Goal: Information Seeking & Learning: Find specific page/section

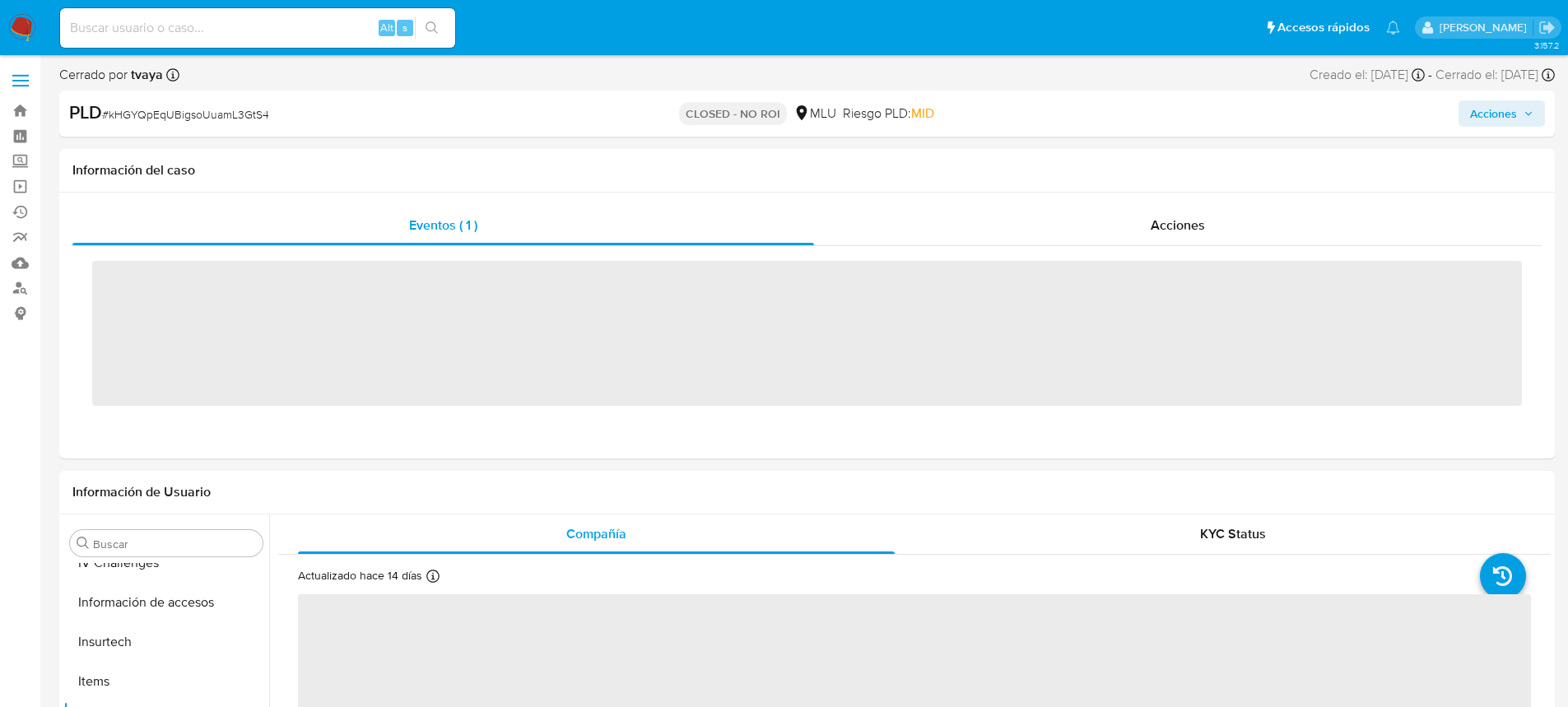
scroll to position [720, 0]
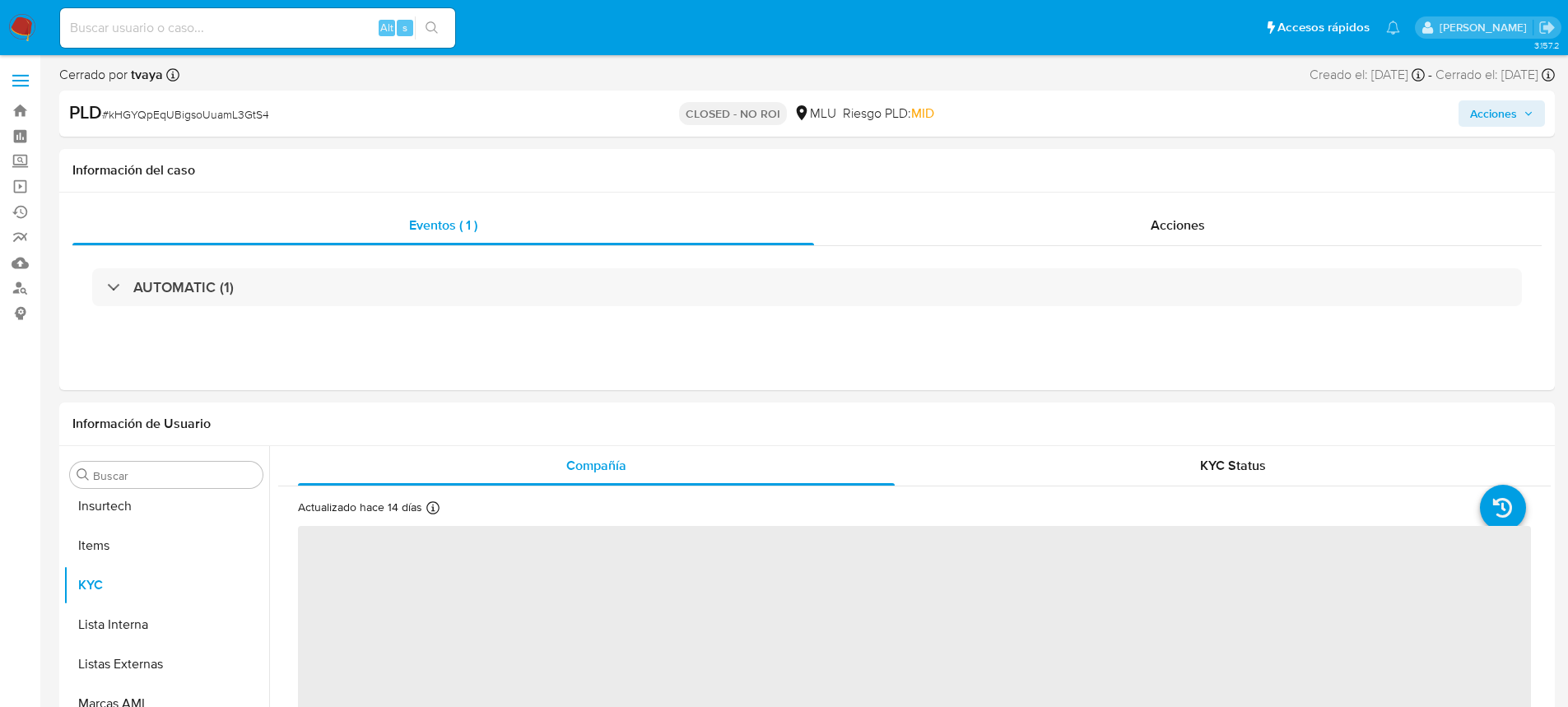
select select "10"
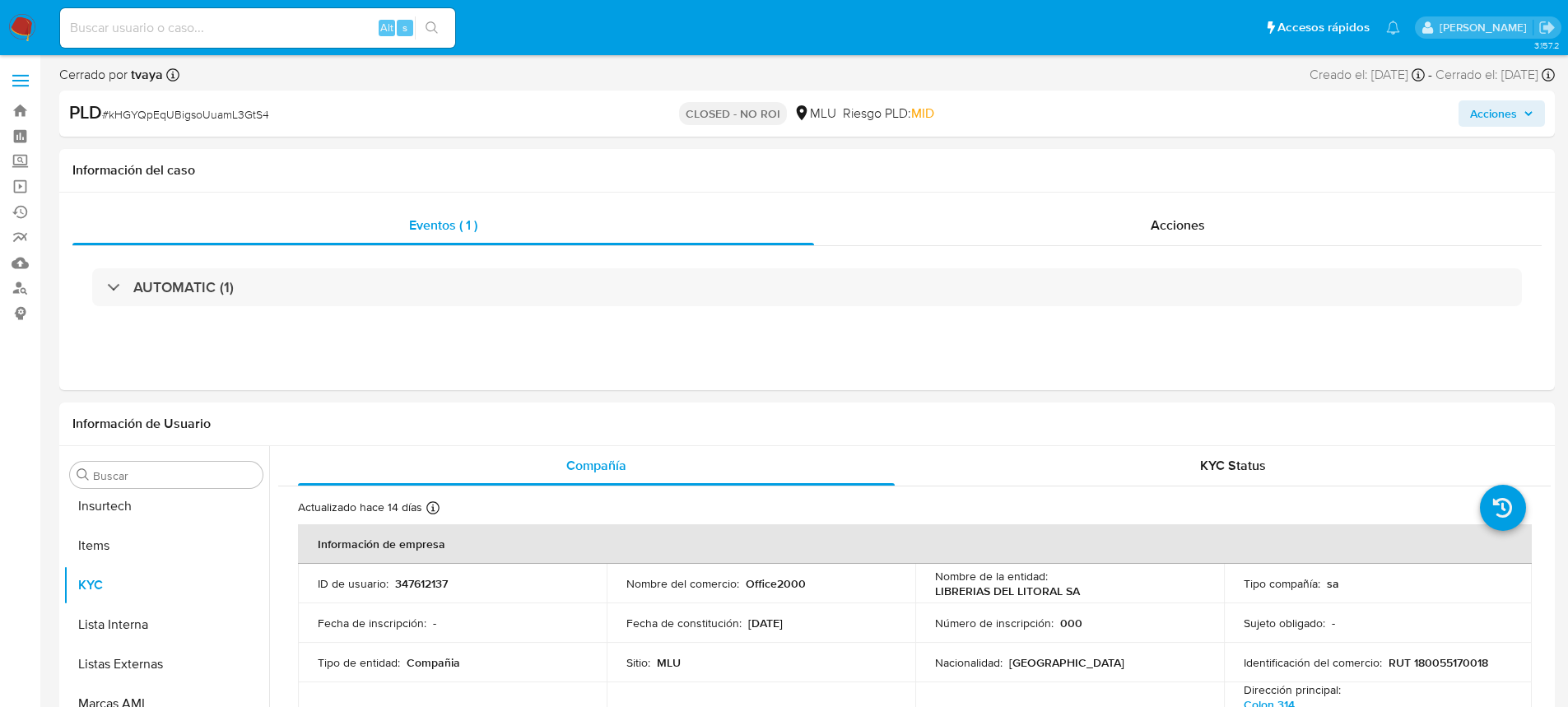
scroll to position [736, 0]
click at [275, 23] on input at bounding box center [258, 29] width 395 height 22
paste input "OwUI37kmqrdKPHld3b6U63Gi"
type input "OwUI37kmqrdKPHld3b6U63Gi"
click at [439, 30] on button "search-icon" at bounding box center [431, 28] width 34 height 23
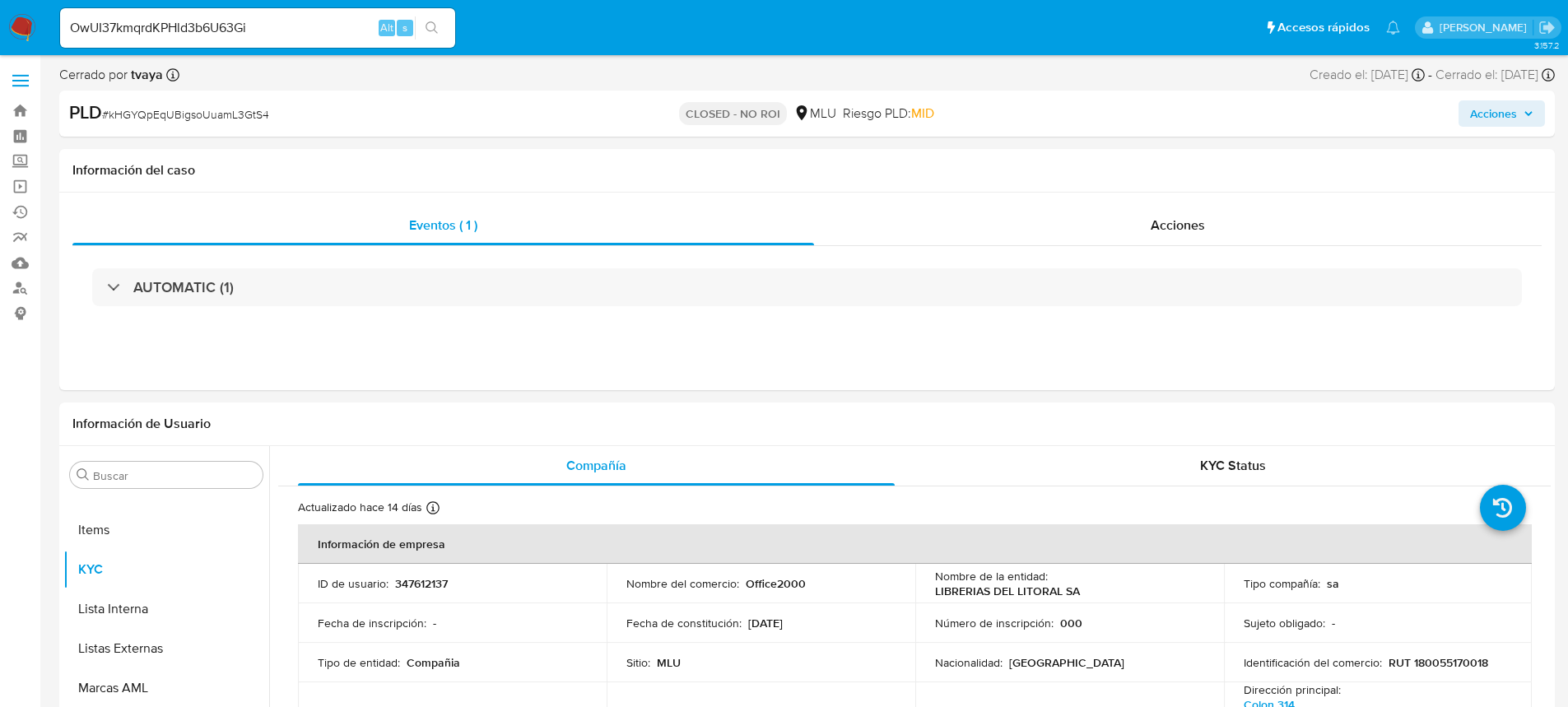
click at [425, 26] on icon "search-icon" at bounding box center [431, 28] width 13 height 13
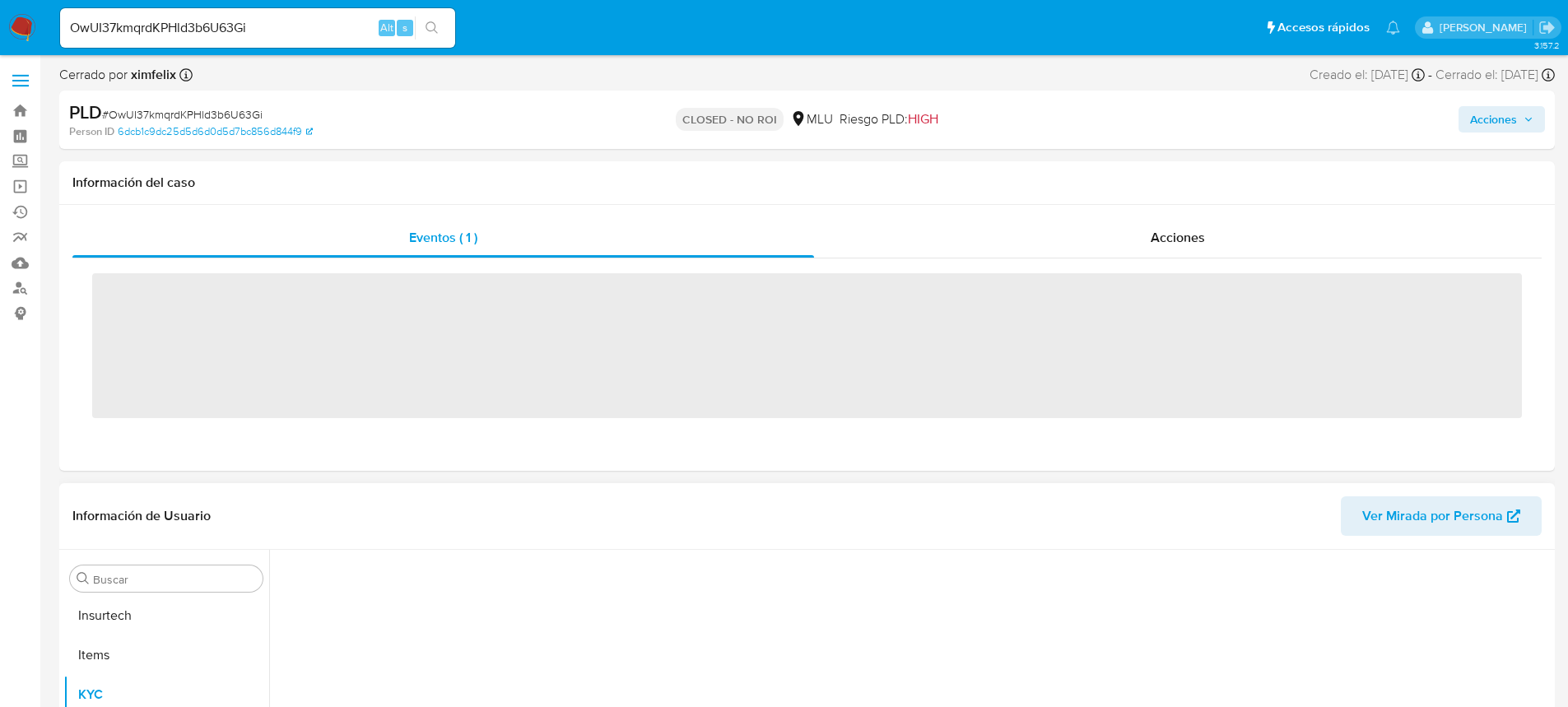
scroll to position [736, 0]
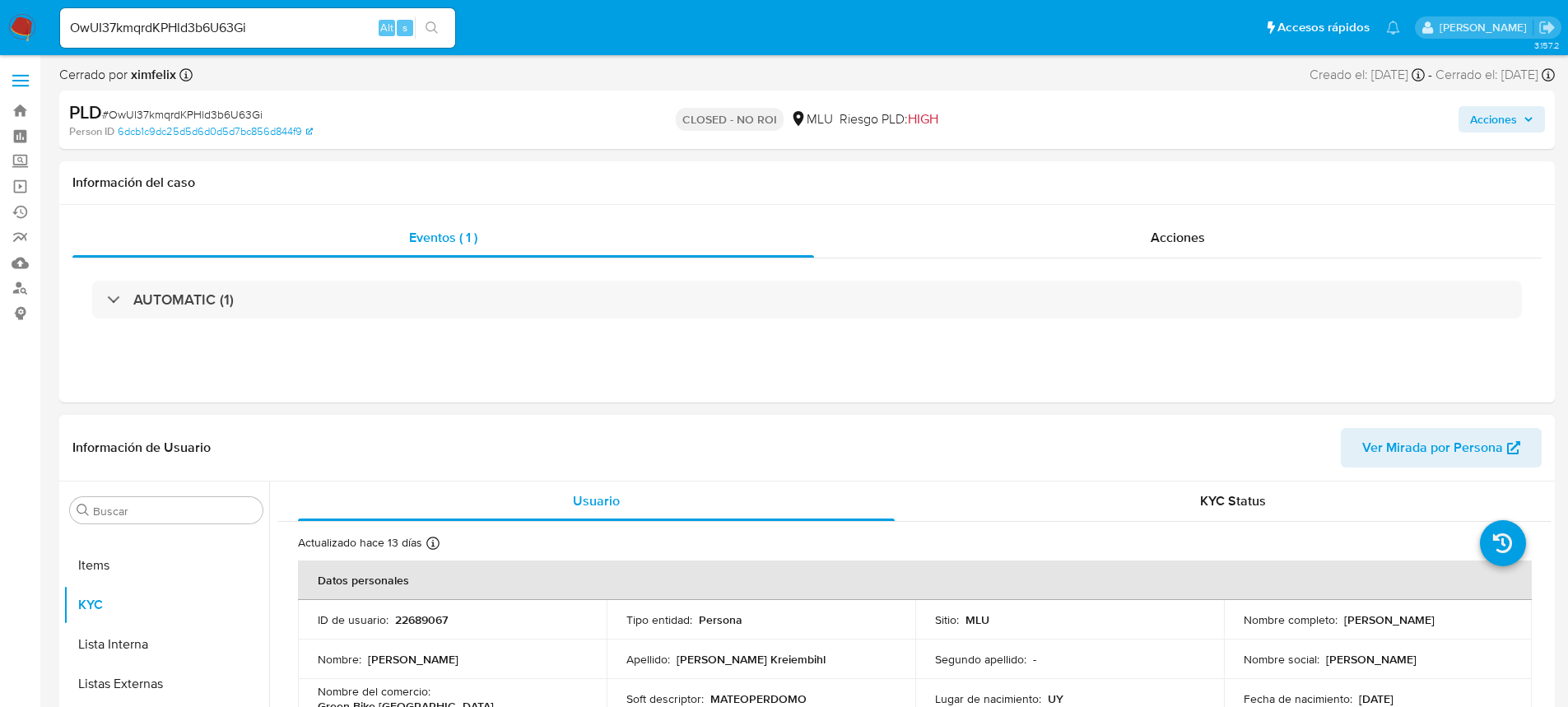
select select "10"
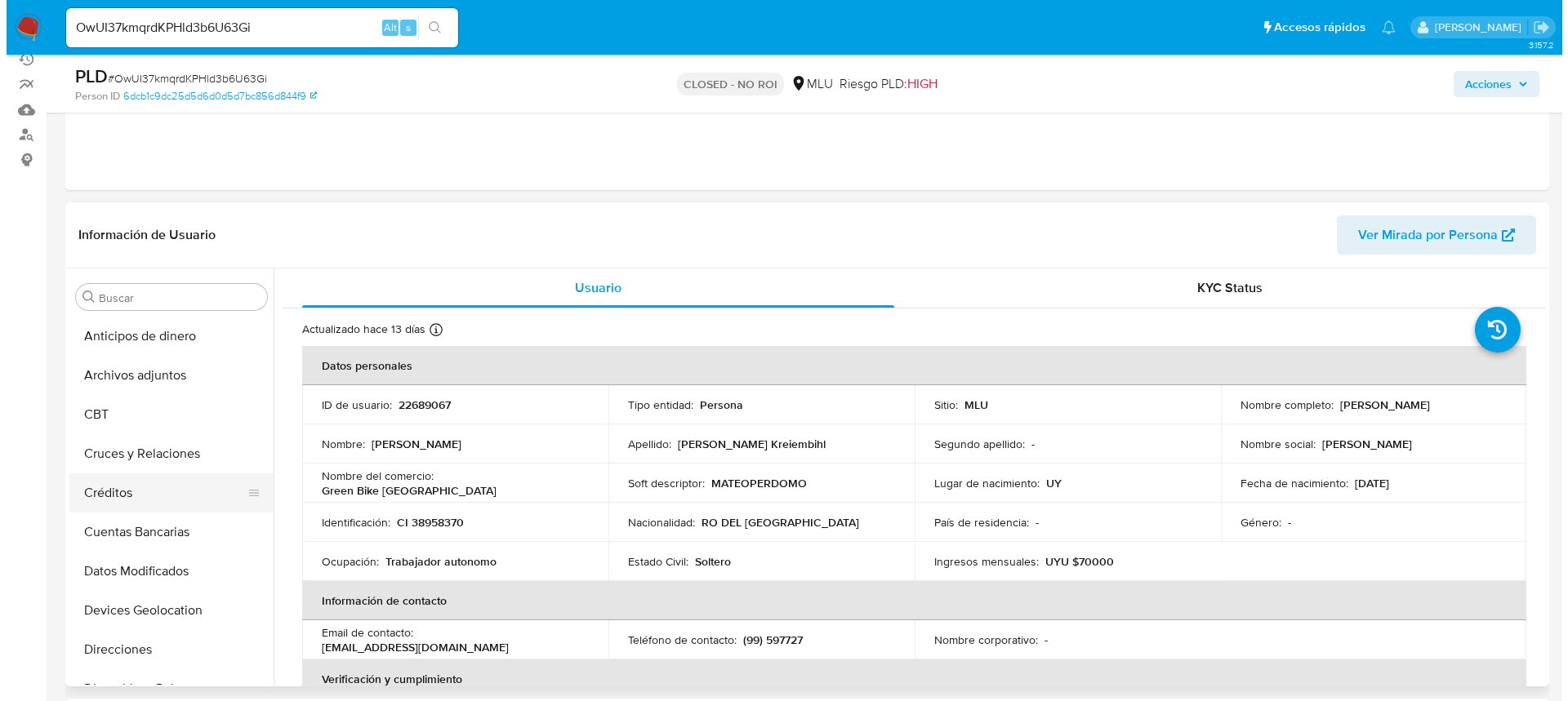
scroll to position [164, 0]
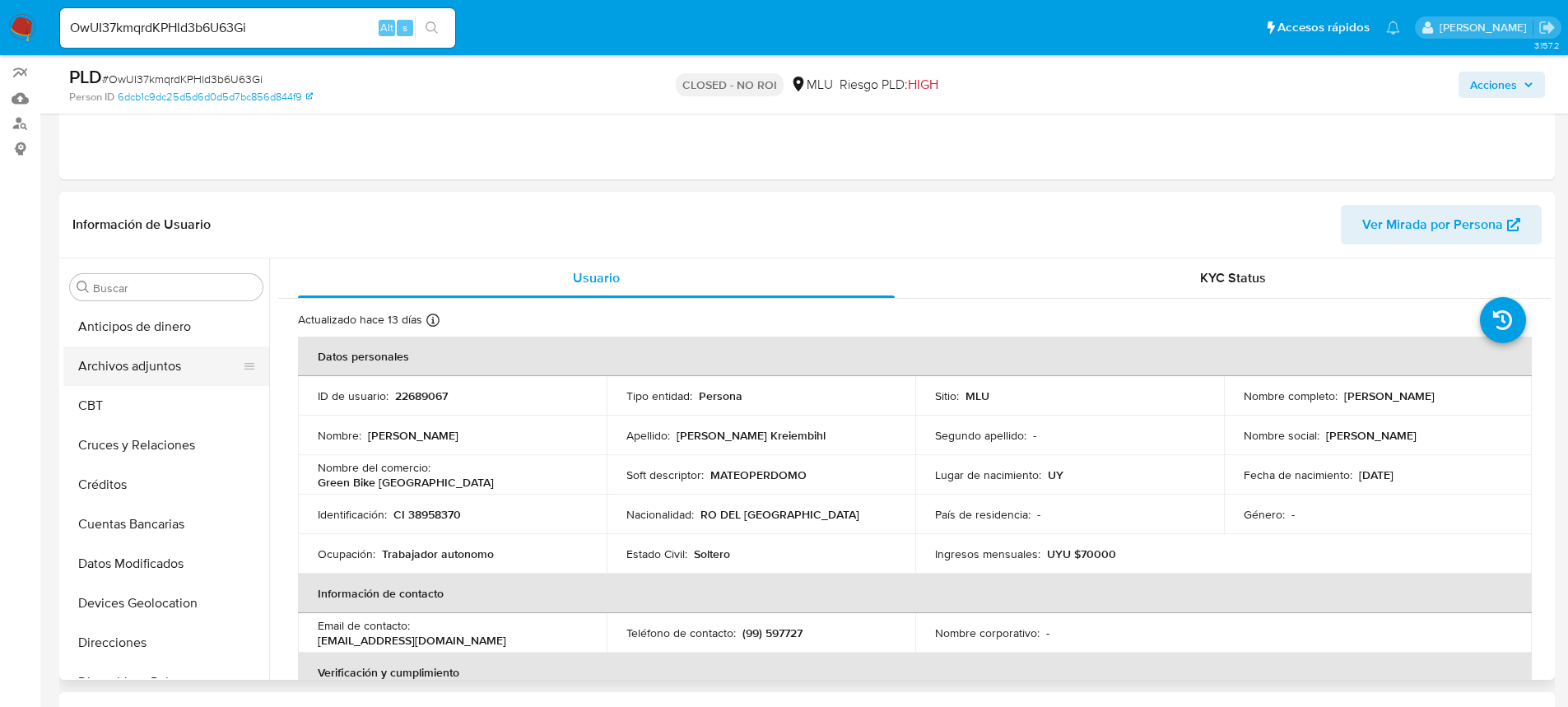
click at [166, 367] on button "Archivos adjuntos" at bounding box center [159, 366] width 192 height 39
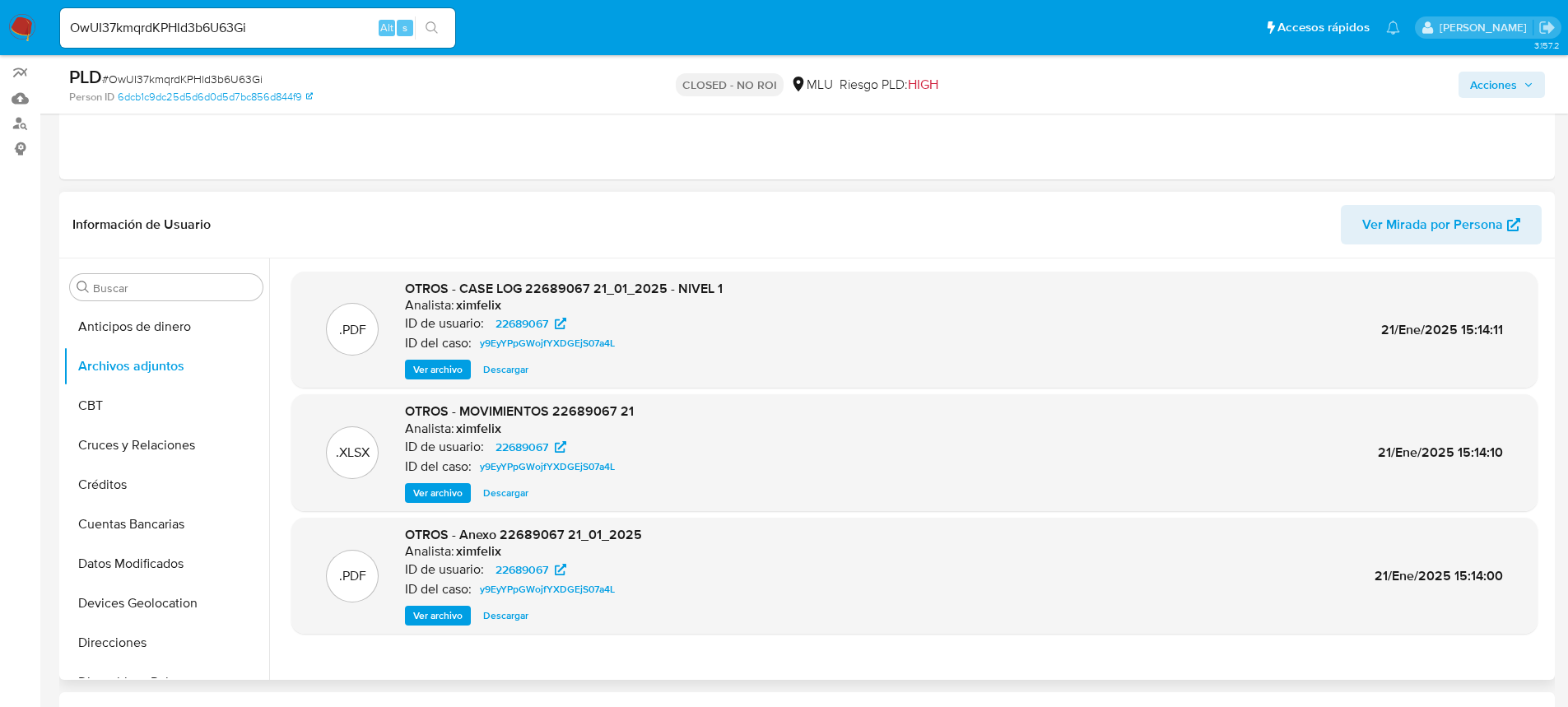
click at [441, 370] on span "Ver archivo" at bounding box center [438, 369] width 49 height 17
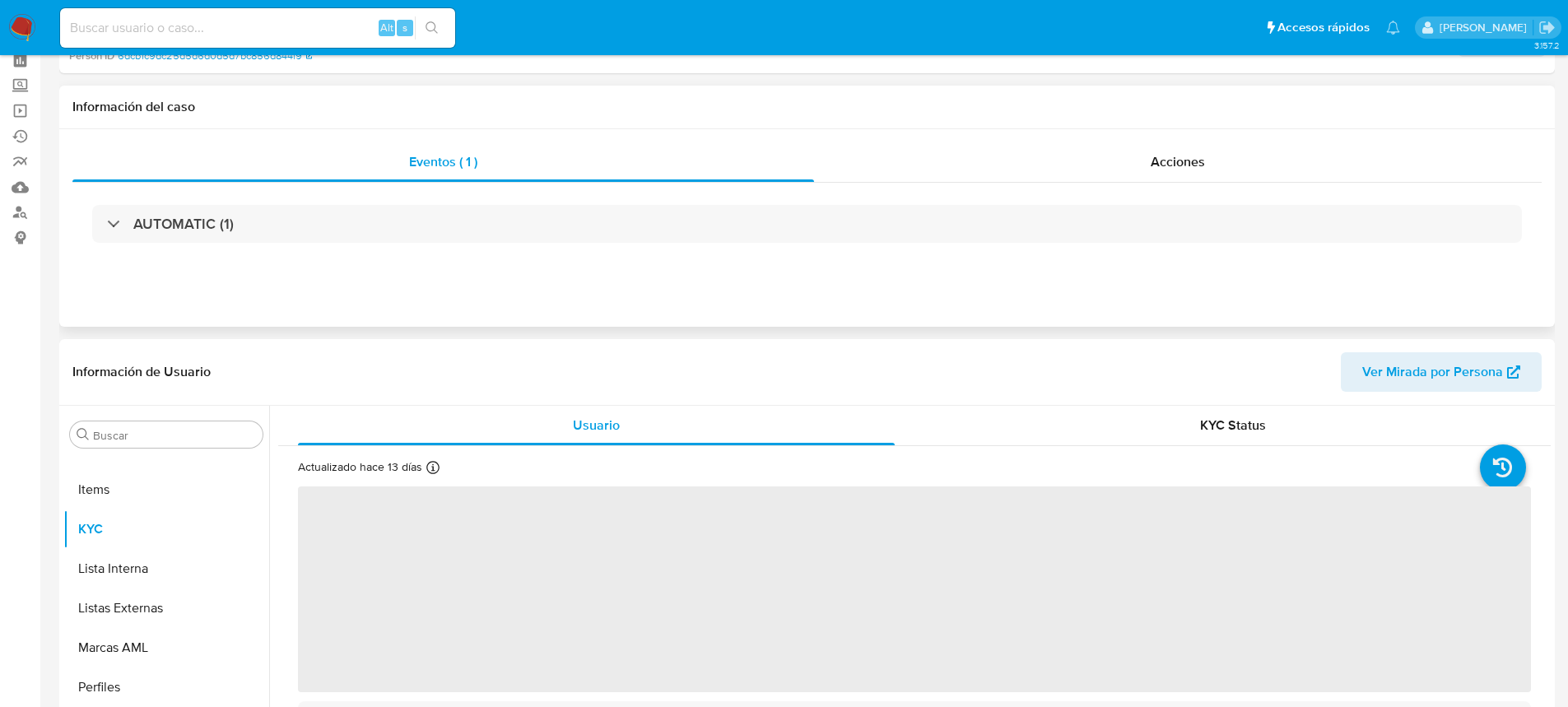
scroll to position [165, 0]
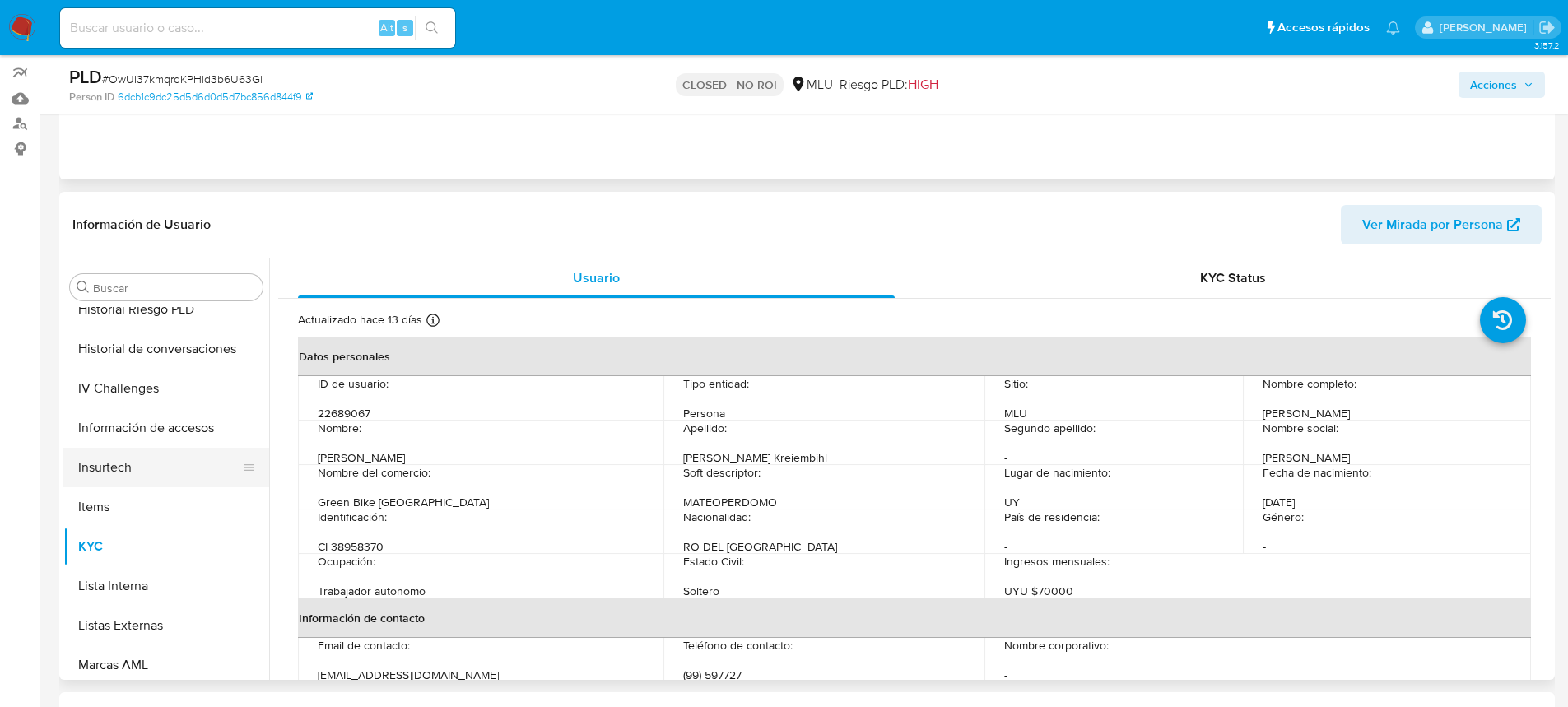
select select "10"
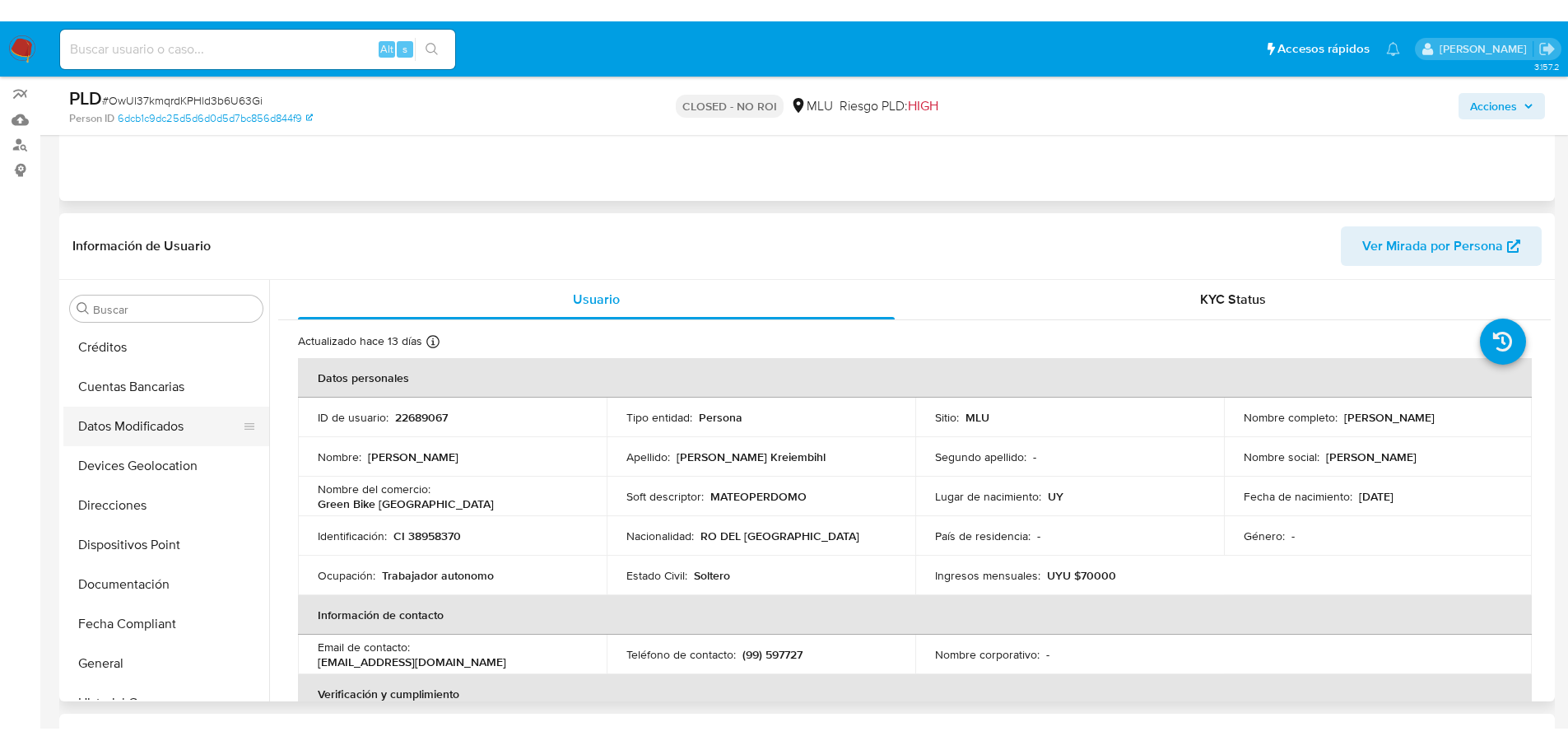
scroll to position [0, 0]
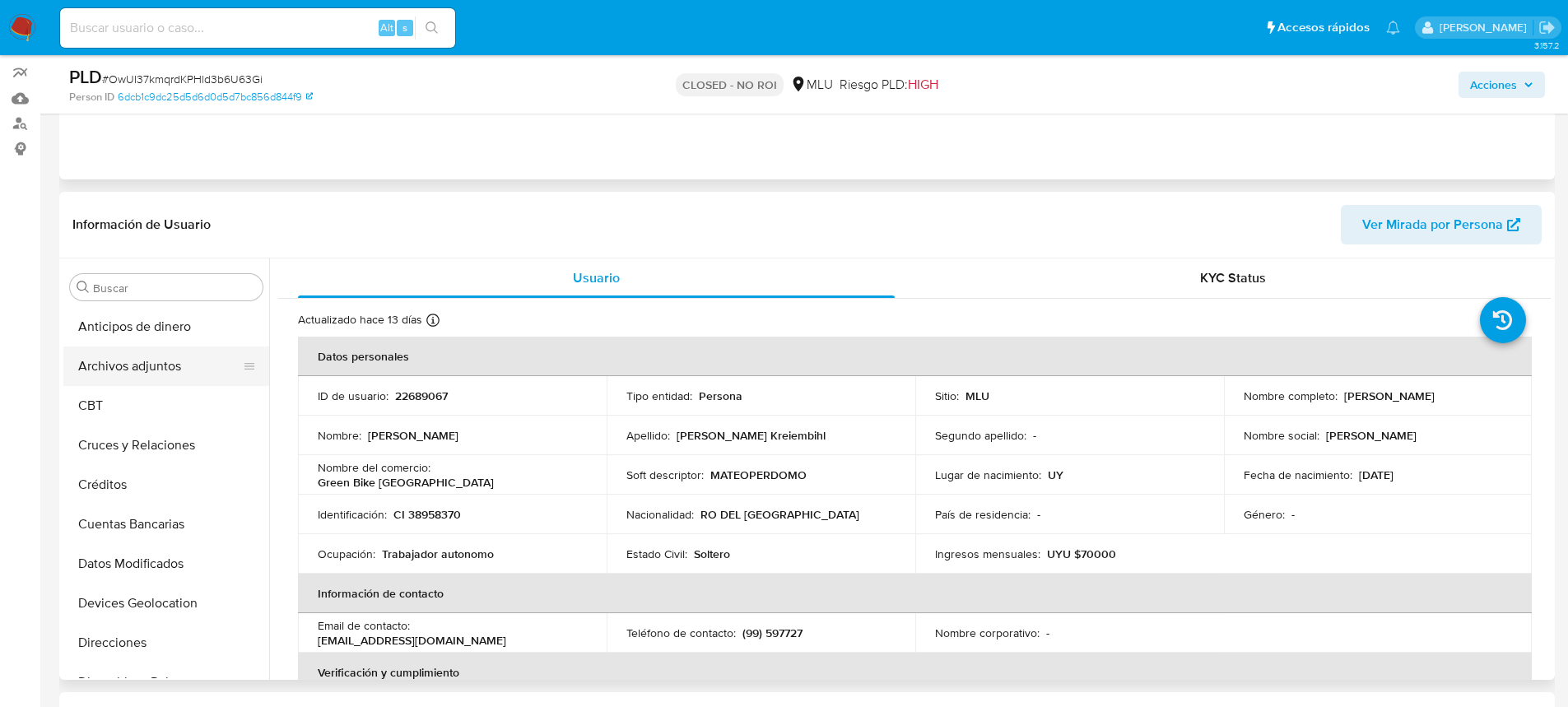
click at [152, 364] on button "Archivos adjuntos" at bounding box center [159, 366] width 192 height 39
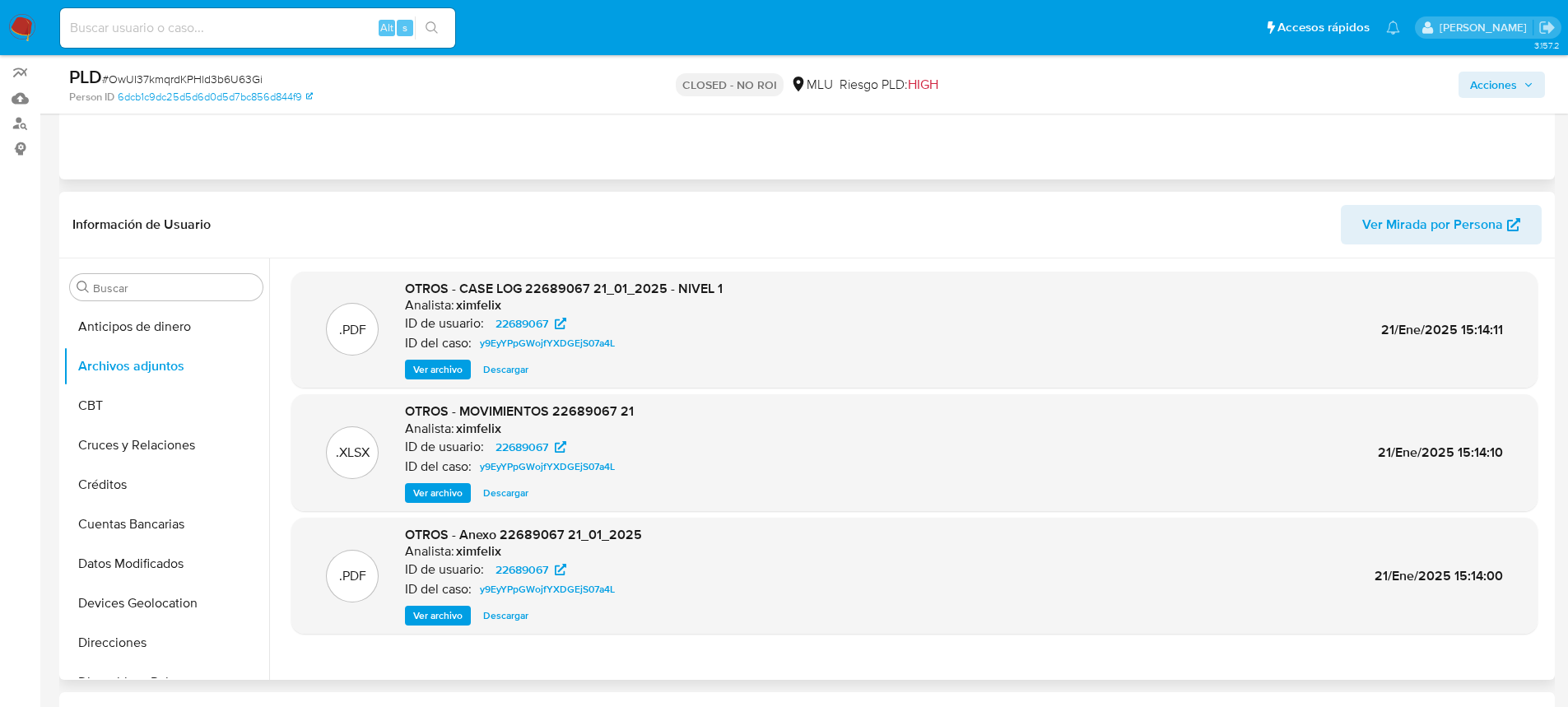
click at [453, 365] on span "Ver archivo" at bounding box center [438, 369] width 49 height 17
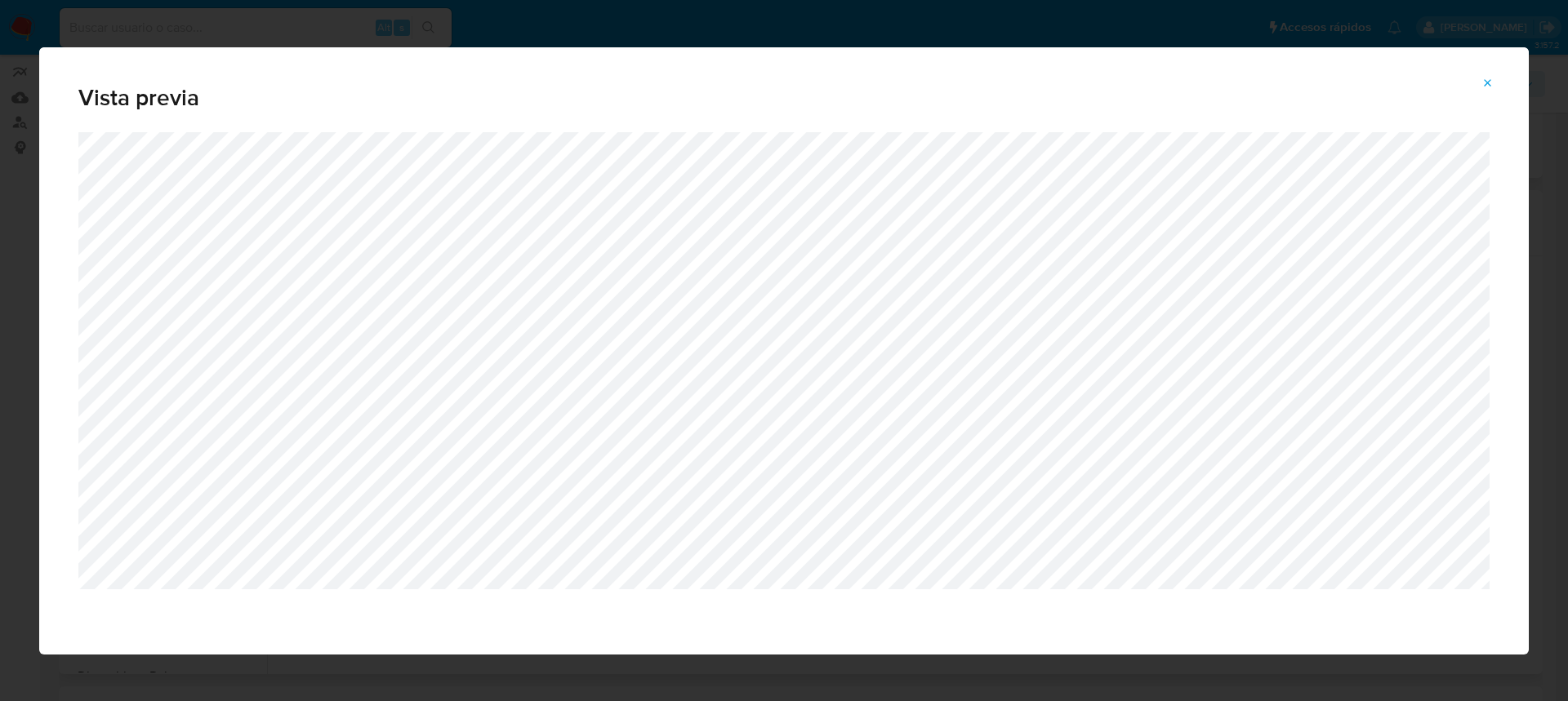
click at [1485, 81] on icon "Attachment preview" at bounding box center [1488, 82] width 13 height 13
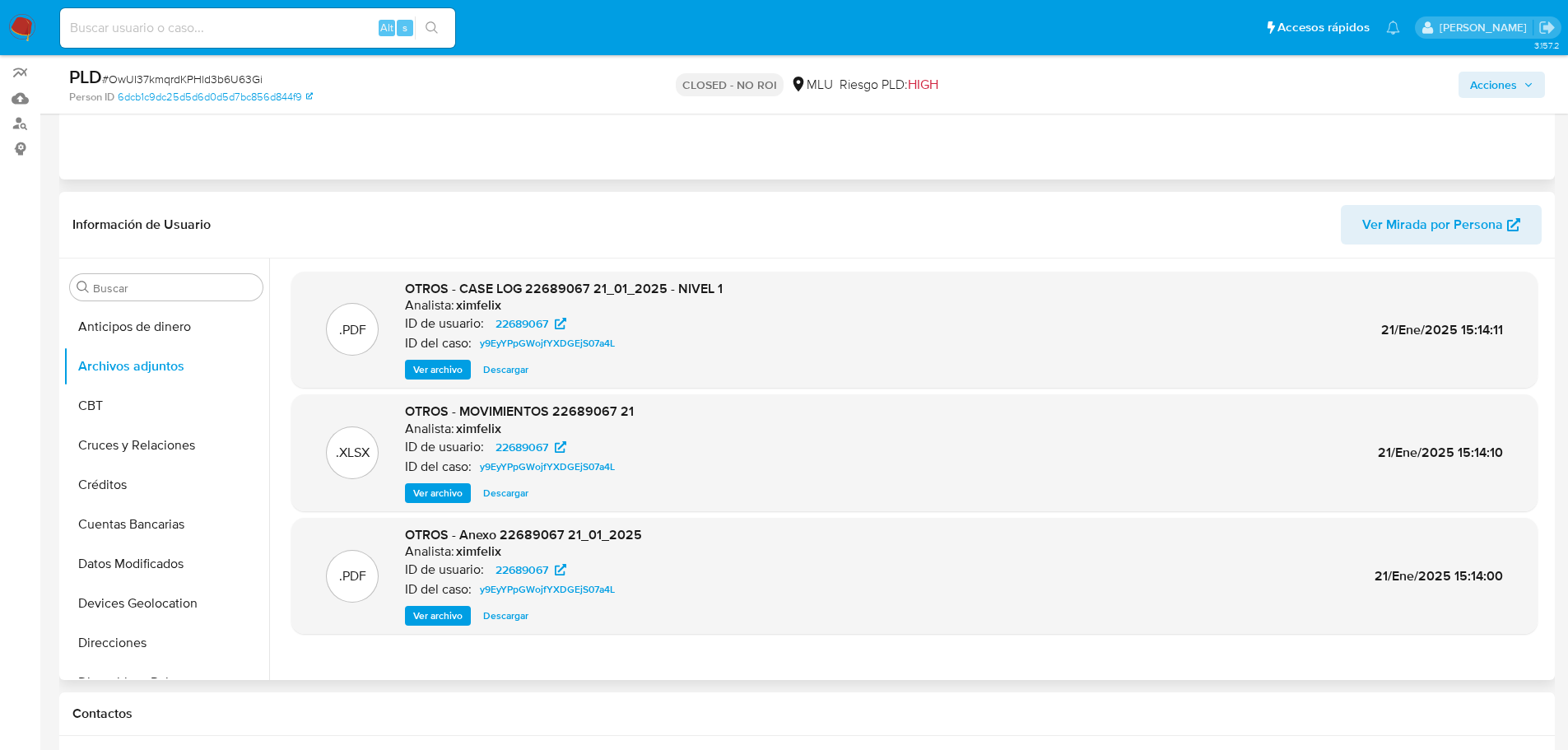
click at [287, 38] on div "Alt s" at bounding box center [258, 28] width 395 height 39
click at [222, 21] on input at bounding box center [258, 29] width 395 height 22
paste input "H39ssogBDRHneUonLtQo57hf"
type input "H39ssogBDRHneUonLtQo57hf"
click at [439, 27] on button "search-icon" at bounding box center [431, 28] width 34 height 23
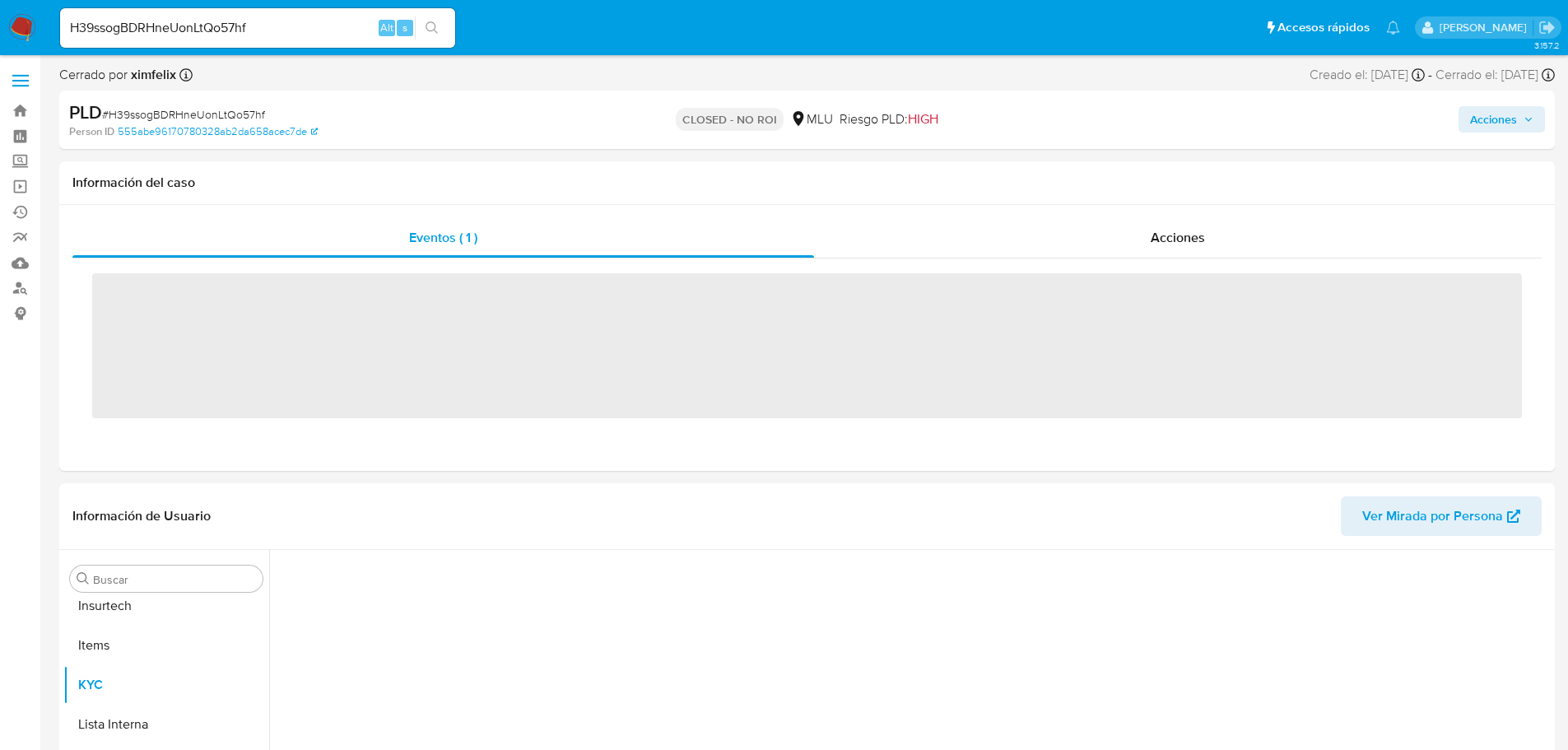
scroll to position [735, 0]
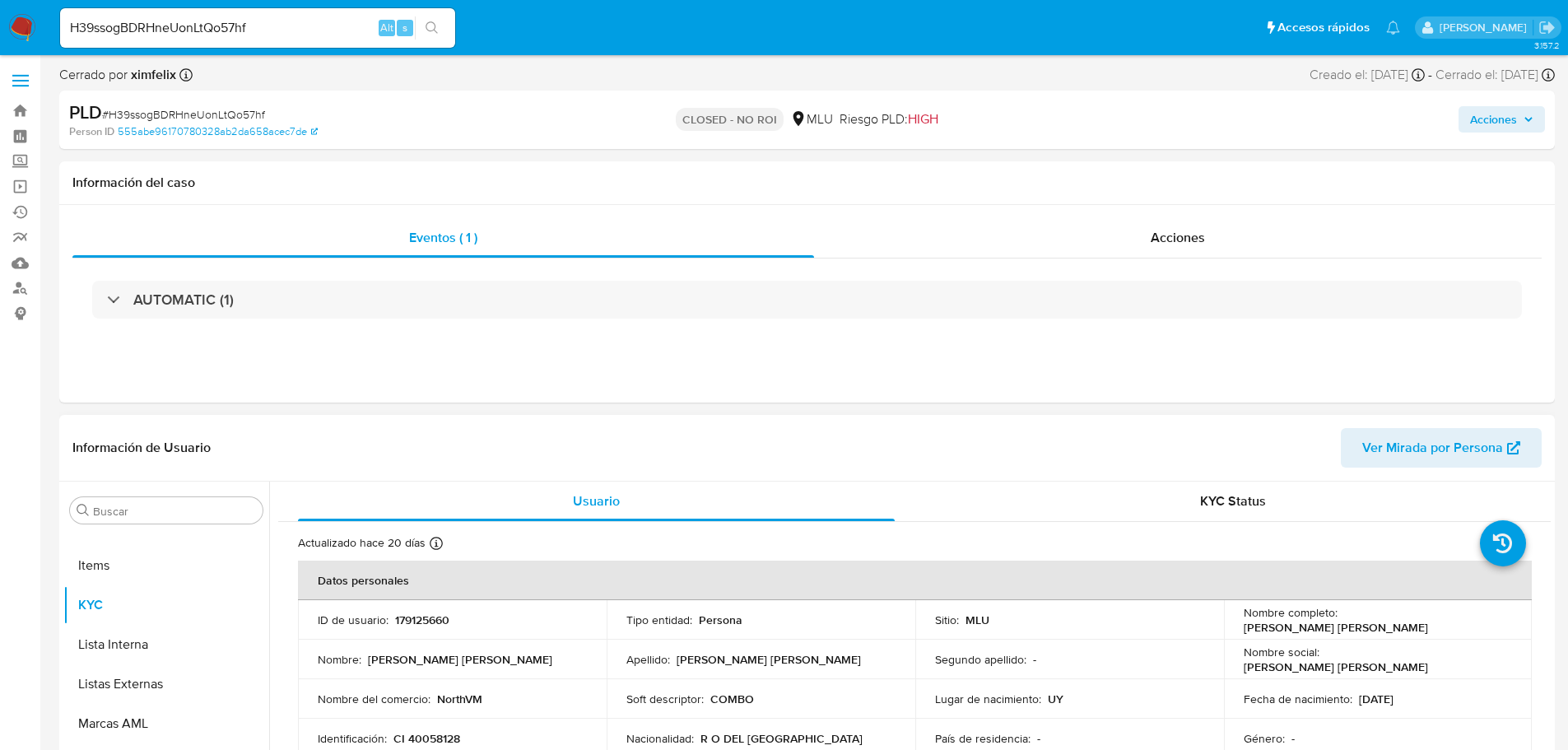
select select "10"
drag, startPoint x: 23, startPoint y: 523, endPoint x: 49, endPoint y: 511, distance: 28.6
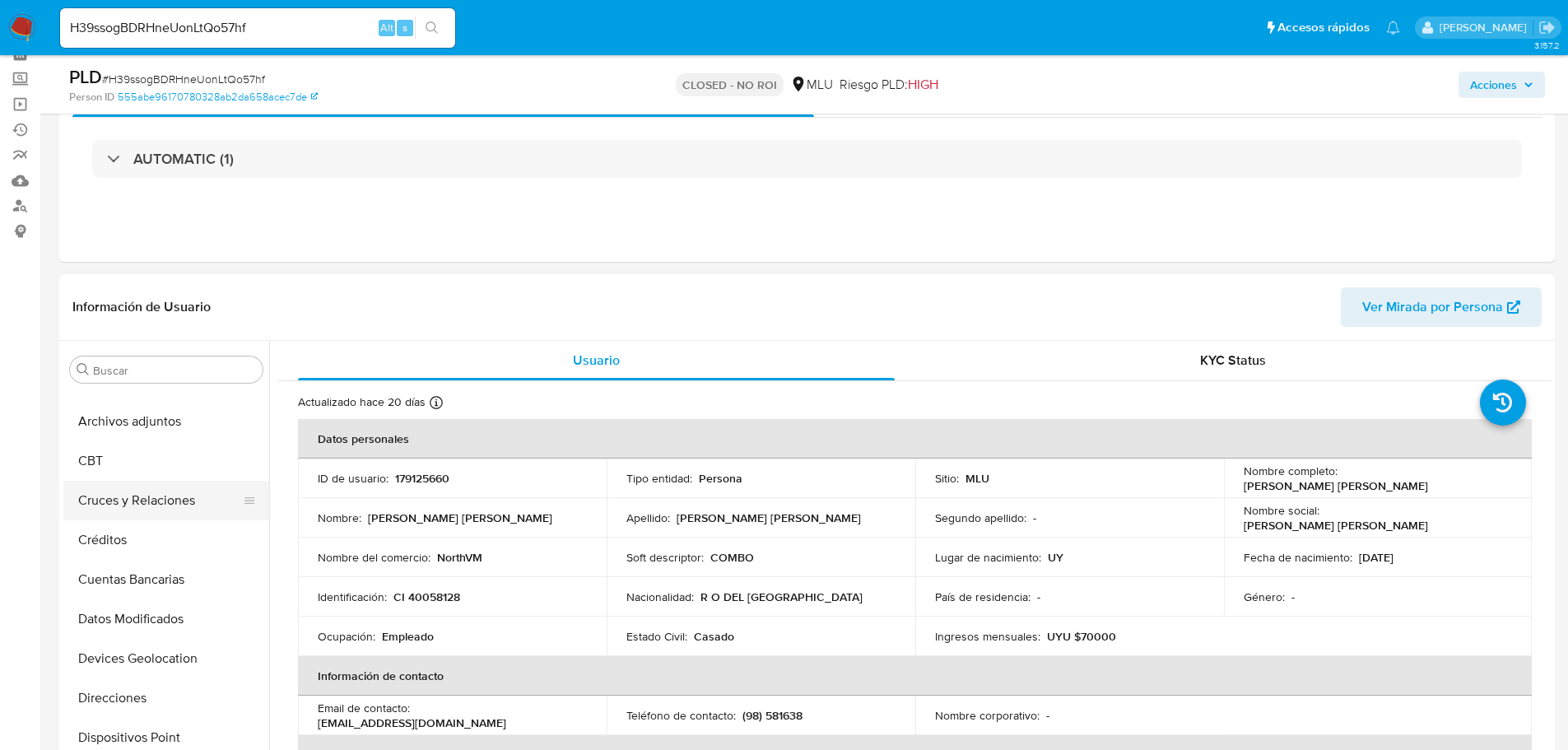
scroll to position [0, 0]
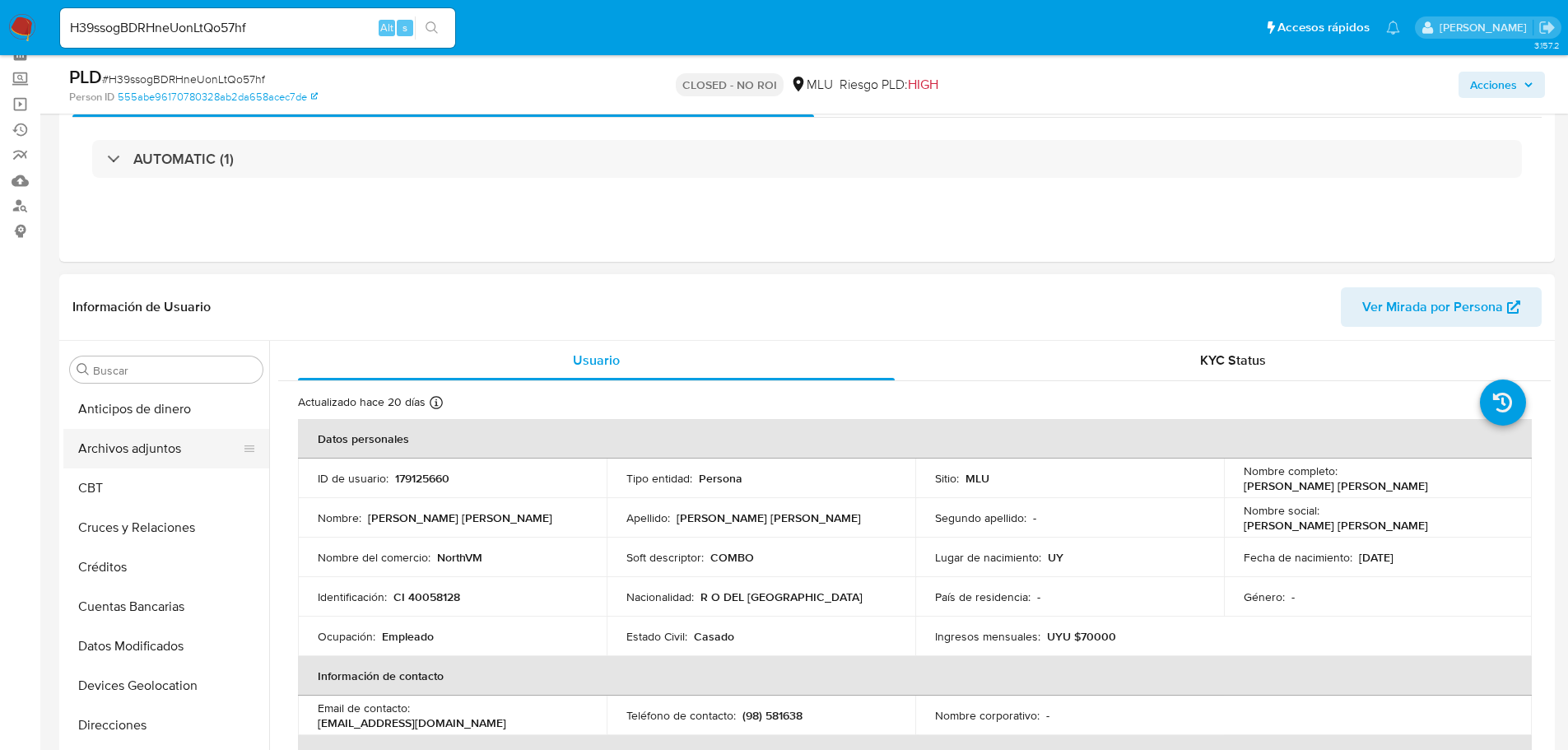
click at [128, 447] on button "Archivos adjuntos" at bounding box center [159, 449] width 192 height 39
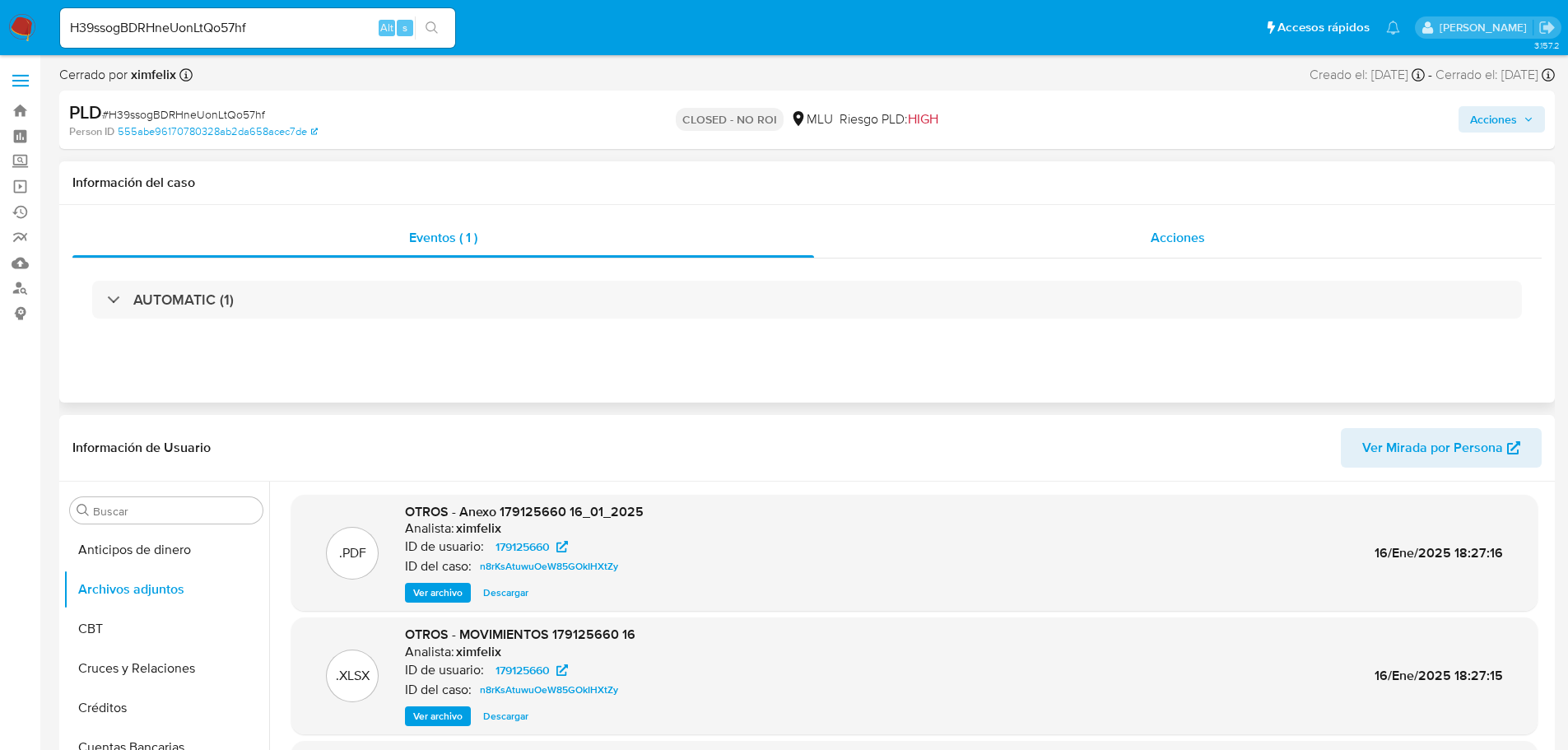
click at [1086, 227] on div "Acciones" at bounding box center [1177, 238] width 727 height 39
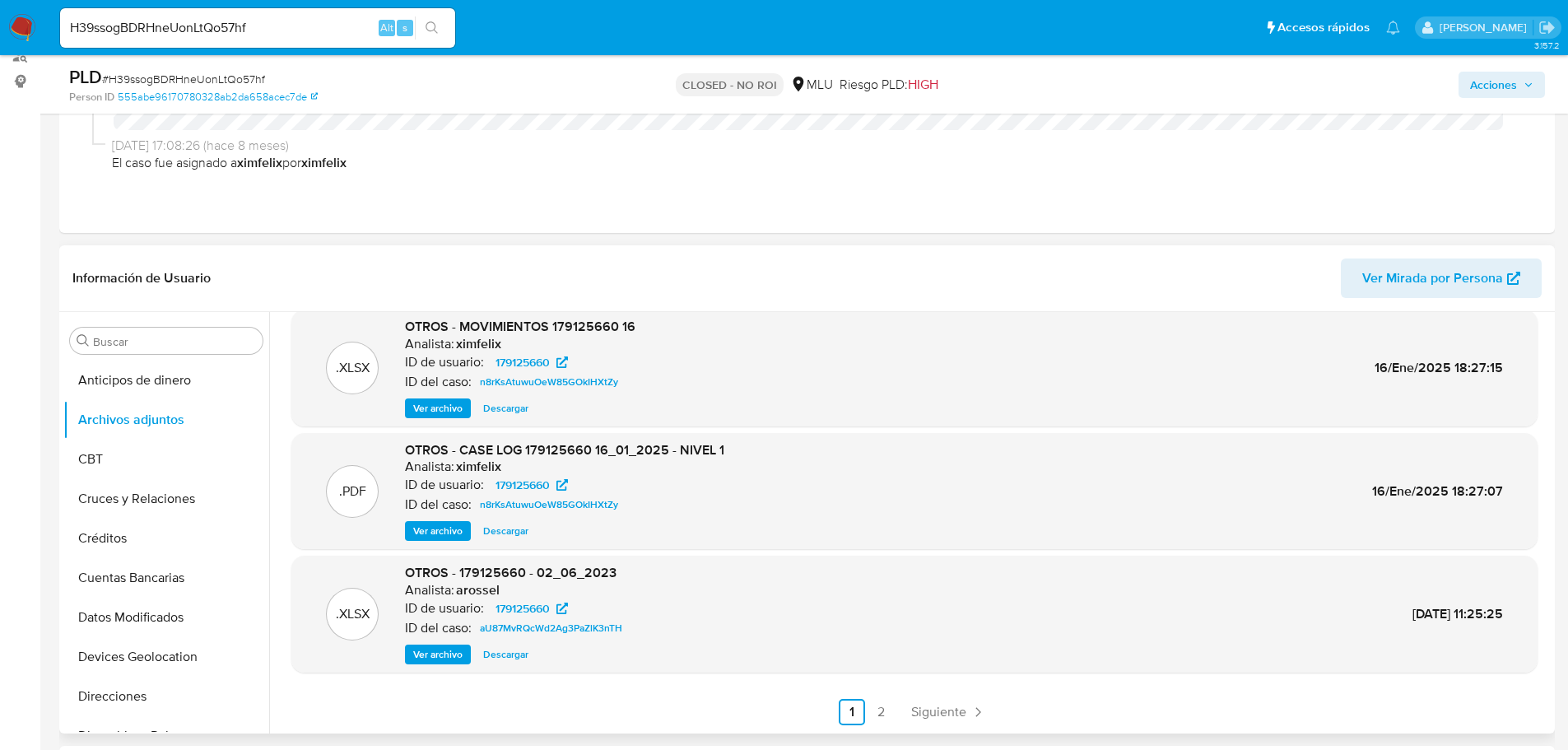
scroll to position [330, 0]
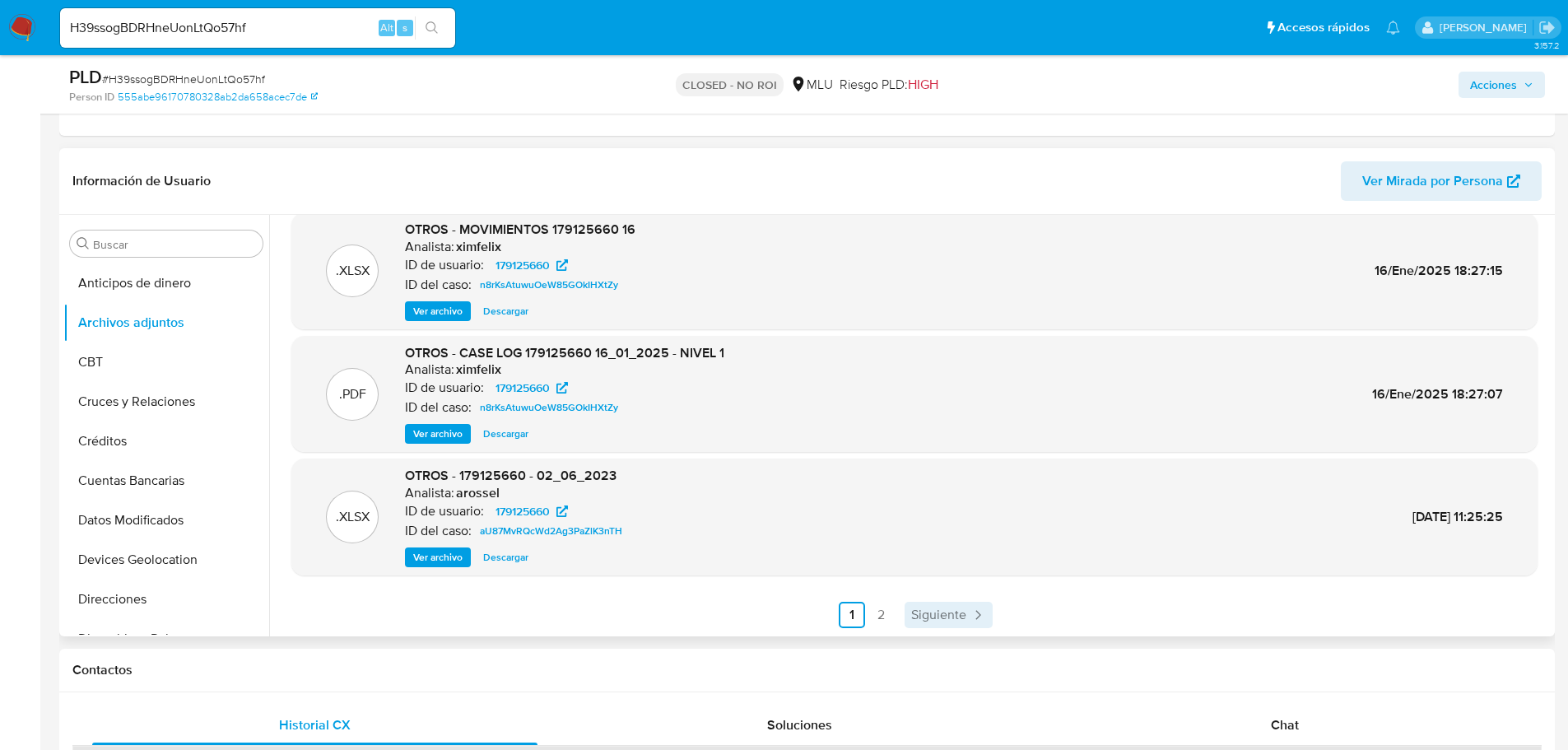
click at [930, 608] on span "Siguiente" at bounding box center [938, 614] width 55 height 13
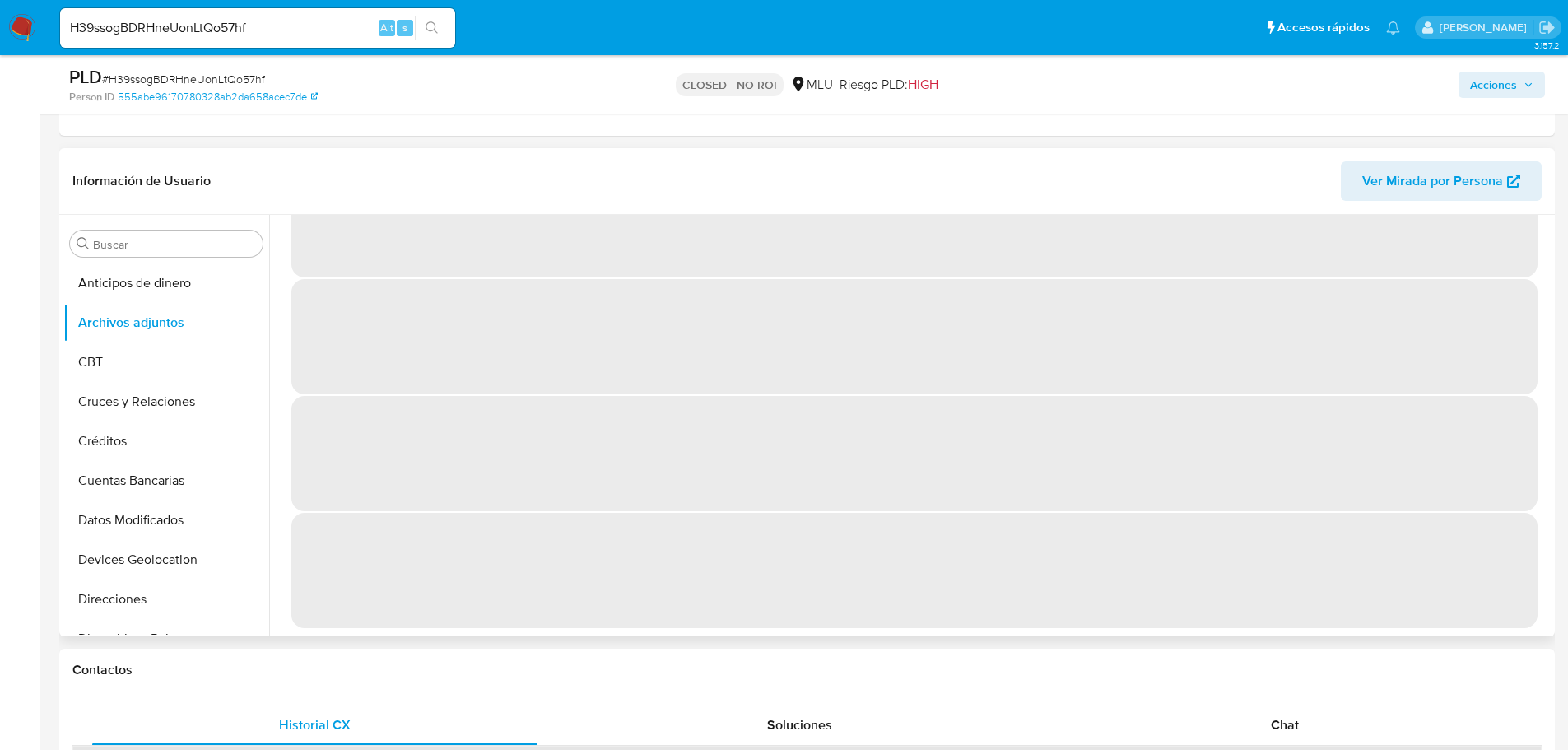
scroll to position [0, 0]
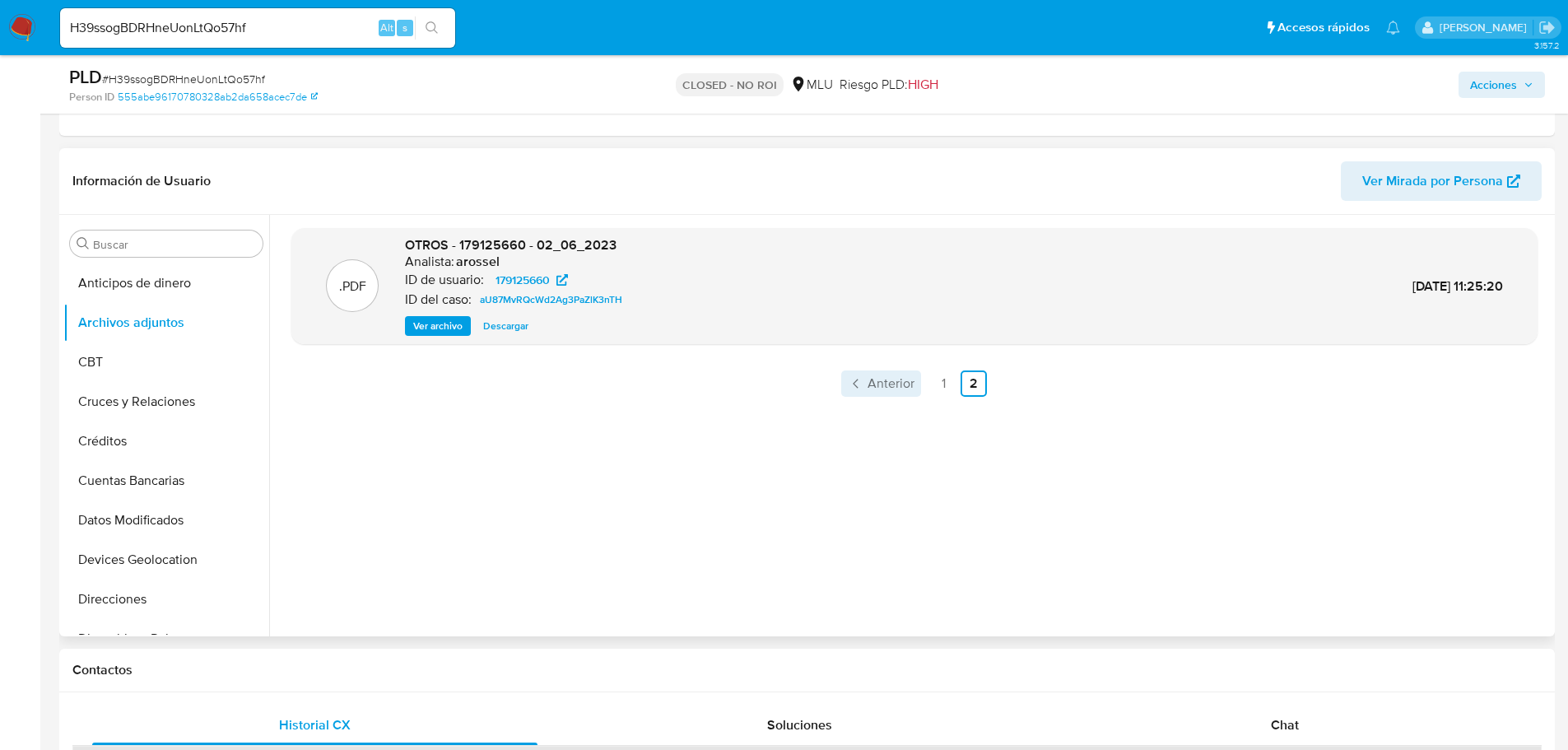
click at [885, 385] on span "Anterior" at bounding box center [891, 383] width 47 height 13
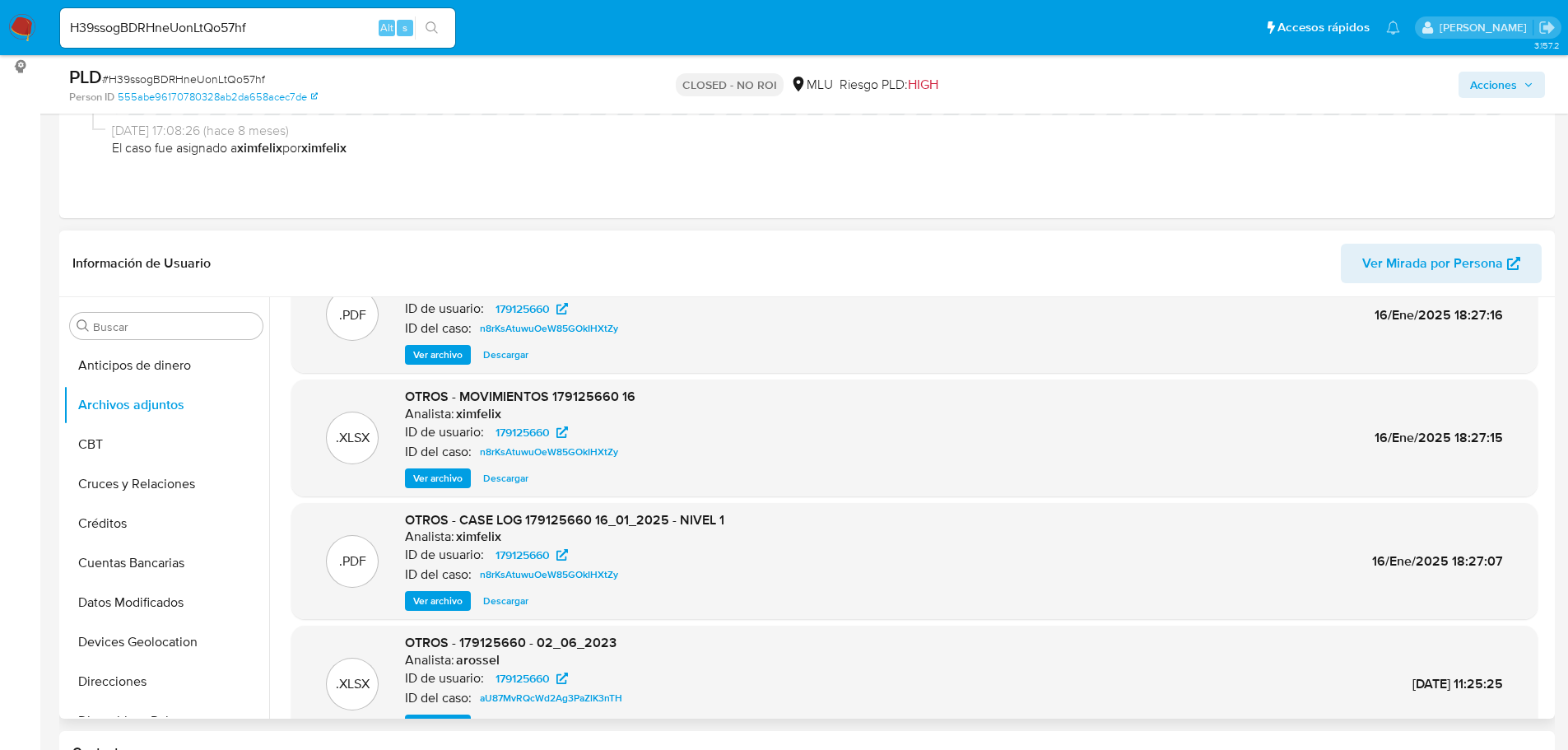
scroll to position [138, 0]
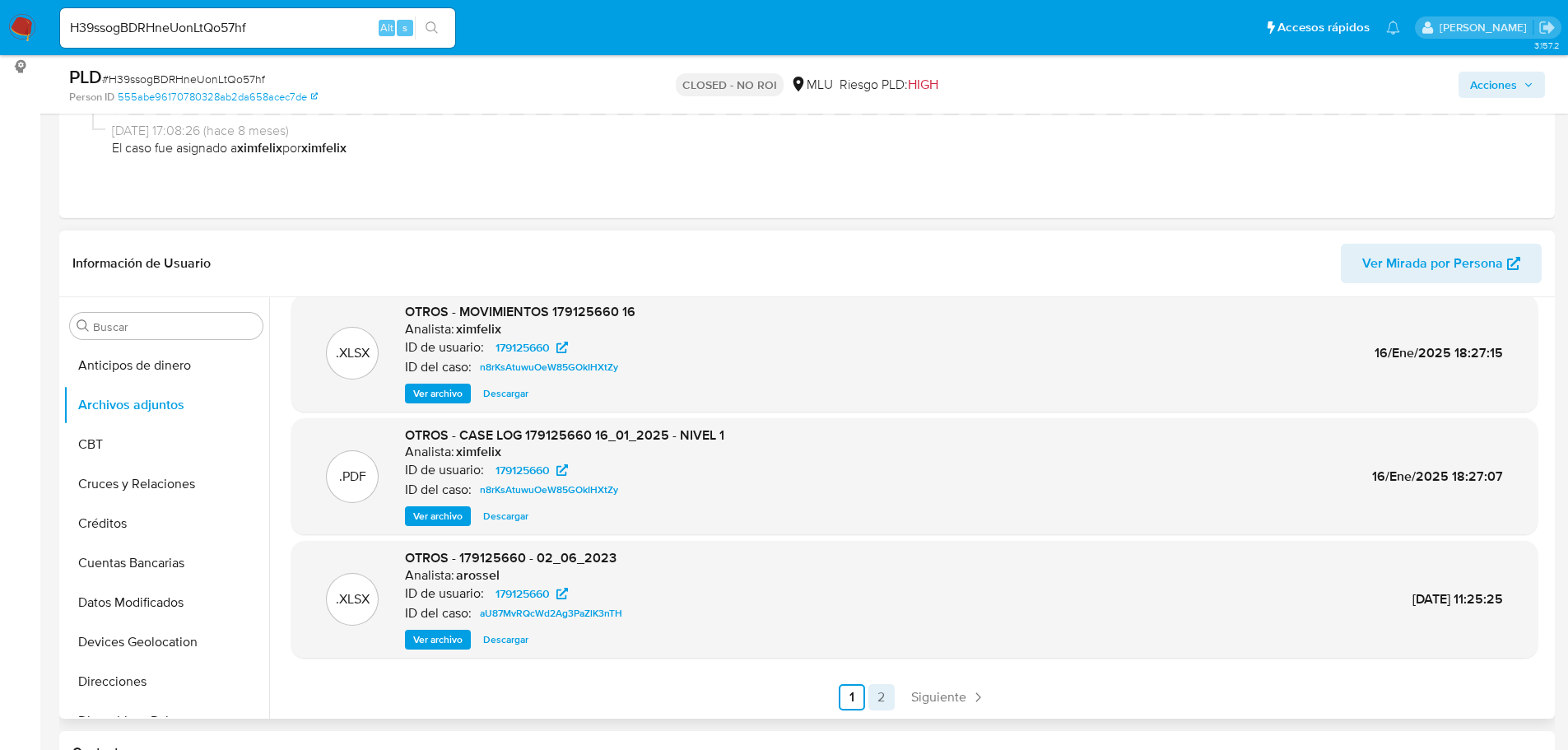
click at [879, 702] on link "2" at bounding box center [881, 697] width 27 height 27
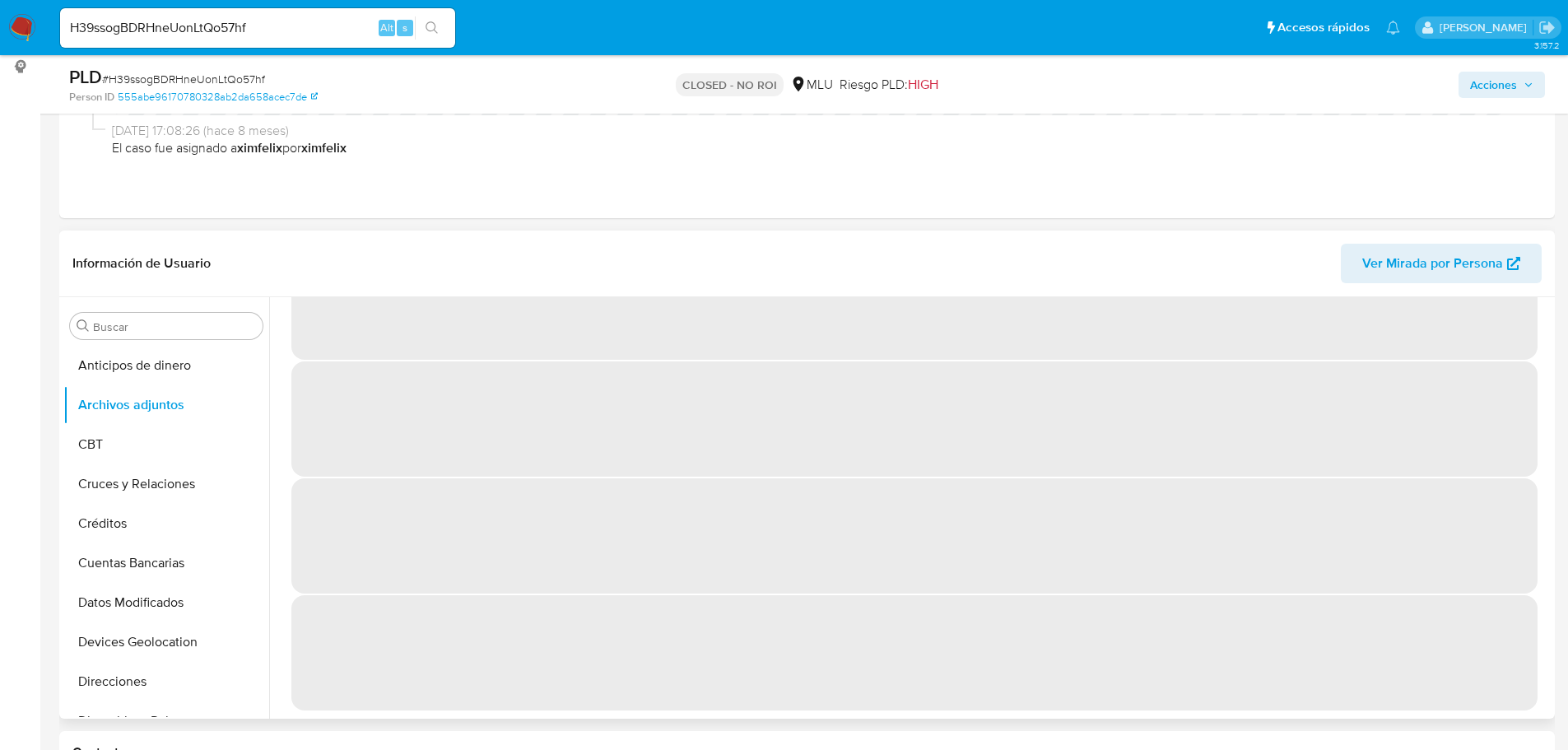
scroll to position [0, 0]
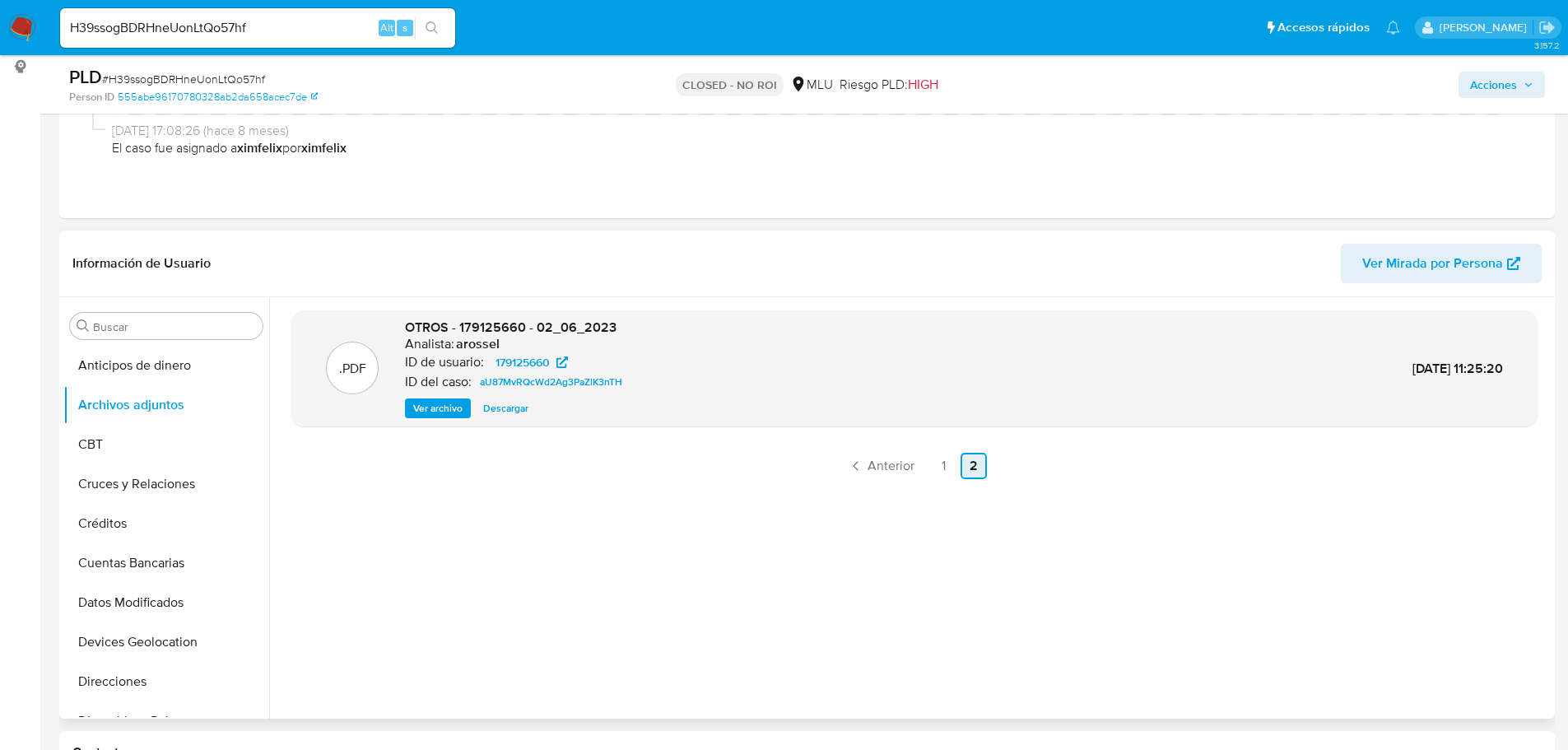
click at [976, 474] on link "2" at bounding box center [973, 466] width 27 height 27
click at [892, 465] on span "Anterior" at bounding box center [891, 465] width 47 height 13
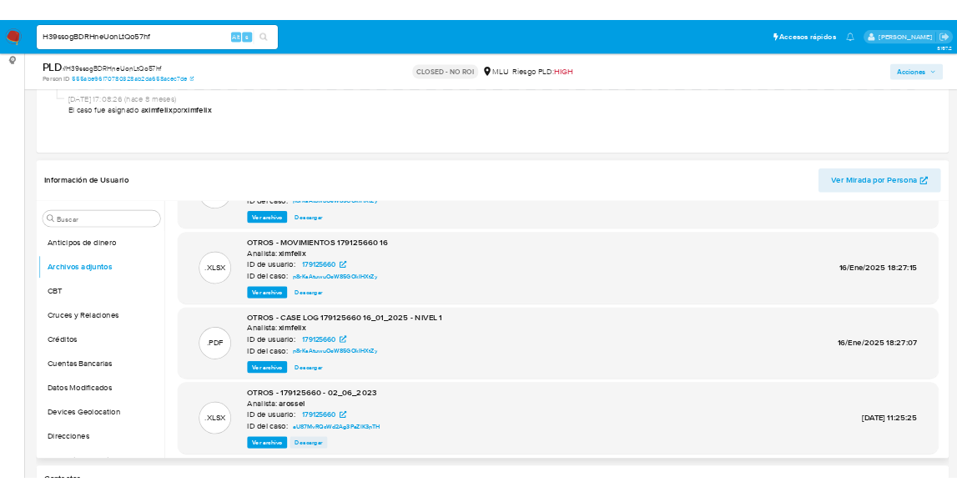
scroll to position [140, 0]
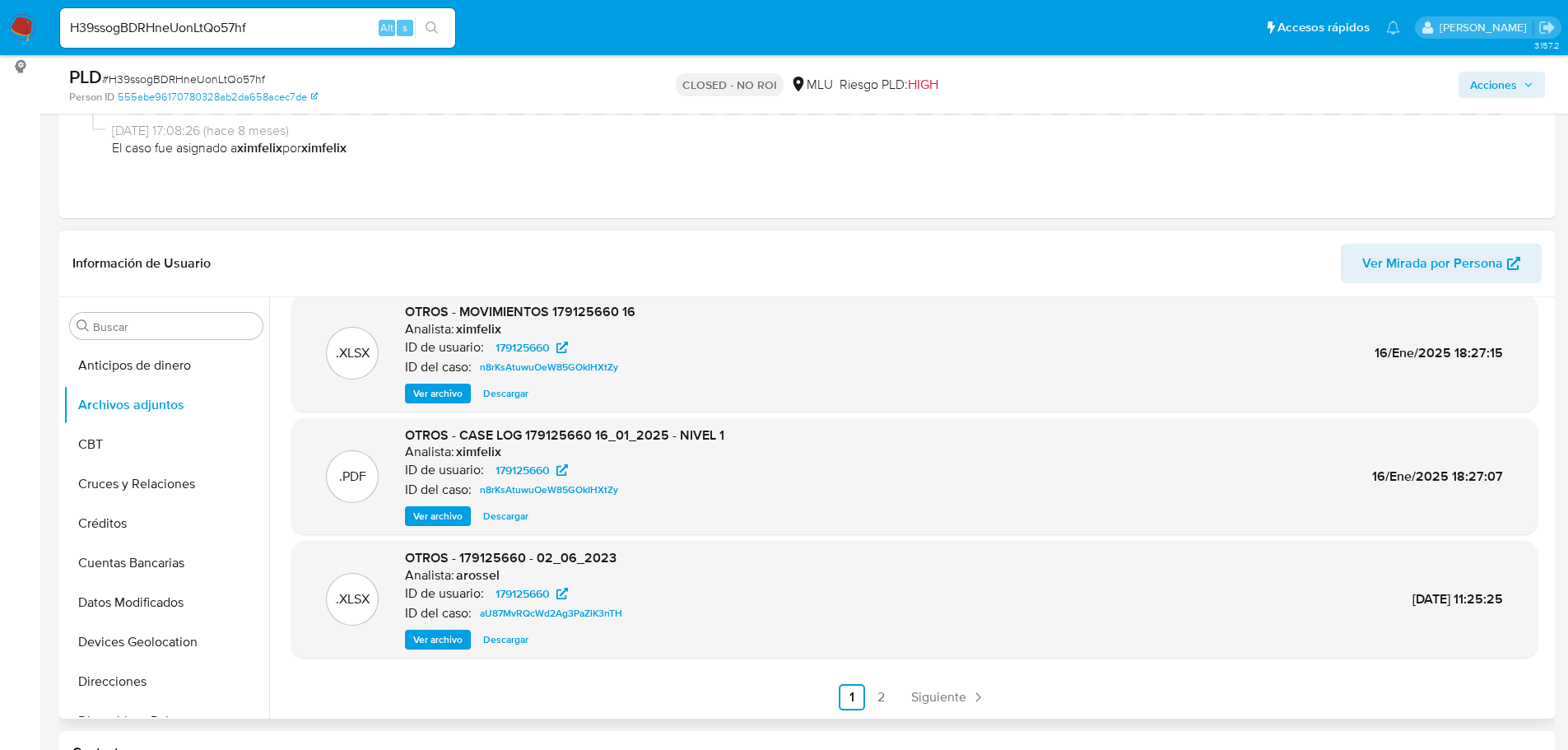
click at [442, 510] on span "Ver archivo" at bounding box center [438, 516] width 49 height 17
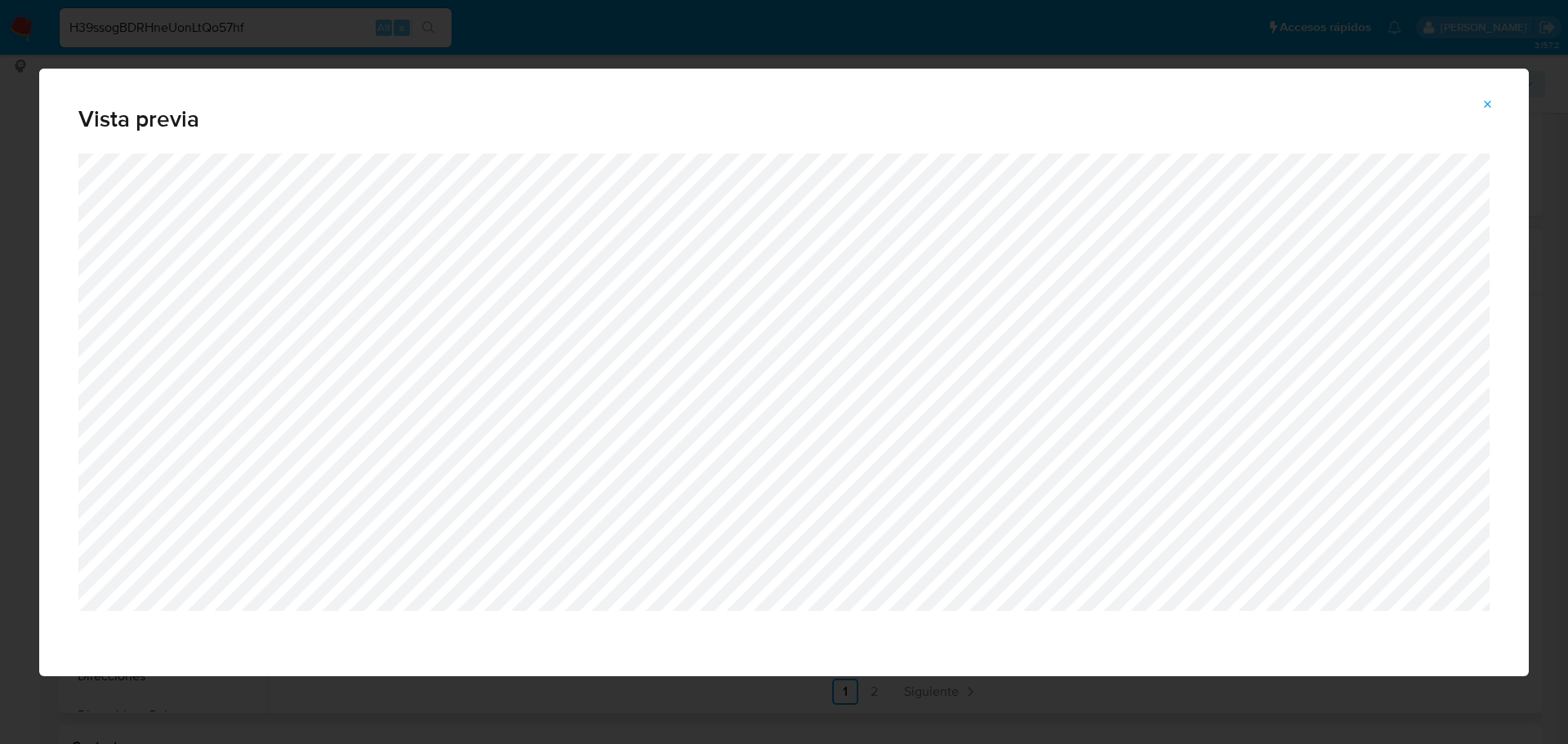
click at [1477, 97] on button "Attachment preview" at bounding box center [1488, 104] width 36 height 26
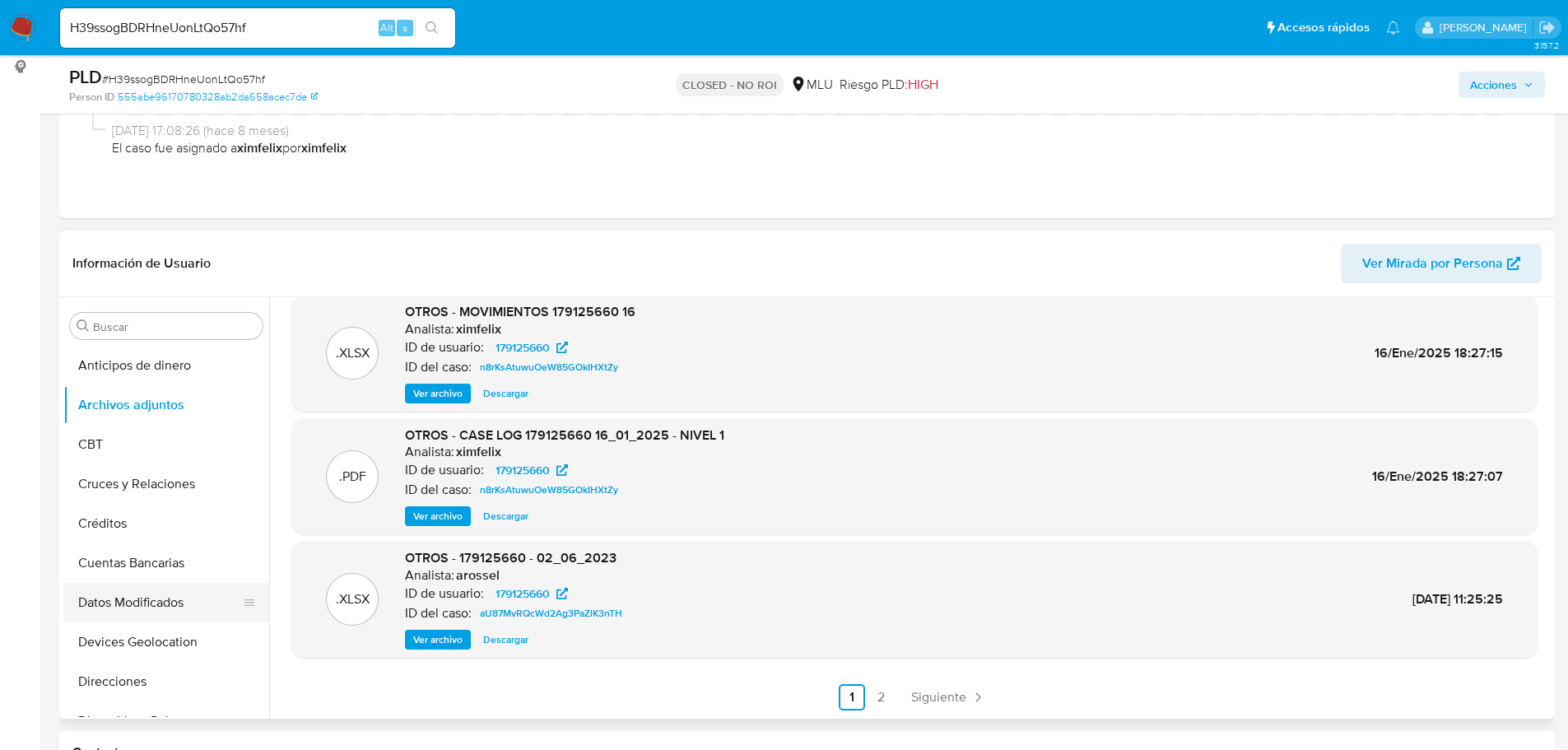
scroll to position [82, 0]
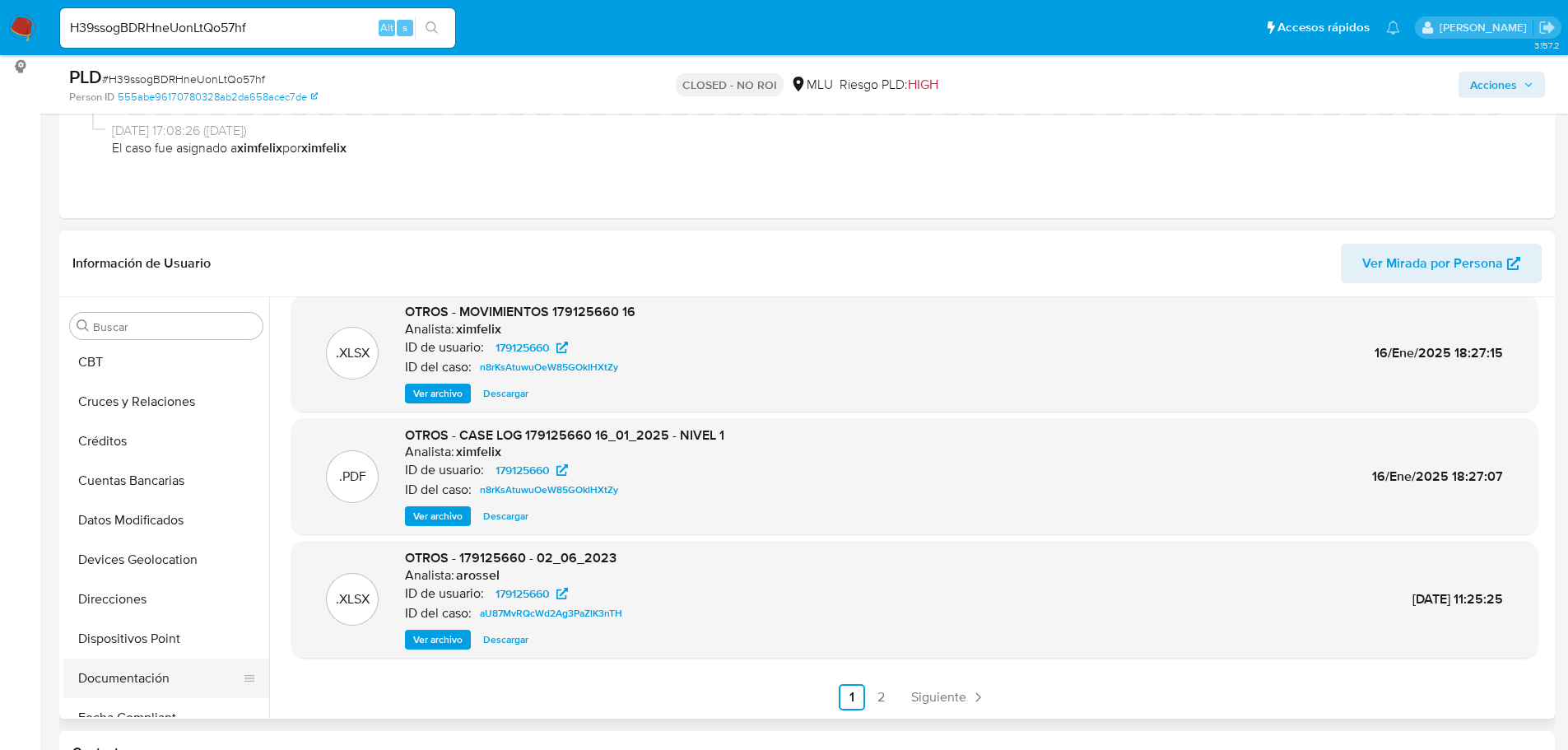
click at [144, 677] on button "Documentación" at bounding box center [159, 678] width 192 height 39
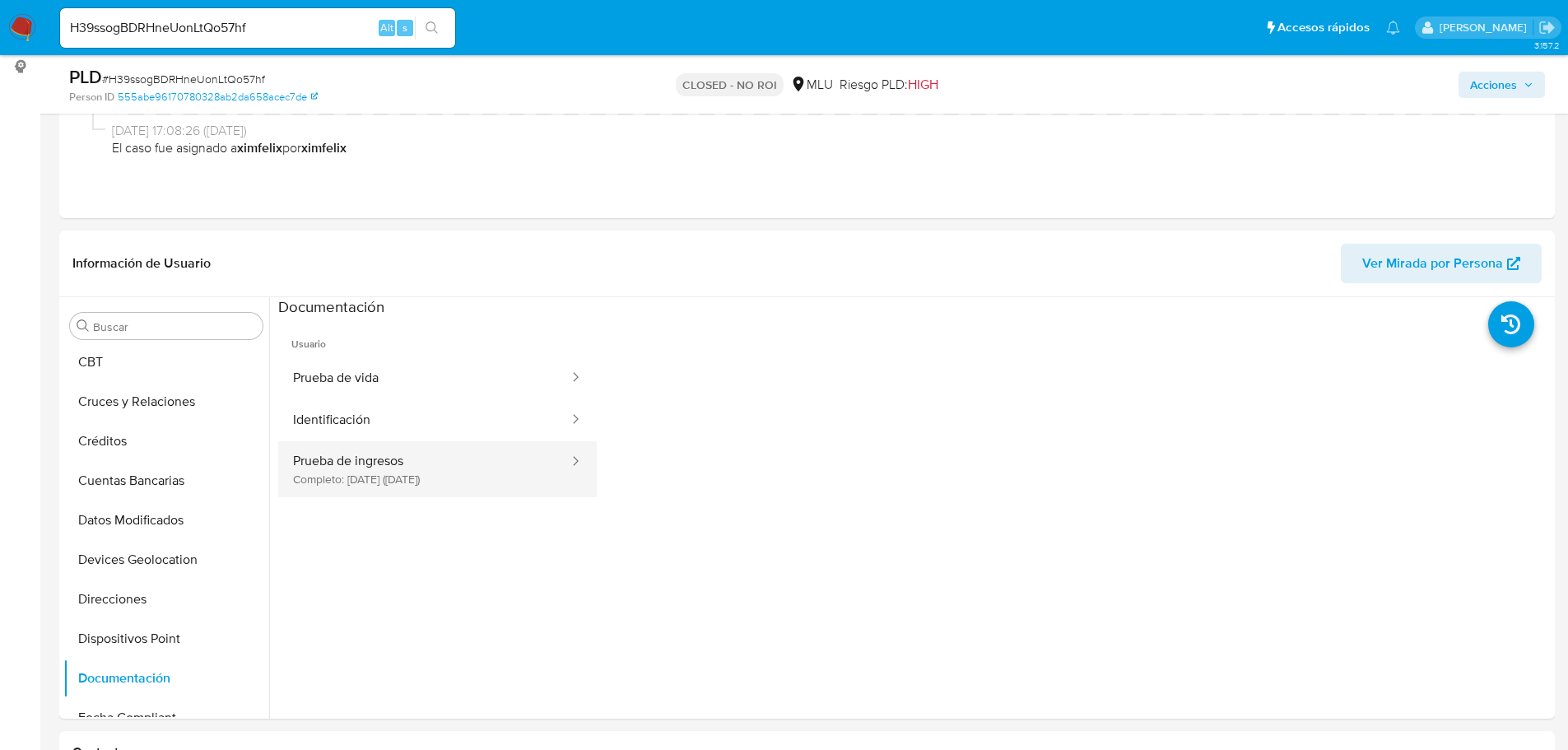
click at [384, 469] on button "Prueba de ingresos Completo: [DATE] ([DATE])" at bounding box center [424, 469] width 292 height 56
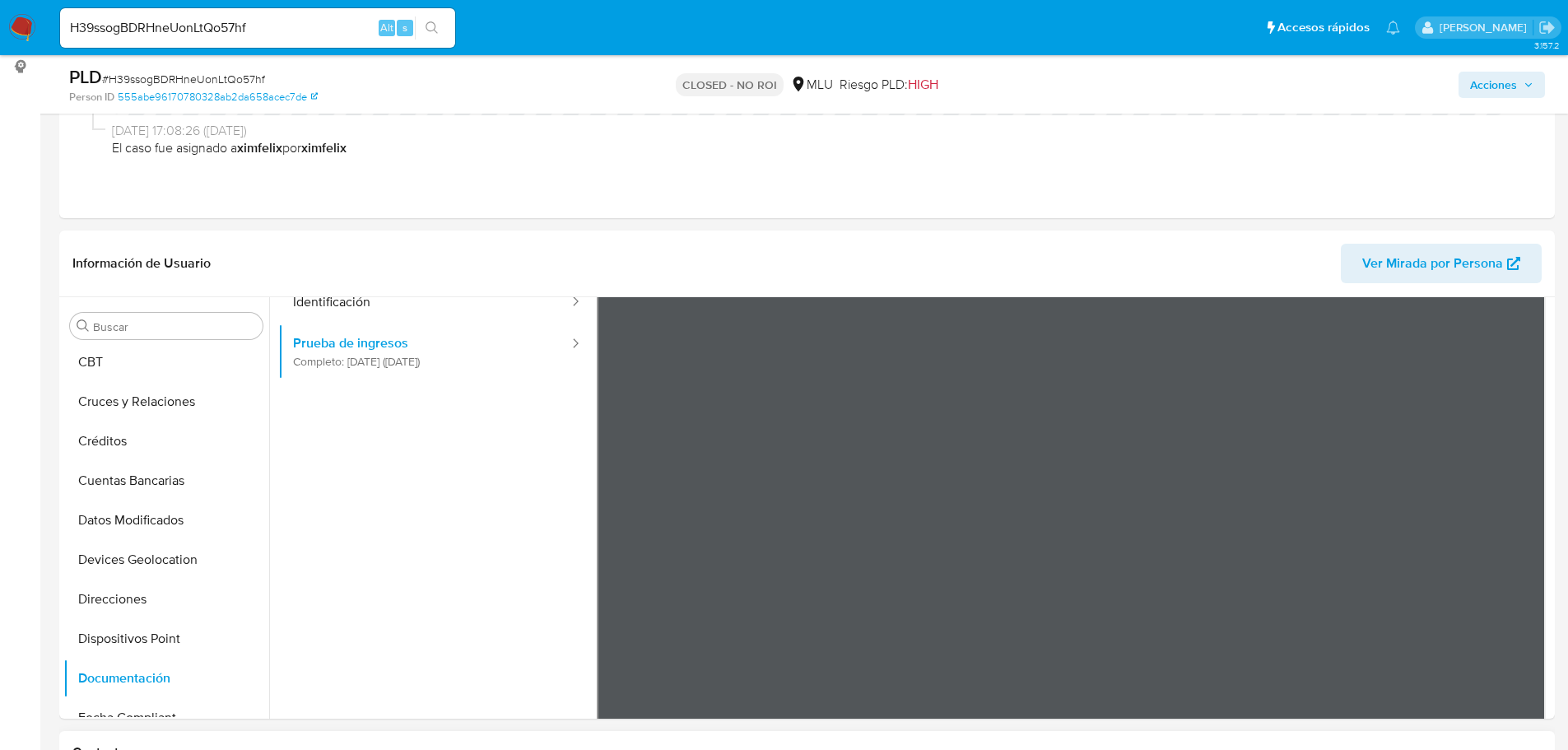
scroll to position [143, 0]
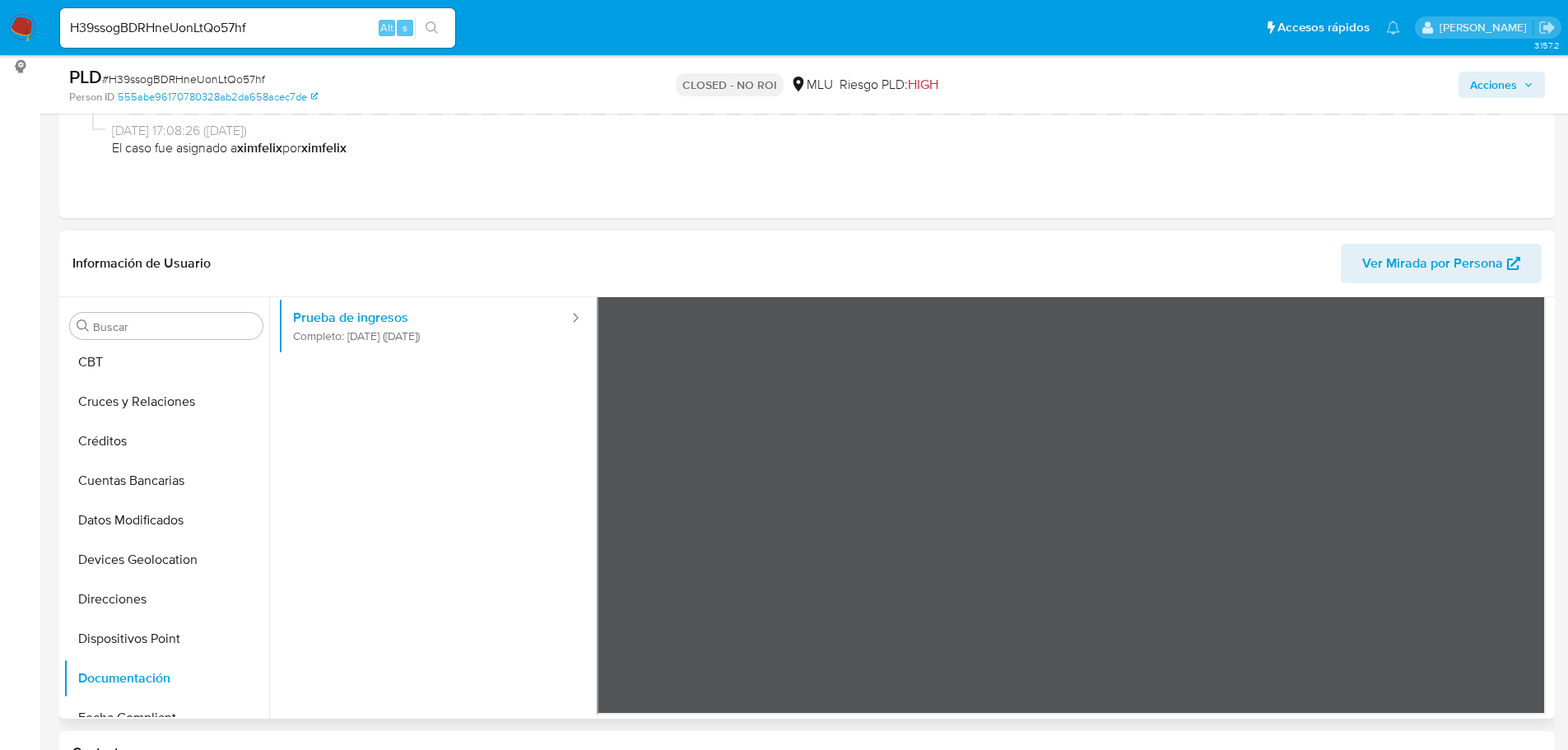
click at [355, 672] on div "Usuario Prueba de vida Identificación Prueba de ingresos Completo: [DATE] ([DAT…" at bounding box center [437, 438] width 319 height 527
click at [424, 484] on ul "Usuario Prueba de vida Identificación Prueba de ingresos Completo: [DATE] ([DAT…" at bounding box center [437, 412] width 319 height 474
click at [420, 498] on ul "Usuario Prueba de vida Identificación Prueba de ingresos Completo: [DATE] ([DAT…" at bounding box center [437, 412] width 319 height 474
click at [315, 458] on ul "Usuario Prueba de vida Identificación Prueba de ingresos Completo: [DATE] ([DAT…" at bounding box center [437, 412] width 319 height 474
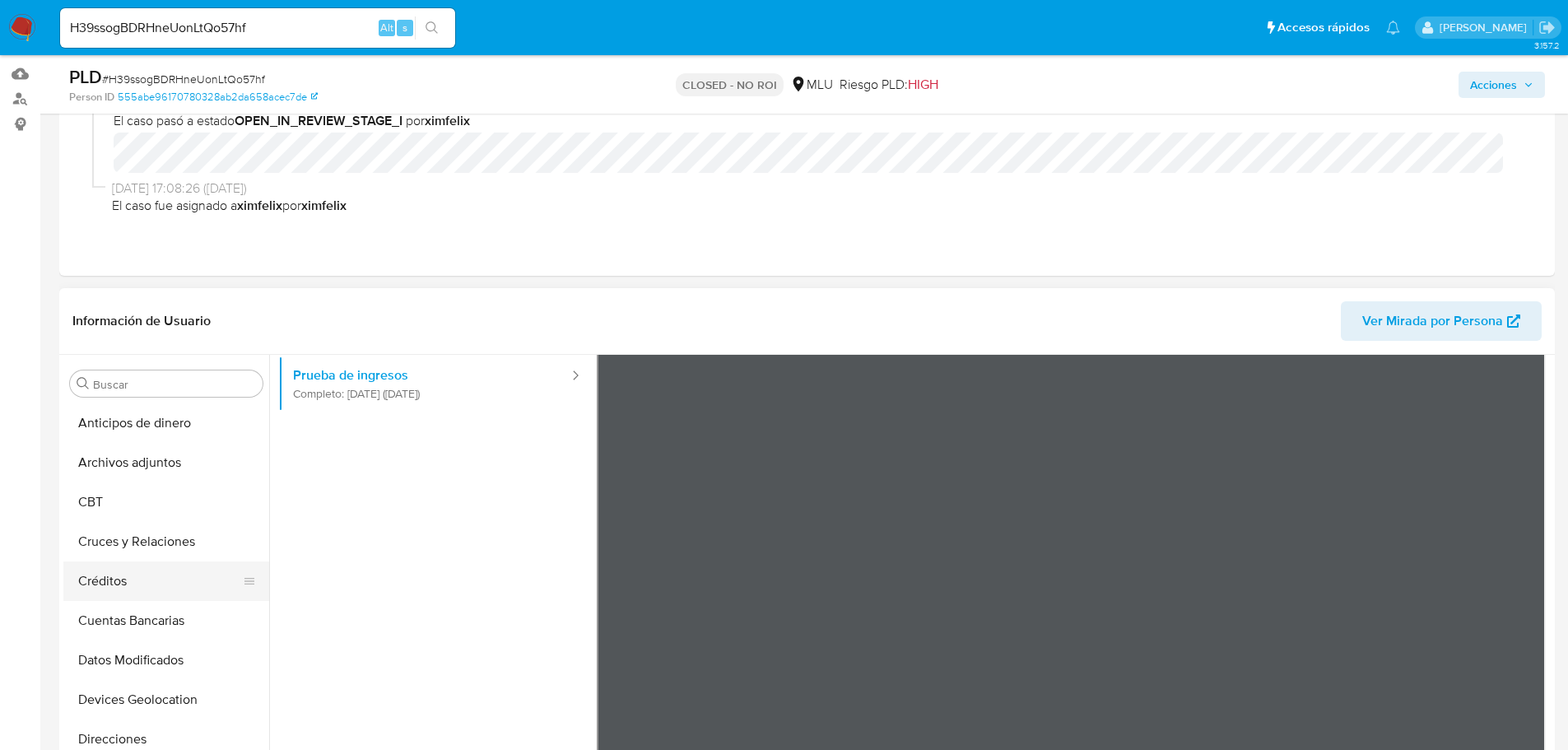
scroll to position [165, 0]
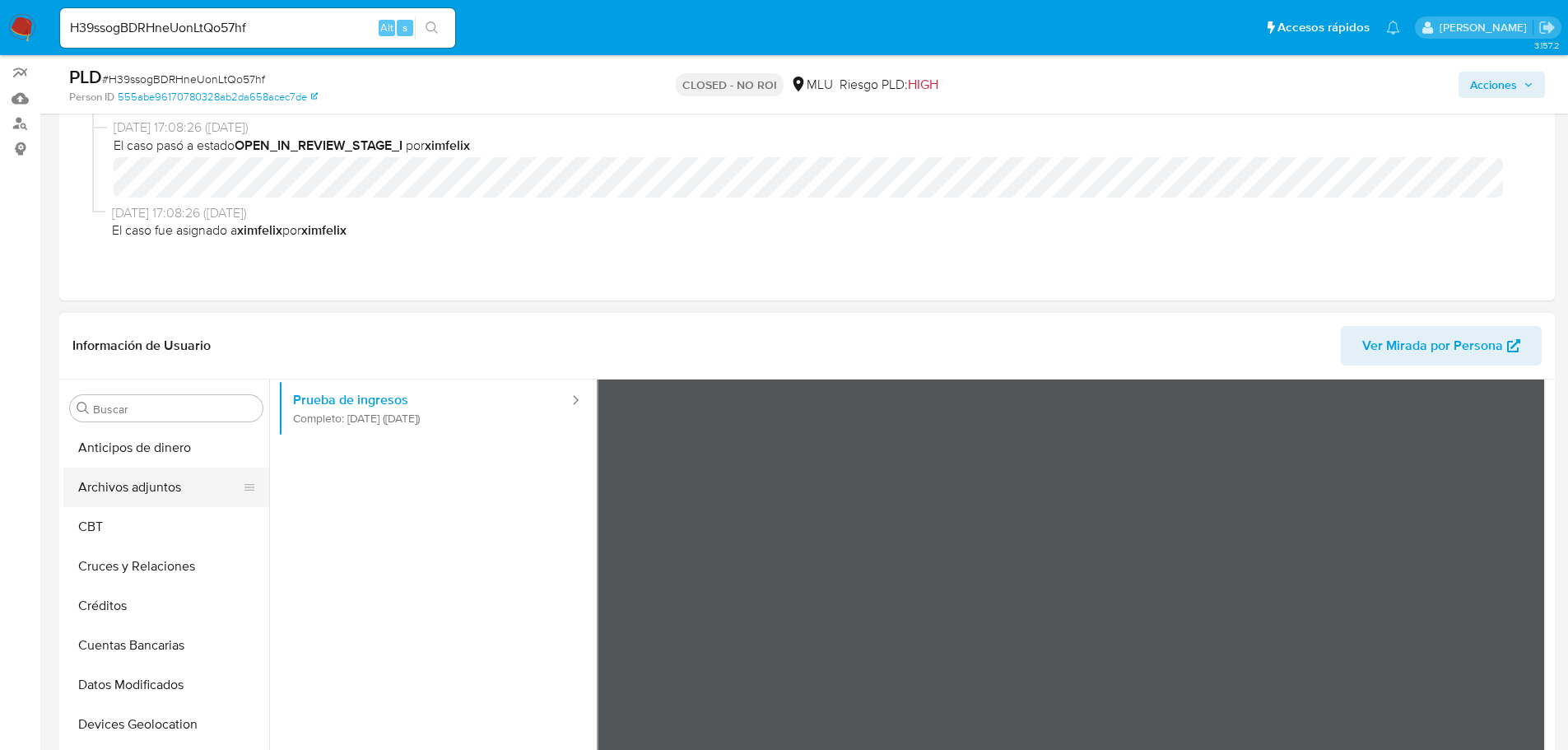
click at [135, 493] on button "Archivos adjuntos" at bounding box center [159, 488] width 192 height 39
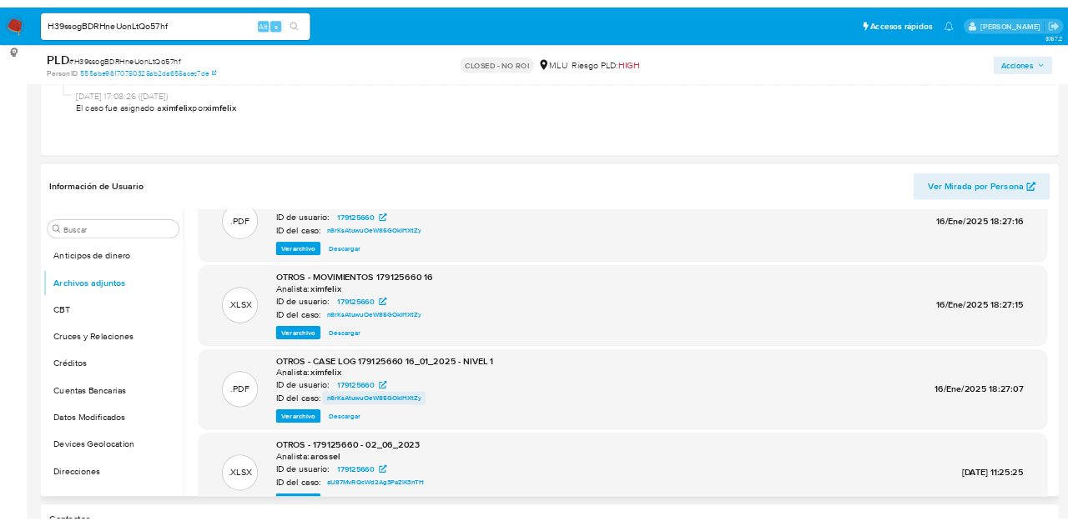
scroll to position [83, 0]
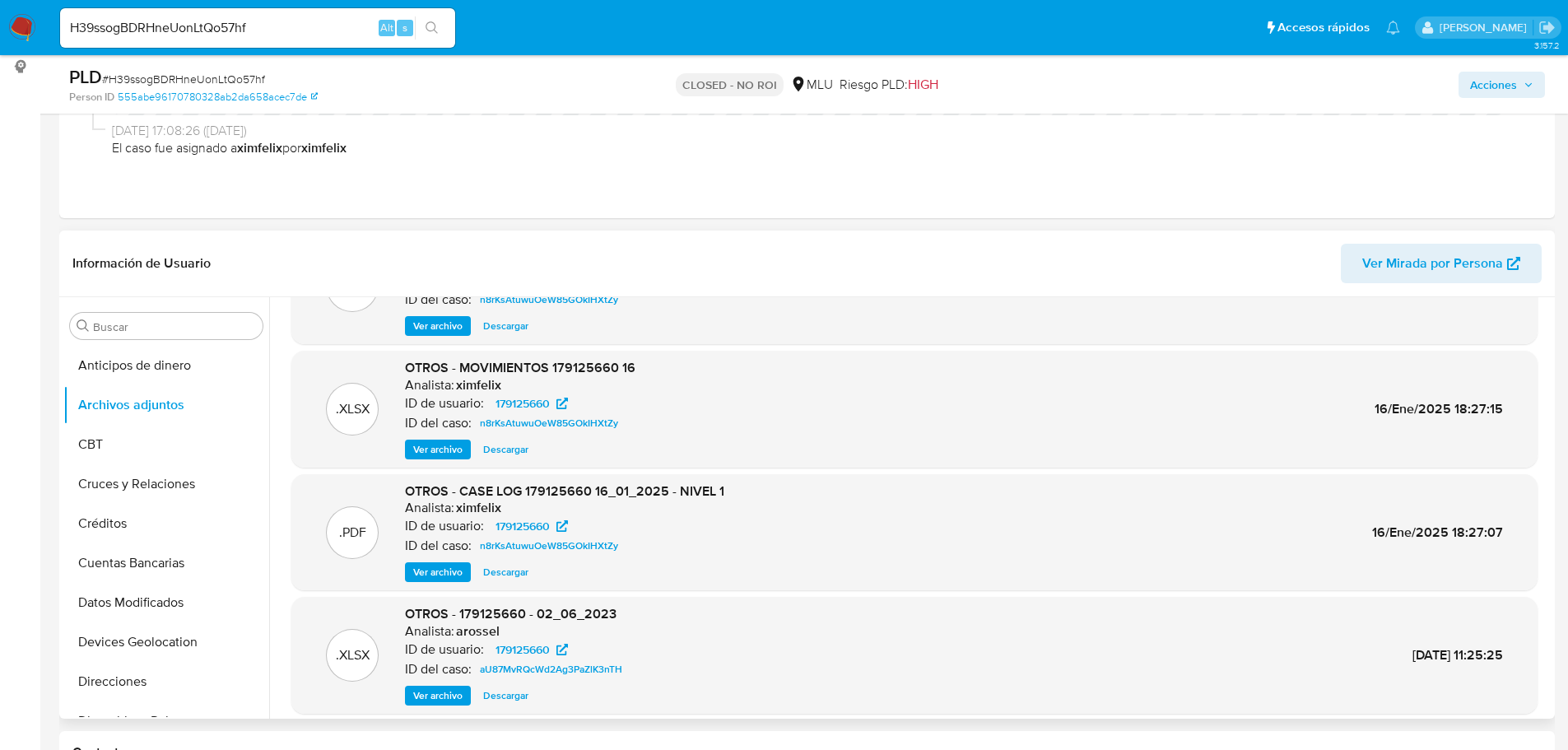
click at [421, 565] on span "Ver archivo" at bounding box center [438, 571] width 49 height 17
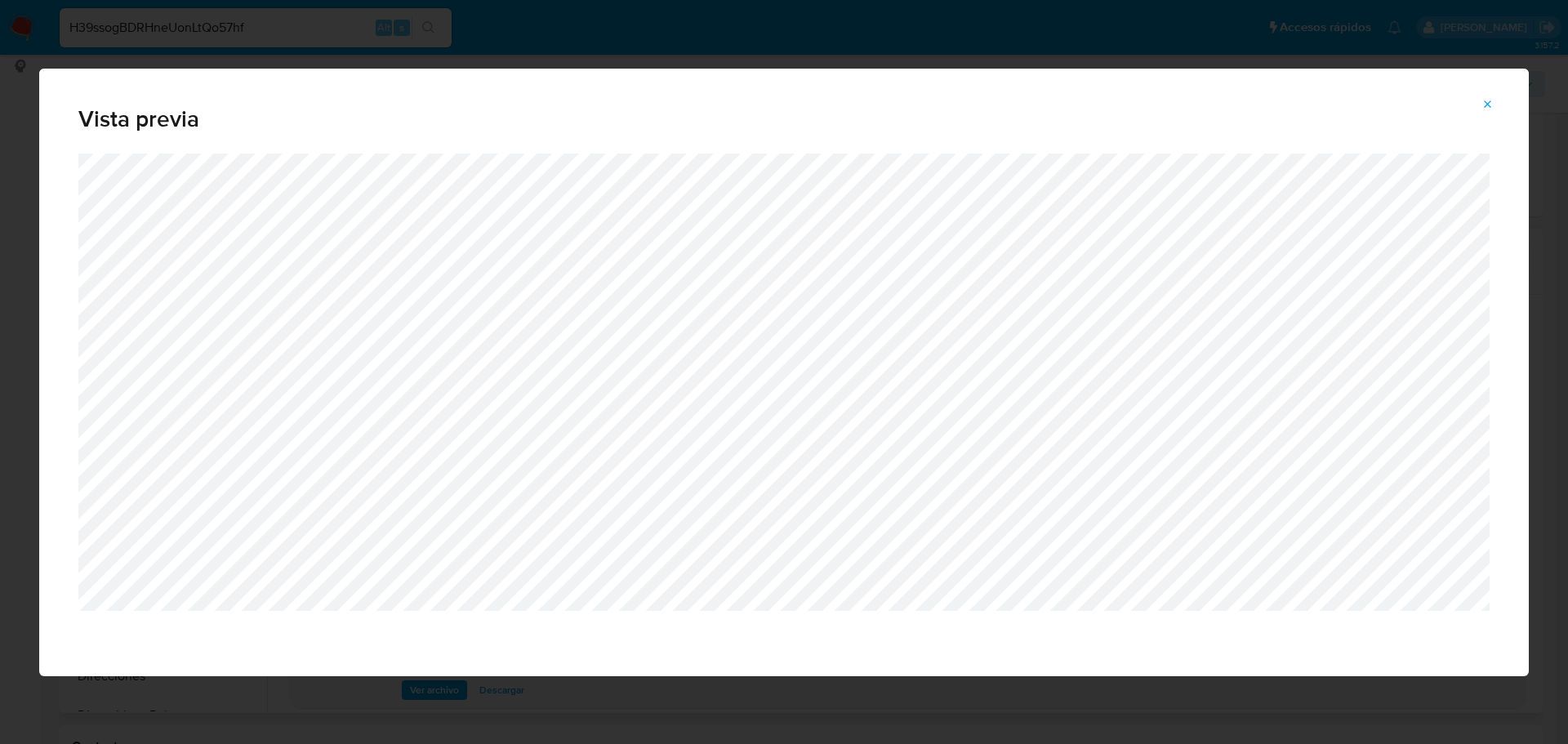
click at [1377, 691] on div "Vista previa" at bounding box center [784, 372] width 1568 height 744
click at [1489, 110] on icon "Attachment preview" at bounding box center [1488, 104] width 13 height 13
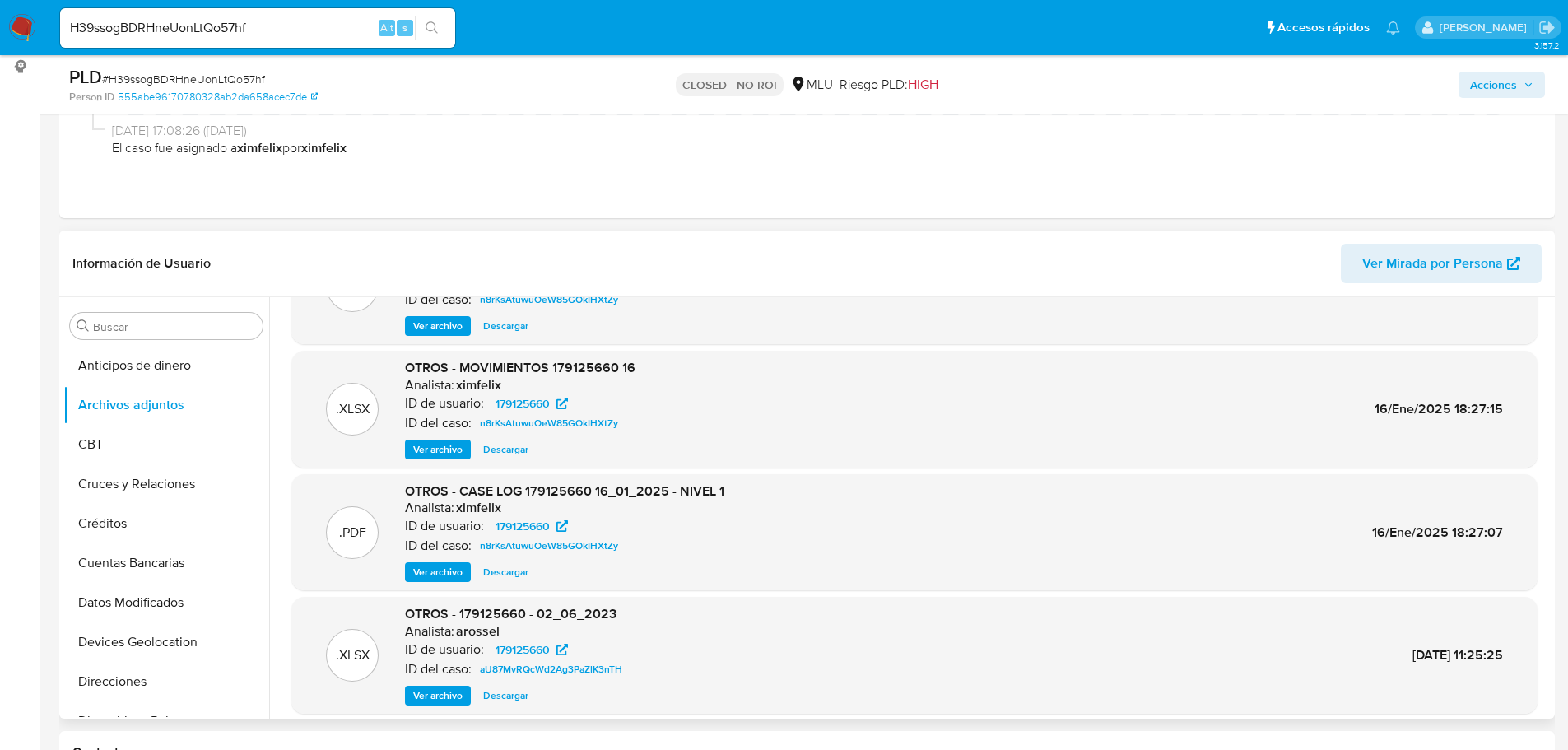
click at [167, 48] on div "H39ssogBDRHneUonLtQo57hf Alt s" at bounding box center [258, 28] width 395 height 46
click at [181, 26] on input "H39ssogBDRHneUonLtQo57hf" at bounding box center [258, 29] width 395 height 22
paste input "nVXfIqI93XXdNtpDxBkYcX0s"
type input "nVXfIqI93XXdNtpDxBkYcX0s"
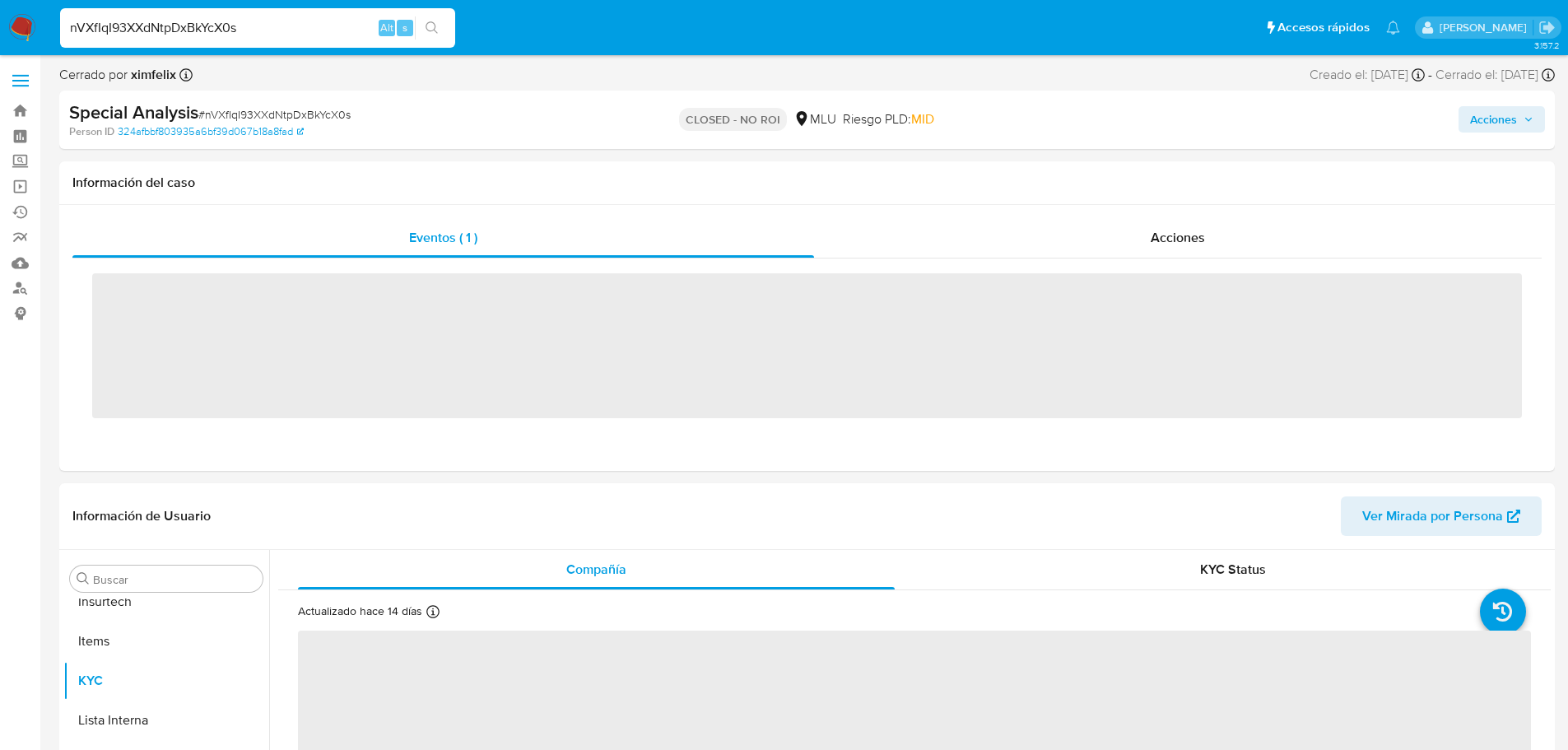
scroll to position [735, 0]
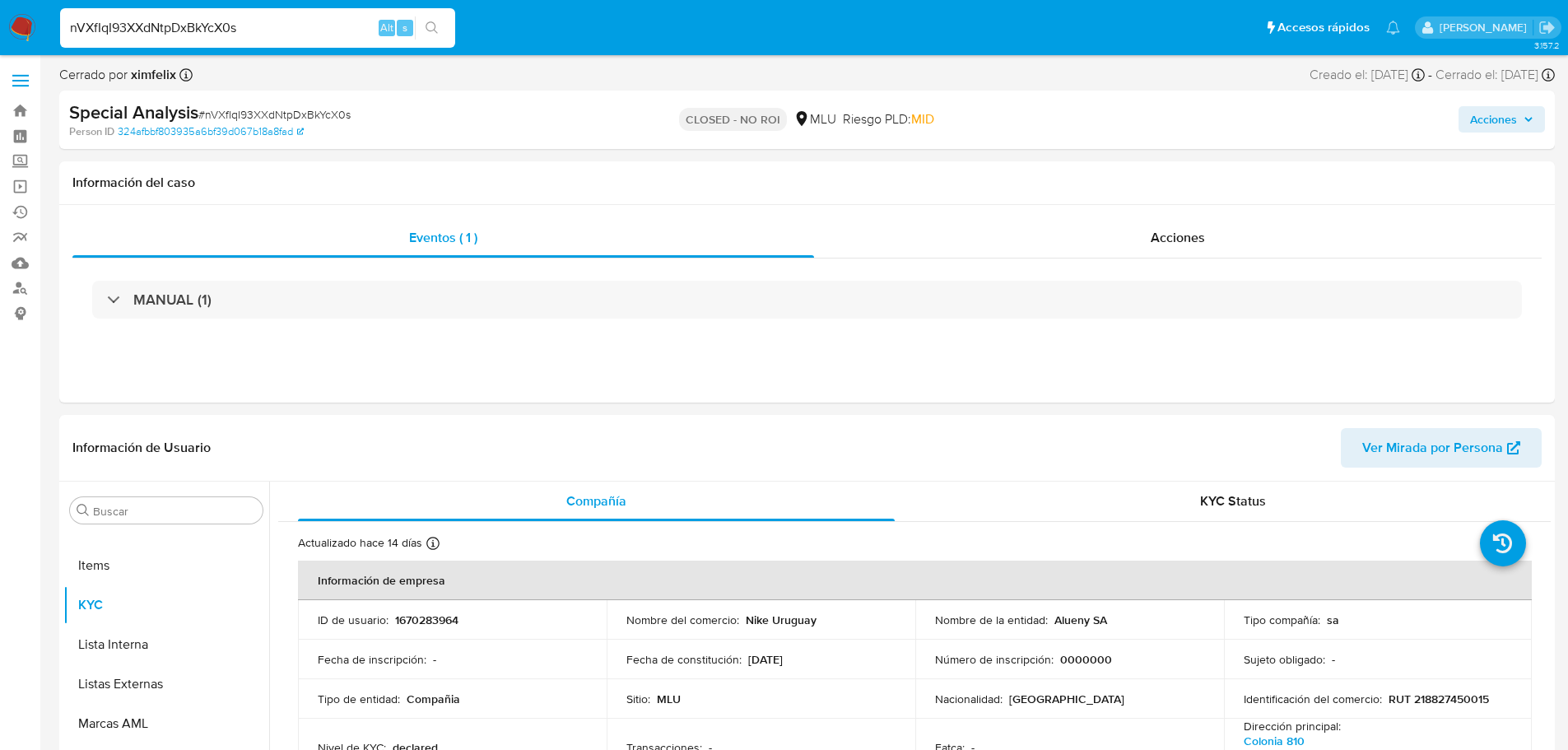
select select "10"
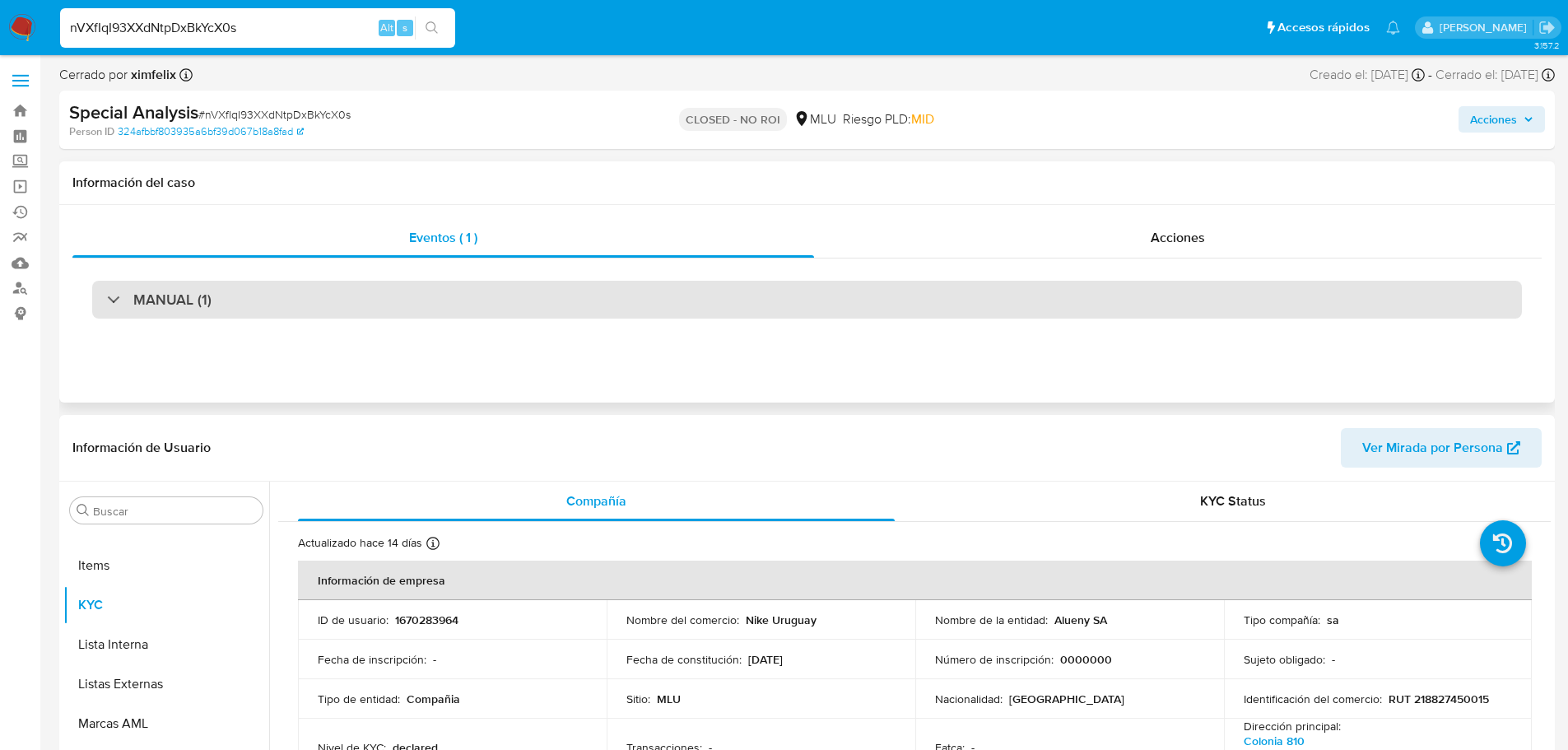
click at [1431, 318] on div "MANUAL (1)" at bounding box center [806, 299] width 1430 height 38
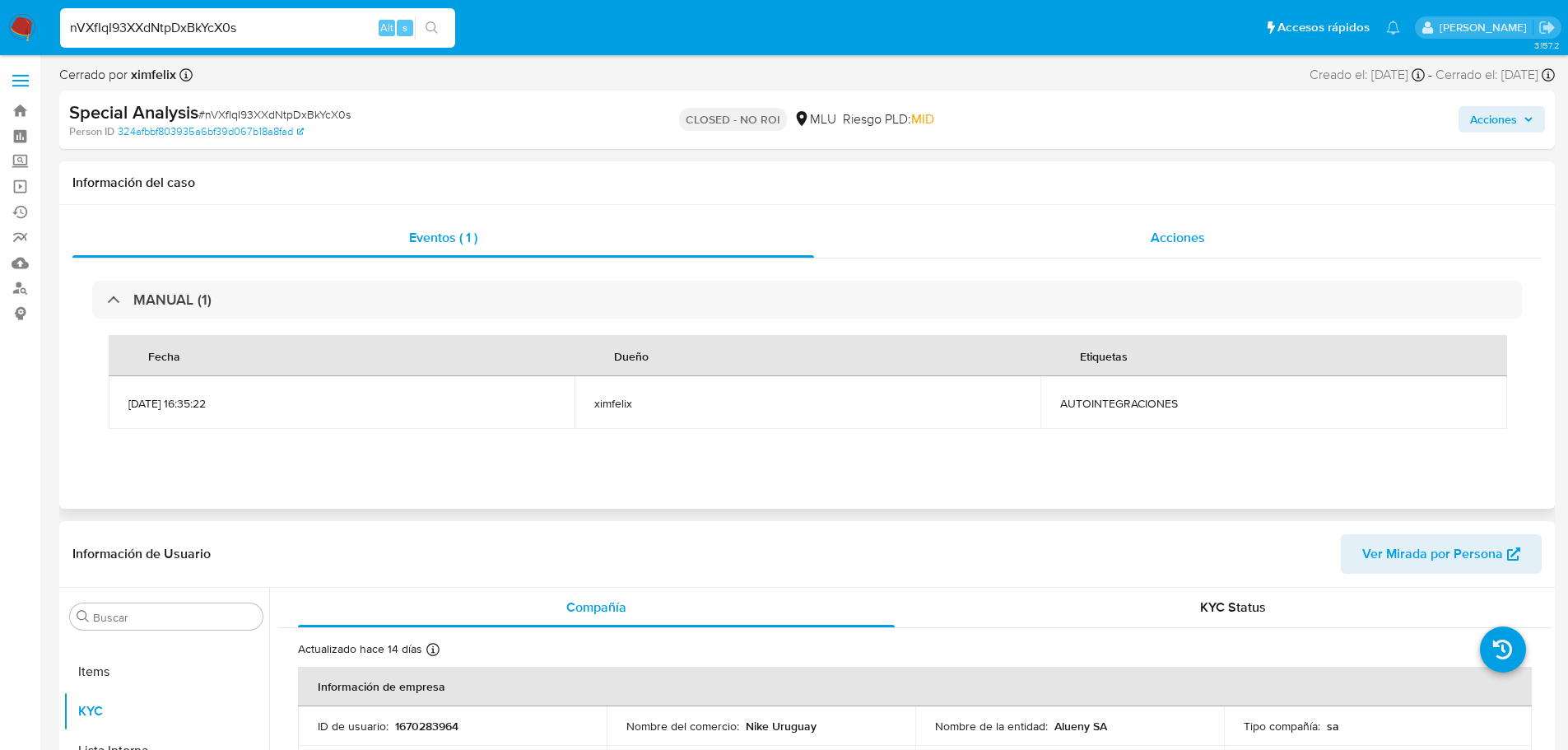
click at [1096, 227] on div "Acciones" at bounding box center [1177, 238] width 727 height 39
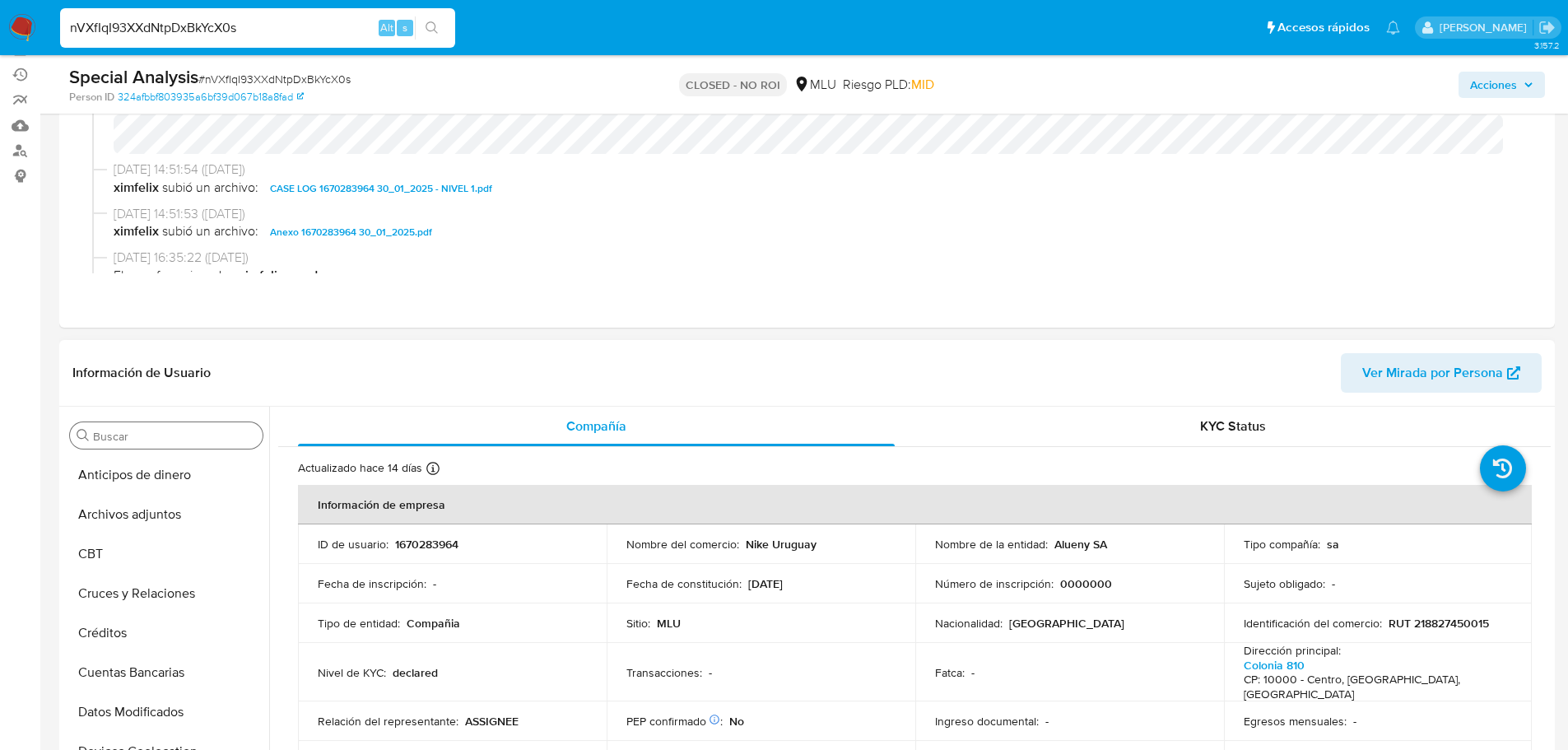
scroll to position [0, 0]
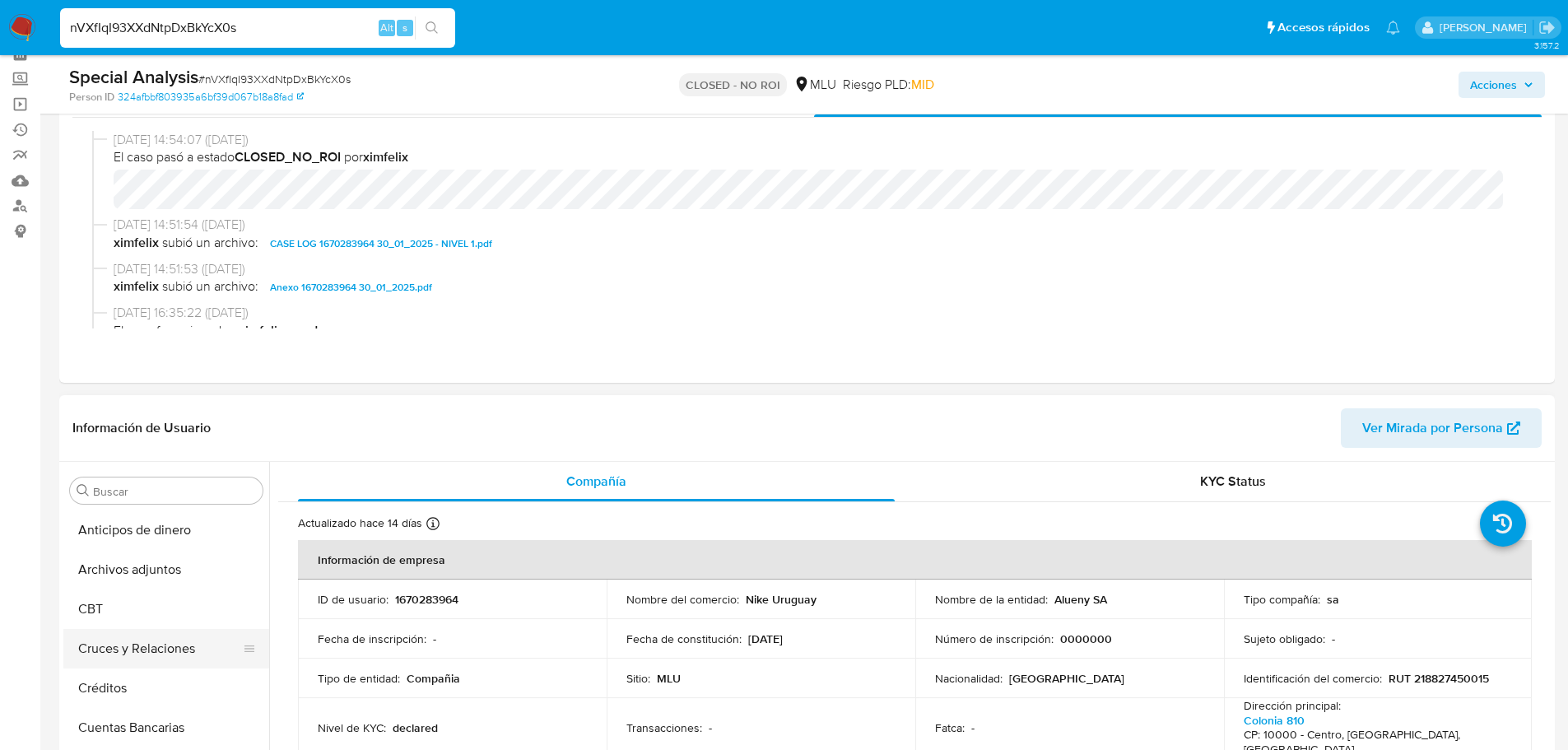
click at [161, 629] on button "Cruces y Relaciones" at bounding box center [159, 648] width 192 height 39
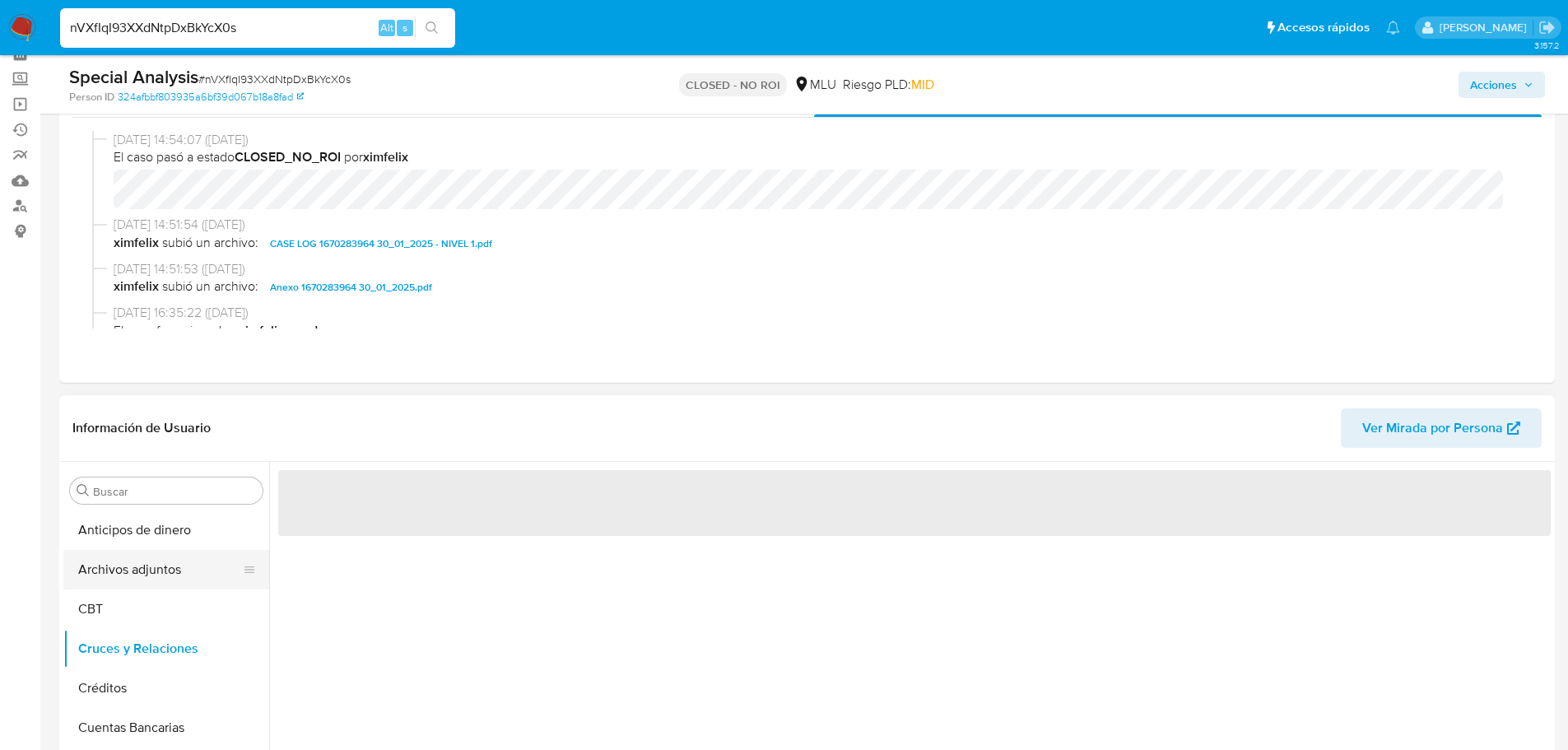
click at [162, 578] on button "Archivos adjuntos" at bounding box center [159, 569] width 192 height 39
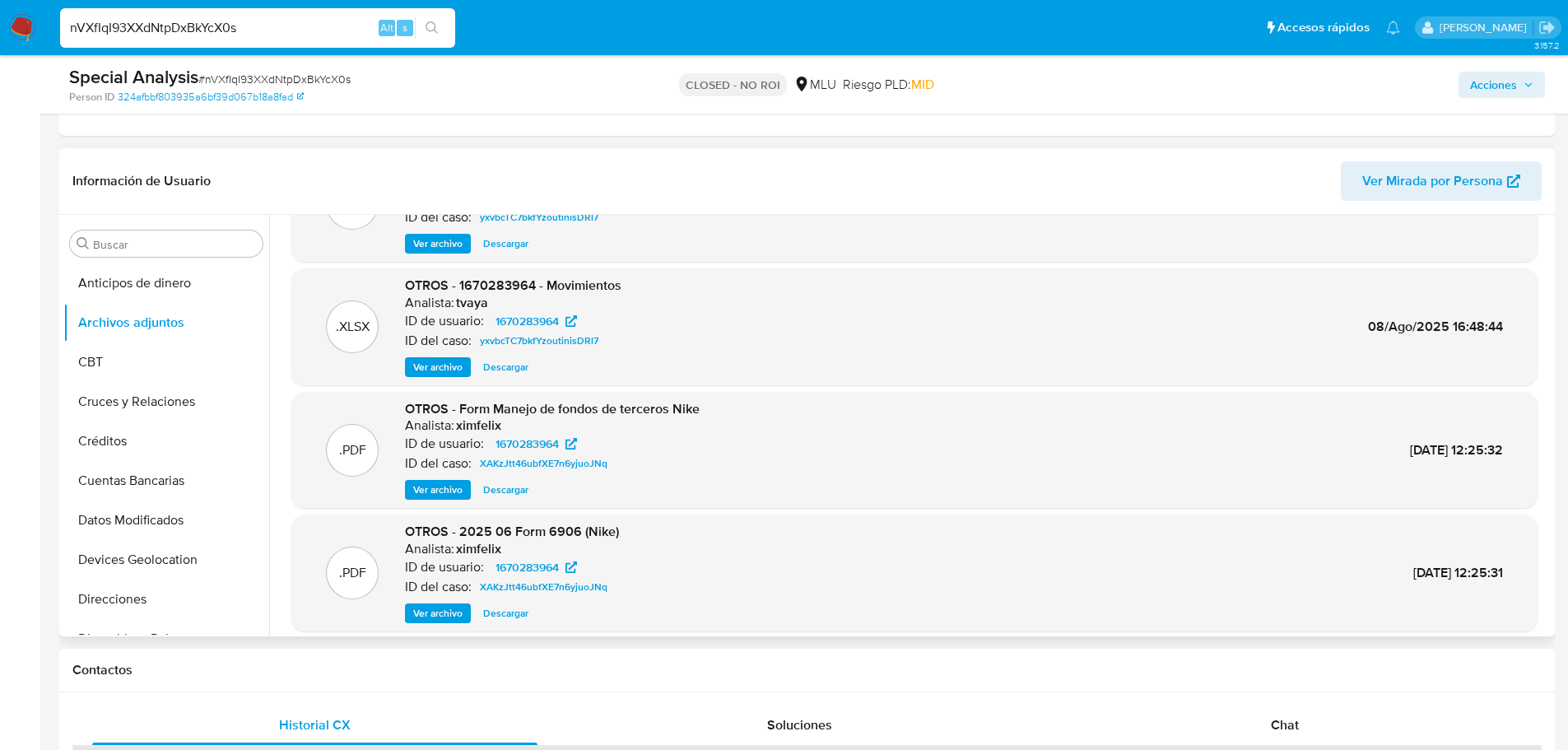
scroll to position [138, 0]
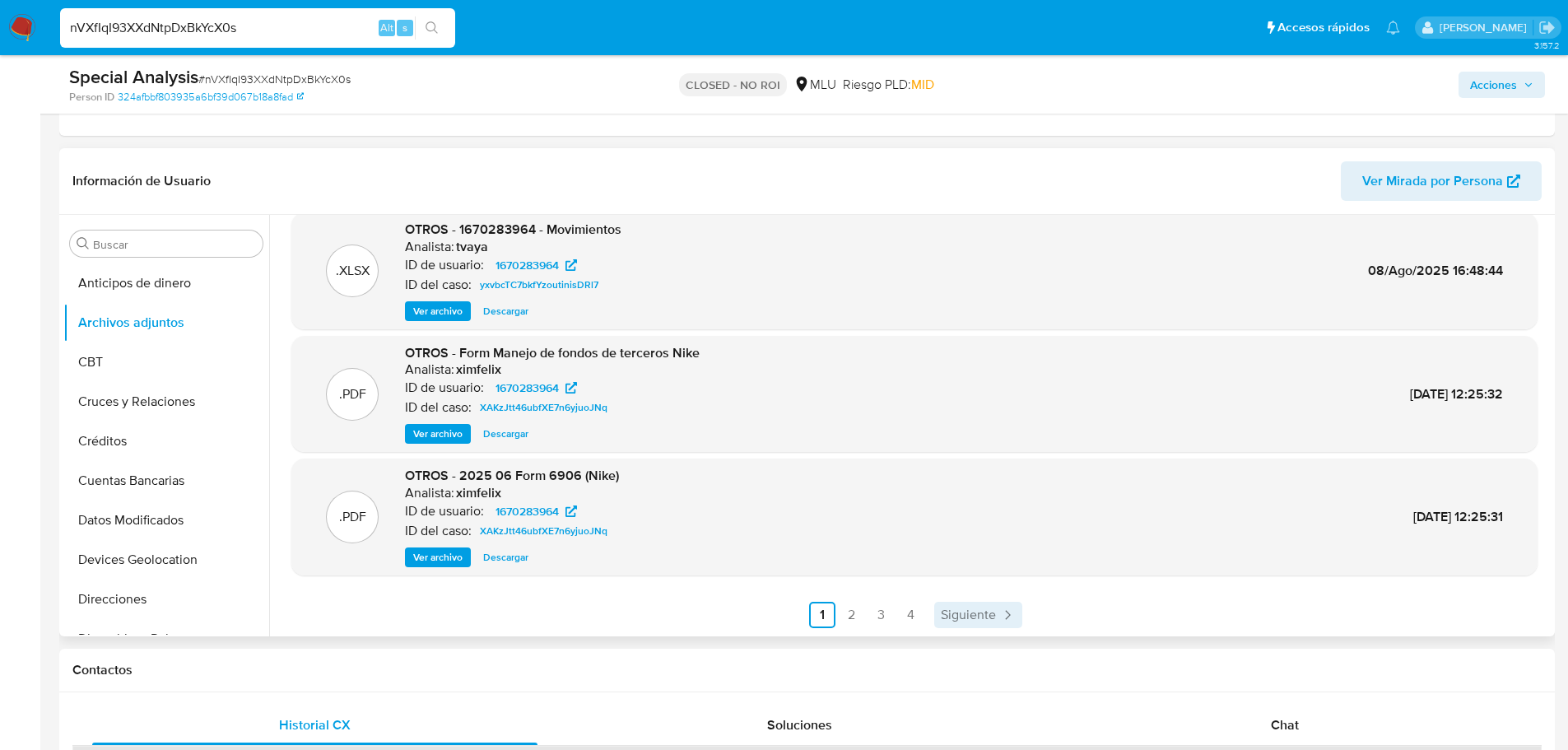
click at [1001, 615] on icon "Paginación" at bounding box center [1007, 615] width 17 height 17
click at [433, 430] on span "Ver archivo" at bounding box center [438, 433] width 49 height 17
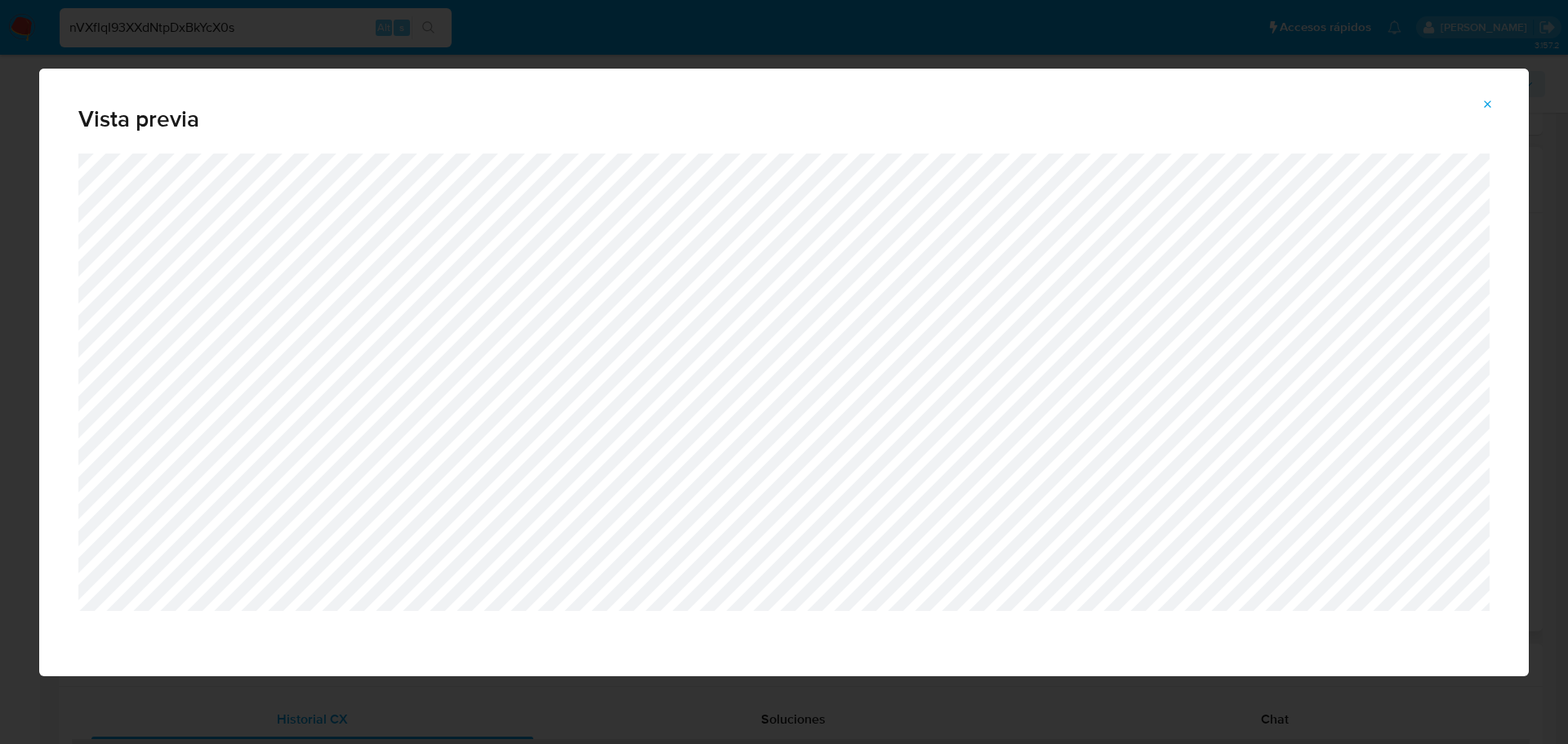
click at [1484, 98] on icon "Attachment preview" at bounding box center [1488, 104] width 13 height 13
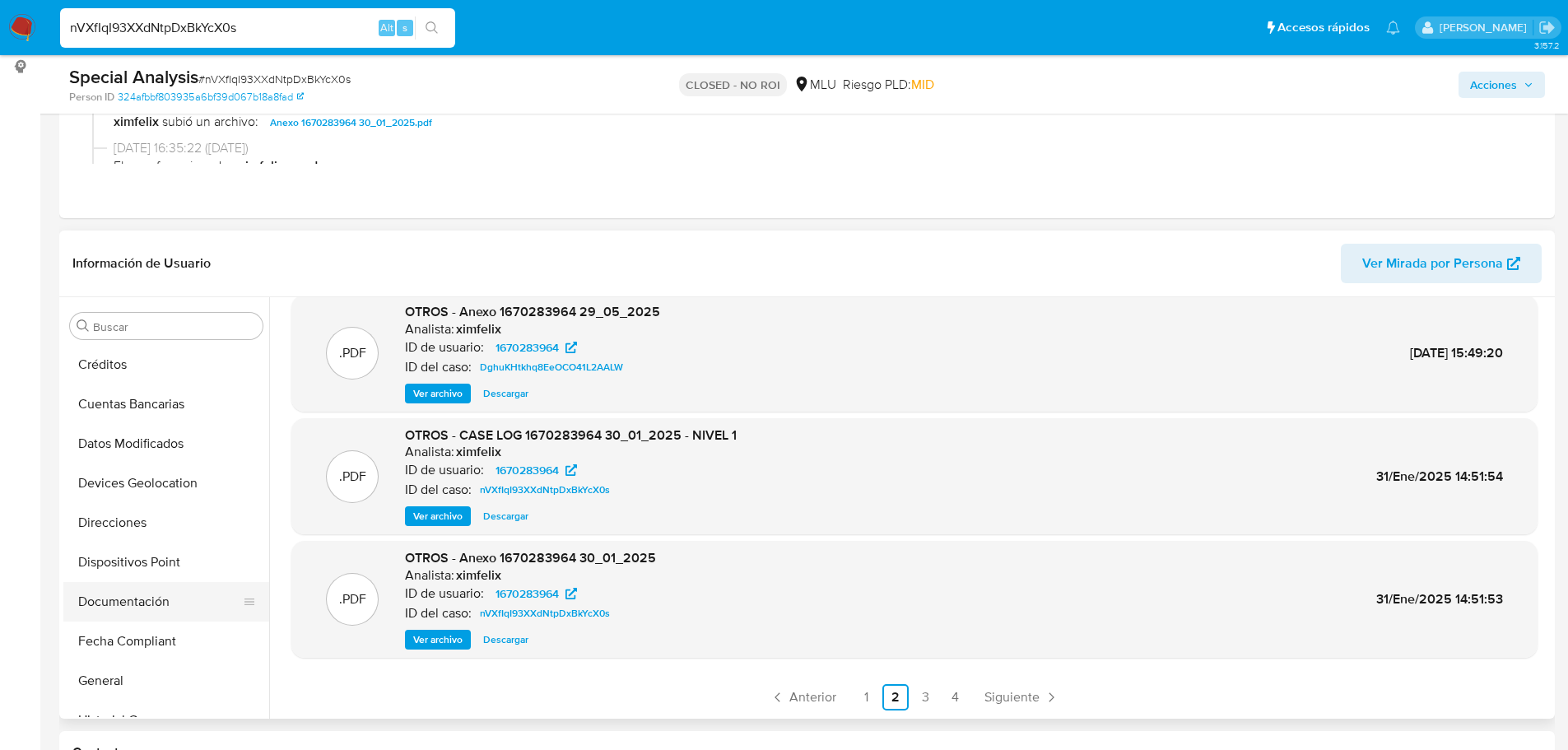
scroll to position [165, 0]
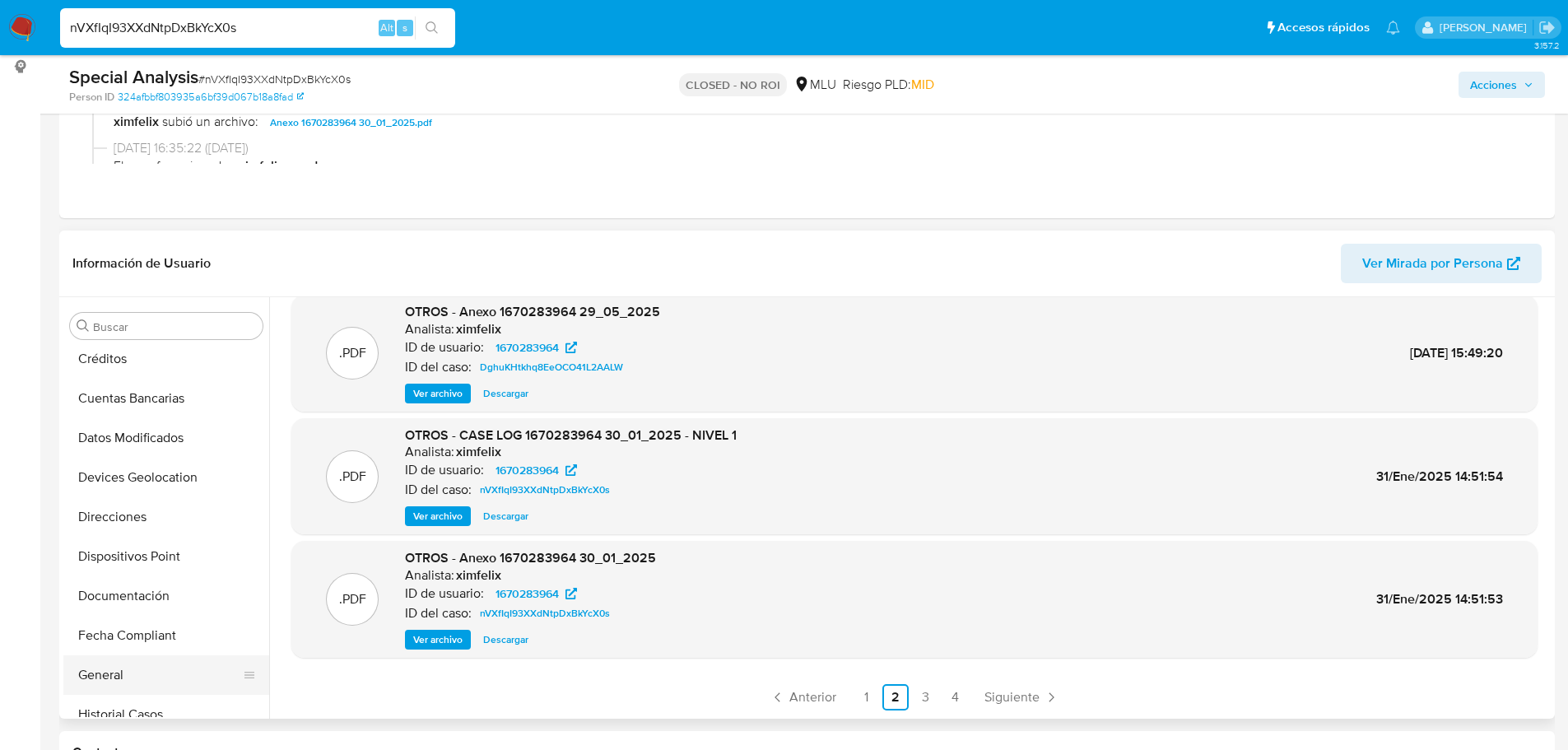
click at [132, 661] on button "General" at bounding box center [159, 675] width 192 height 39
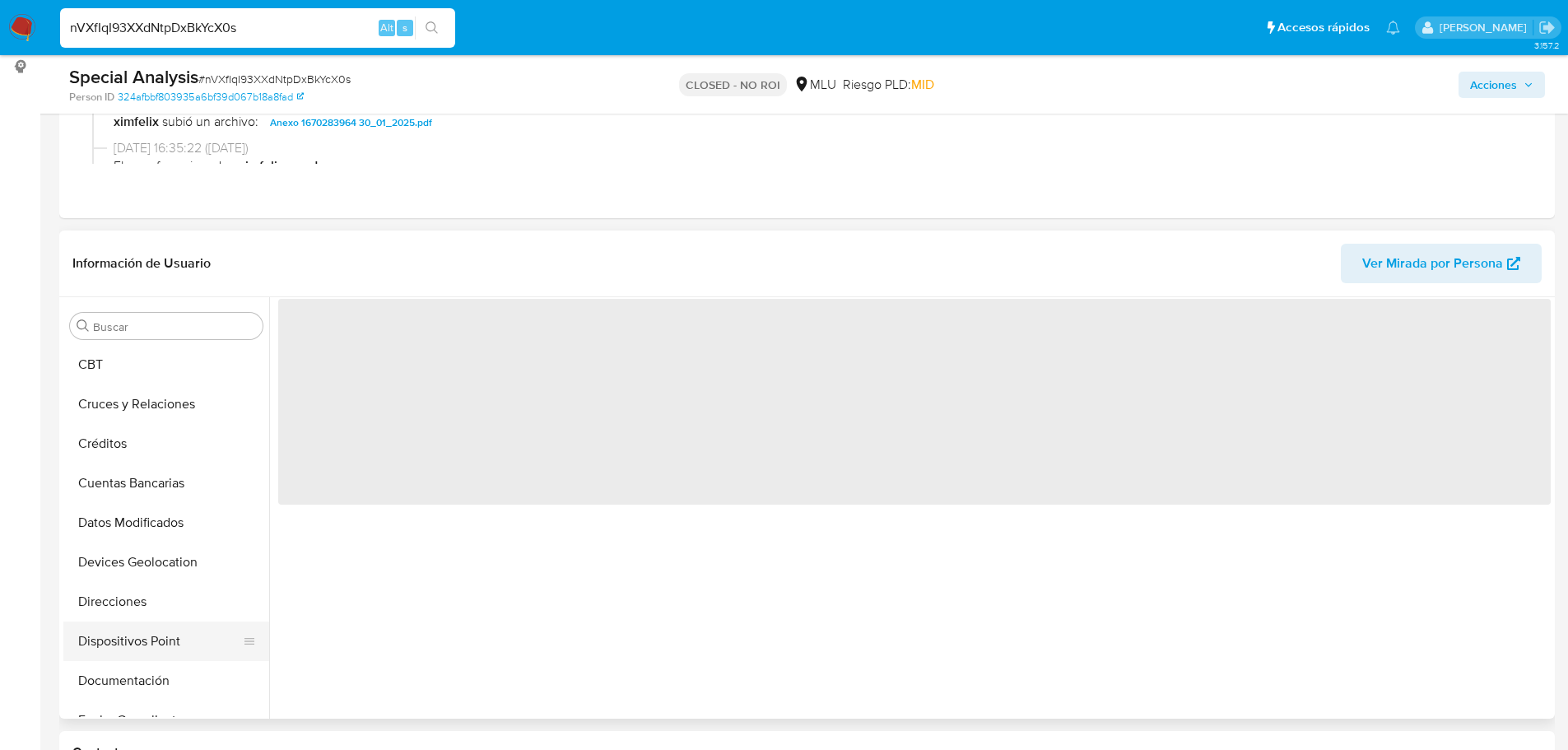
scroll to position [0, 0]
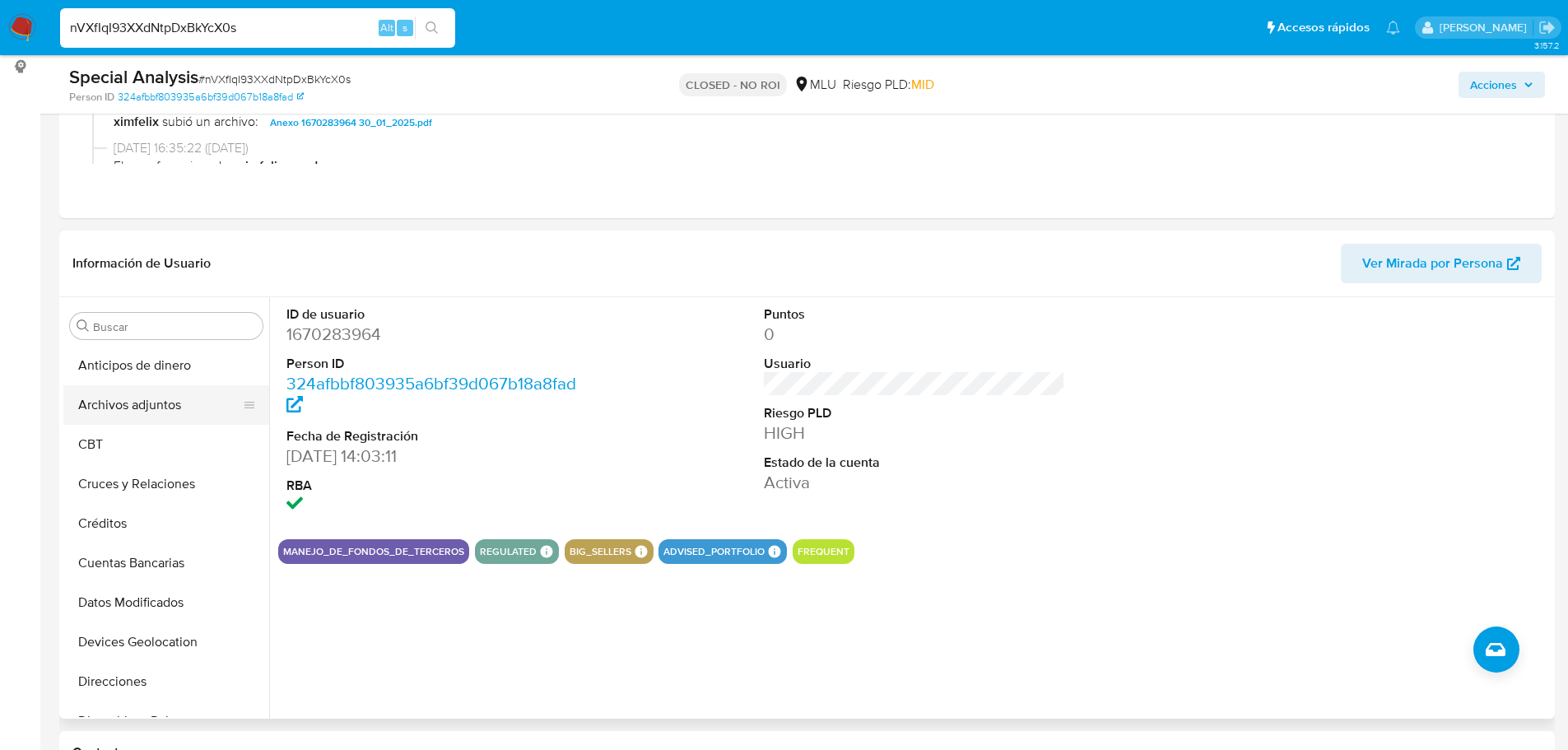
click at [144, 406] on button "Archivos adjuntos" at bounding box center [159, 405] width 192 height 39
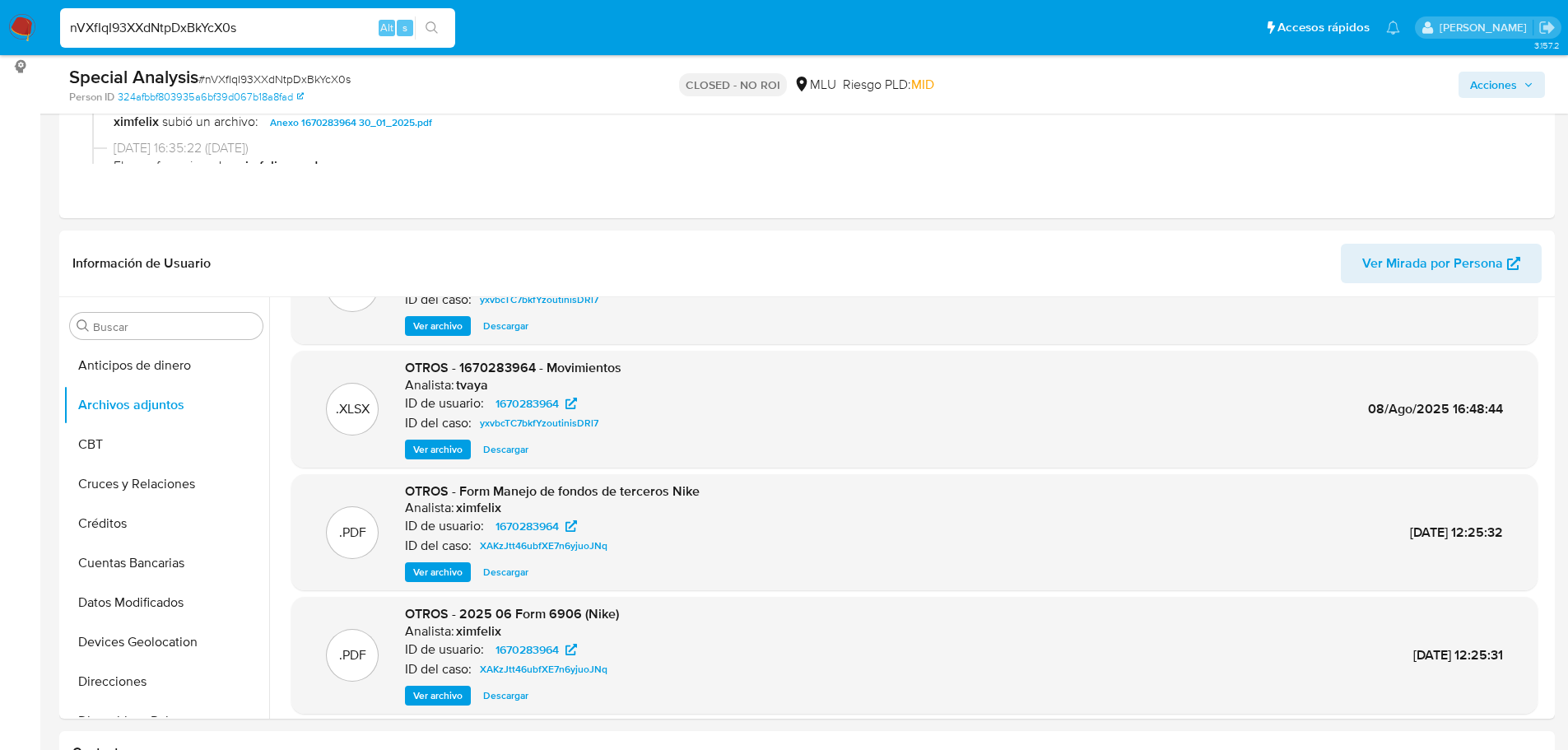
scroll to position [138, 0]
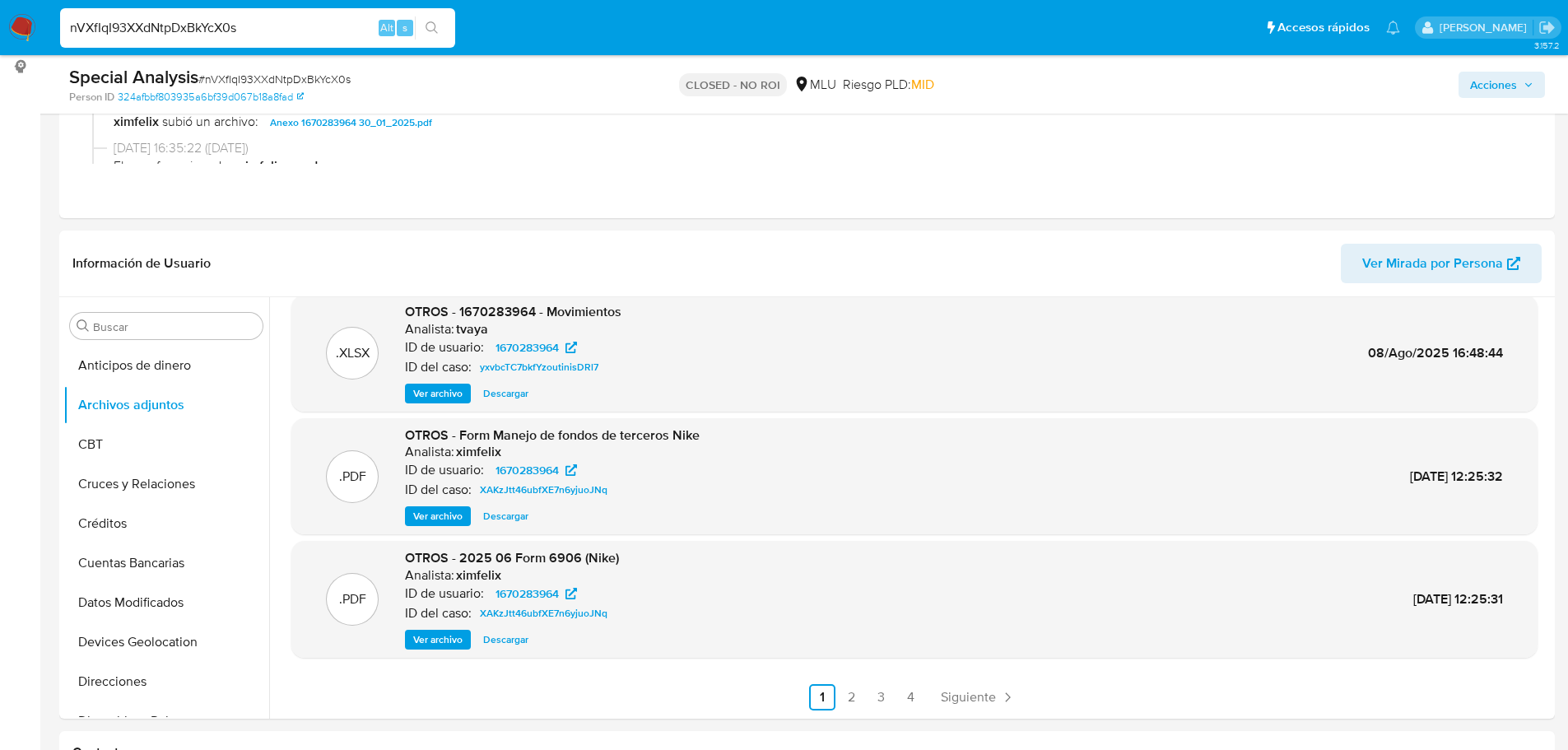
click at [427, 509] on span "Ver archivo" at bounding box center [438, 516] width 49 height 17
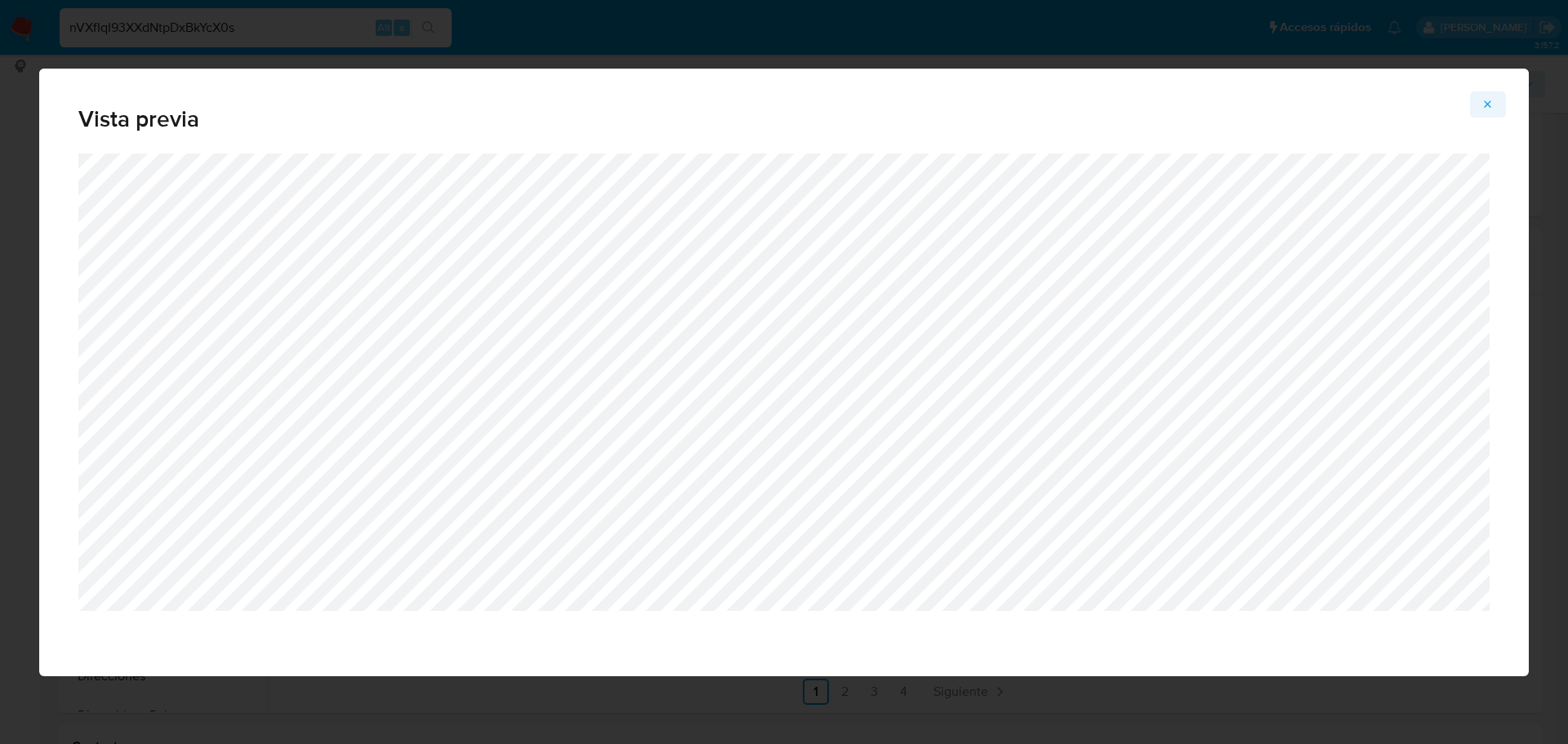
click at [1481, 105] on button "Attachment preview" at bounding box center [1488, 104] width 36 height 26
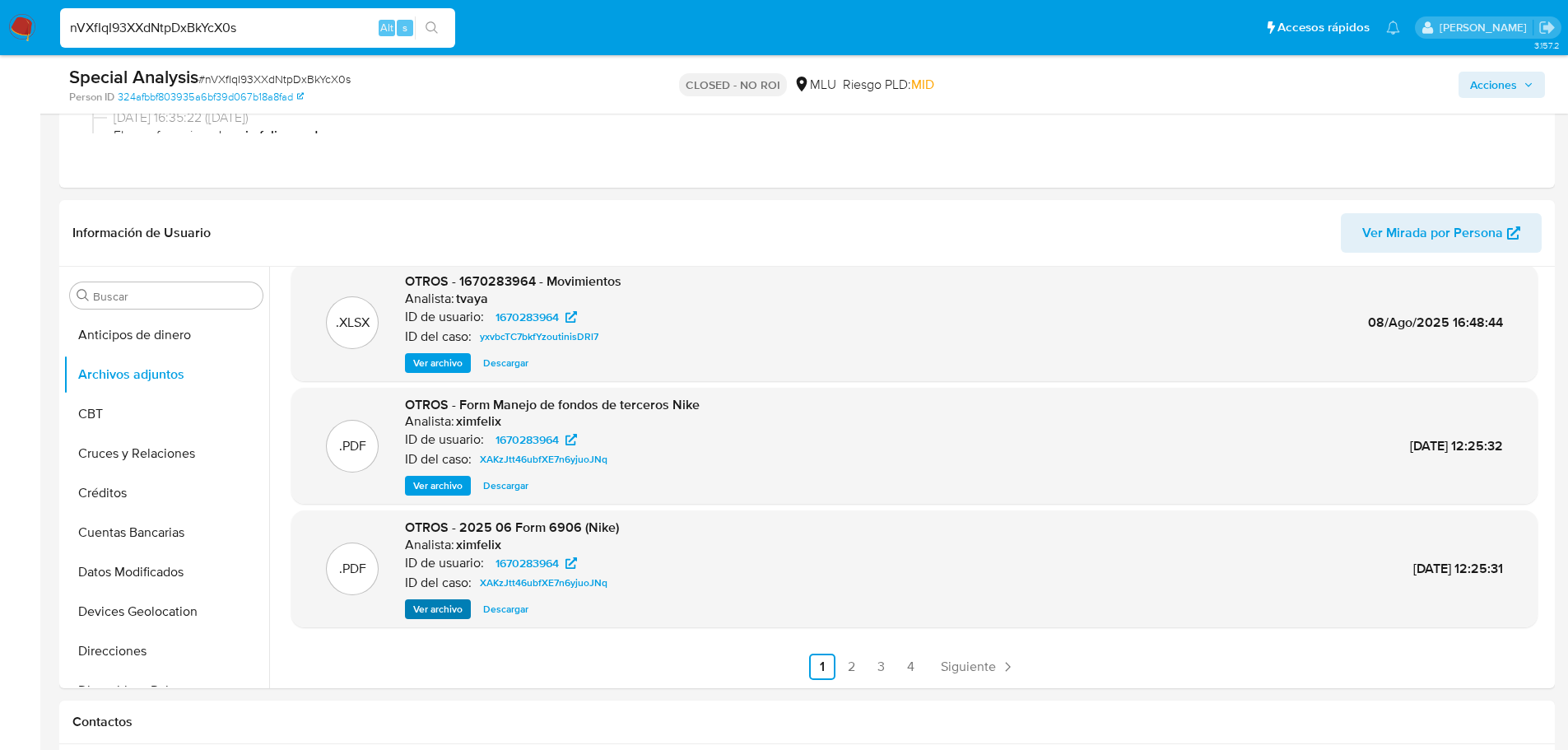
scroll to position [330, 0]
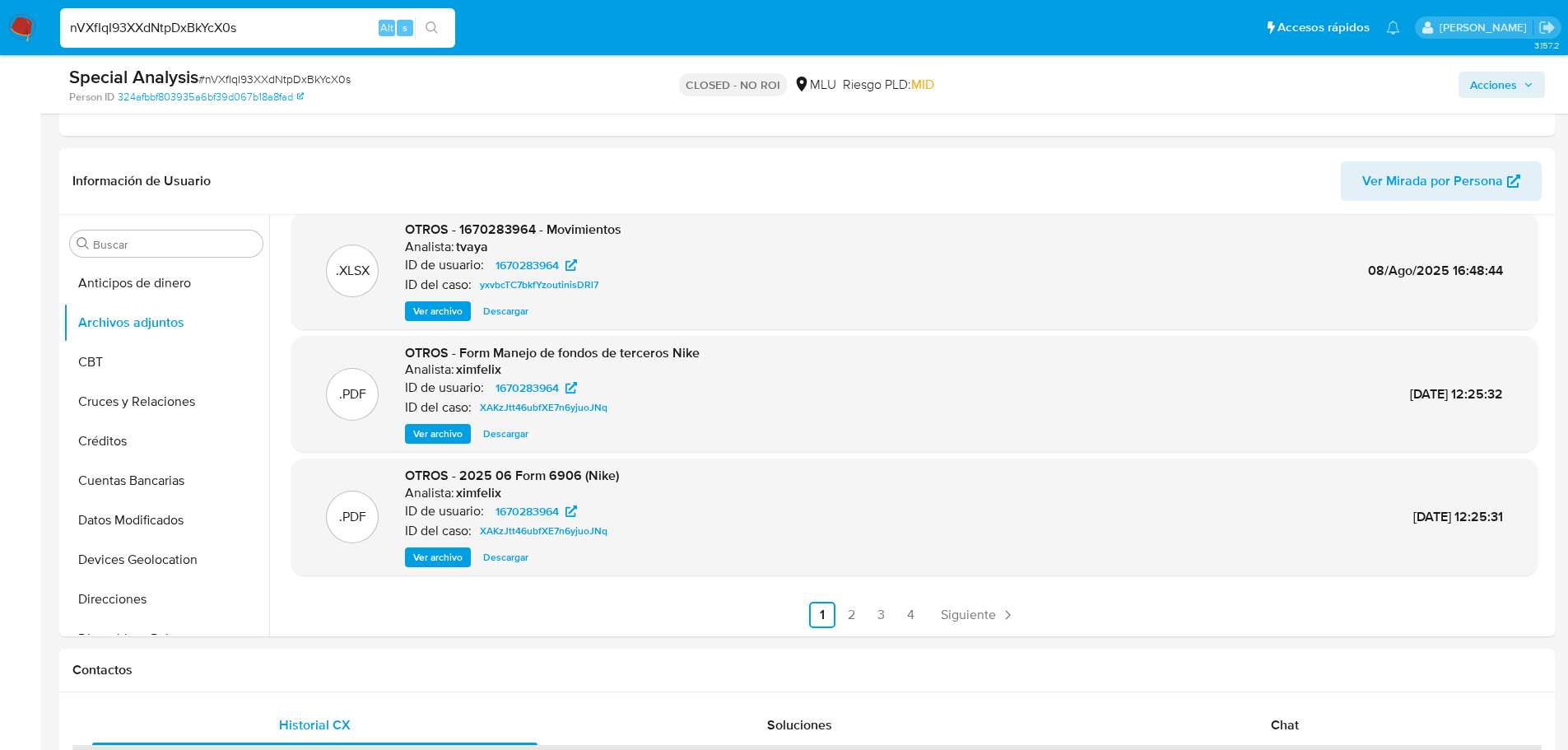
click at [444, 555] on span "Ver archivo" at bounding box center [438, 557] width 49 height 17
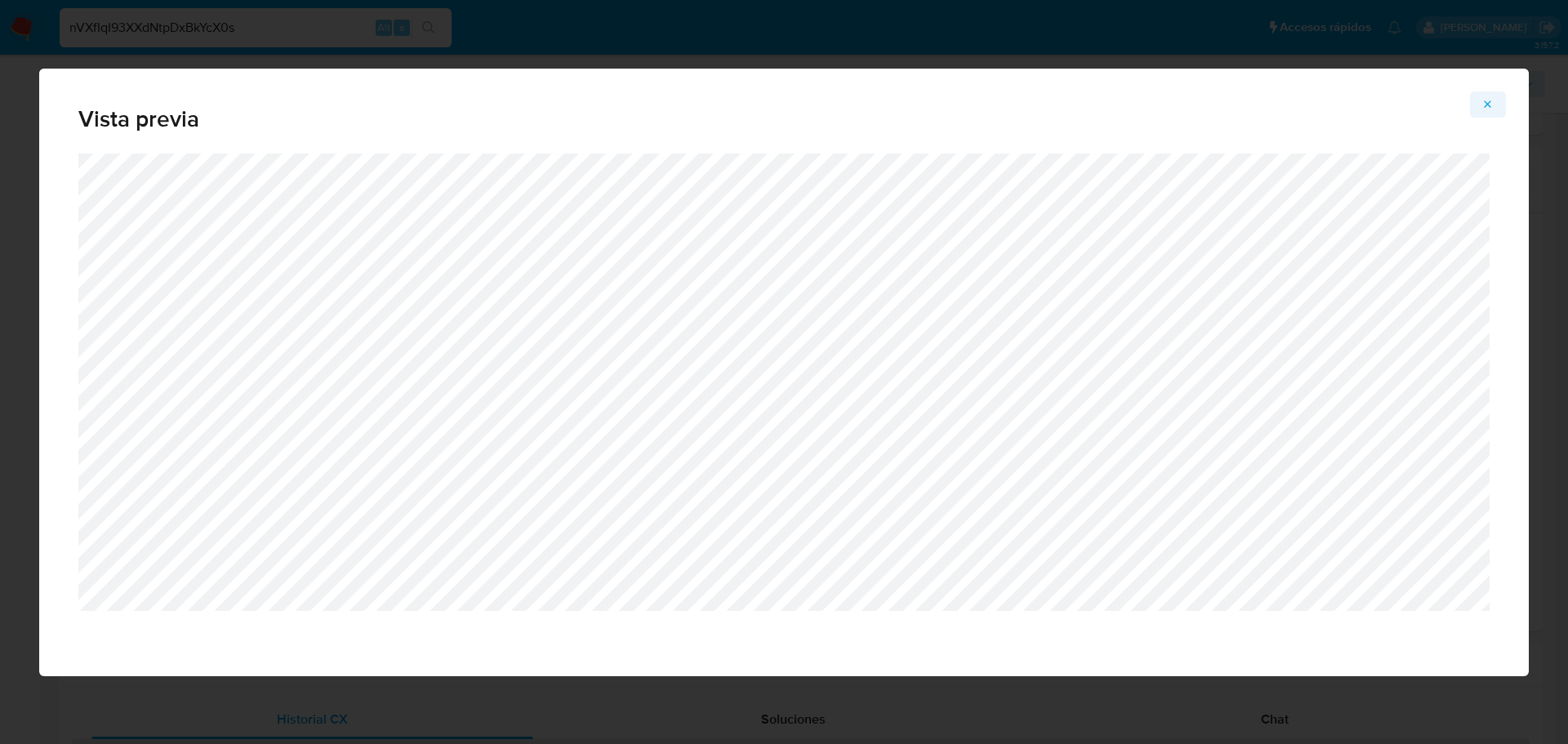
click at [1498, 101] on button "Attachment preview" at bounding box center [1488, 104] width 36 height 26
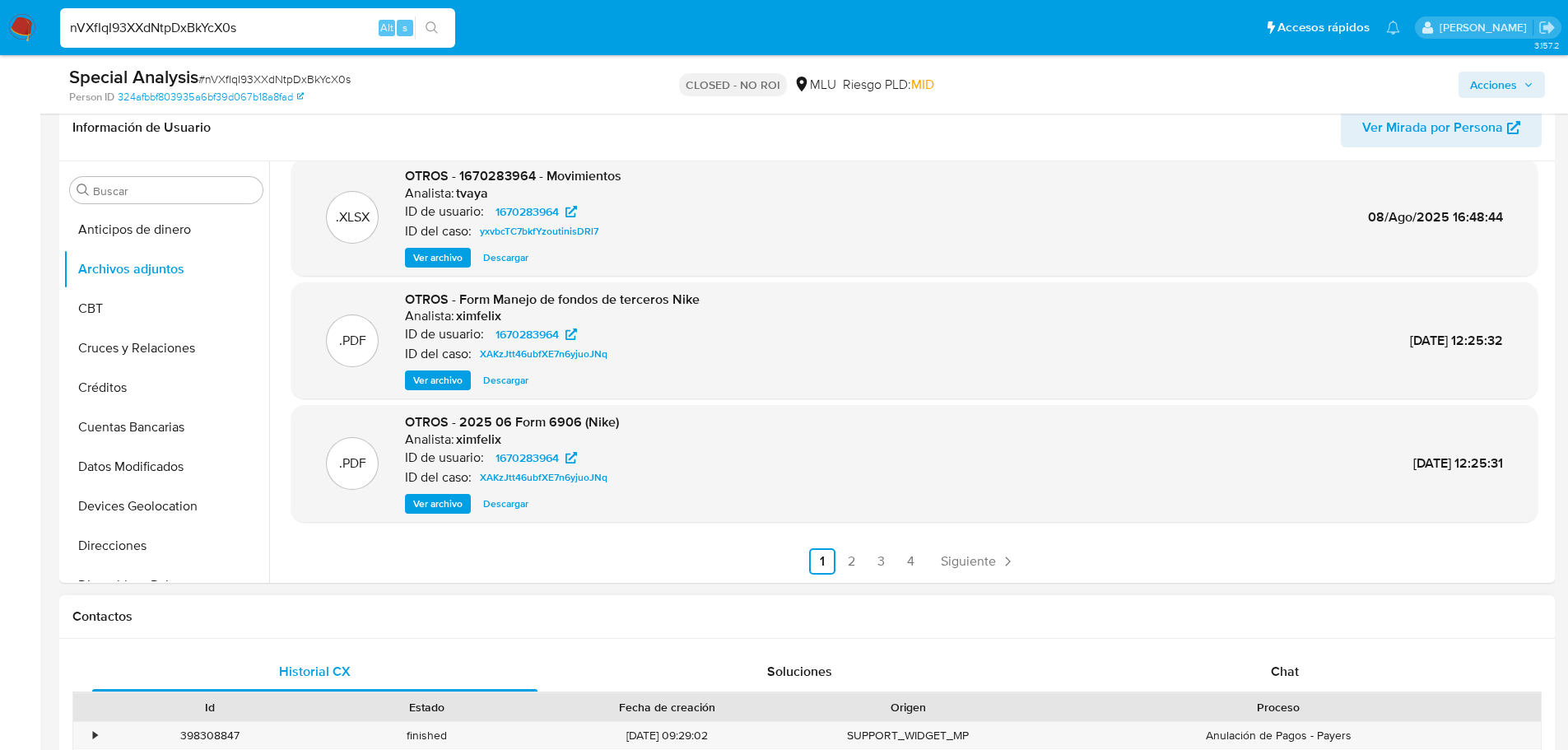
scroll to position [412, 0]
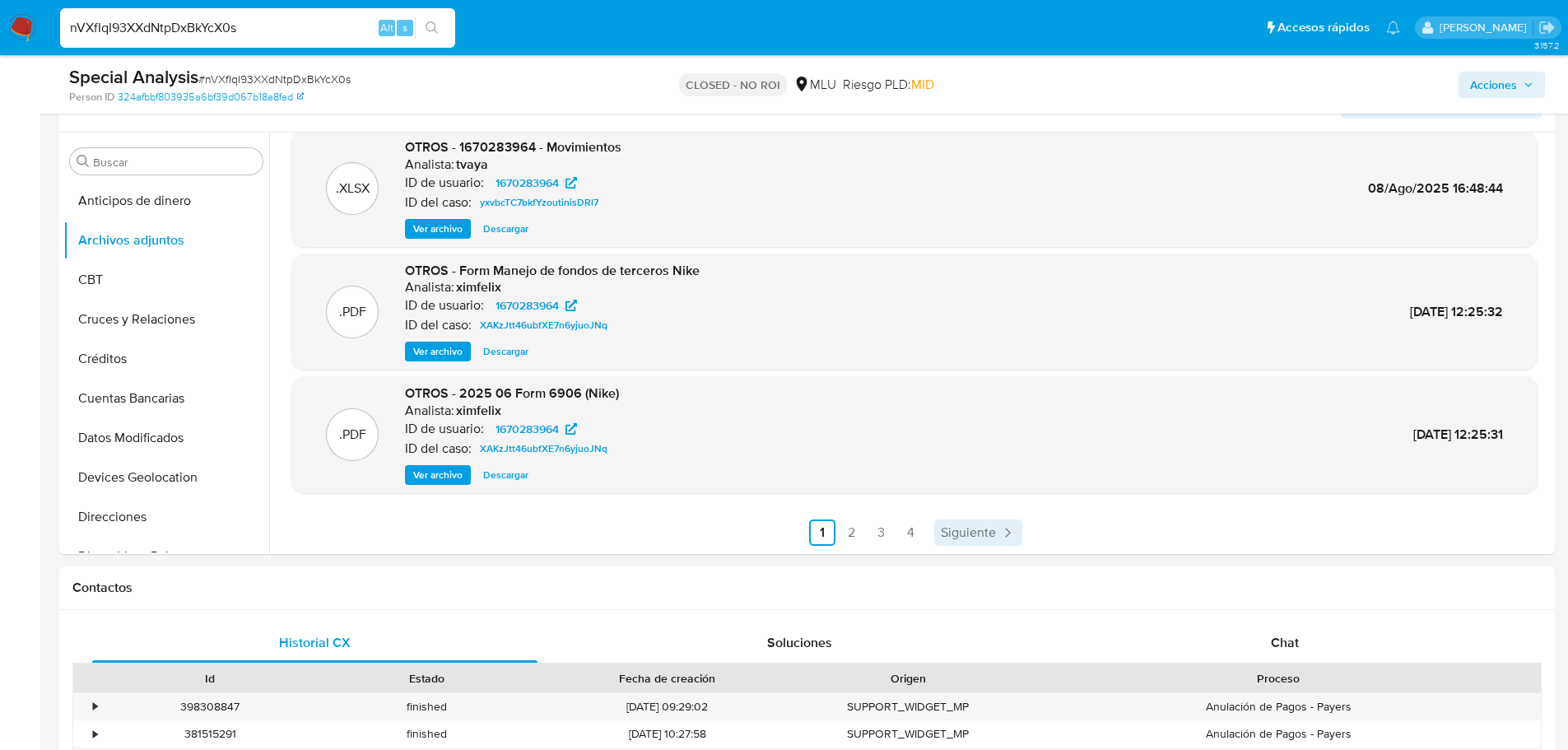
click at [959, 522] on link "Siguiente" at bounding box center [978, 532] width 88 height 27
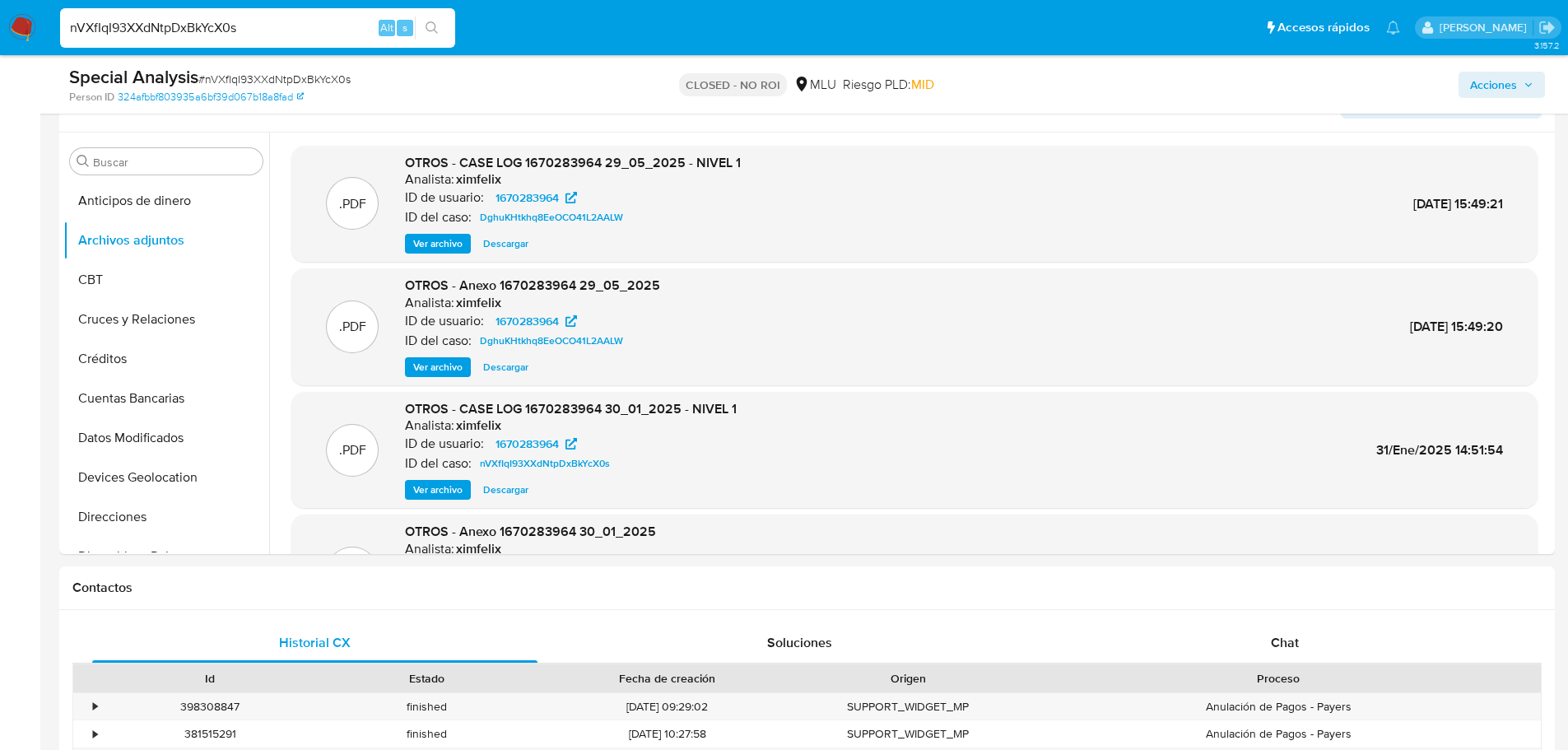
click at [431, 487] on span "Ver archivo" at bounding box center [438, 489] width 49 height 17
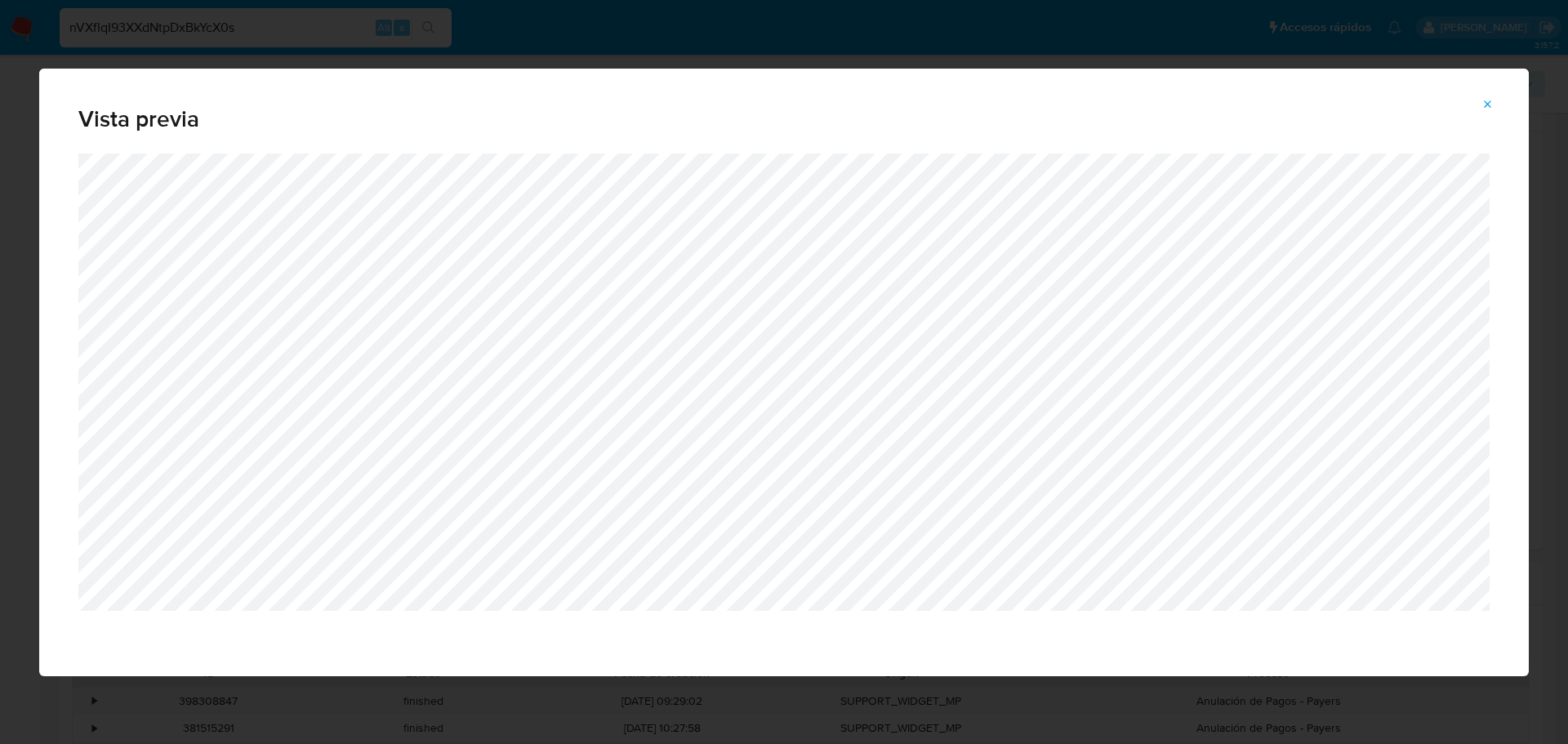
click at [1489, 110] on icon "Attachment preview" at bounding box center [1488, 104] width 13 height 13
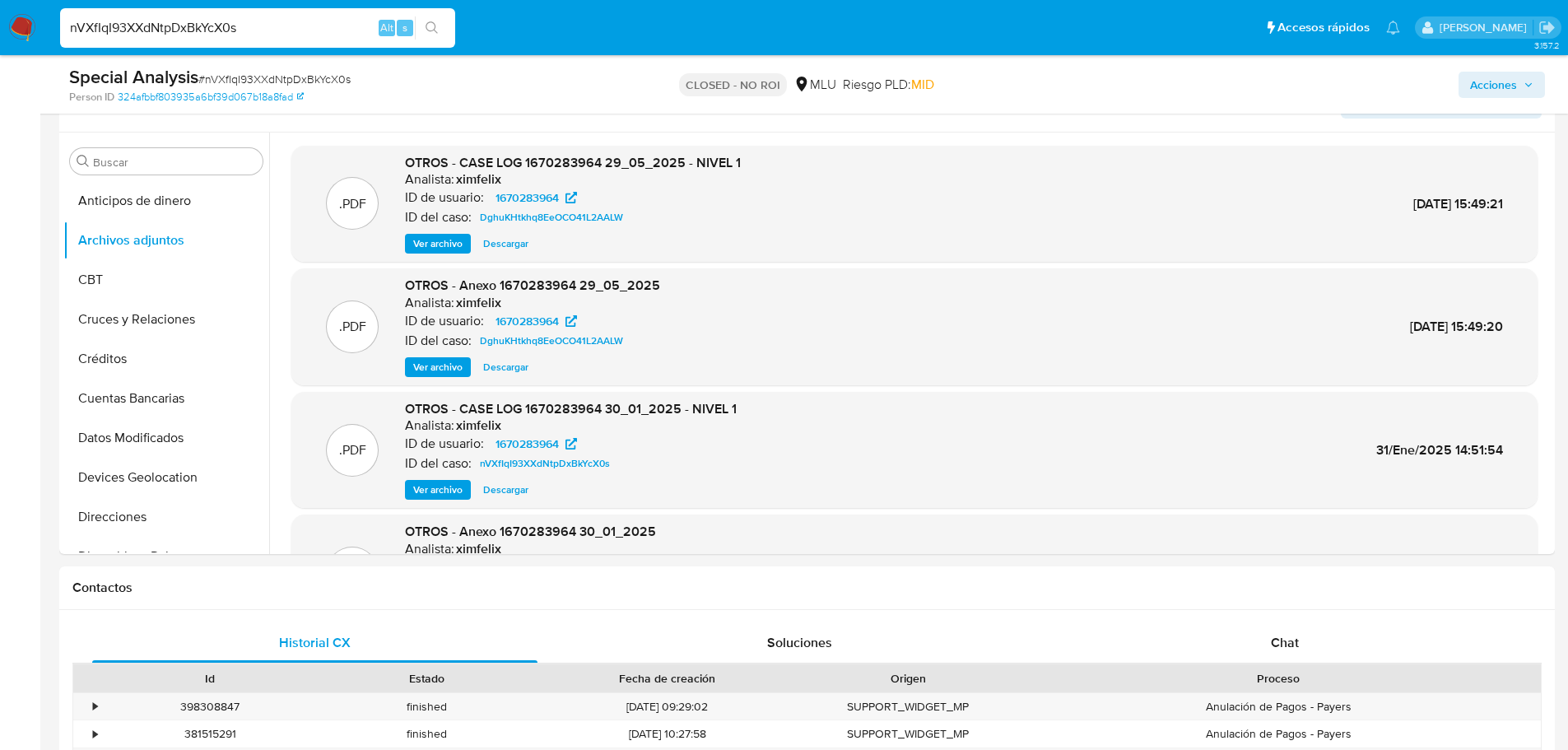
click at [227, 33] on input "nVXfIqI93XXdNtpDxBkYcX0s" at bounding box center [258, 29] width 395 height 22
paste input "LVF6Z8YvVyCWwvACDDxoR88i"
type input "LVF6Z8YvVyCWwvACDDxoR88i"
click at [436, 28] on icon "search-icon" at bounding box center [431, 28] width 13 height 13
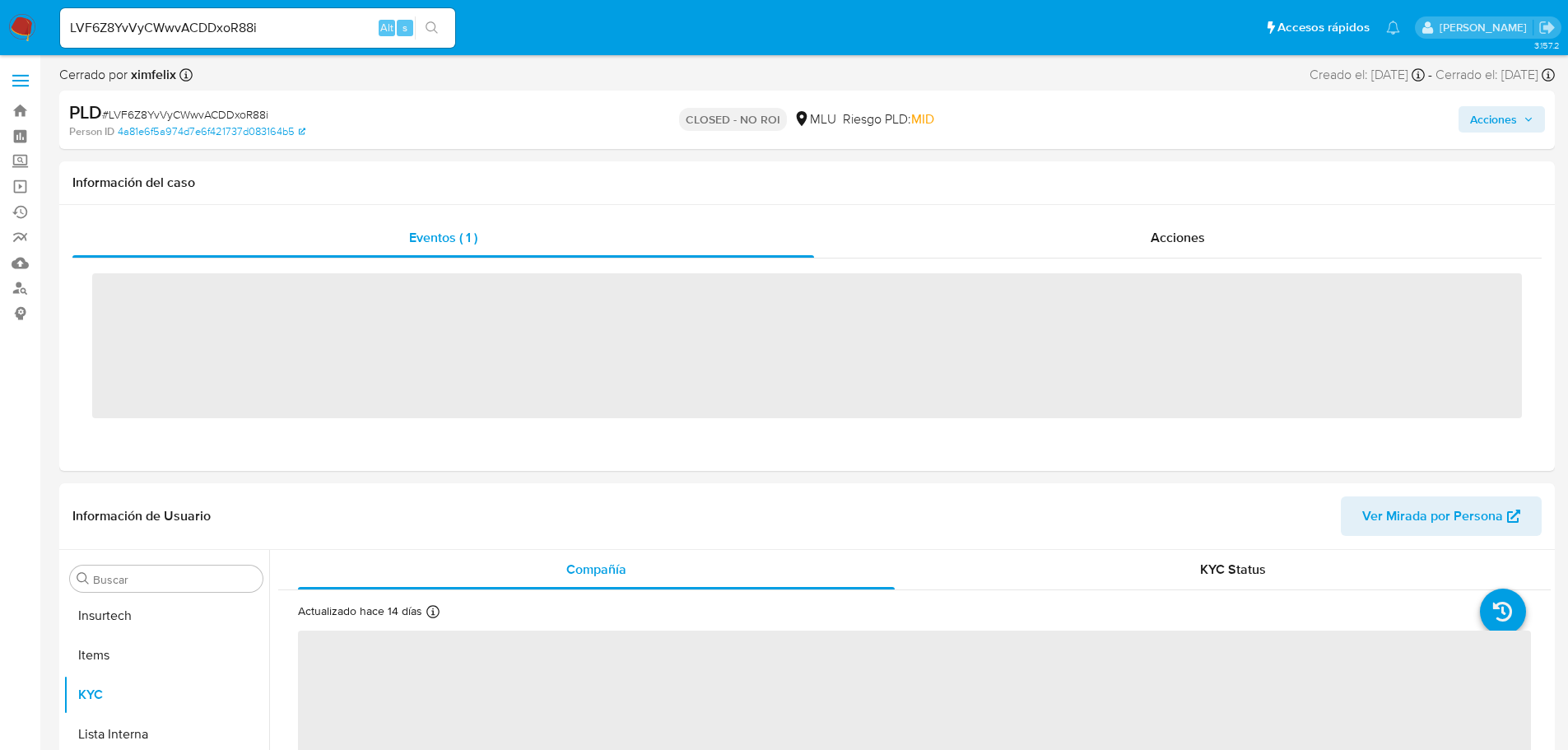
scroll to position [735, 0]
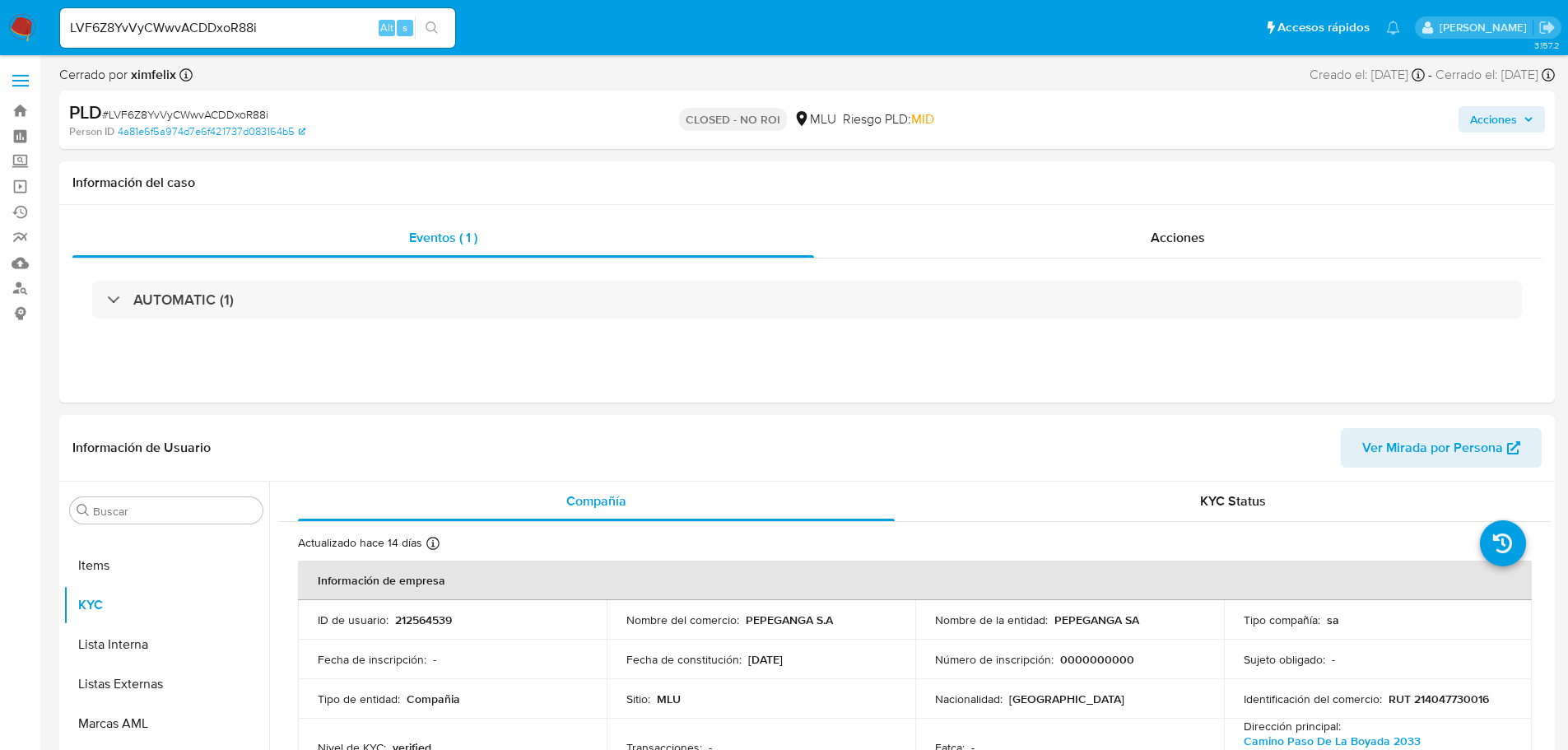
select select "10"
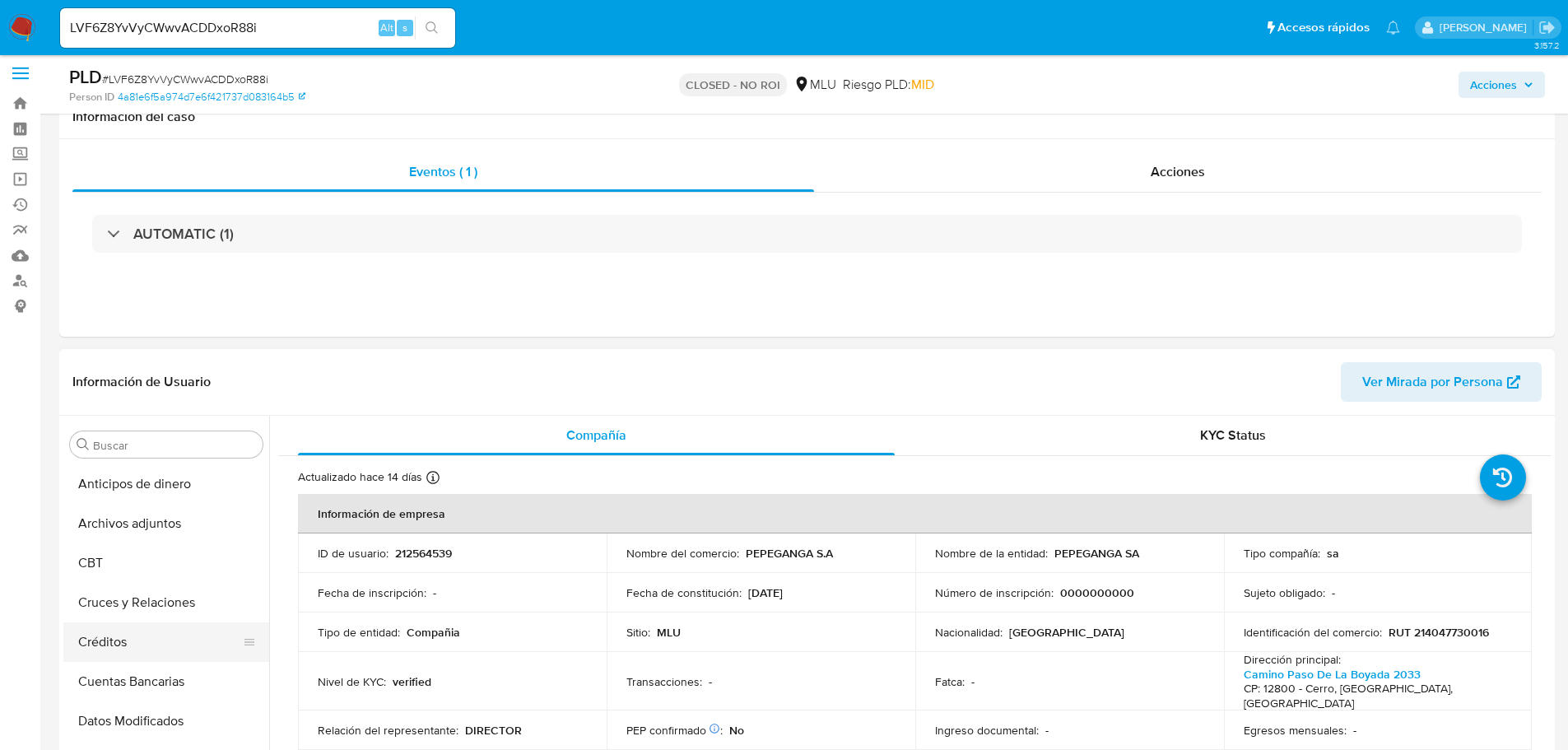
scroll to position [0, 0]
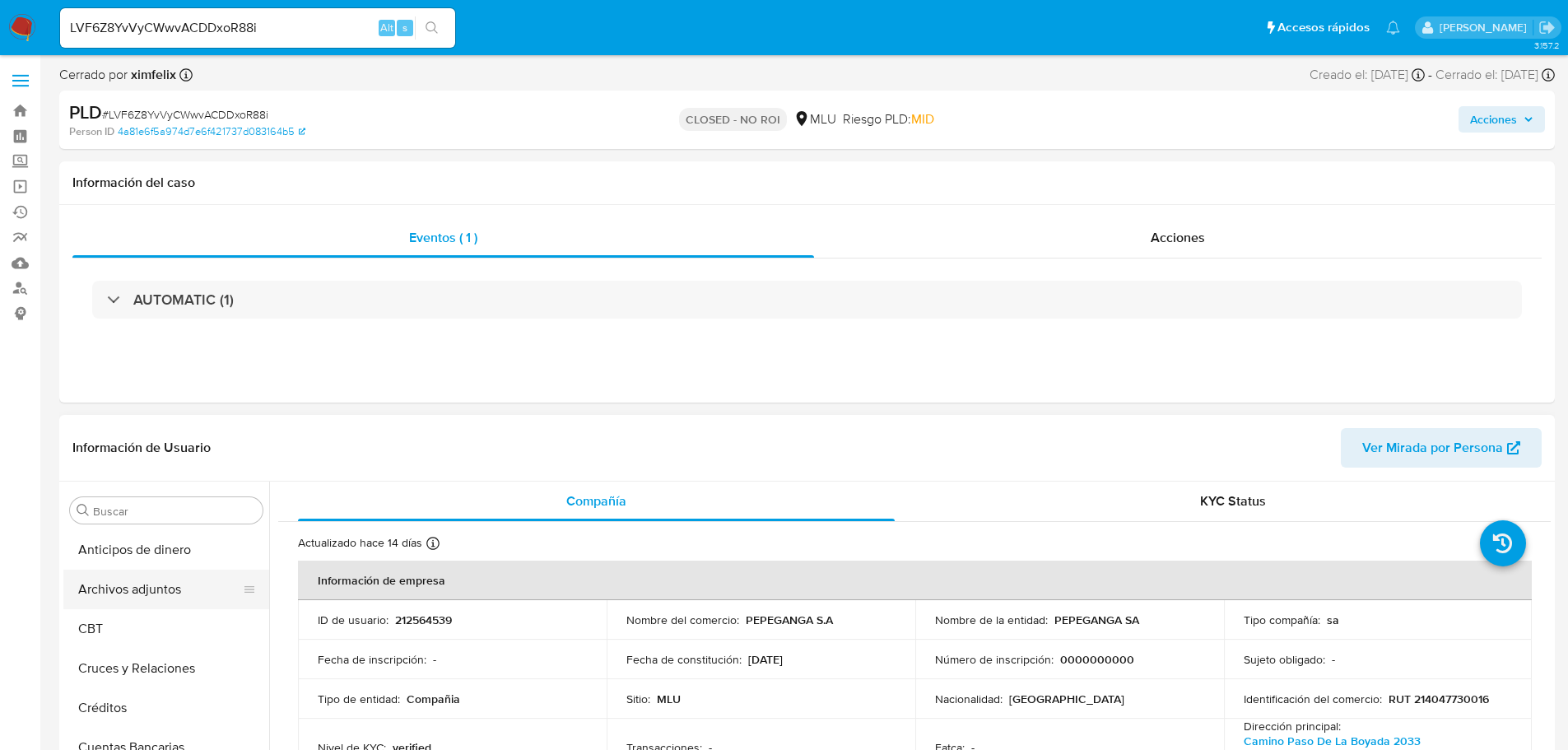
click at [150, 583] on button "Archivos adjuntos" at bounding box center [159, 589] width 192 height 39
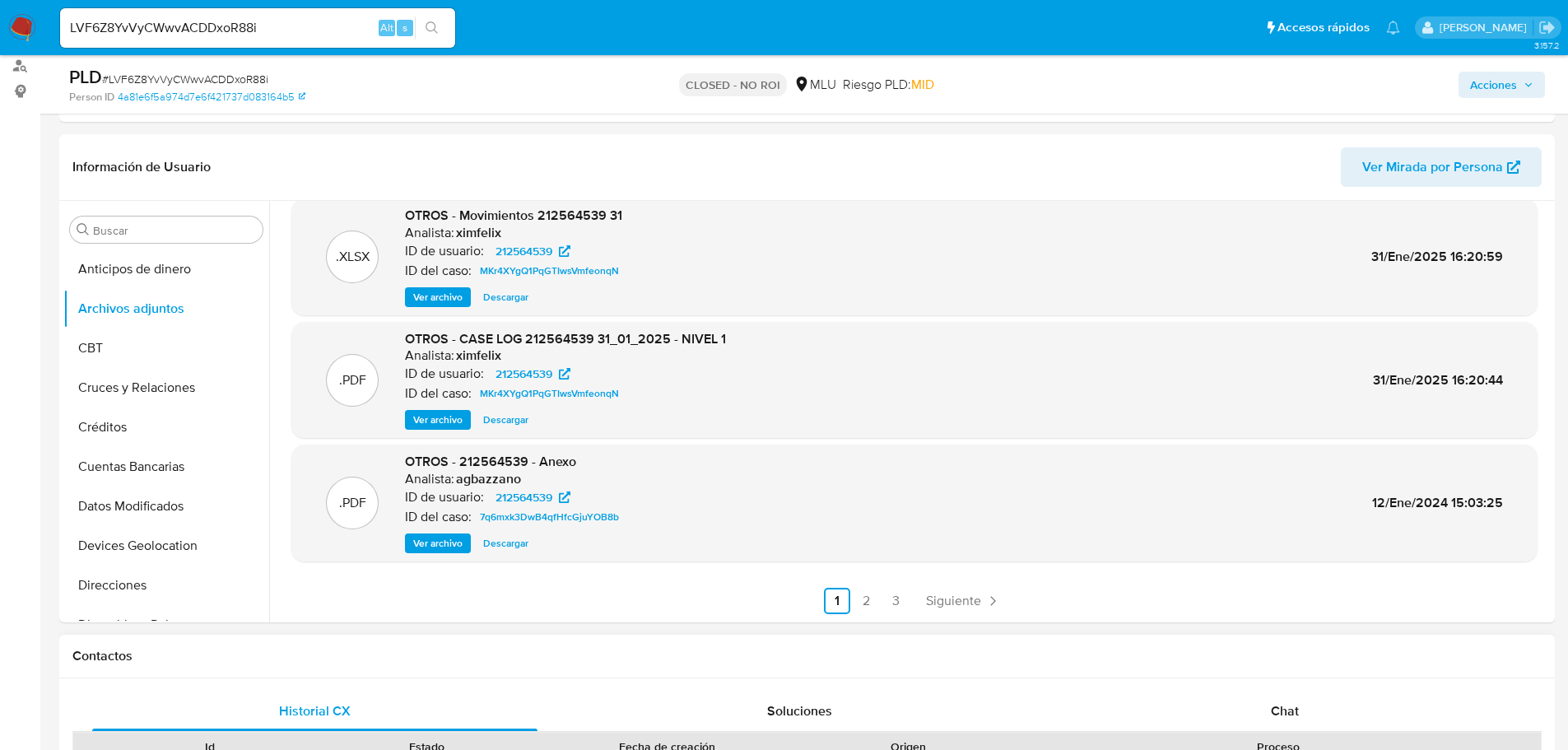
scroll to position [247, 0]
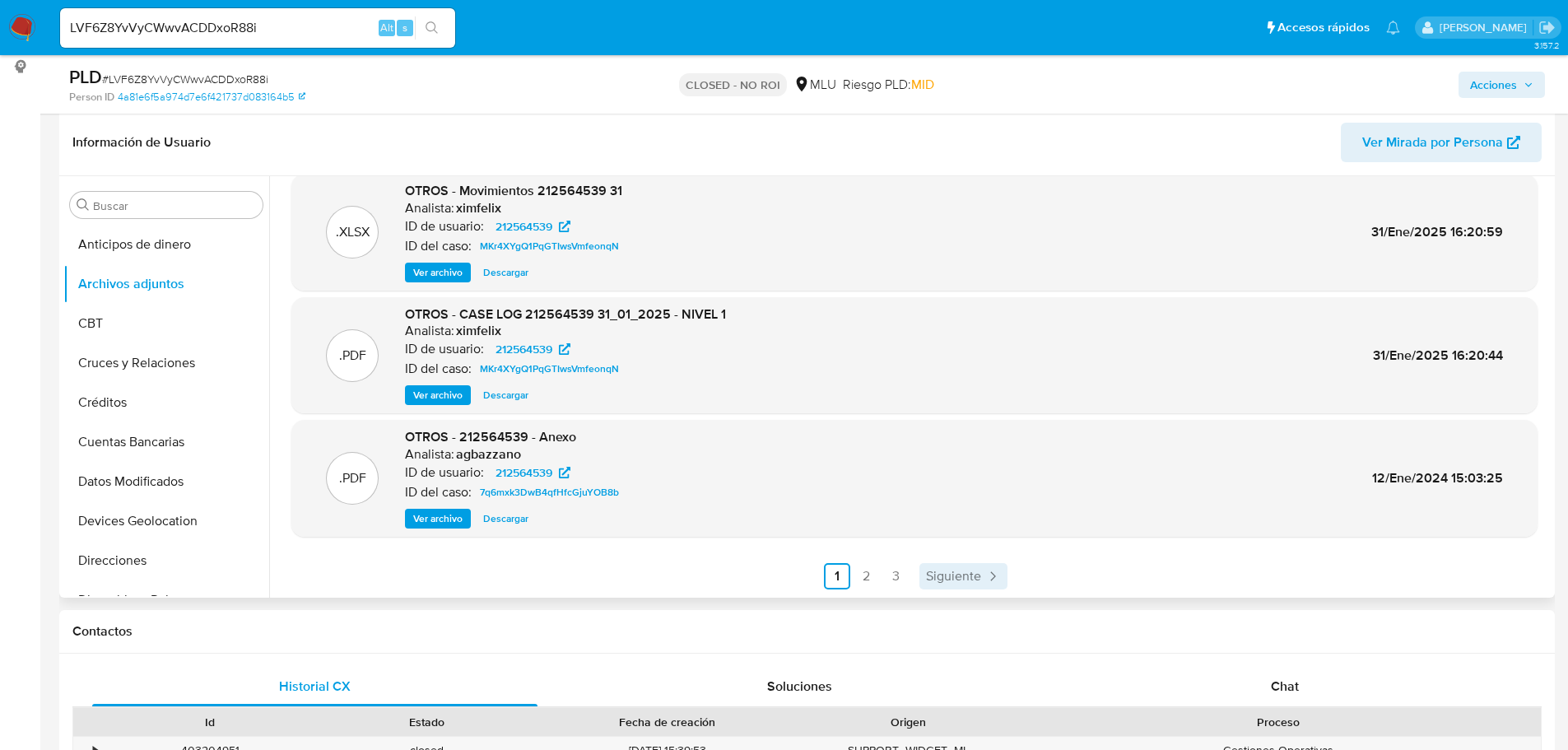
click at [966, 572] on span "Siguiente" at bounding box center [953, 575] width 55 height 13
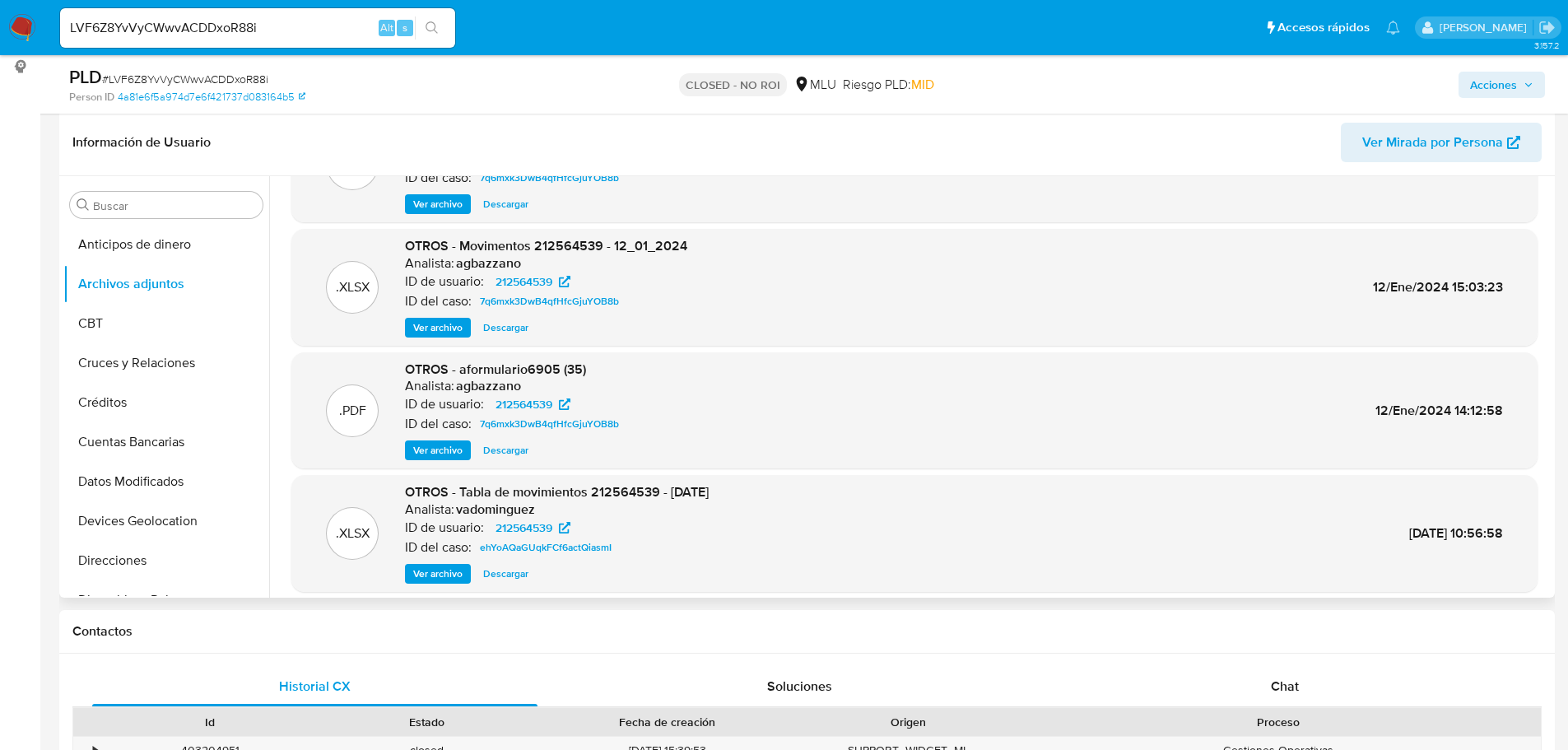
scroll to position [138, 0]
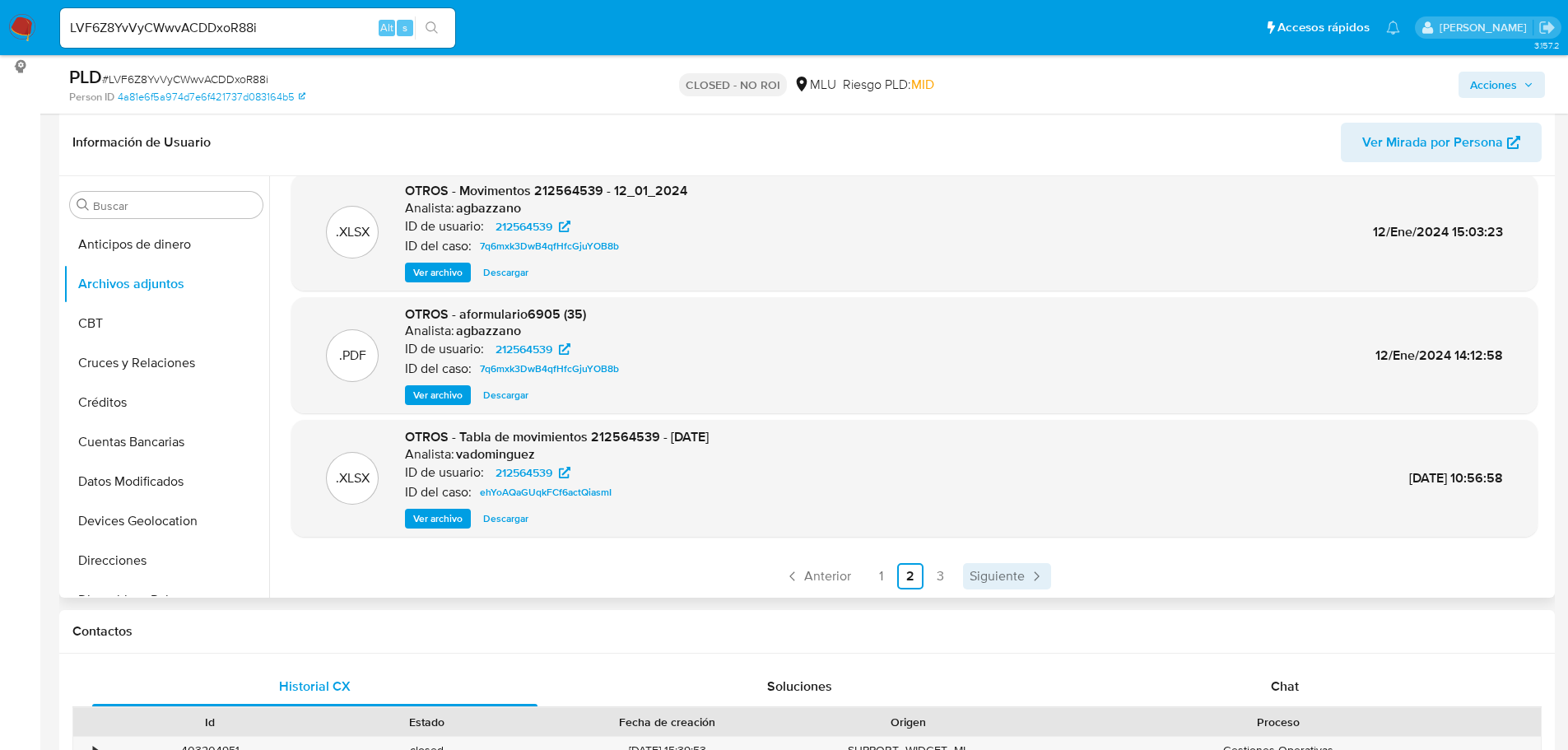
click at [1013, 574] on span "Siguiente" at bounding box center [997, 575] width 55 height 13
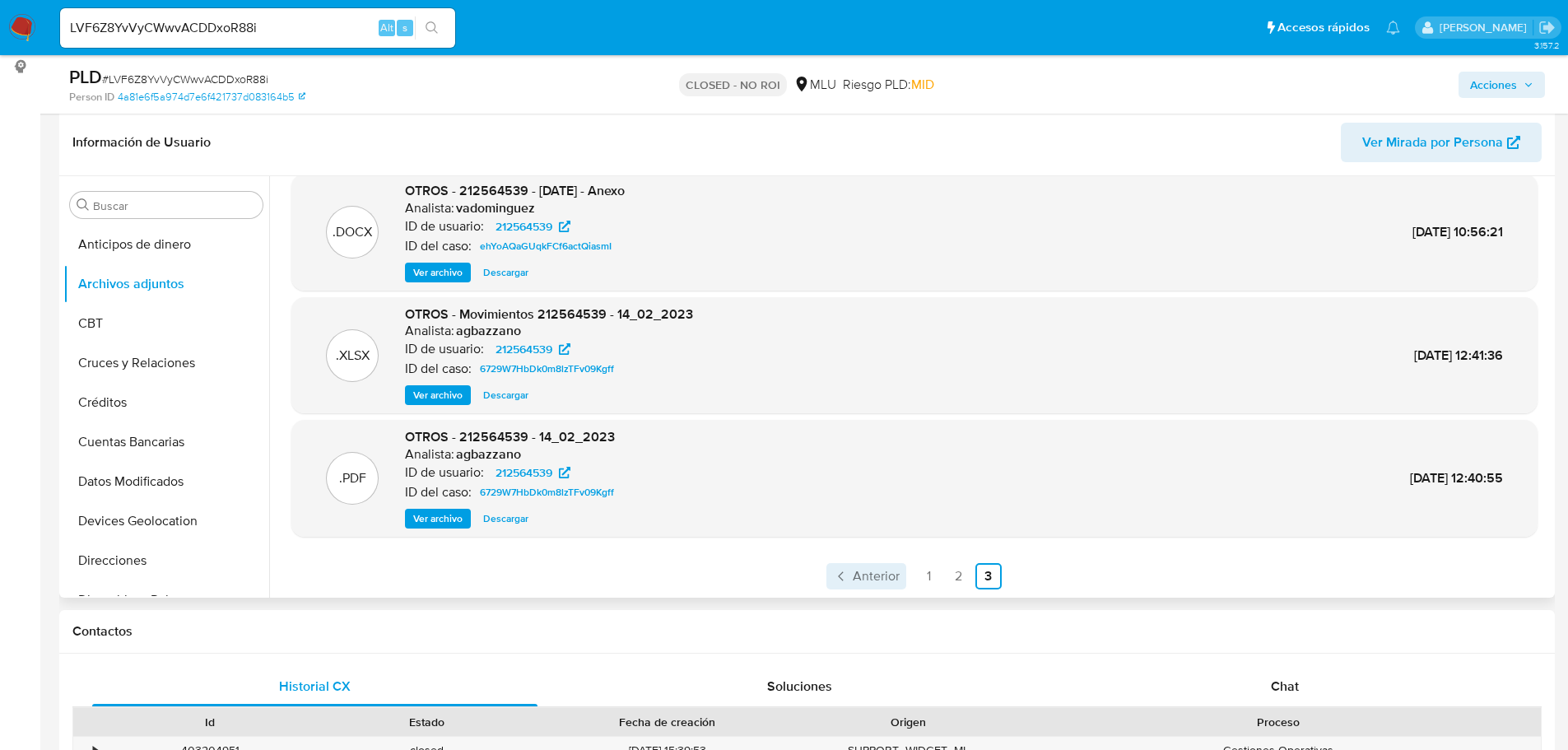
click at [899, 578] on link "Anterior" at bounding box center [865, 575] width 80 height 27
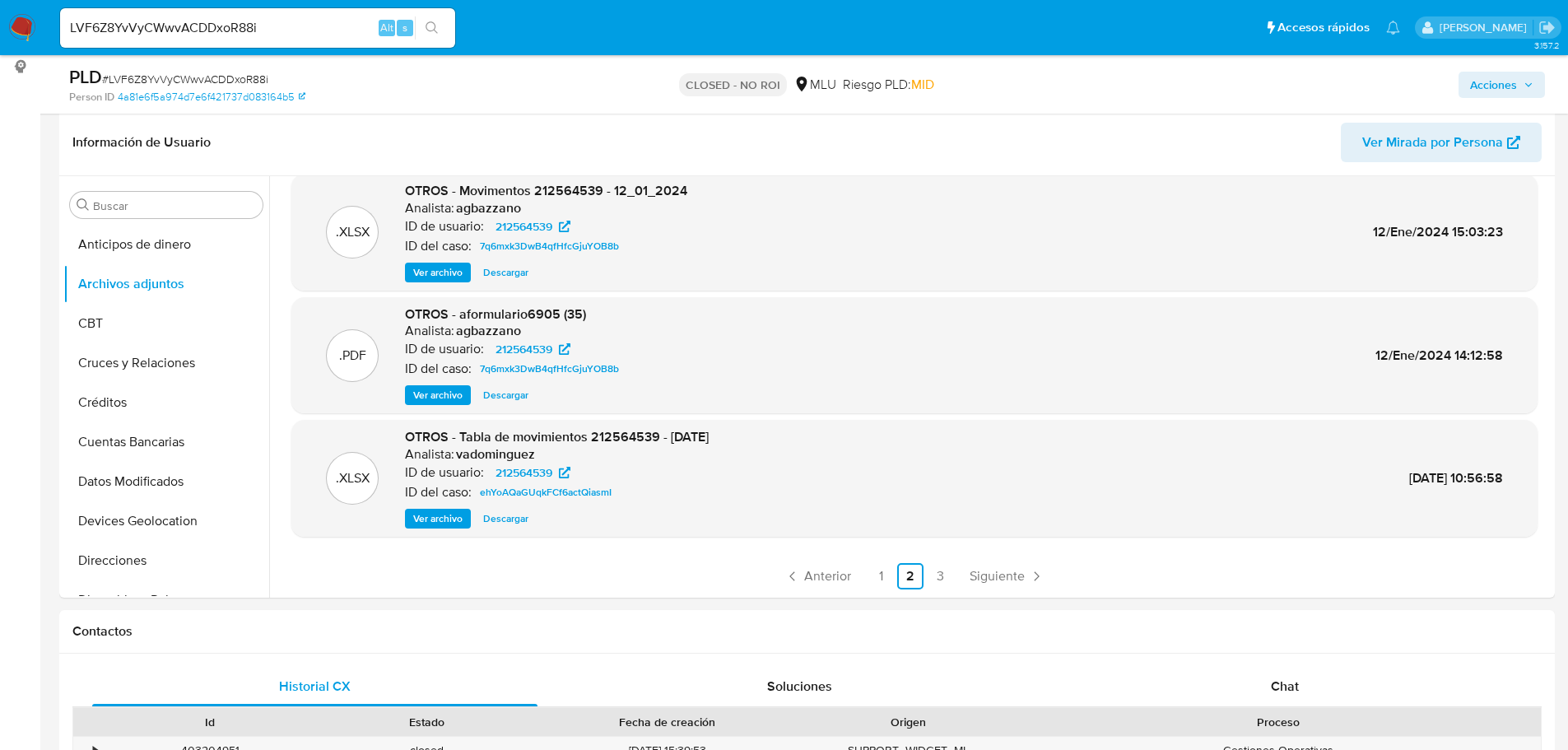
scroll to position [493, 0]
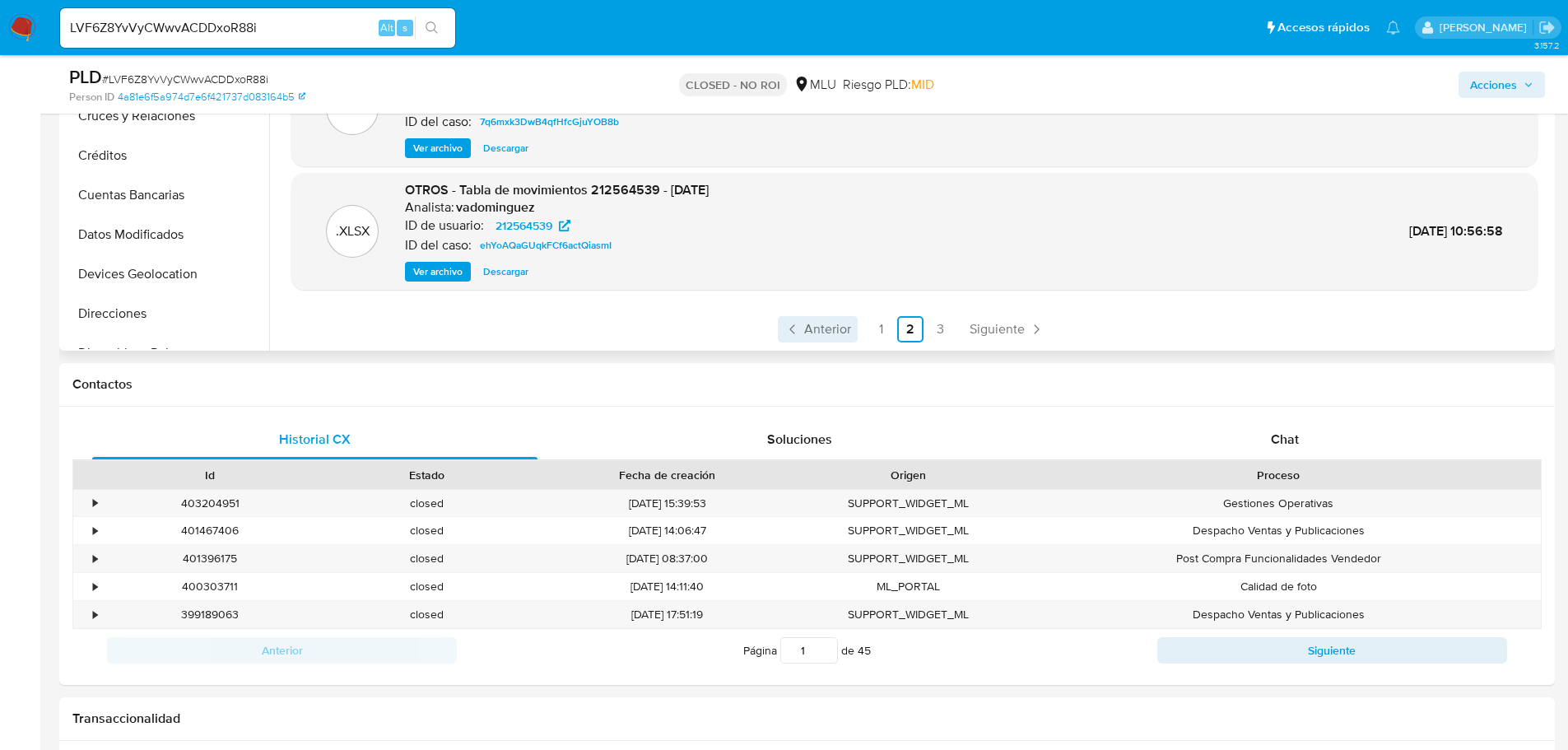
click at [831, 334] on span "Anterior" at bounding box center [828, 329] width 47 height 13
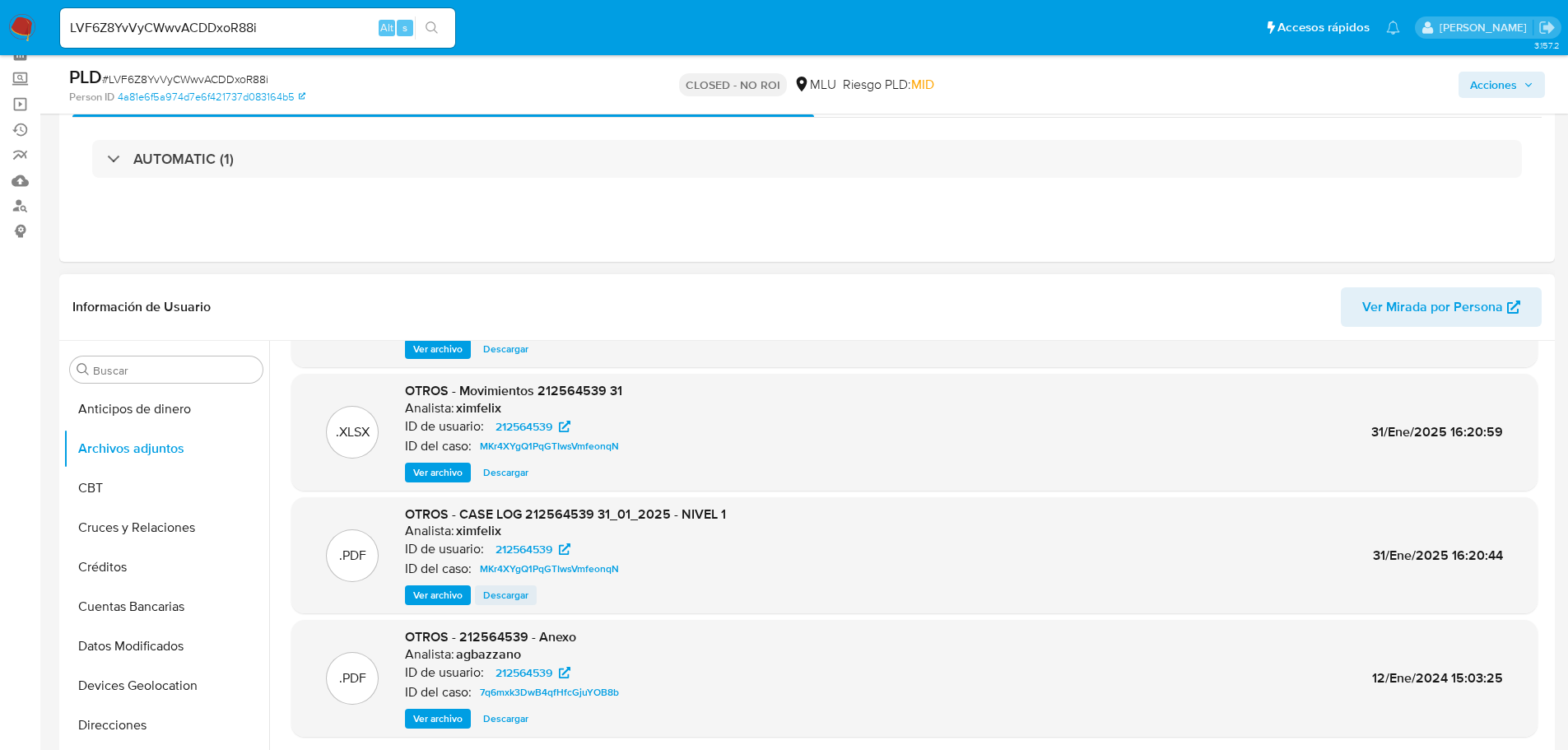
scroll to position [138, 0]
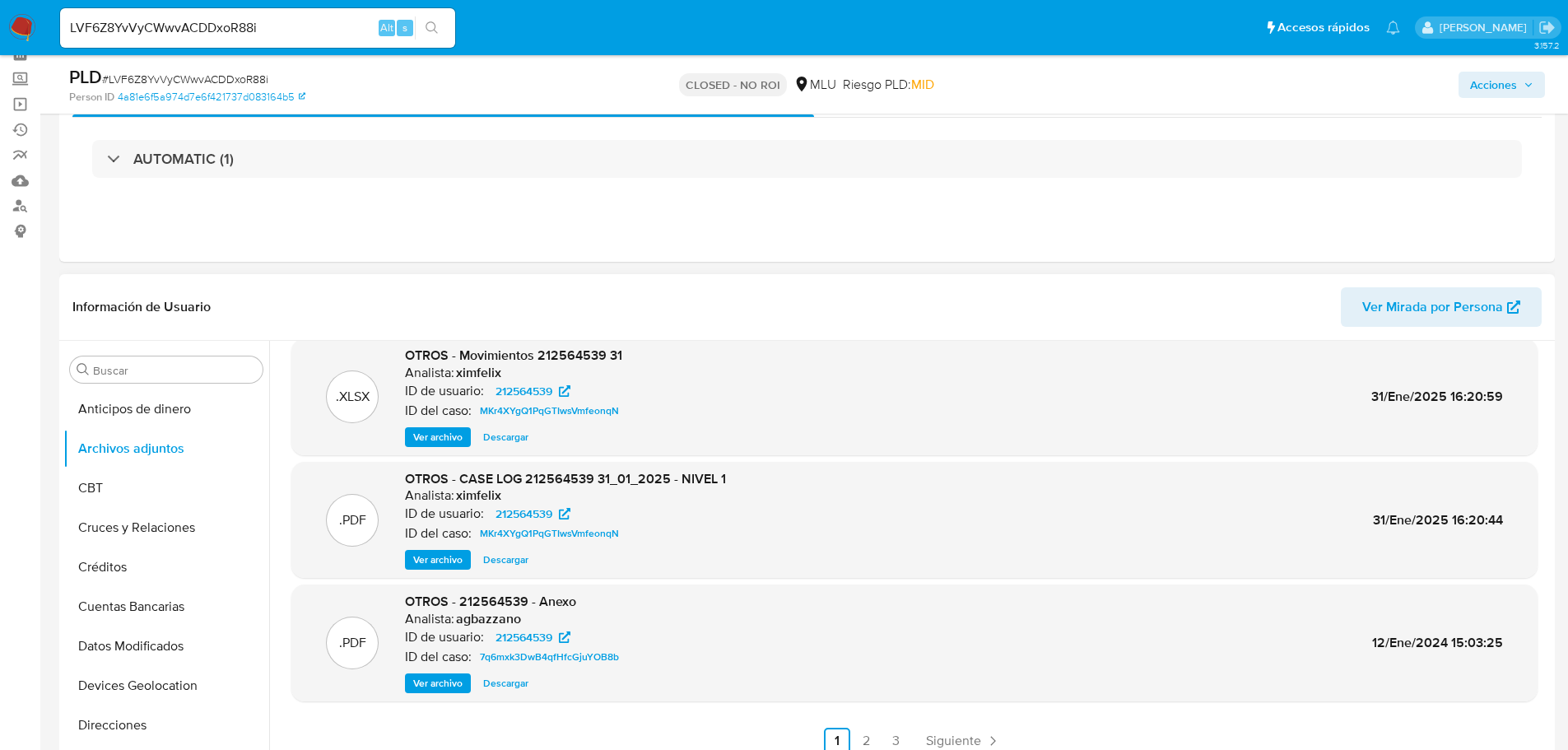
click at [416, 562] on span "Ver archivo" at bounding box center [438, 560] width 49 height 17
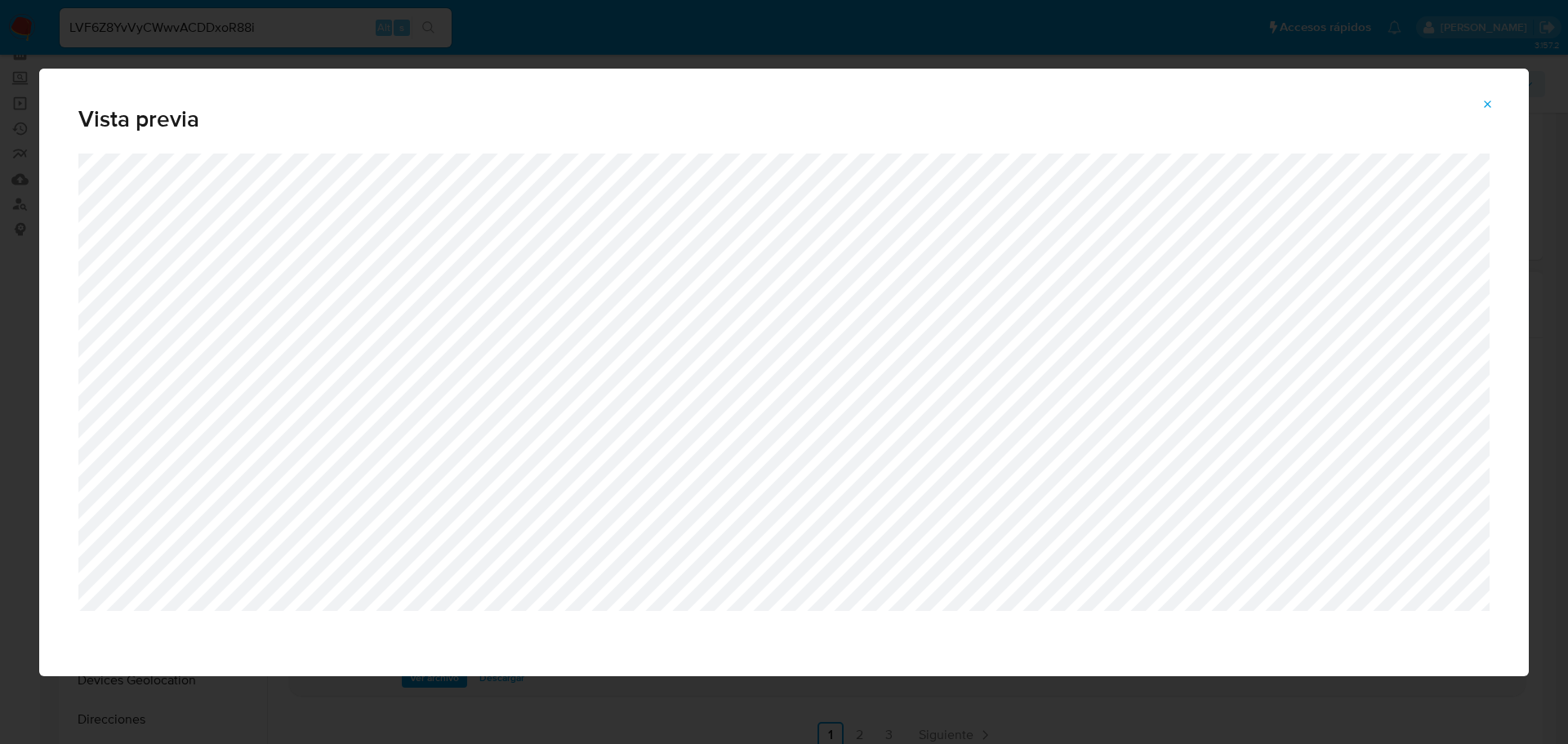
click at [1491, 102] on icon "Attachment preview" at bounding box center [1489, 105] width 8 height 8
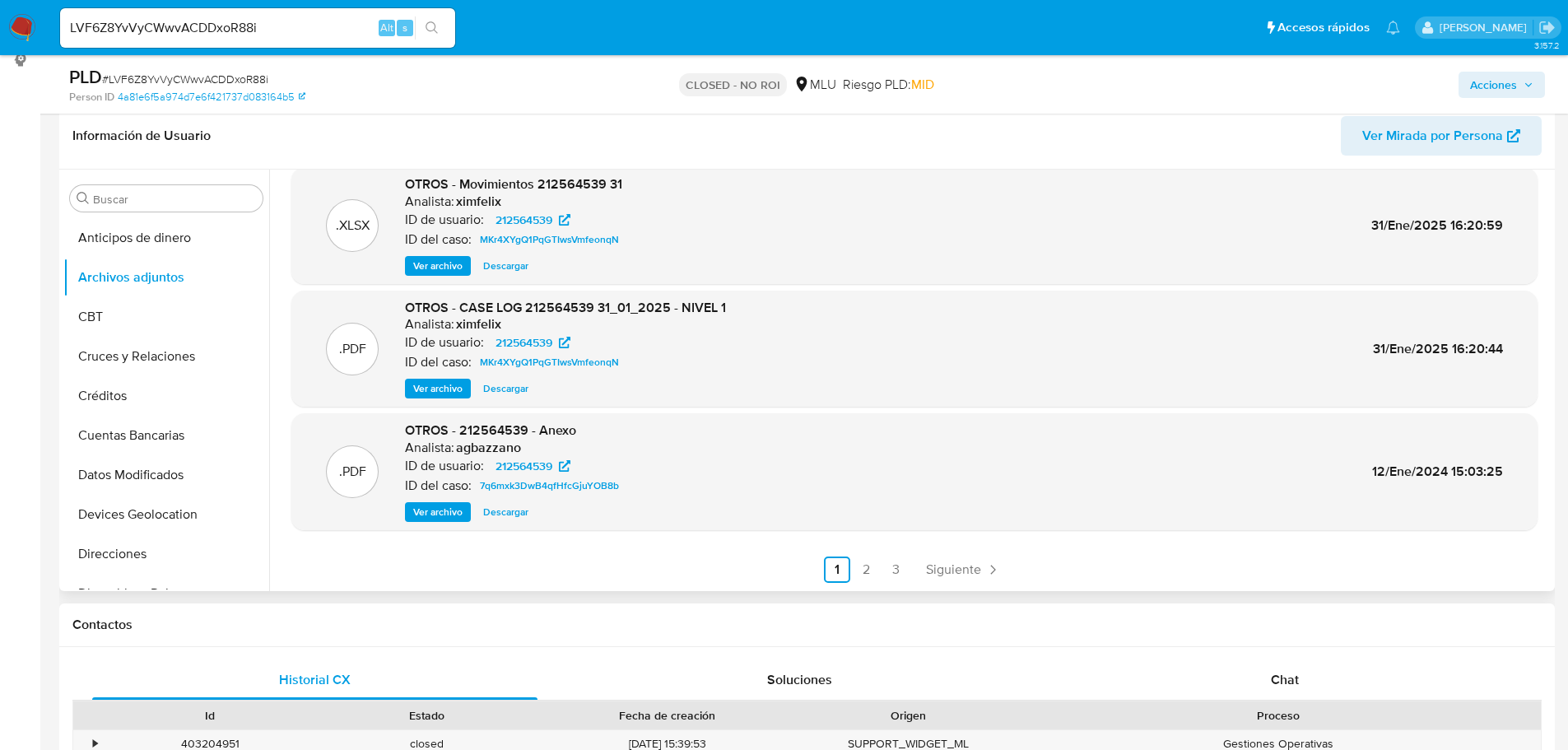
scroll to position [247, 0]
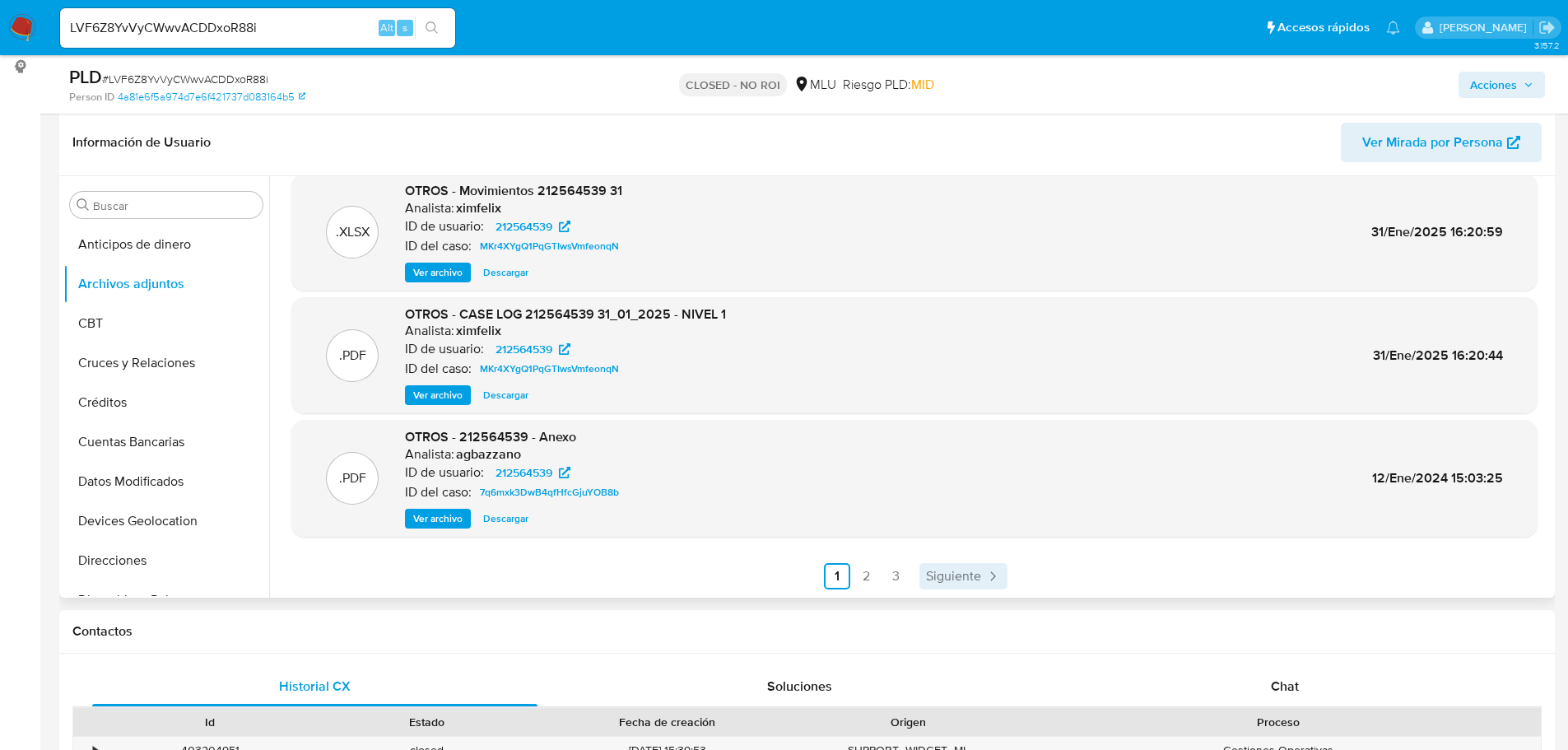
click at [969, 569] on span "Siguiente" at bounding box center [953, 575] width 55 height 13
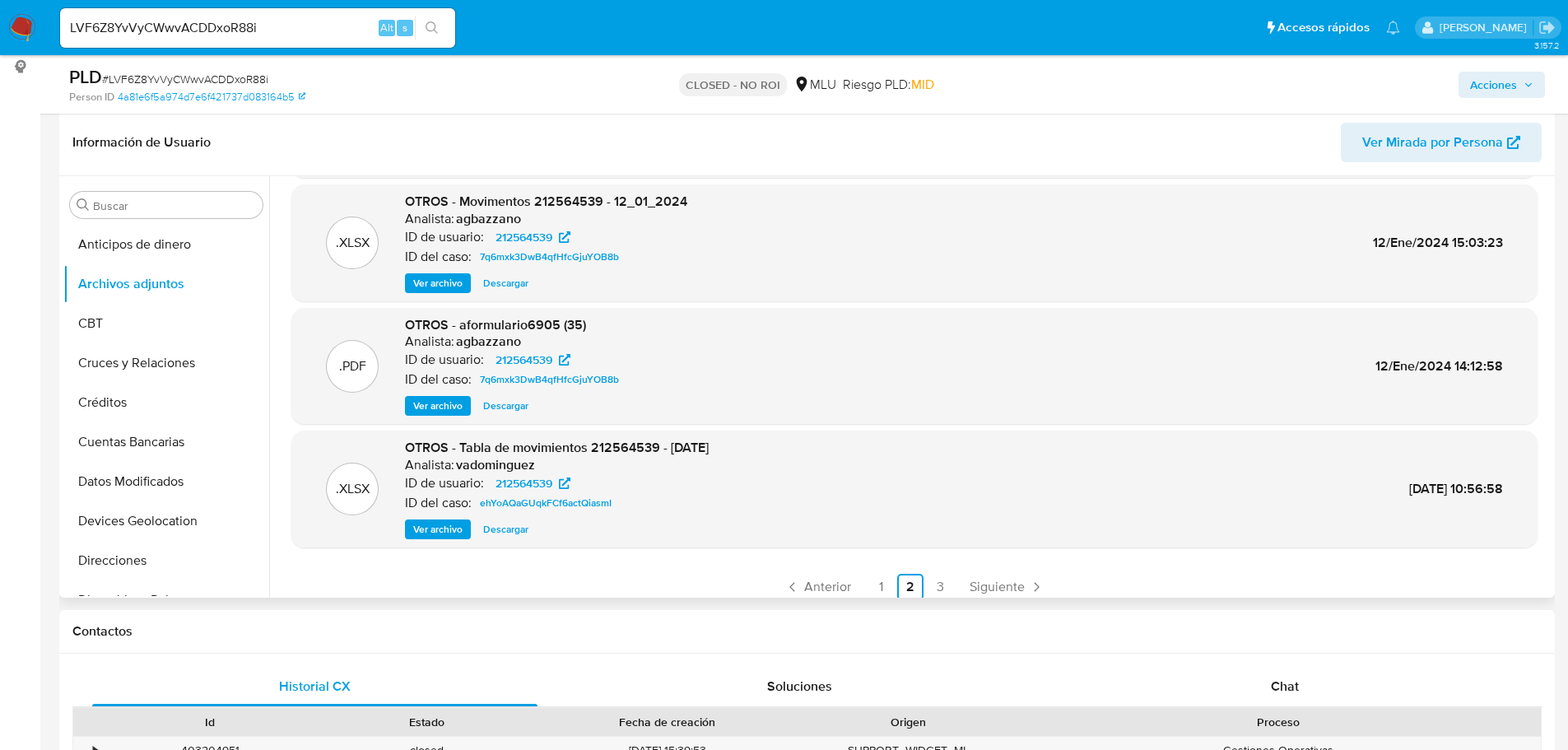
scroll to position [138, 0]
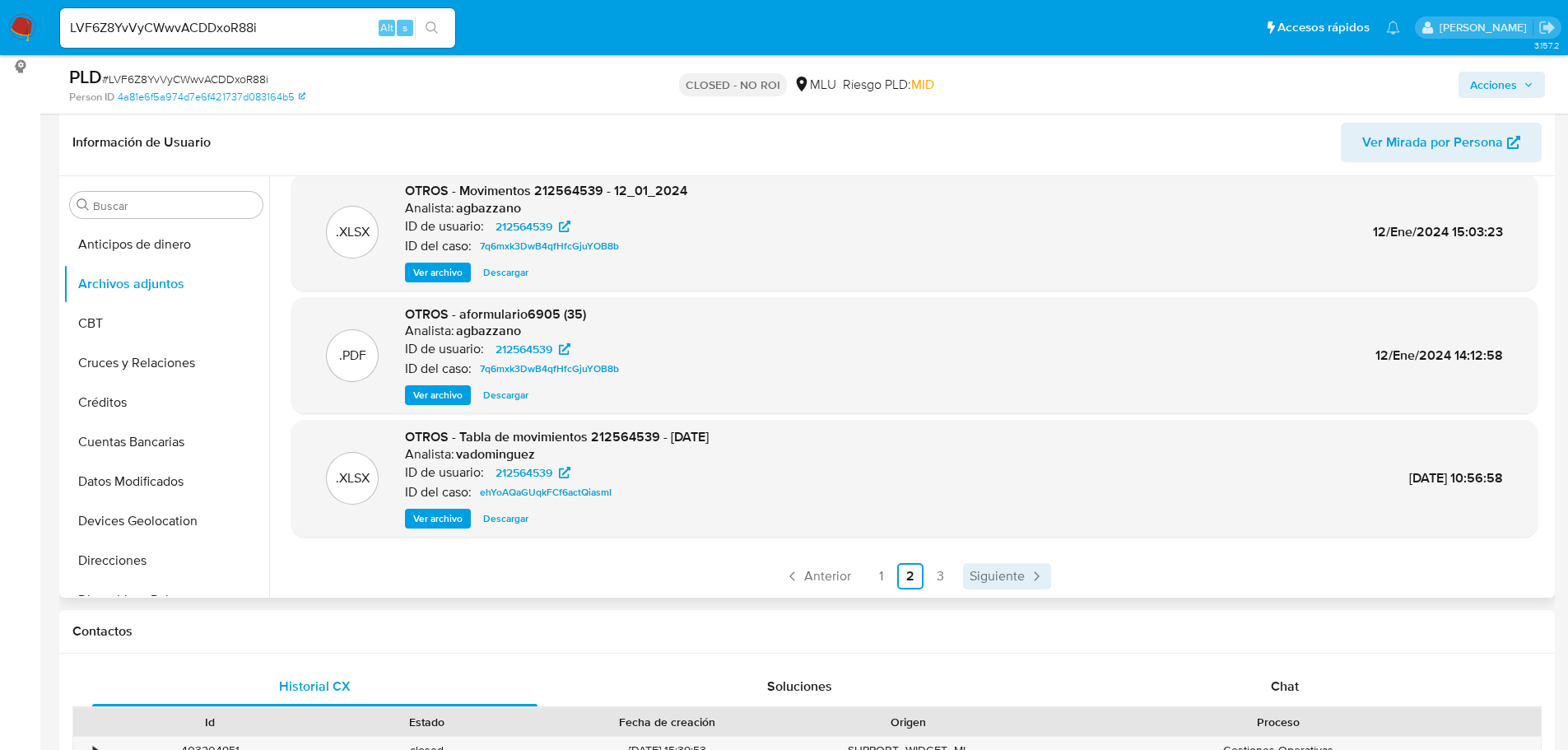
click at [998, 577] on span "Siguiente" at bounding box center [997, 575] width 55 height 13
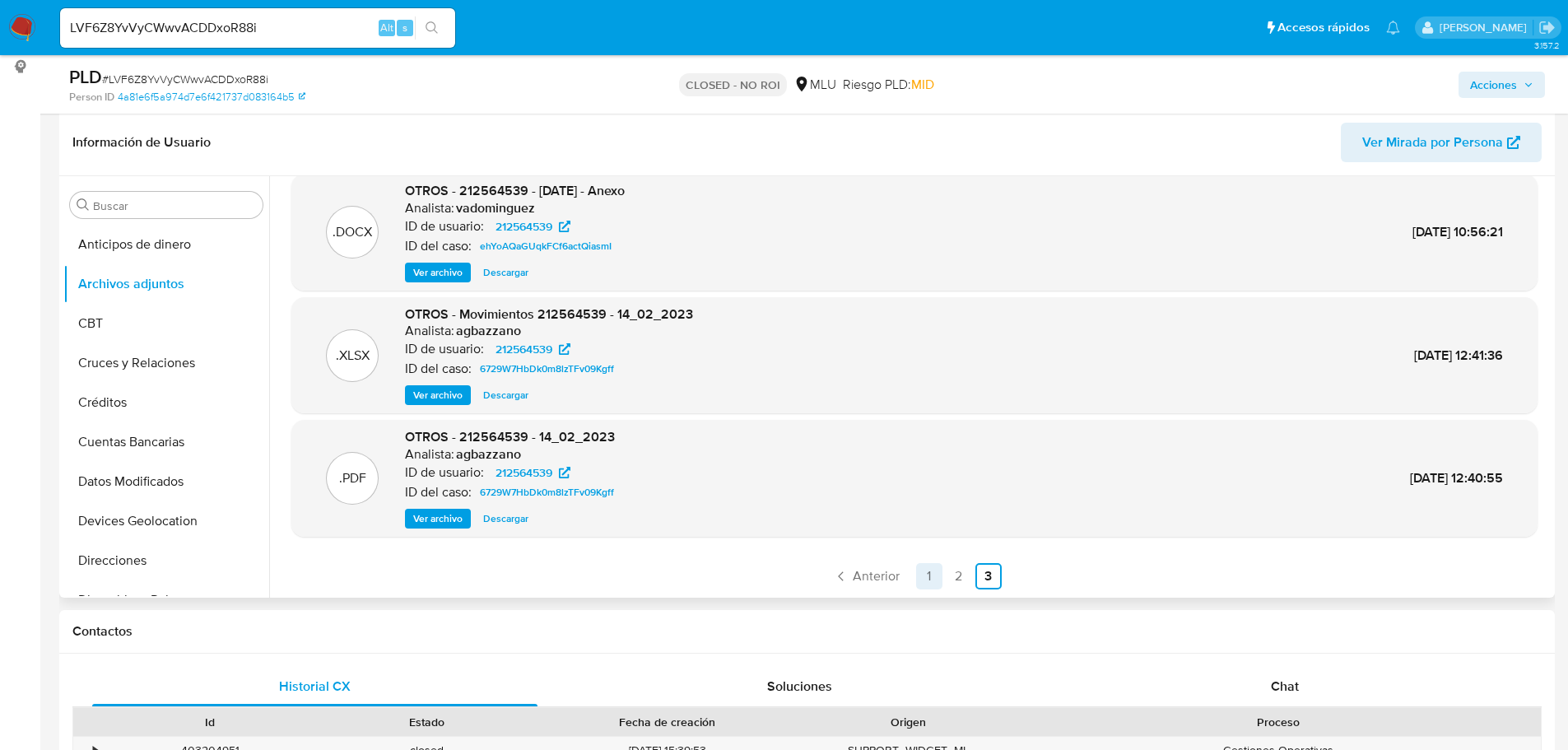
click at [927, 576] on link "1" at bounding box center [929, 575] width 27 height 27
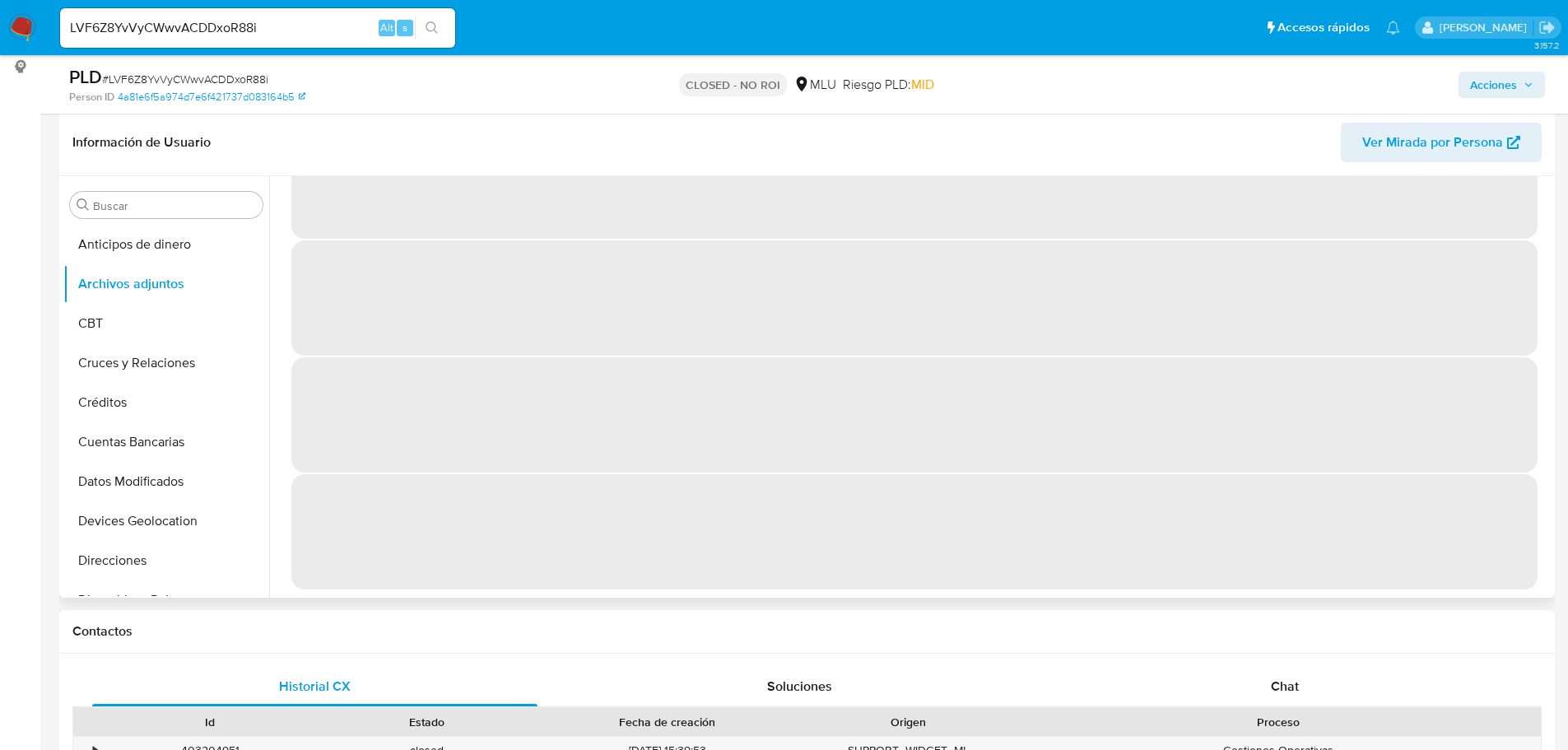
scroll to position [0, 0]
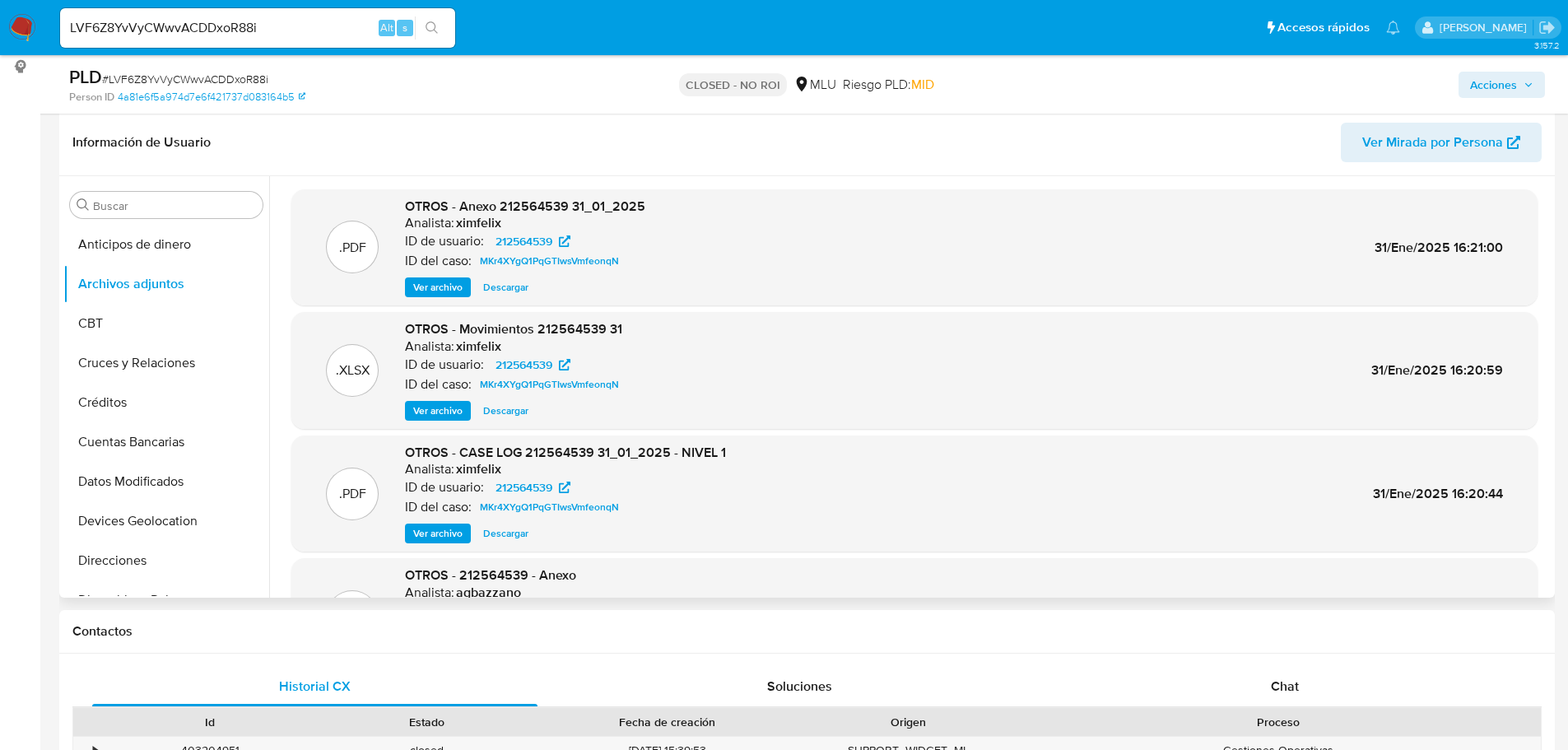
click at [167, 83] on span "# LVF6Z8YvVyCWwvACDDxoR88i" at bounding box center [185, 79] width 166 height 17
copy span "LVF6Z8YvVyCWwvACDDxoR88i"
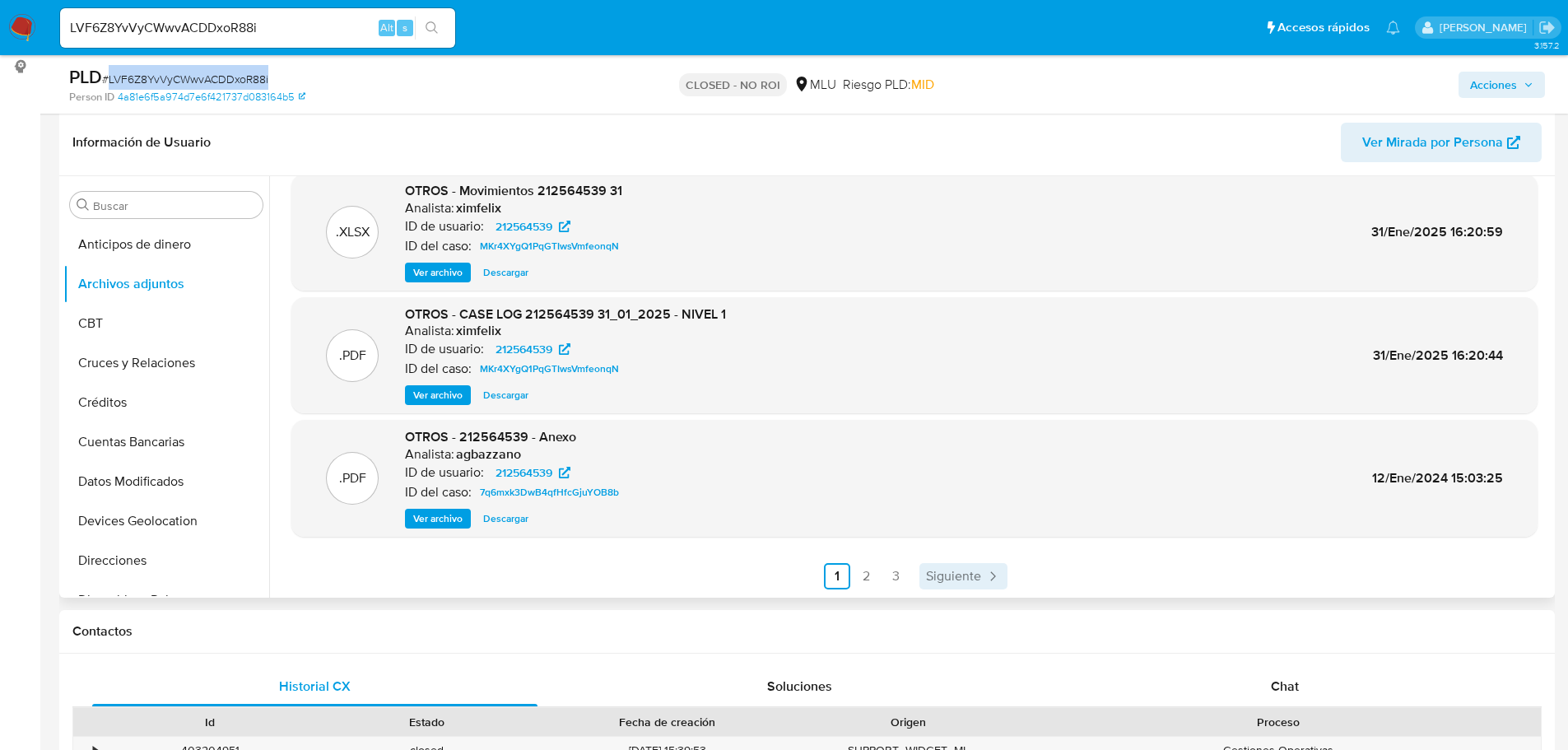
click at [934, 581] on span "Siguiente" at bounding box center [953, 575] width 55 height 13
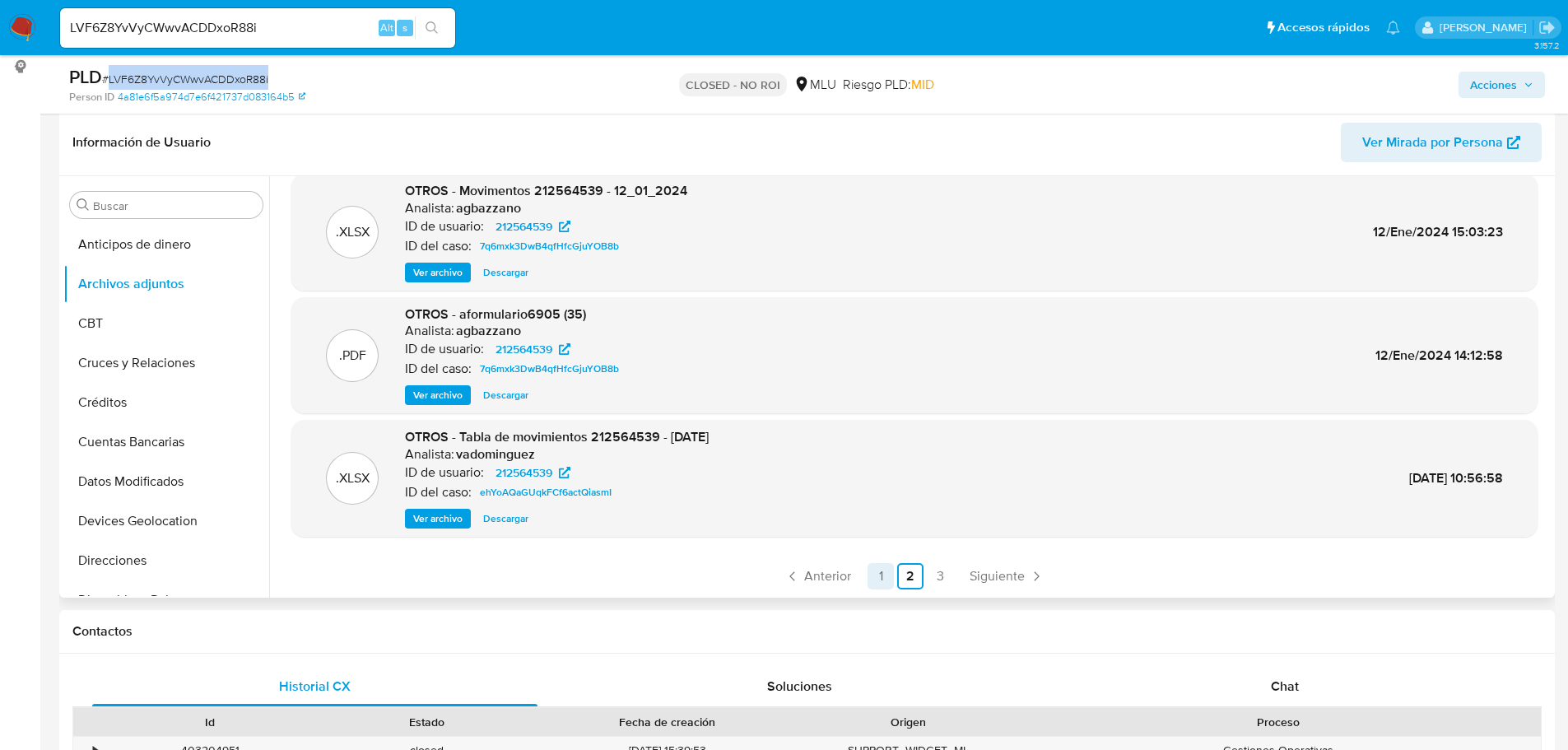
click at [882, 572] on link "1" at bounding box center [880, 575] width 27 height 27
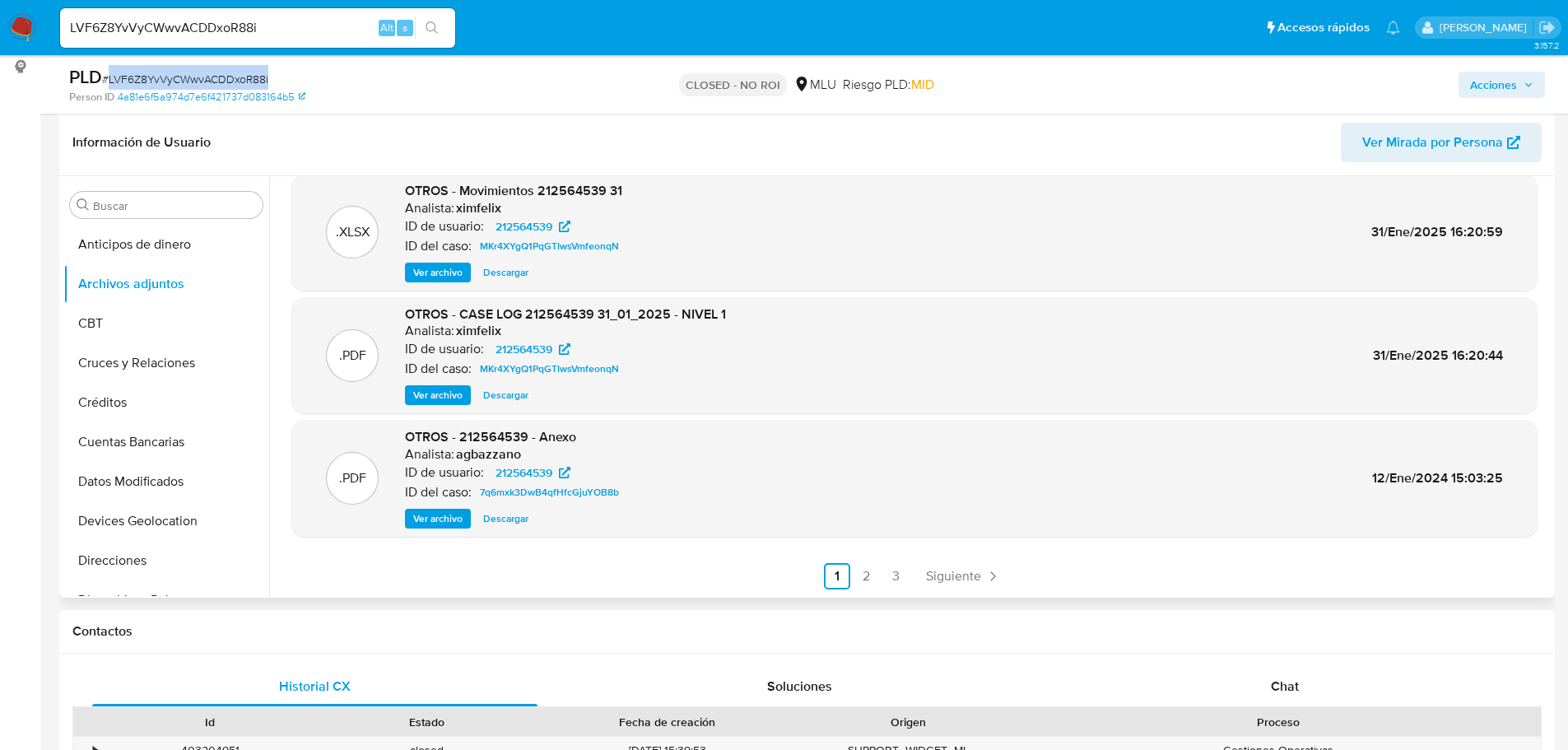
scroll to position [330, 0]
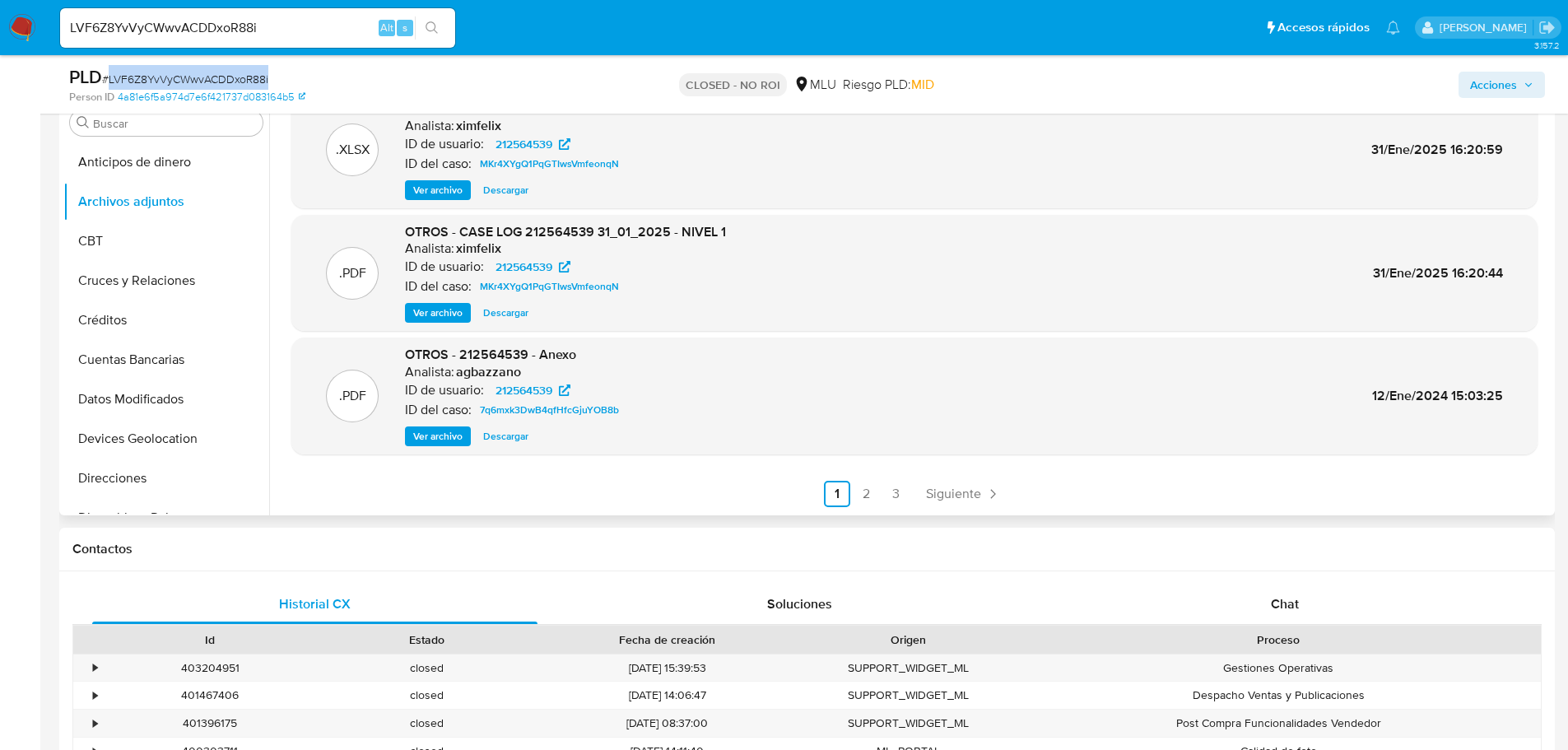
click at [440, 313] on span "Ver archivo" at bounding box center [438, 313] width 49 height 17
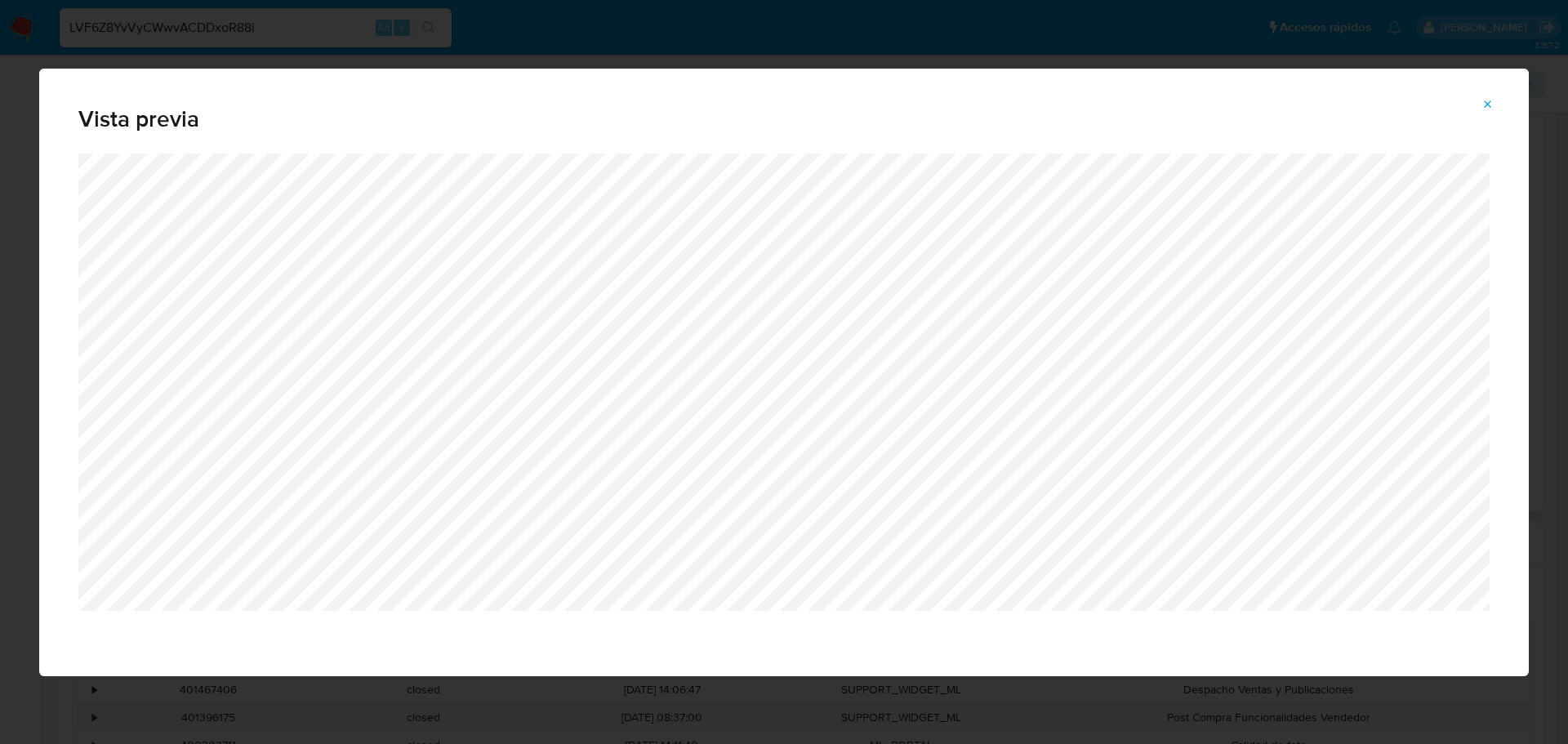
click at [1487, 109] on icon "Attachment preview" at bounding box center [1488, 104] width 13 height 13
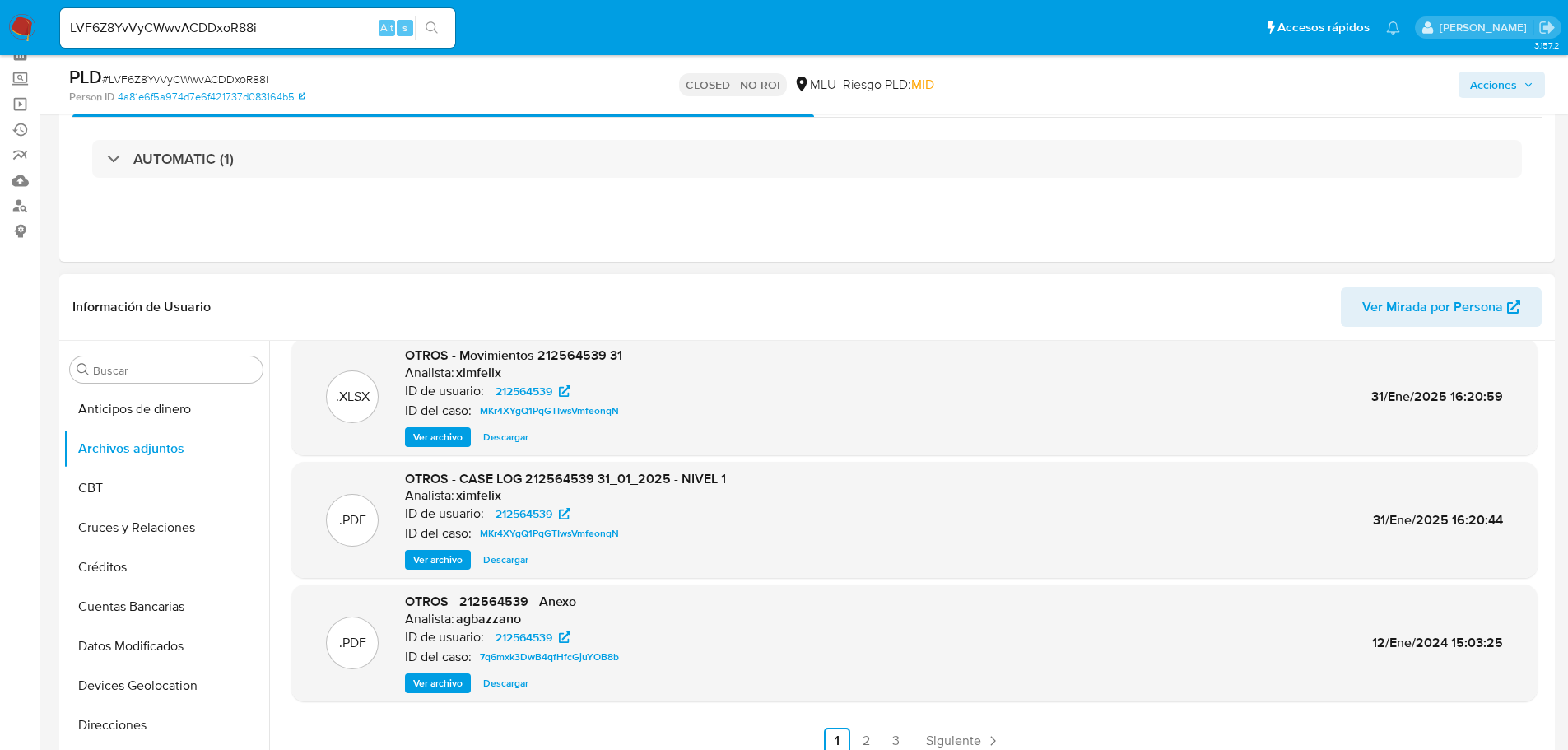
scroll to position [165, 0]
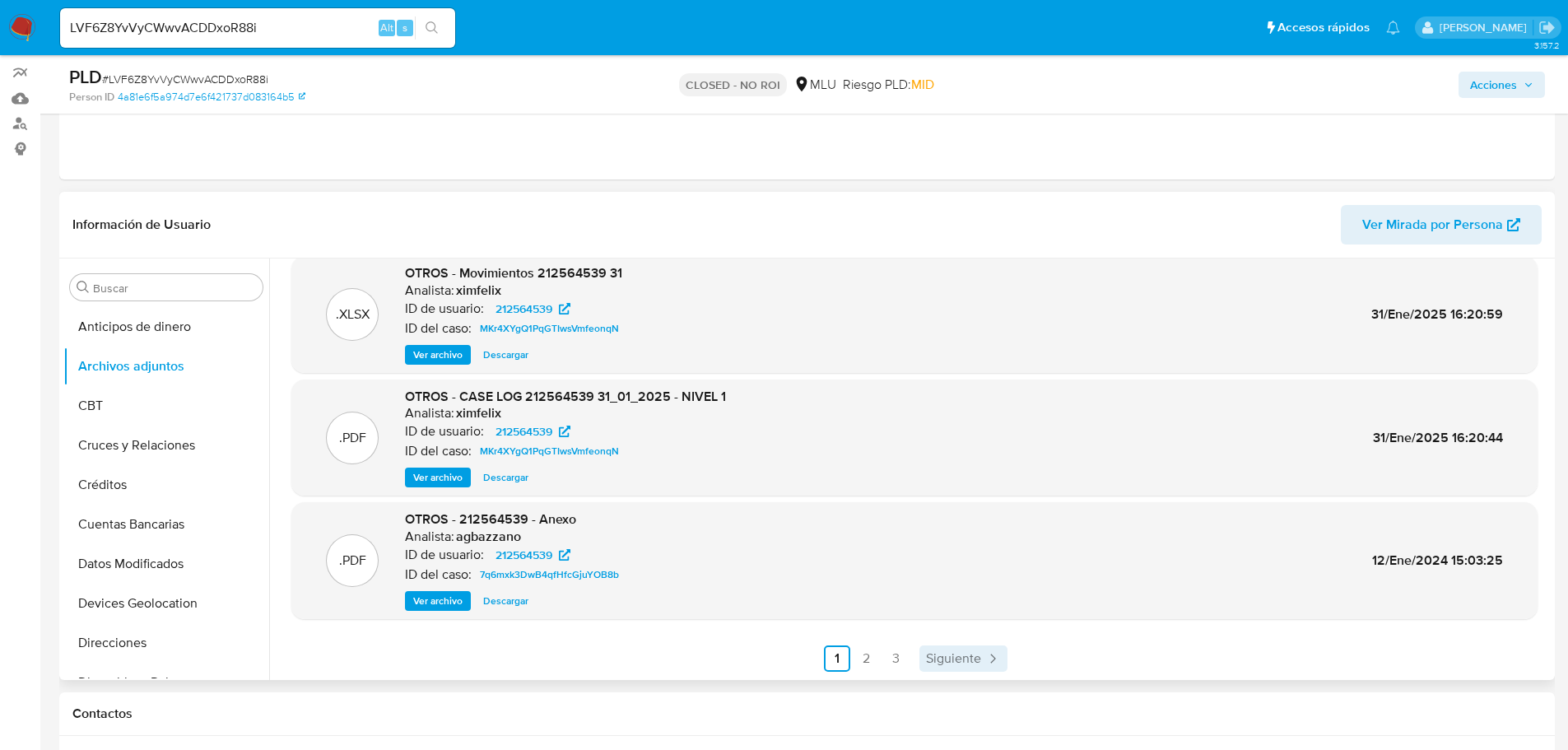
click at [977, 661] on span "Siguiente" at bounding box center [953, 658] width 55 height 13
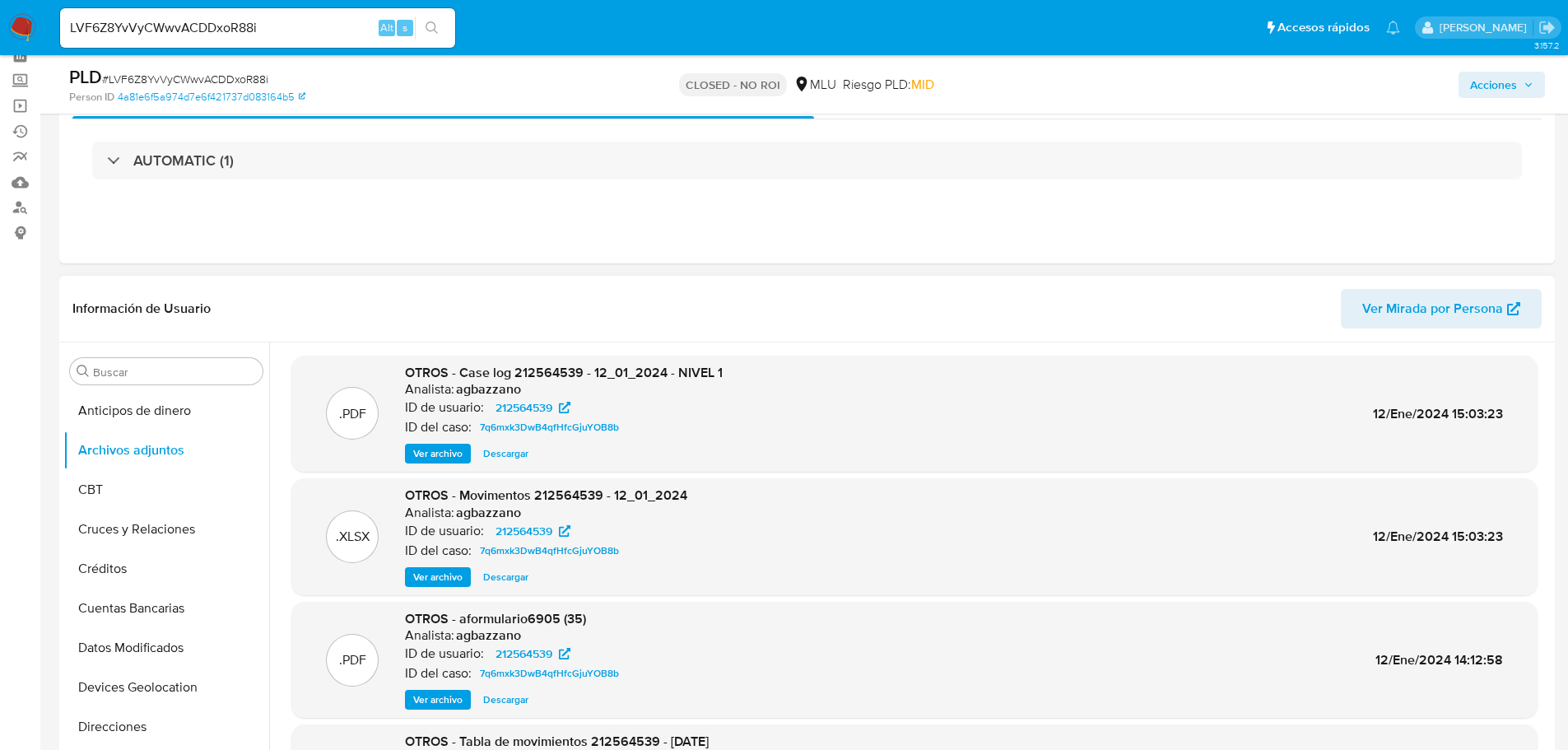
scroll to position [0, 0]
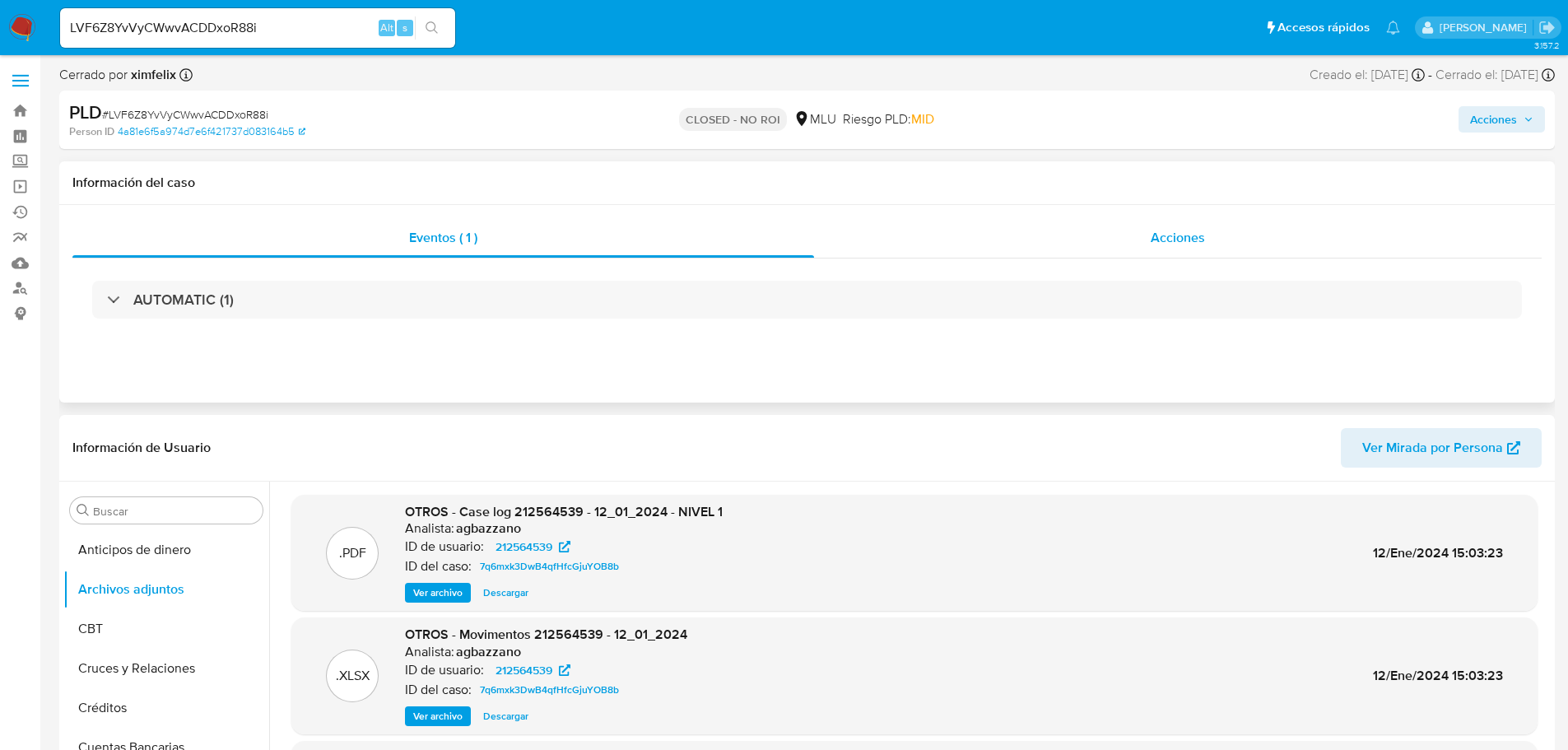
click at [1176, 246] on span "Acciones" at bounding box center [1177, 237] width 54 height 19
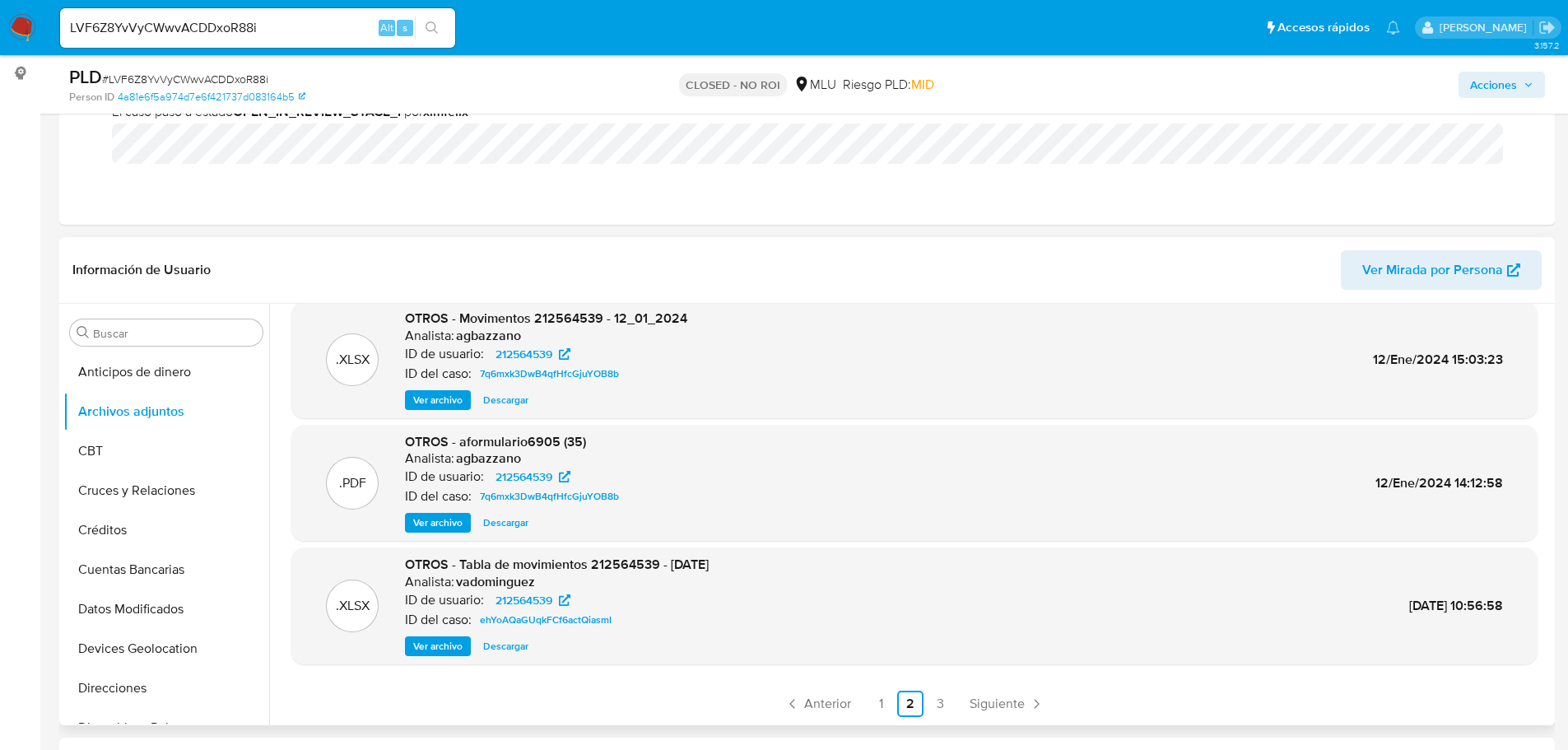
scroll to position [247, 0]
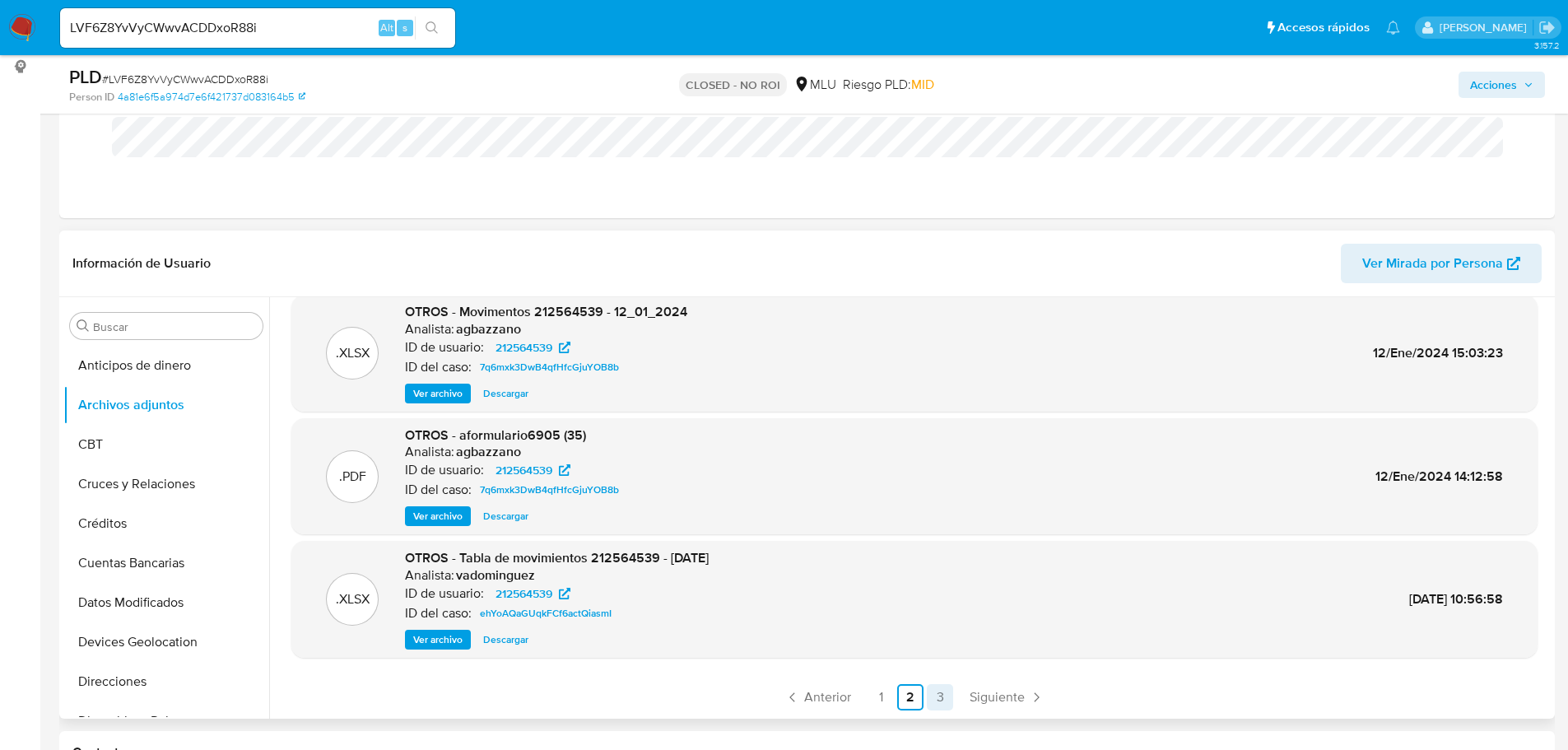
click at [887, 701] on link "1" at bounding box center [880, 697] width 27 height 27
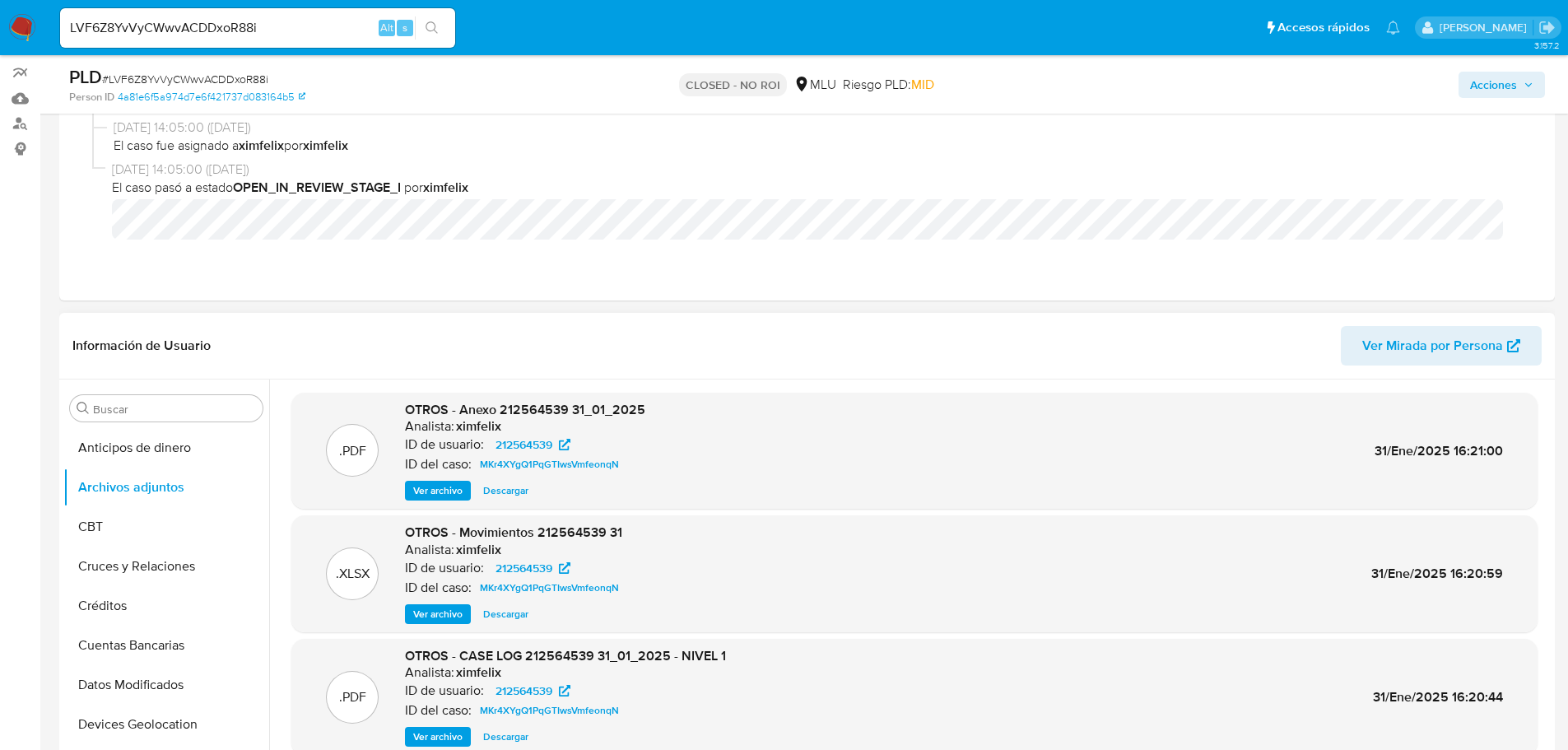
scroll to position [82, 0]
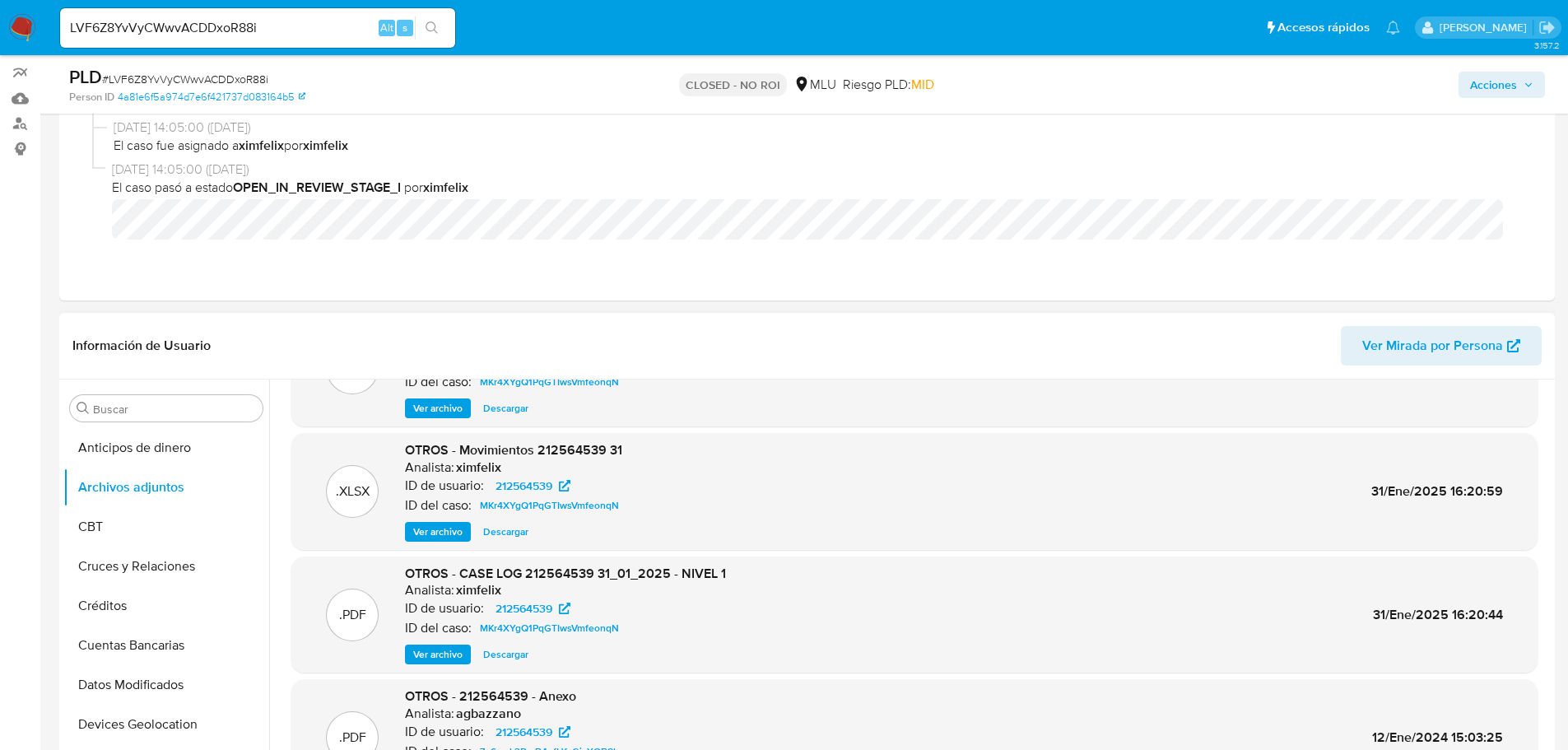
click at [449, 658] on span "Ver archivo" at bounding box center [438, 654] width 49 height 17
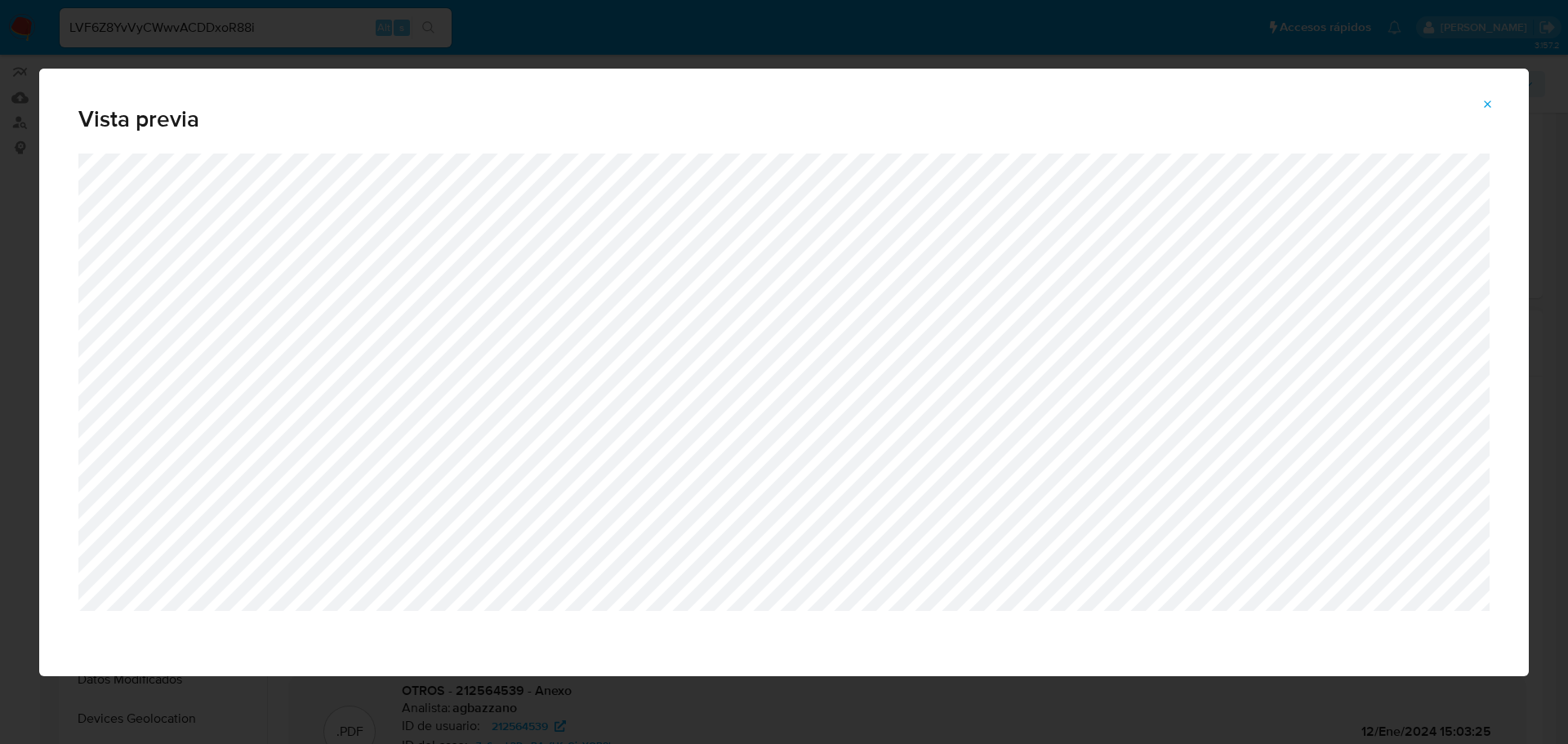
click at [1494, 102] on icon "Attachment preview" at bounding box center [1488, 104] width 13 height 13
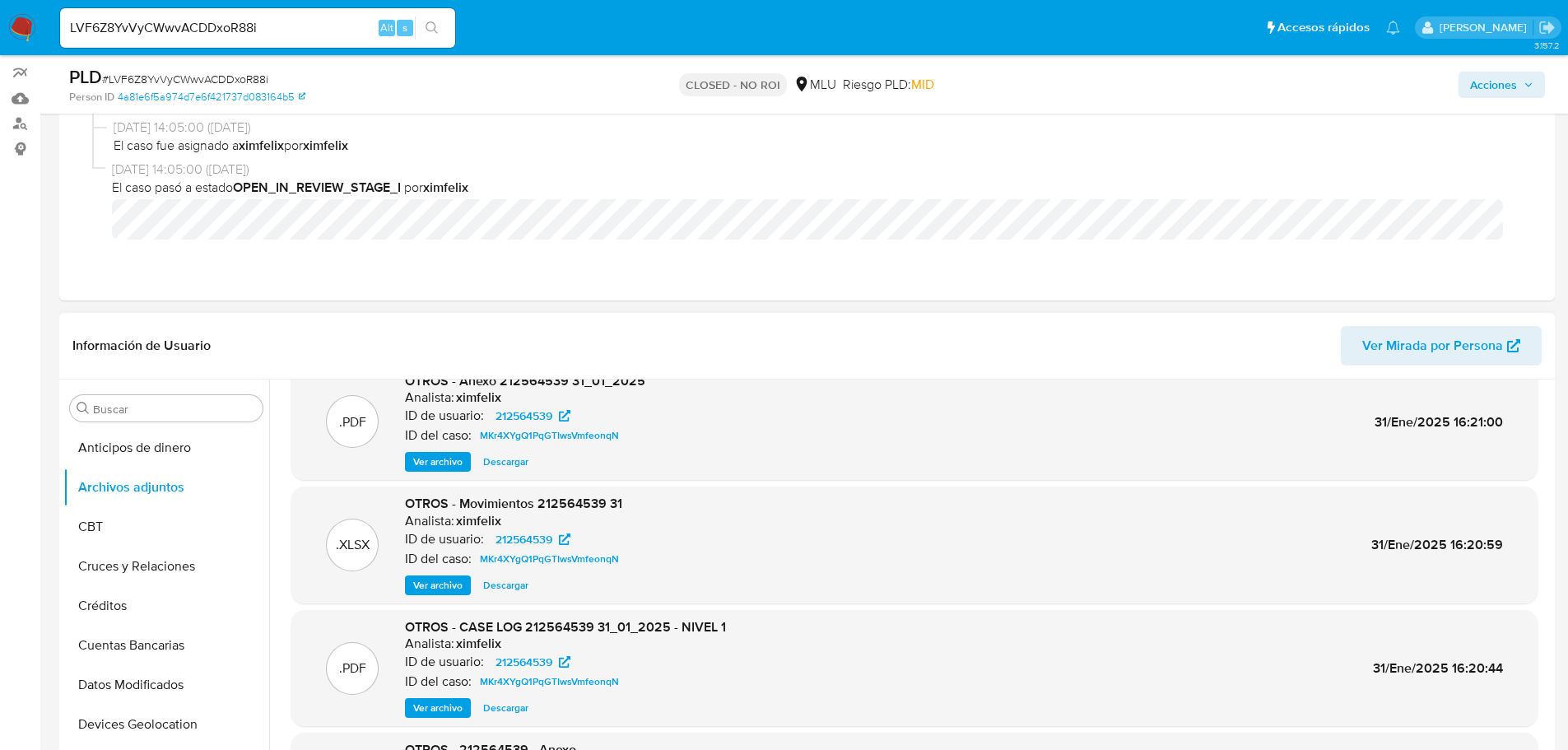
scroll to position [0, 0]
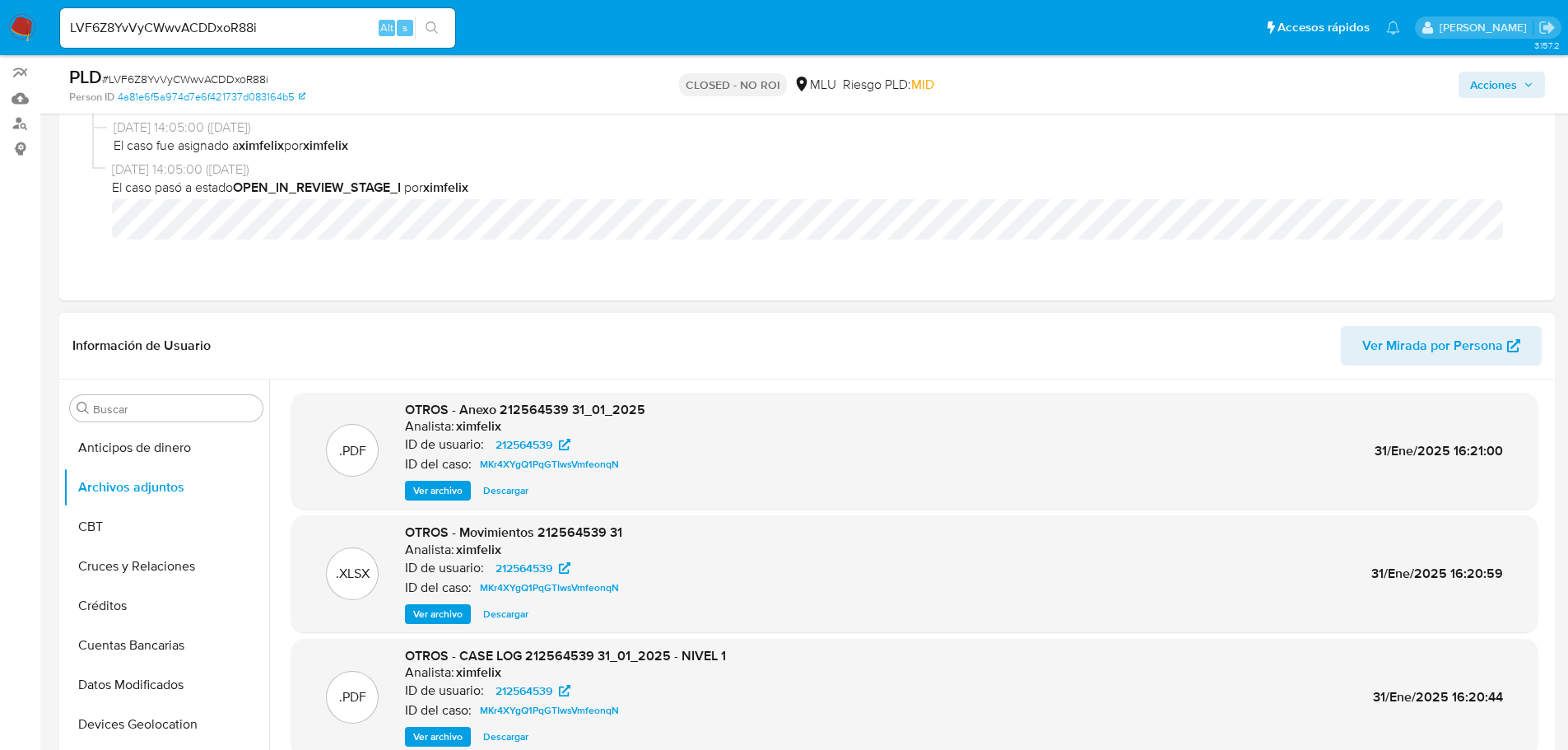
click at [443, 502] on div ".PDF OTROS - Anexo 212564539 31_01_2025 Analista: ximfelix ID de usuario: 21256…" at bounding box center [914, 451] width 1246 height 116
click at [443, 497] on span "Ver archivo" at bounding box center [438, 490] width 49 height 17
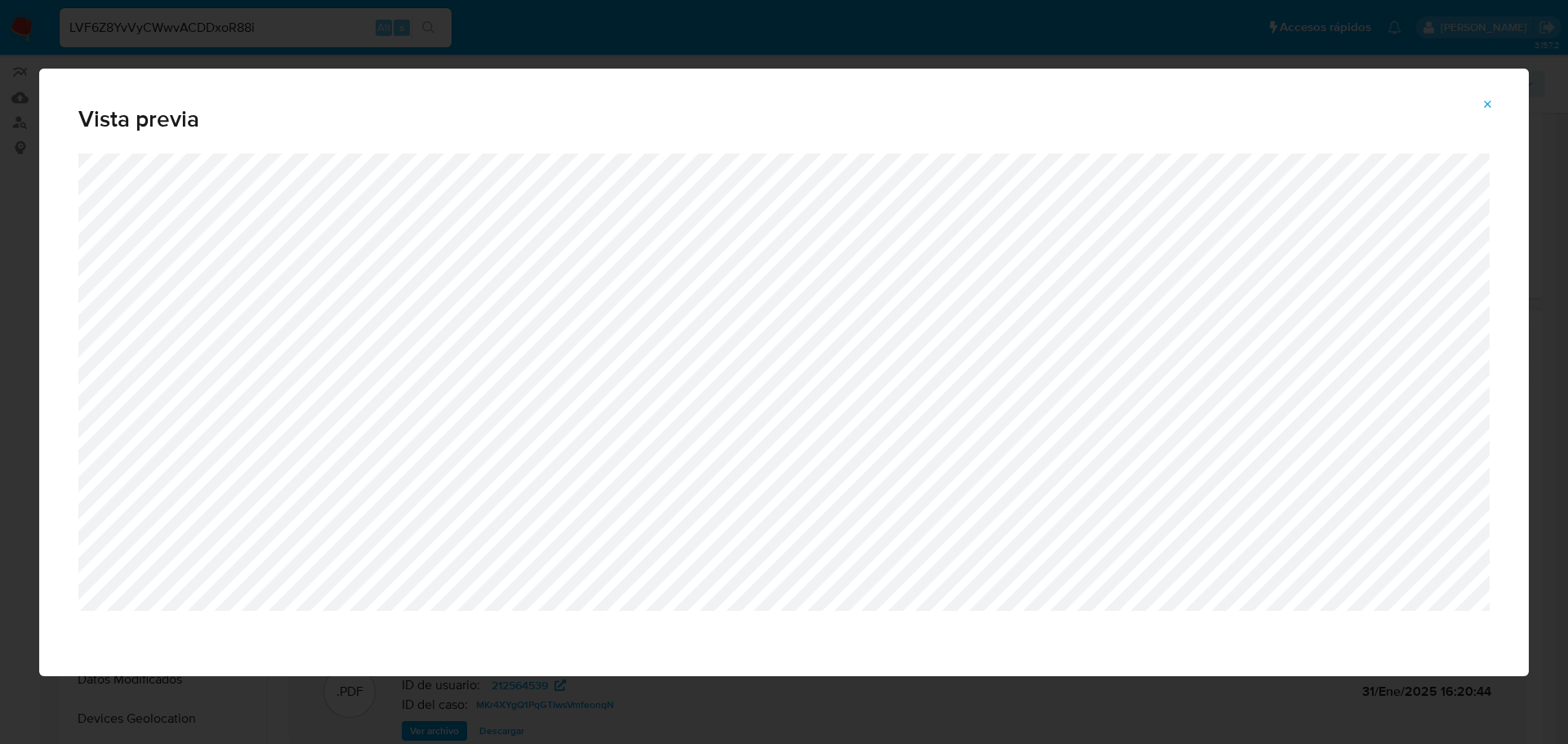
click at [1484, 103] on icon "Attachment preview" at bounding box center [1488, 104] width 13 height 13
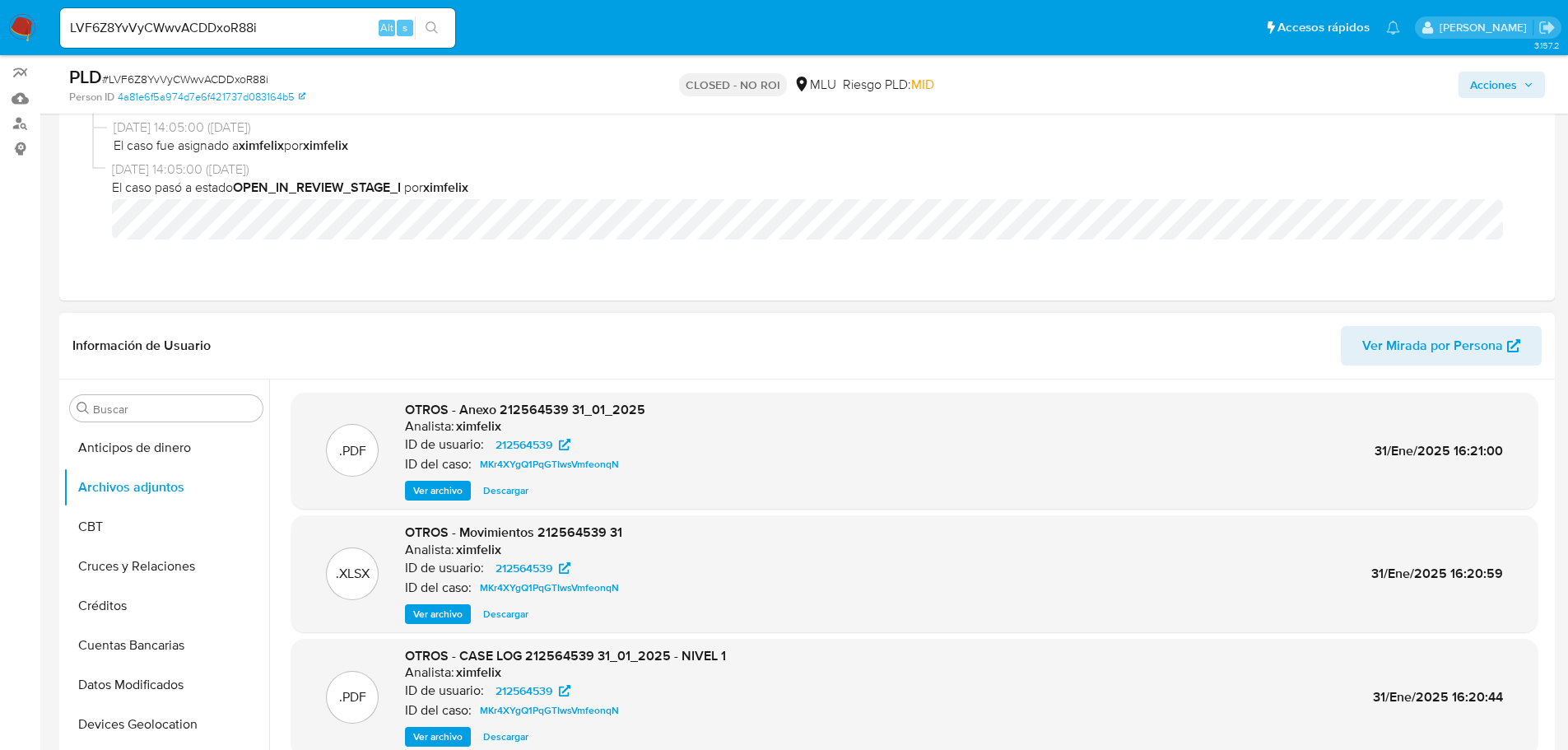
click at [250, 34] on input "LVF6Z8YvVyCWwvACDDxoR88i" at bounding box center [258, 29] width 395 height 22
paste input "bHEHyXRefC7ZiC5QzSxhZwyO"
type input "bHEHyXRefC7ZiC5QzSxhZwyO"
click at [439, 33] on icon "search-icon" at bounding box center [431, 28] width 13 height 13
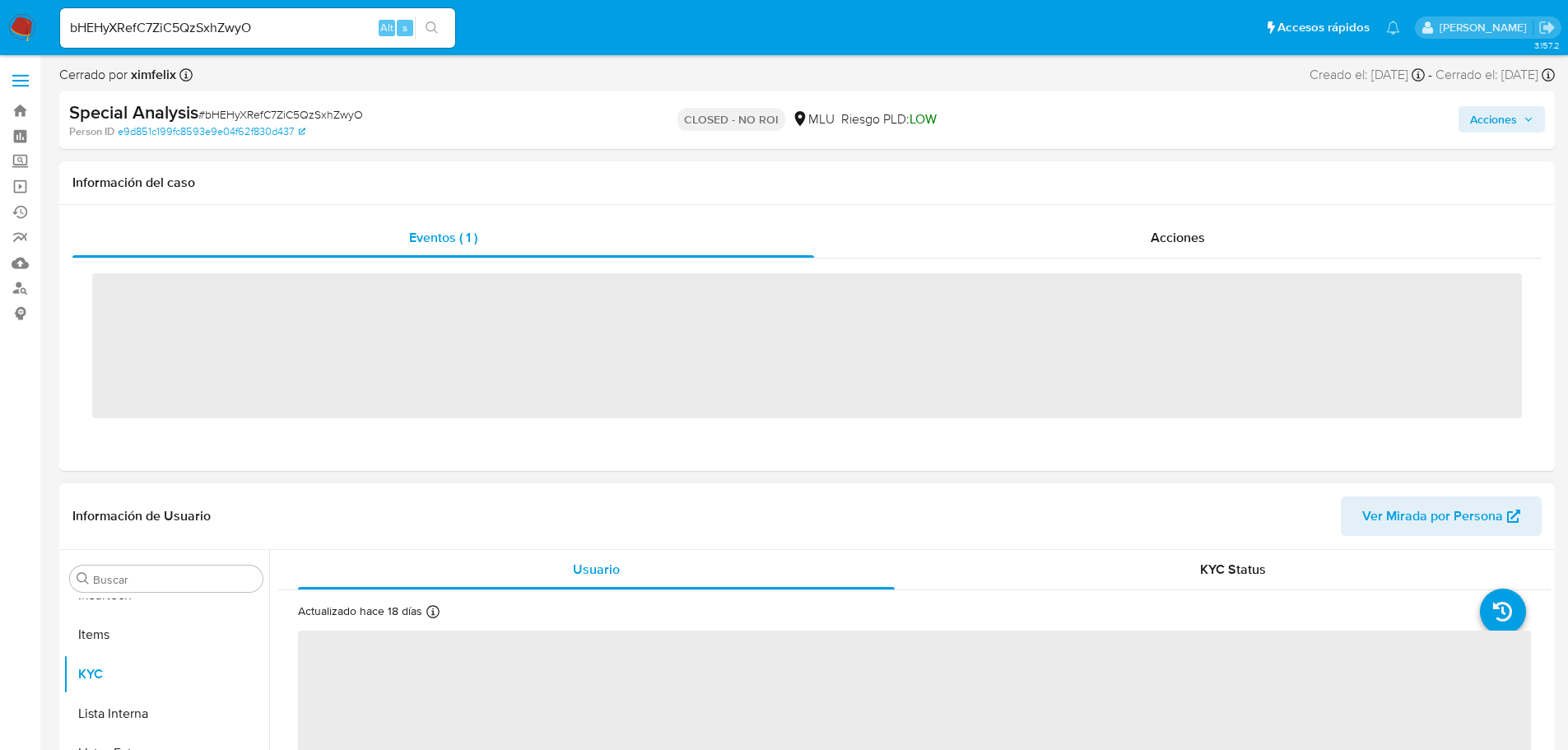
scroll to position [735, 0]
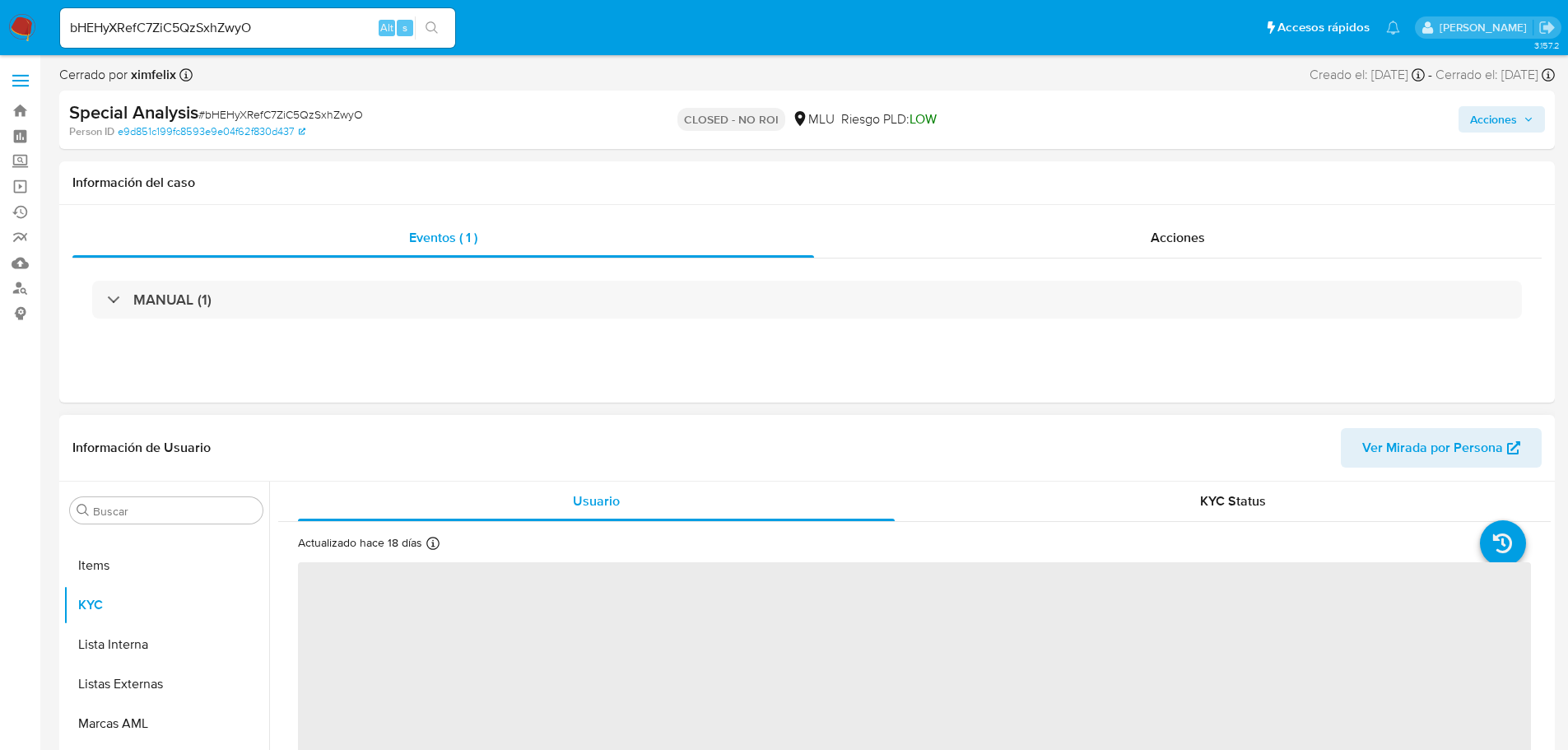
select select "10"
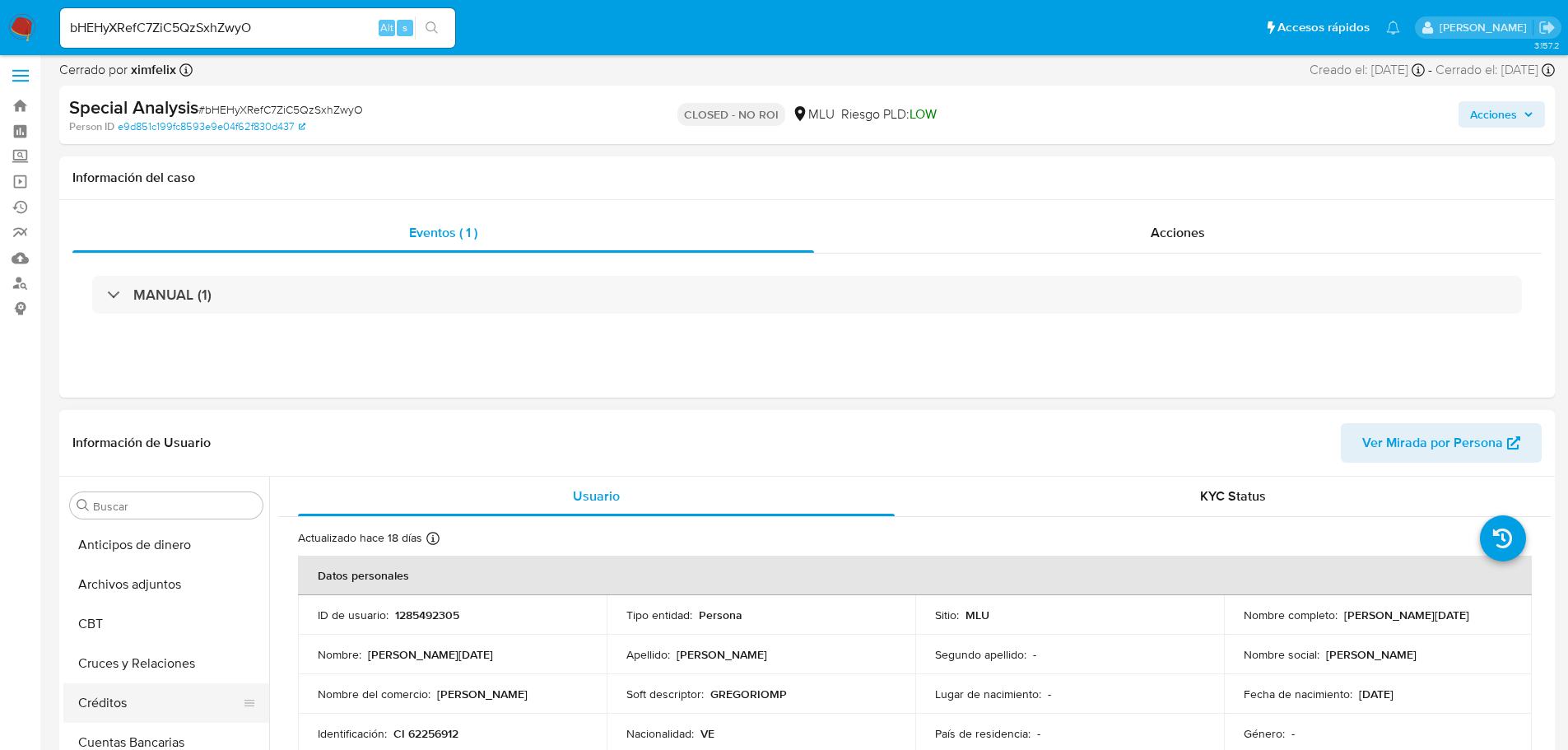
scroll to position [82, 0]
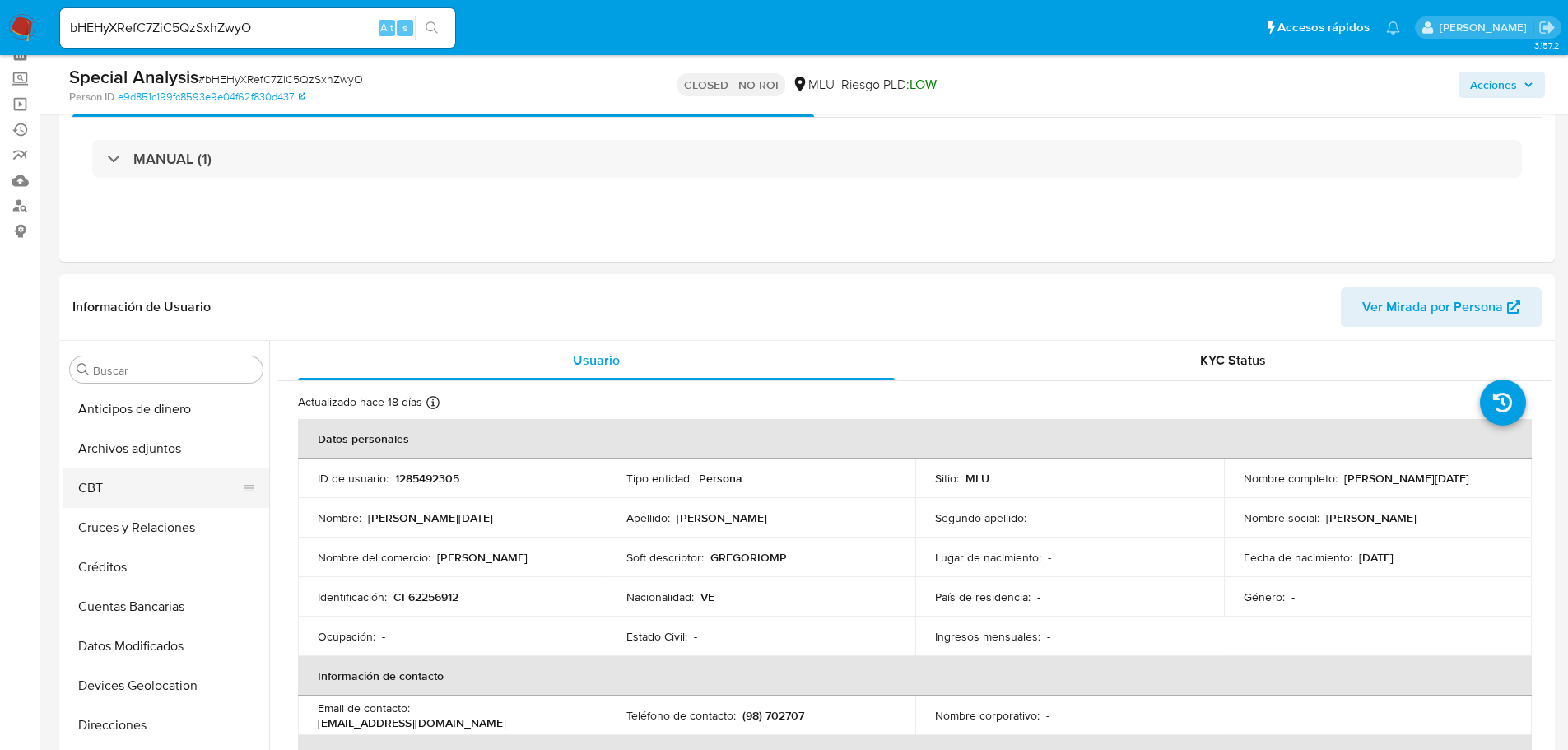
click at [133, 474] on button "CBT" at bounding box center [159, 488] width 192 height 39
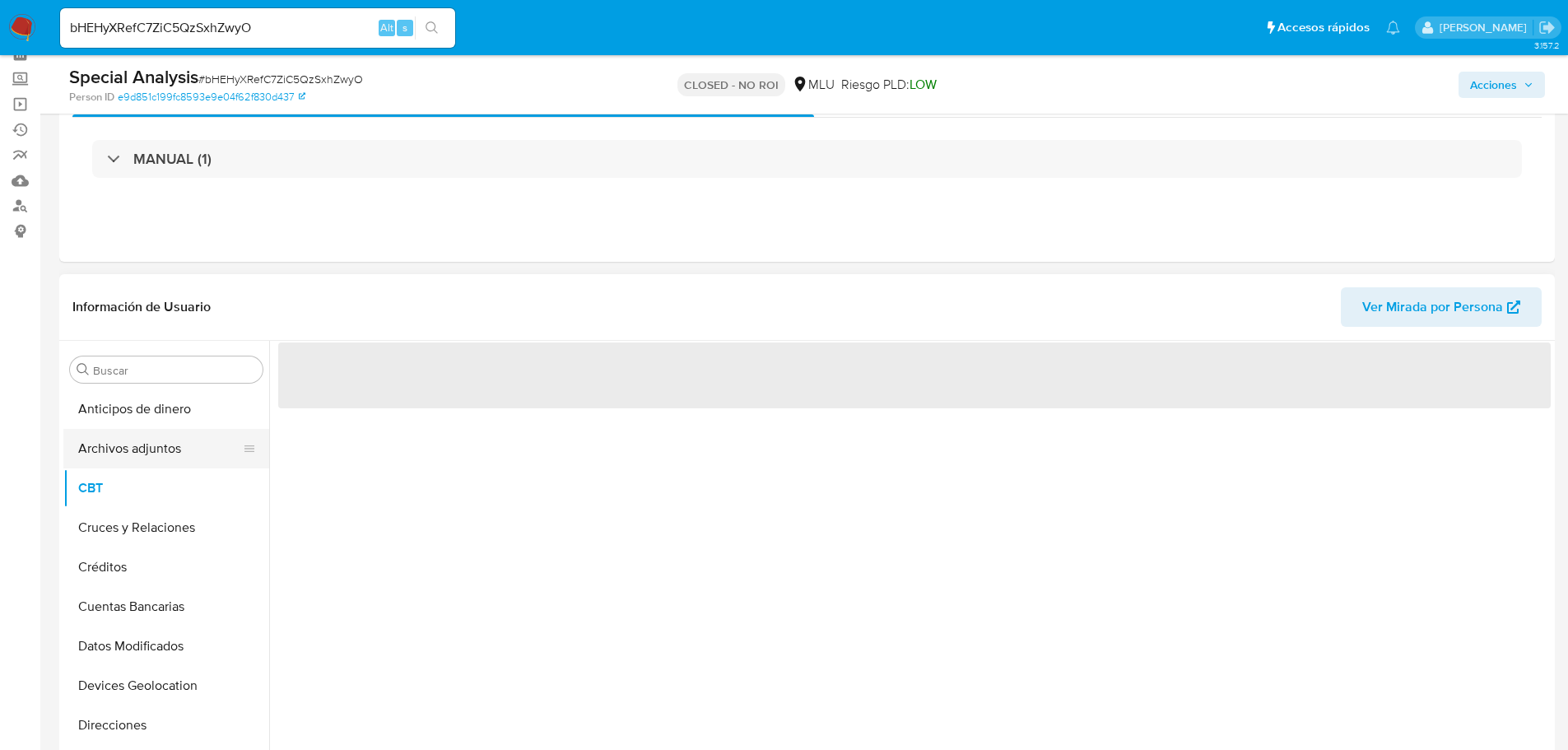
click at [143, 448] on button "Archivos adjuntos" at bounding box center [159, 449] width 192 height 39
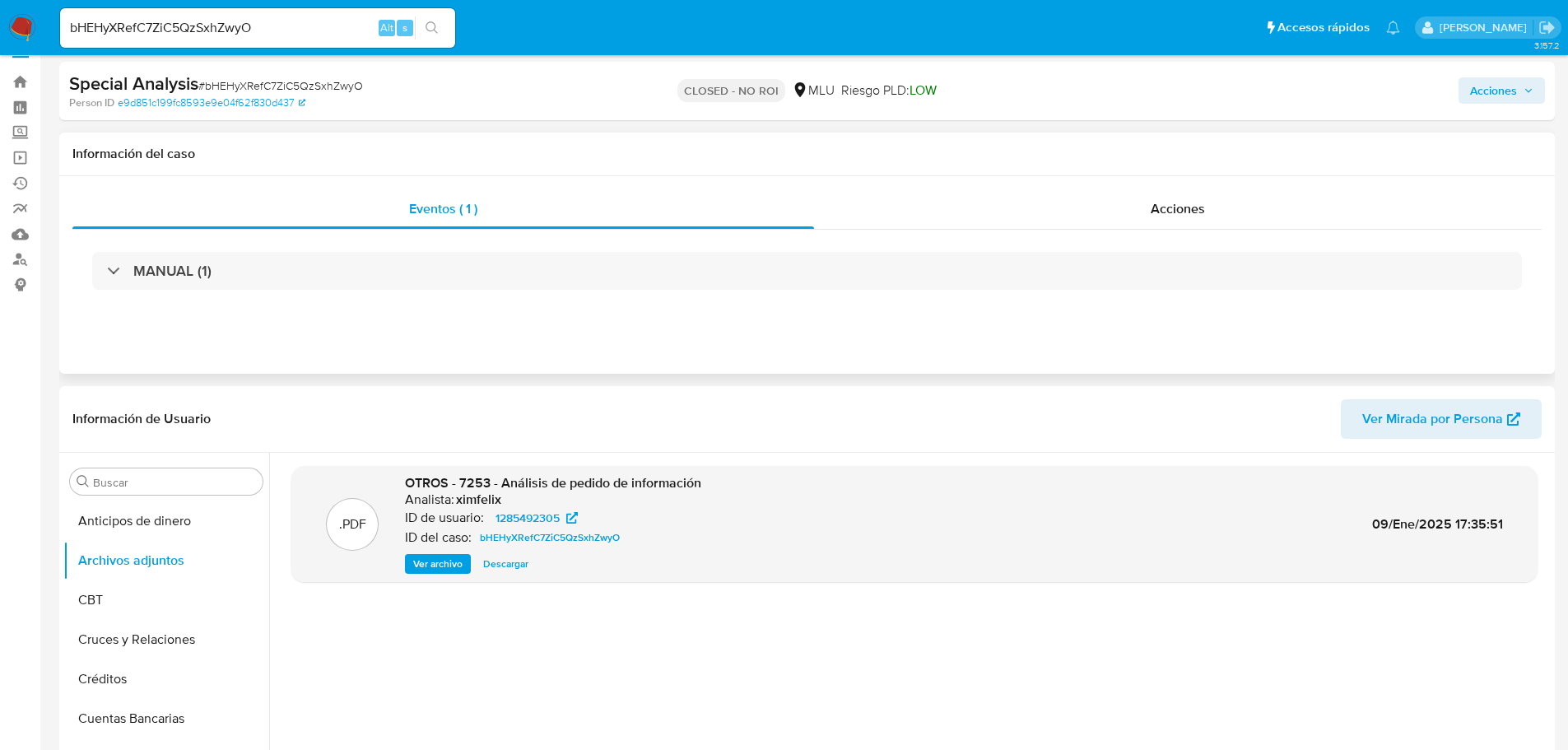
scroll to position [0, 0]
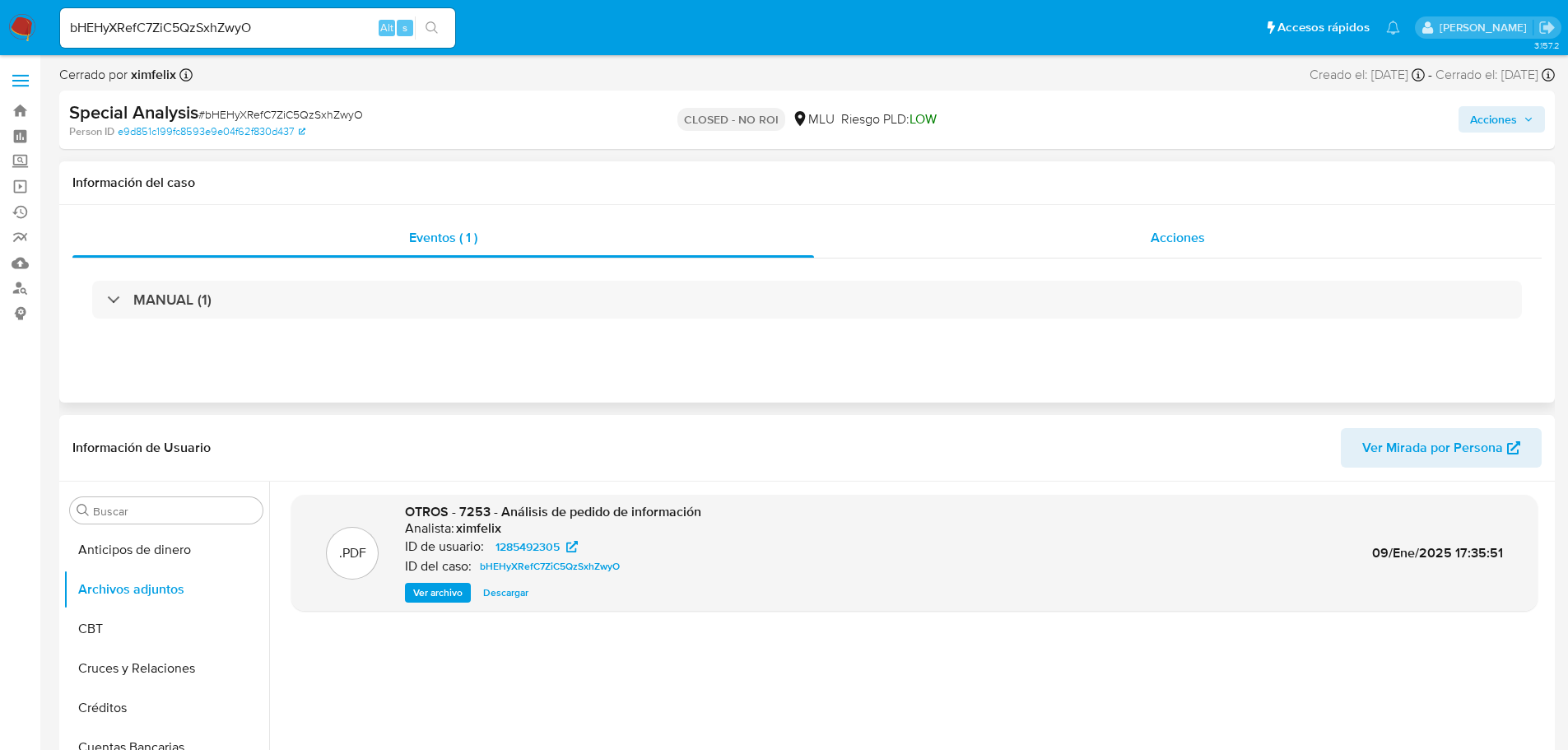
click at [1160, 236] on span "Acciones" at bounding box center [1177, 237] width 54 height 19
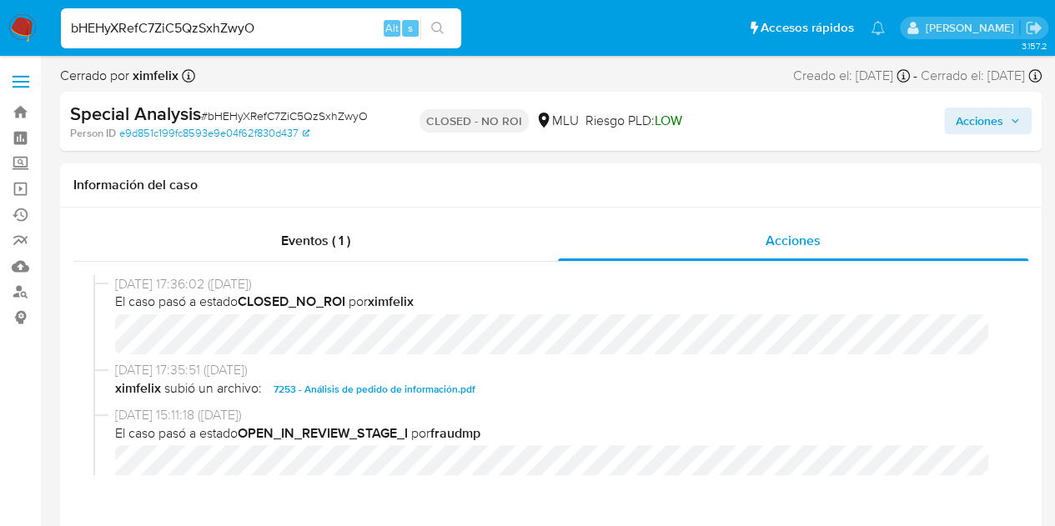
click at [174, 25] on input "bHEHyXRefC7ZiC5QzSxhZwyO" at bounding box center [261, 29] width 400 height 22
paste input
click at [169, 19] on input at bounding box center [261, 29] width 400 height 22
paste input "BLGOKCSgjtI0z5aNIEqqRf0a"
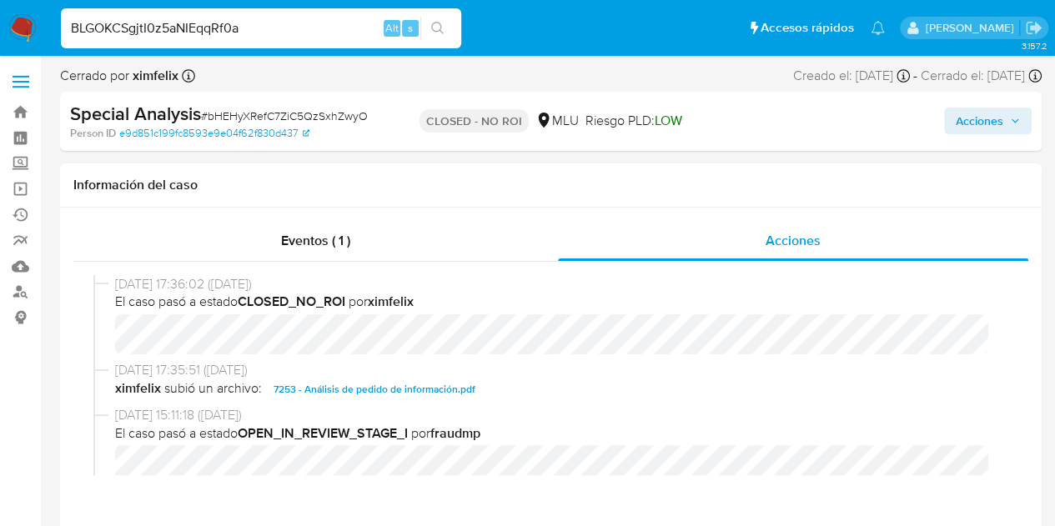
type input "BLGOKCSgjtI0z5aNIEqqRf0a"
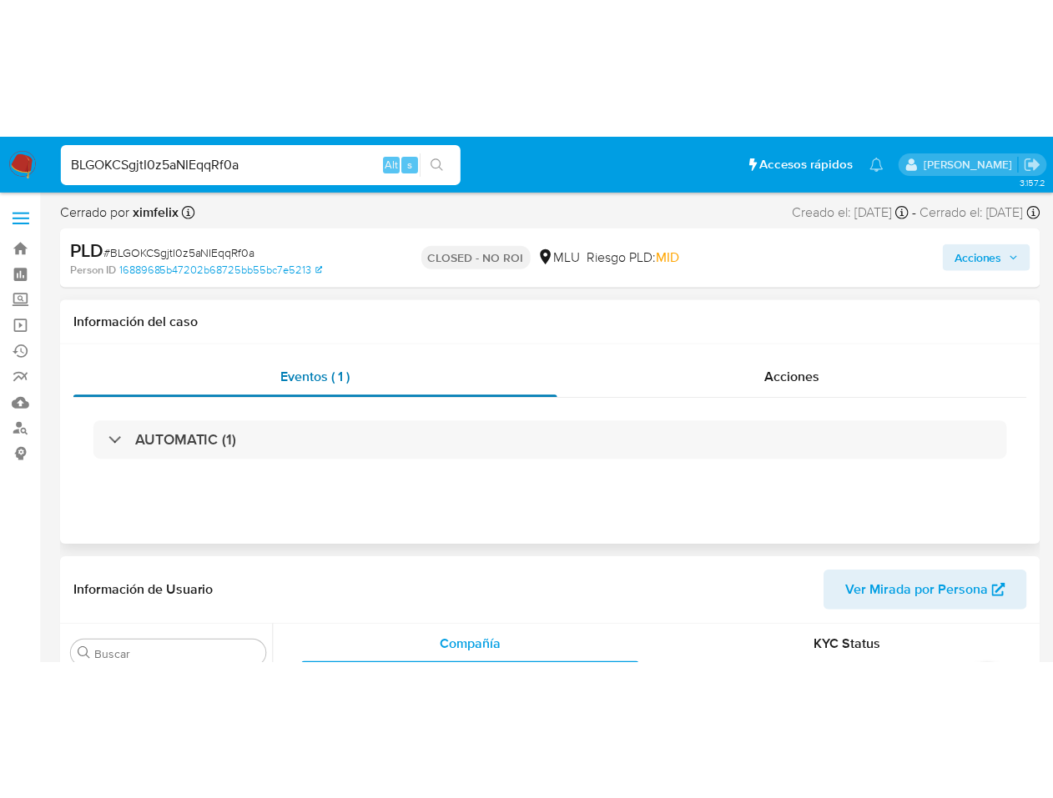
scroll to position [745, 0]
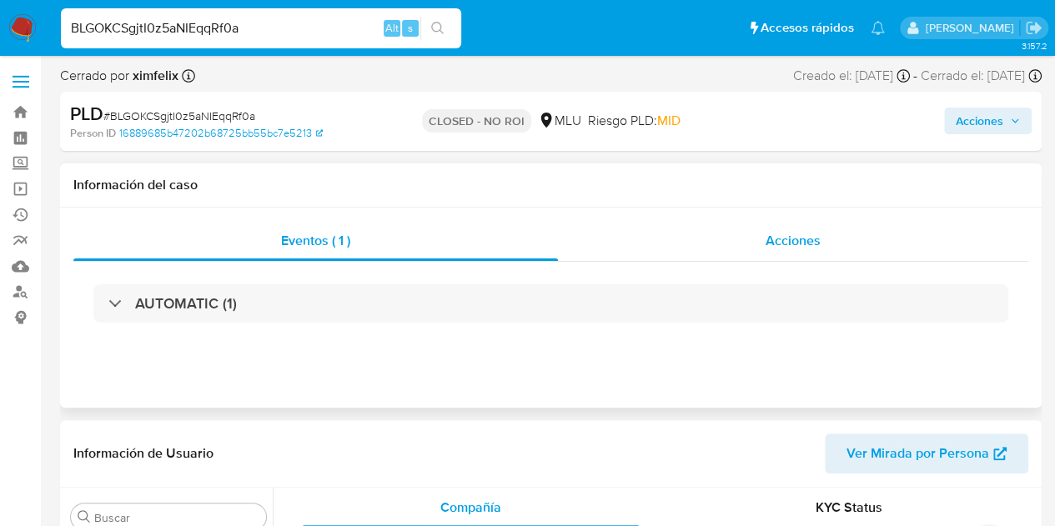
click at [761, 239] on div "Acciones" at bounding box center [793, 241] width 470 height 40
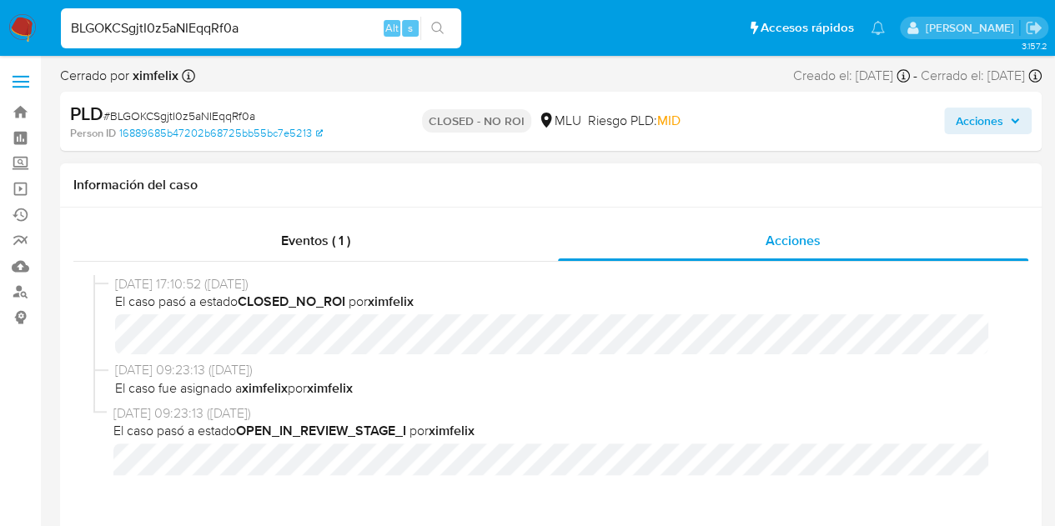
select select "10"
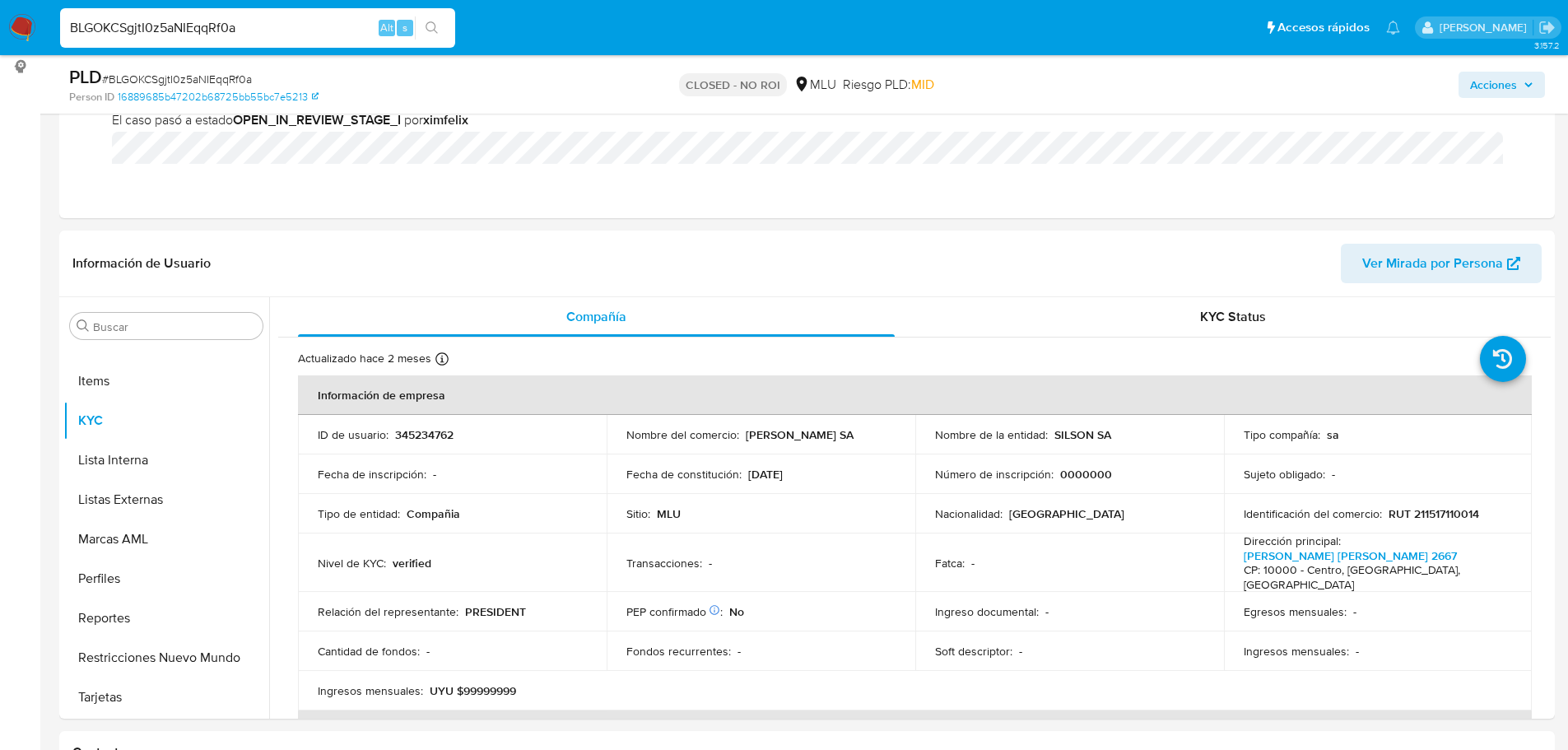
scroll to position [165, 0]
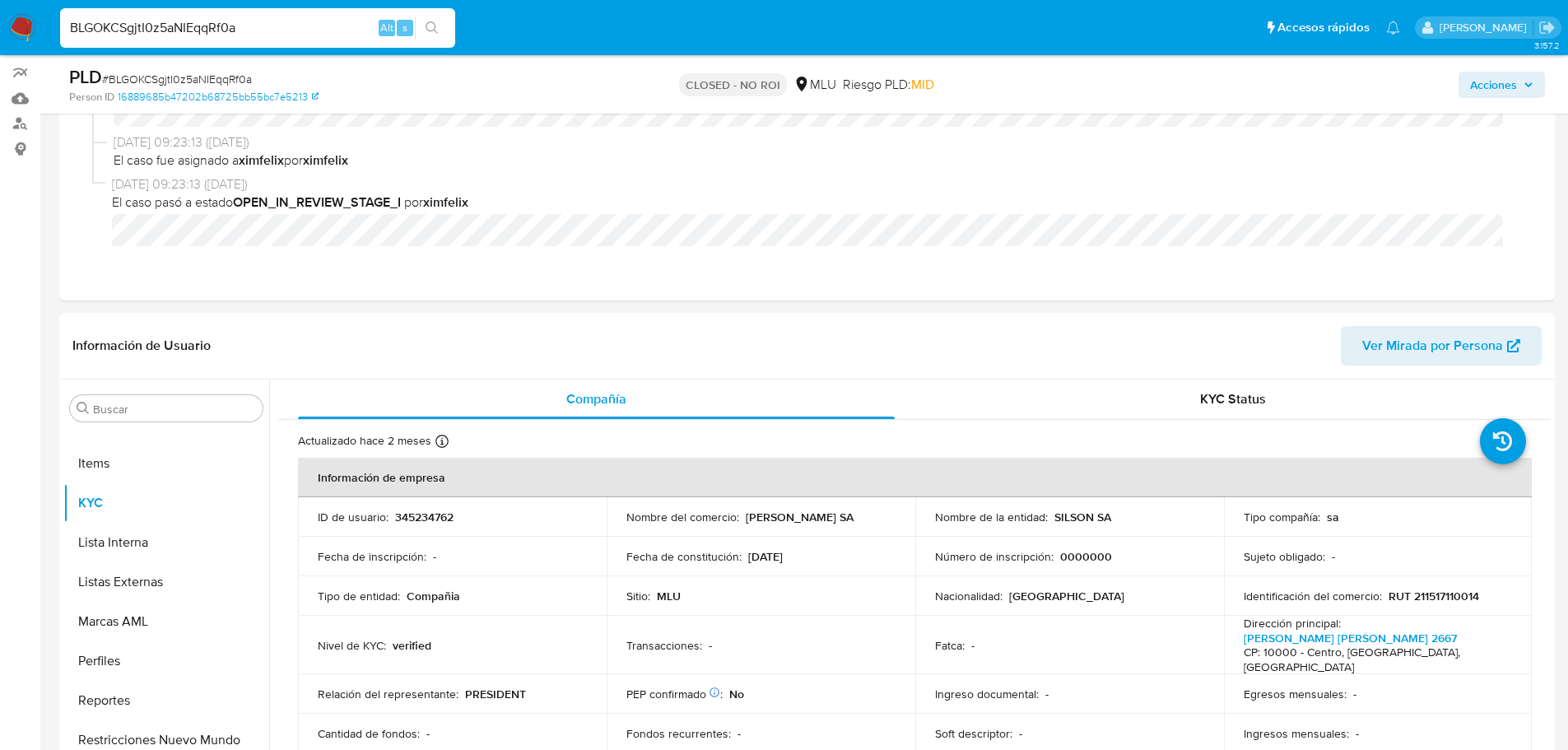
click at [187, 79] on span "# BLGOKCSgjtI0z5aNIEqqRf0a" at bounding box center [177, 79] width 150 height 17
copy span "BLGOKCSgjtI0z5aNIEqqRf0a"
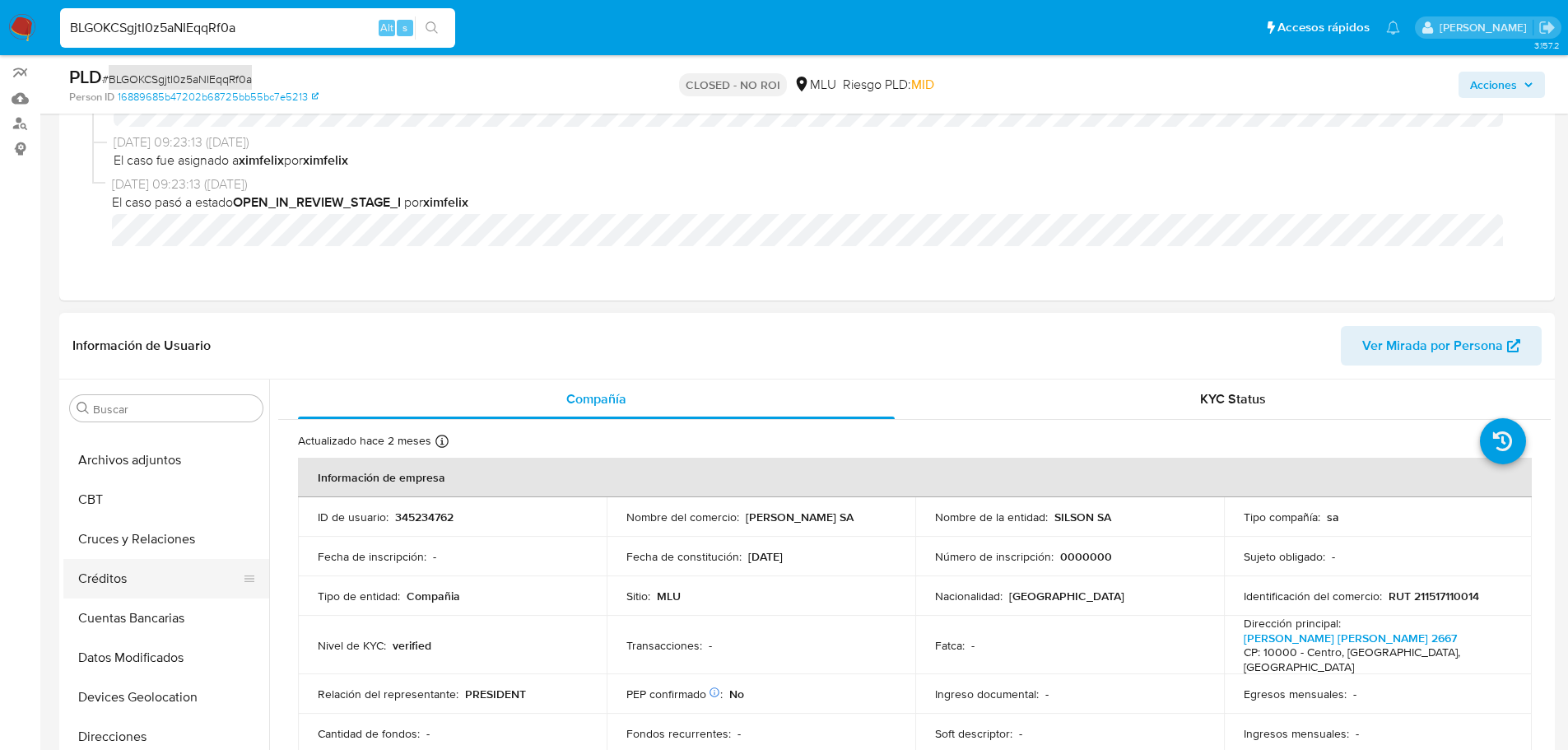
scroll to position [0, 0]
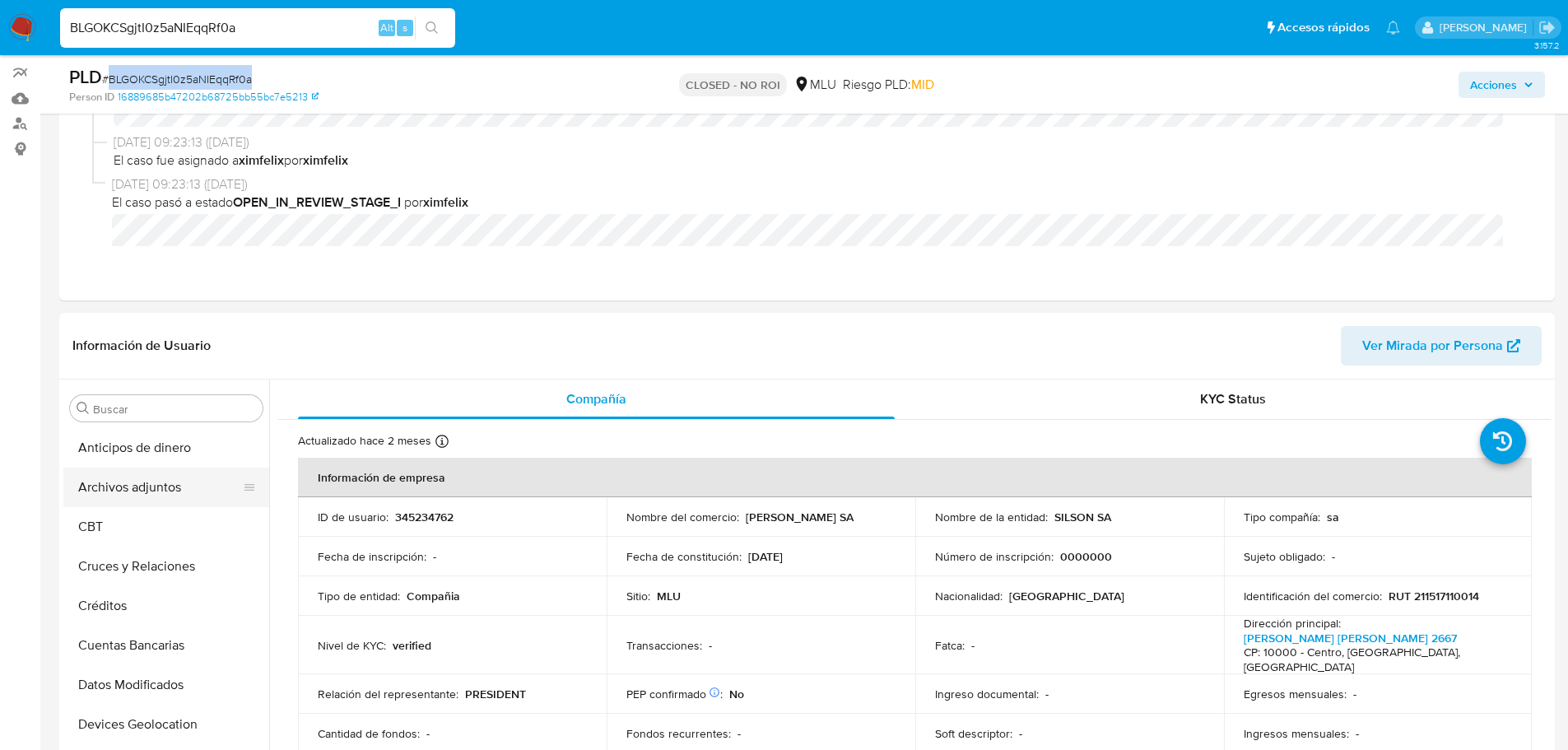
drag, startPoint x: 161, startPoint y: 476, endPoint x: 139, endPoint y: 485, distance: 23.8
click at [161, 476] on button "Archivos adjuntos" at bounding box center [159, 488] width 192 height 39
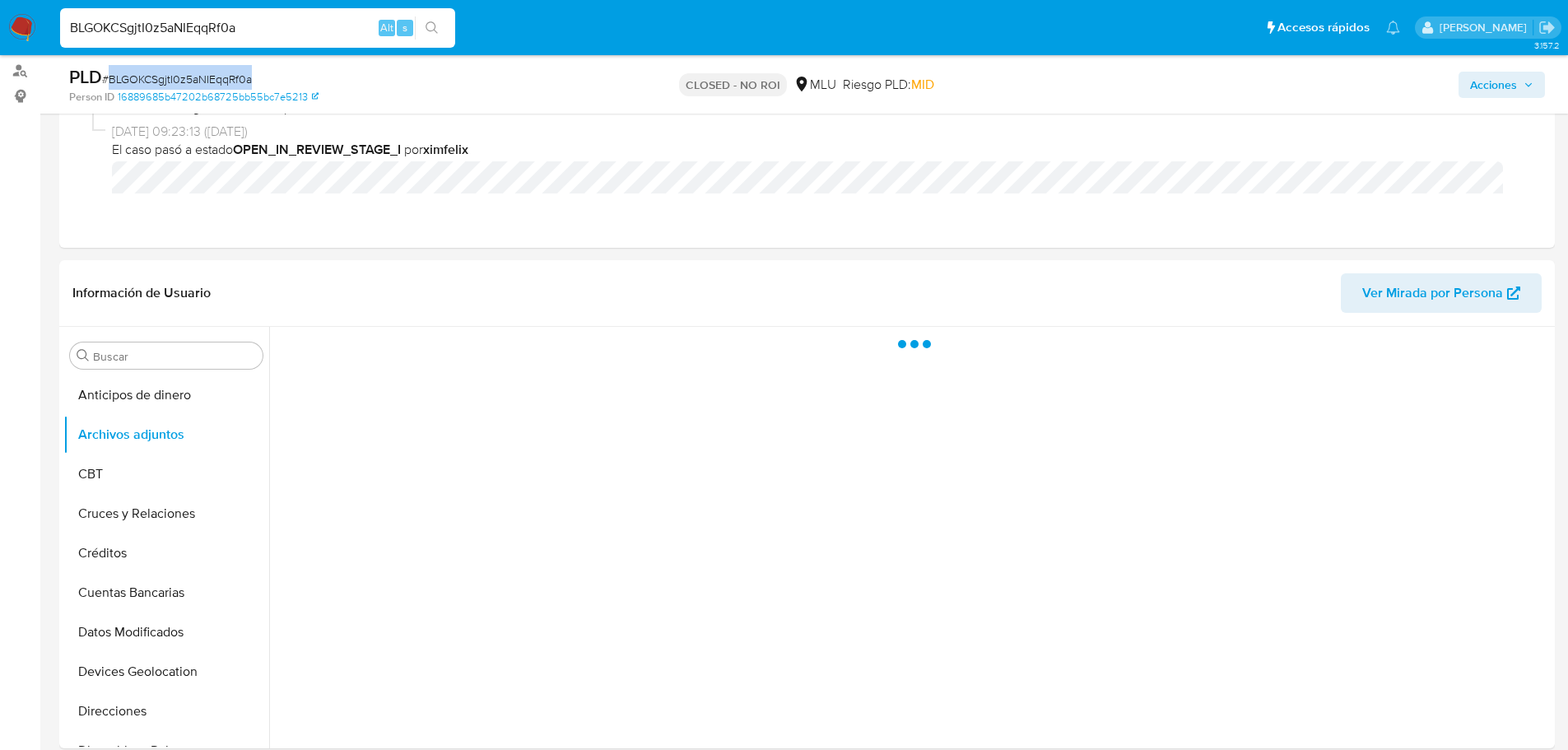
scroll to position [247, 0]
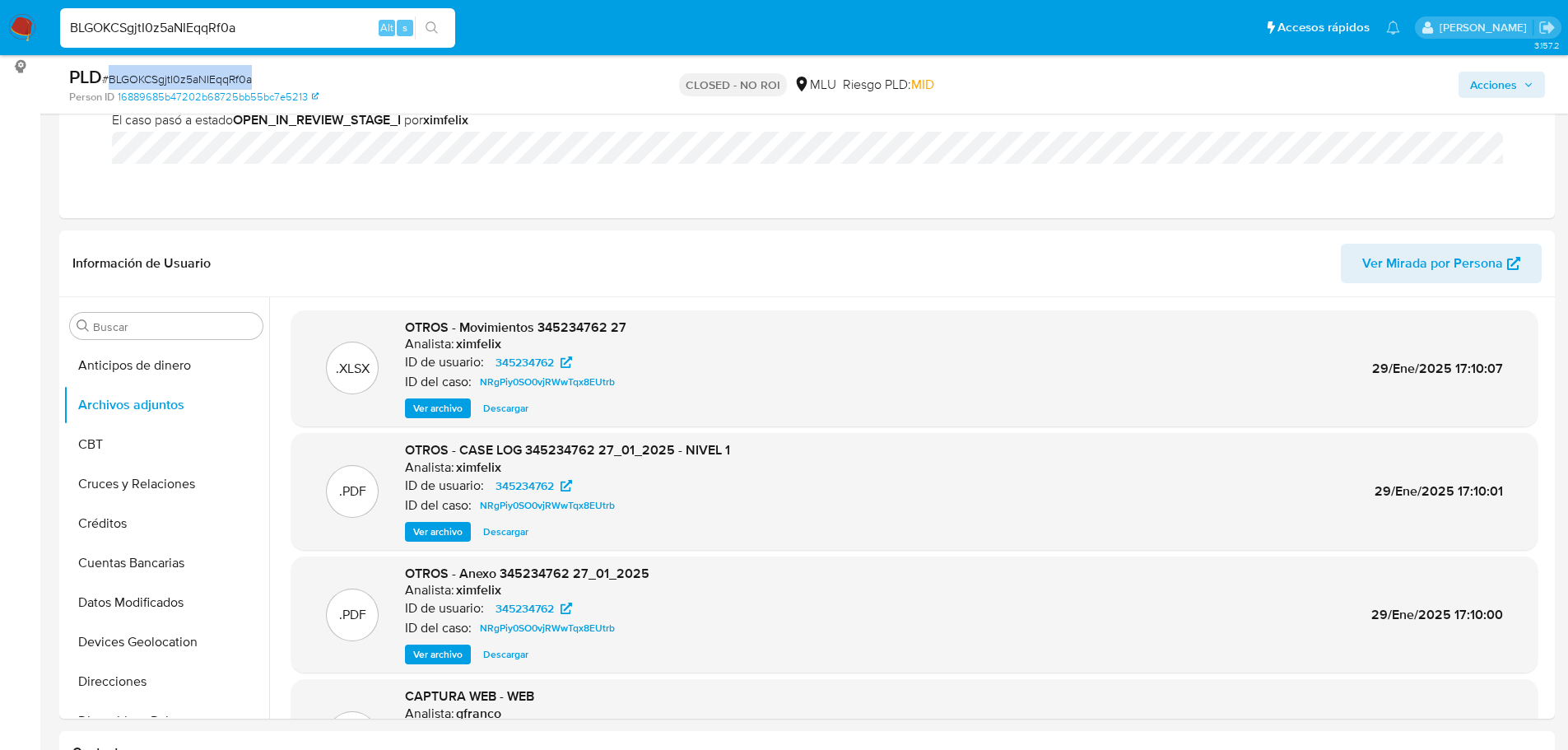
click at [172, 74] on span "# BLGOKCSgjtI0z5aNIEqqRf0a" at bounding box center [177, 79] width 150 height 17
click at [969, 508] on div ".PDF OTROS - CASE LOG 345234762 27_01_2025 - NIVEL 1 Analista: ximfelix ID de u…" at bounding box center [915, 491] width 1230 height 101
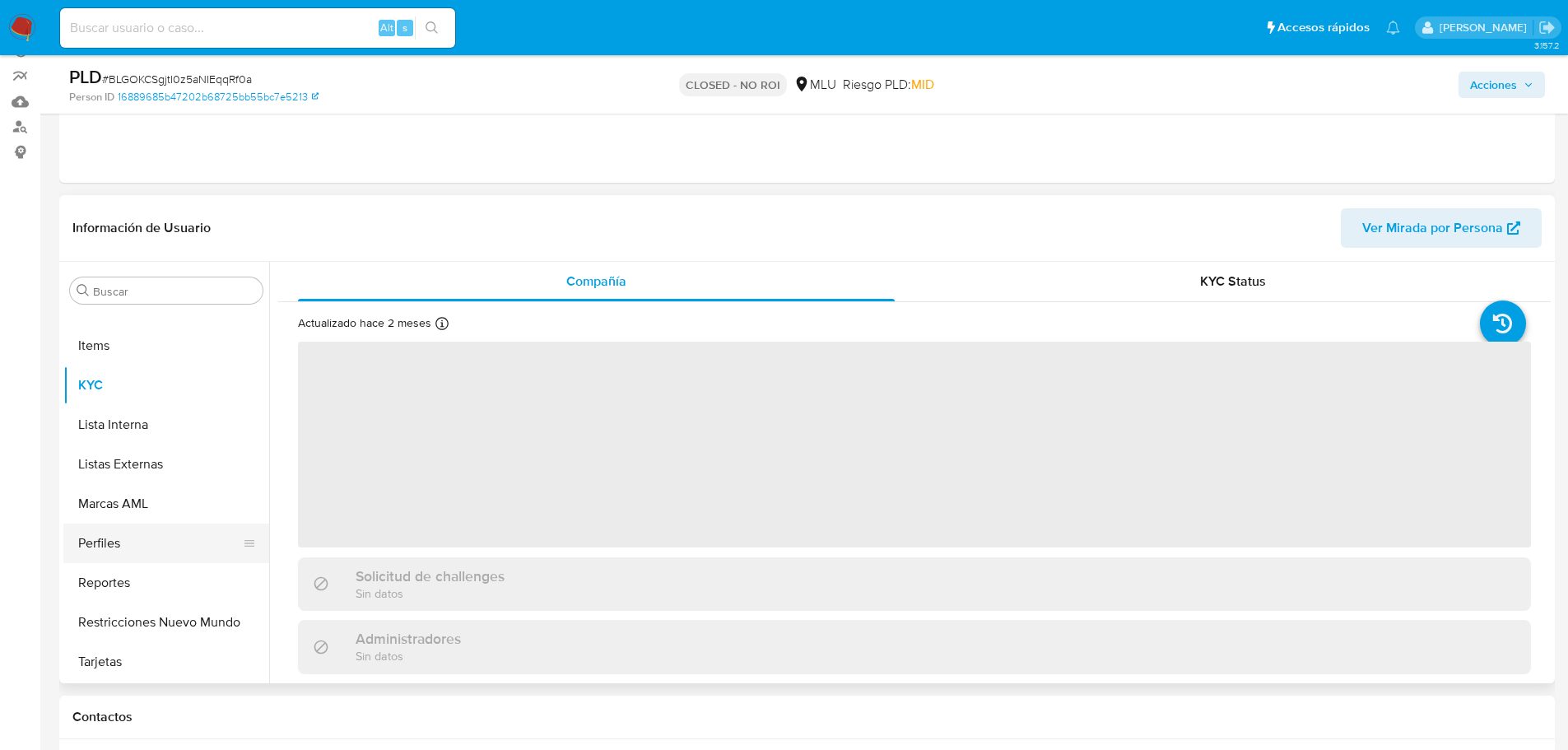
scroll to position [165, 0]
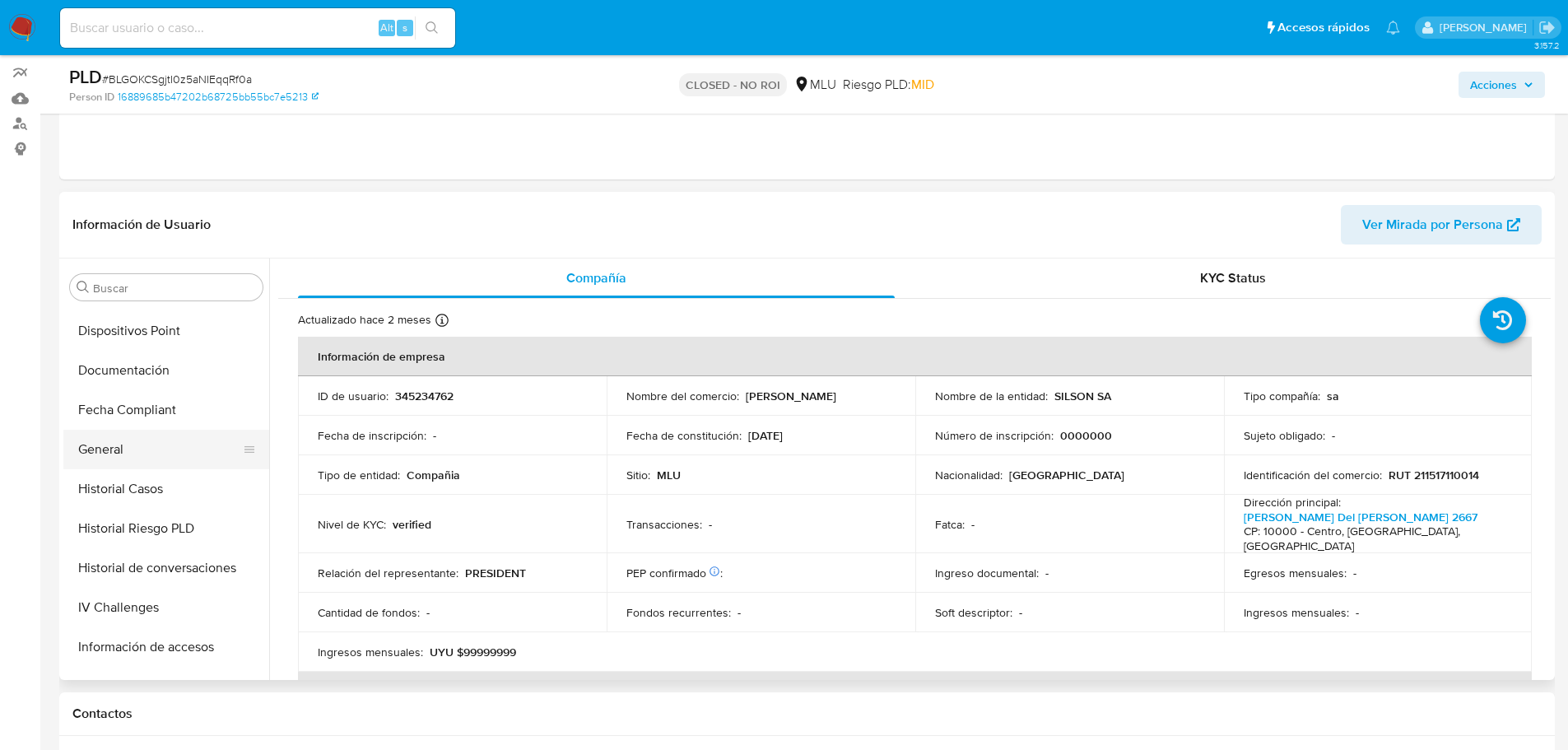
select select "10"
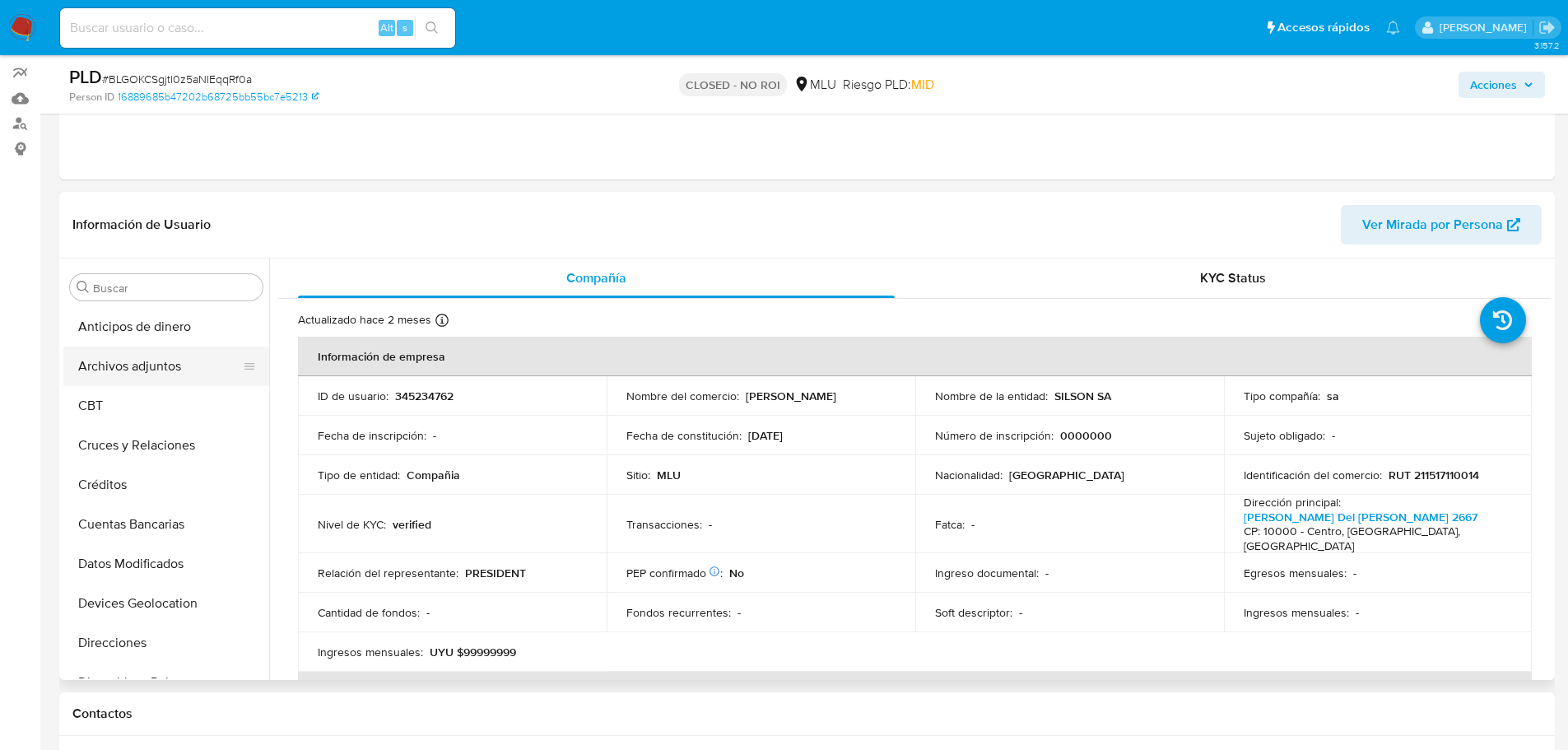
scroll to position [82, 0]
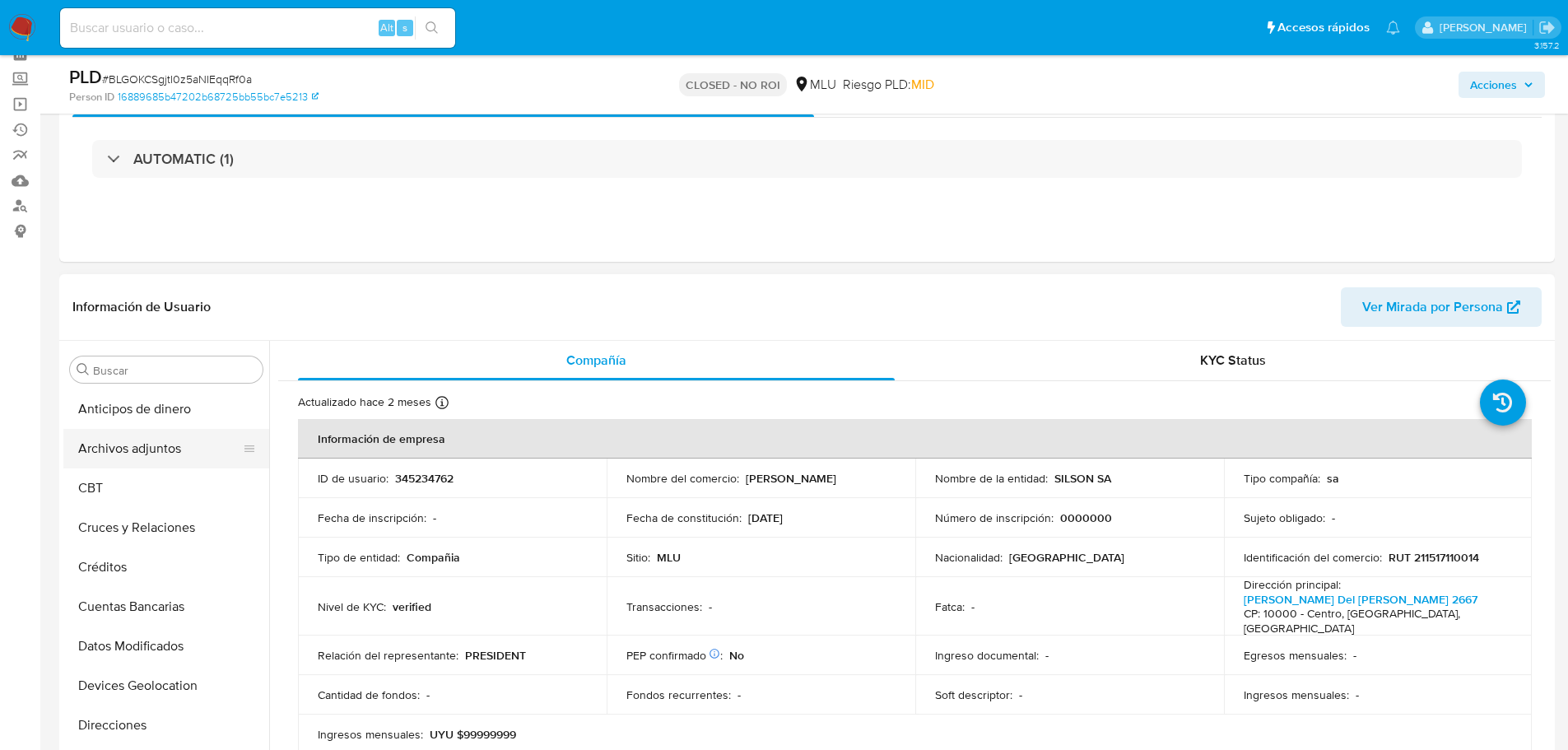
click at [154, 453] on button "Archivos adjuntos" at bounding box center [159, 449] width 192 height 39
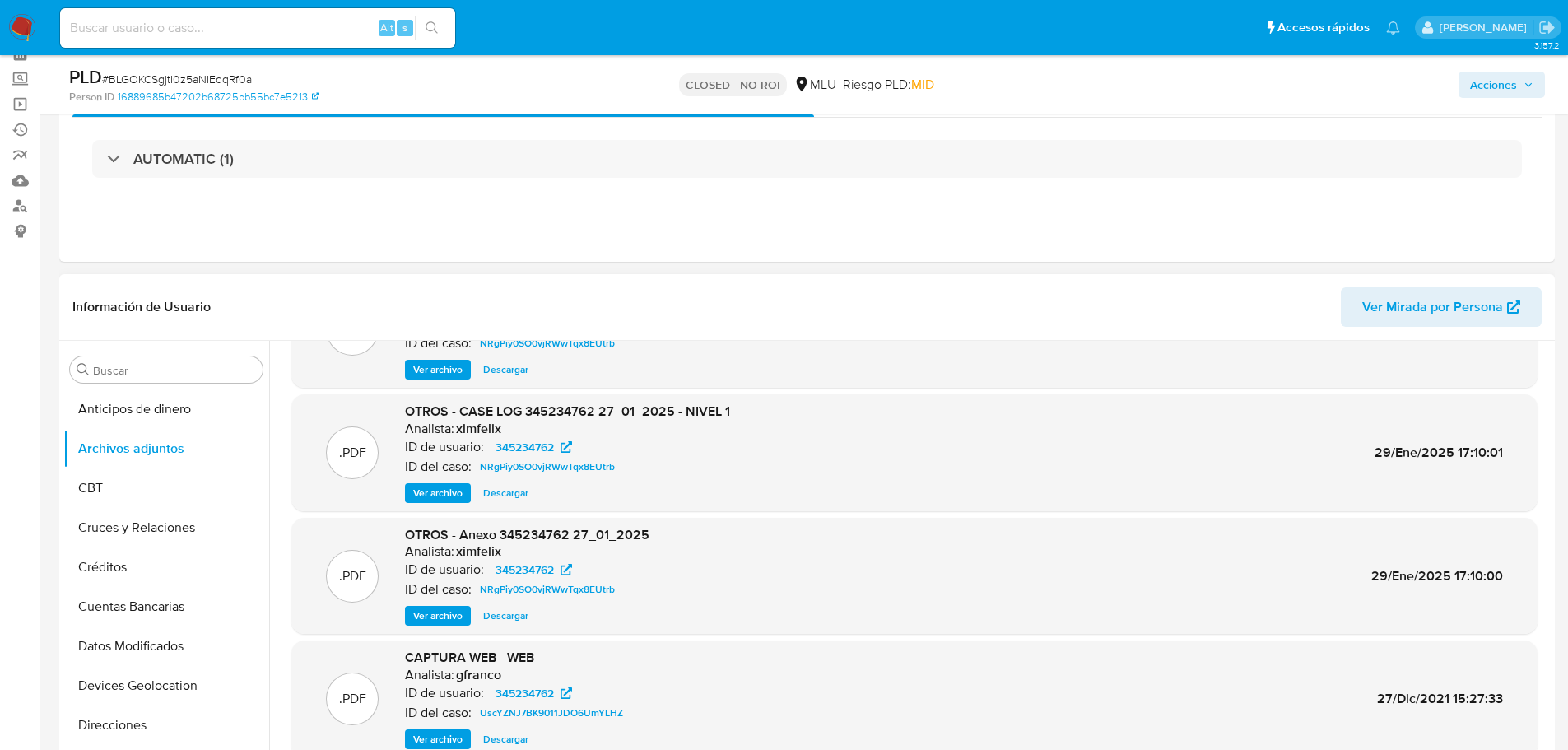
click at [449, 497] on span "Ver archivo" at bounding box center [438, 492] width 49 height 17
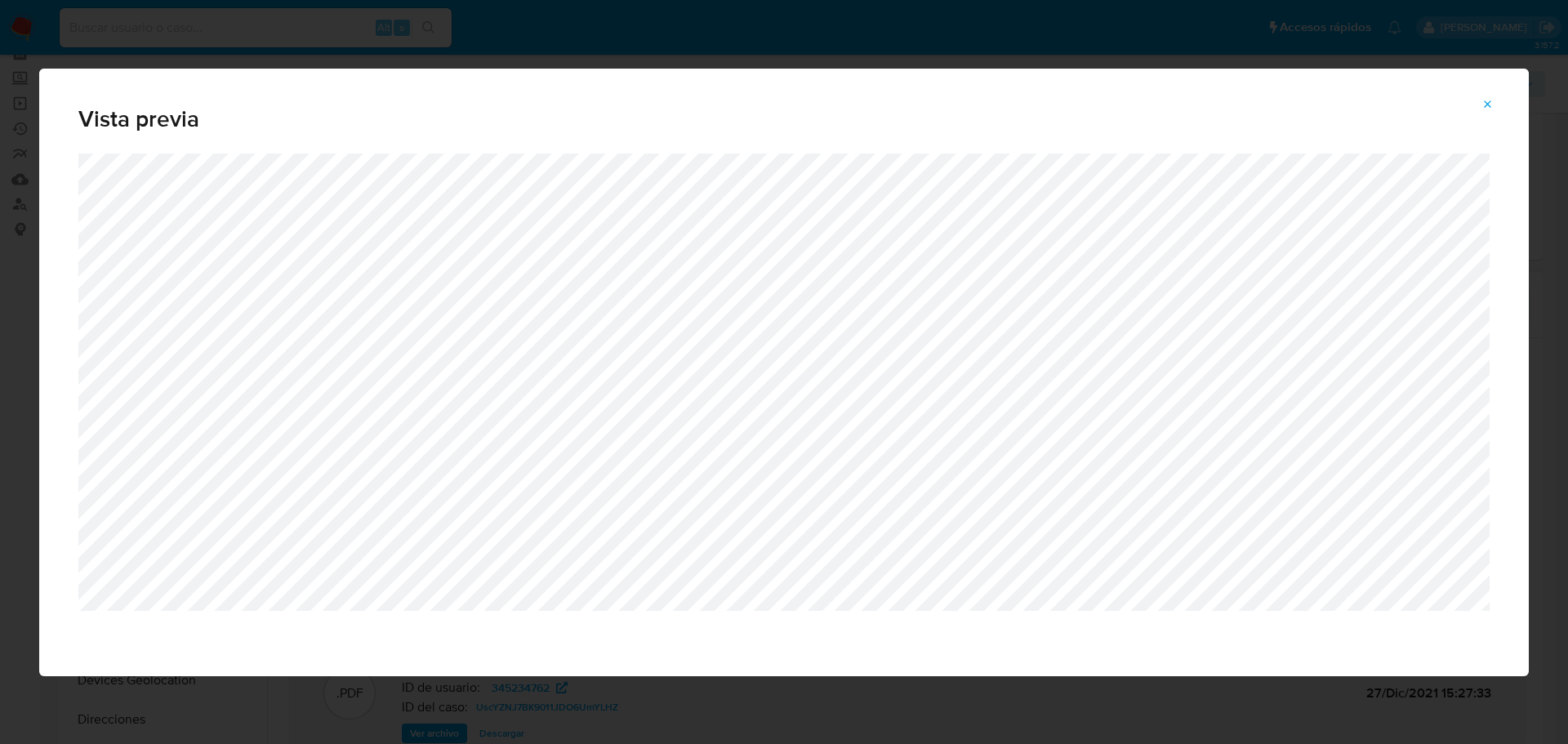
click at [1494, 106] on icon "Attachment preview" at bounding box center [1488, 104] width 13 height 13
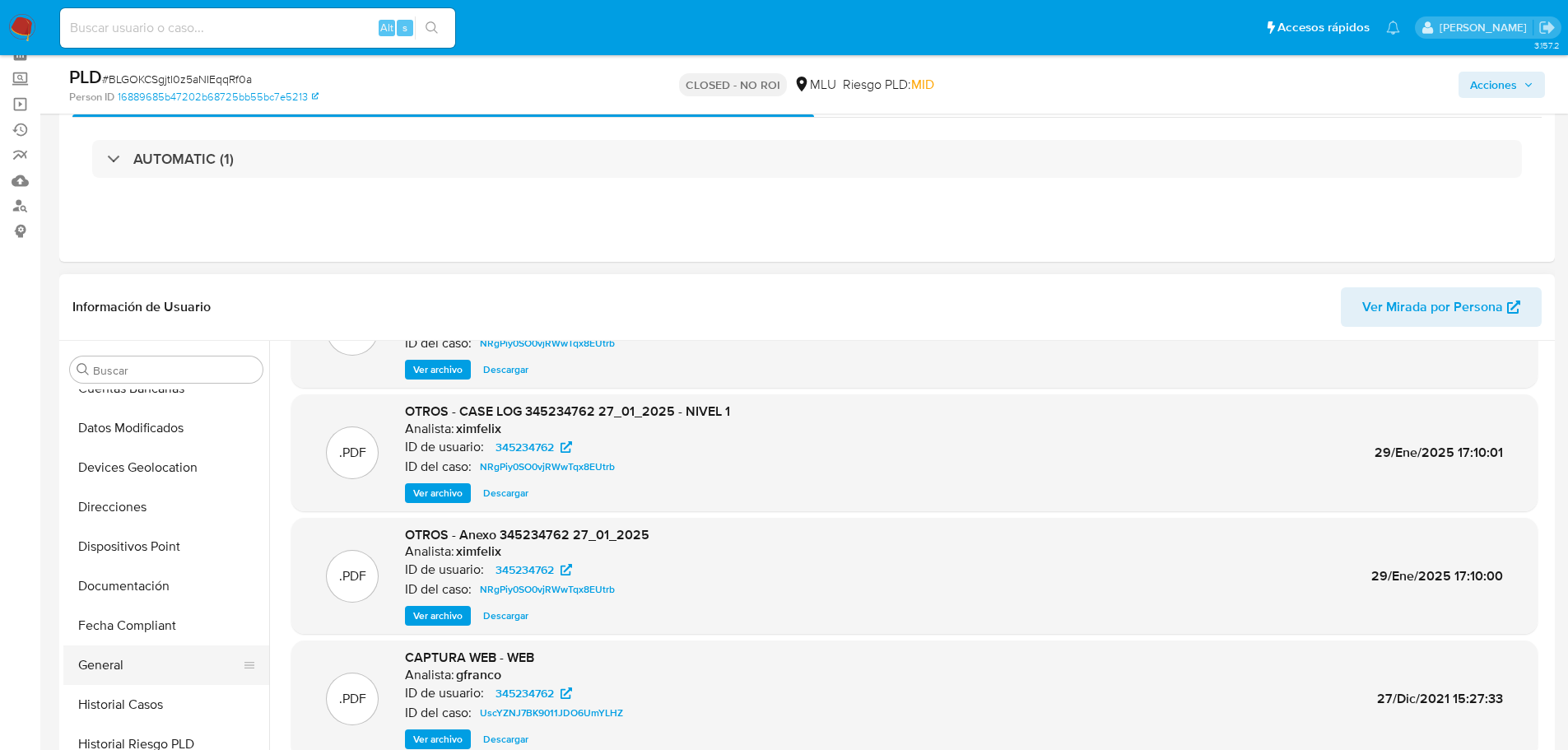
scroll to position [247, 0]
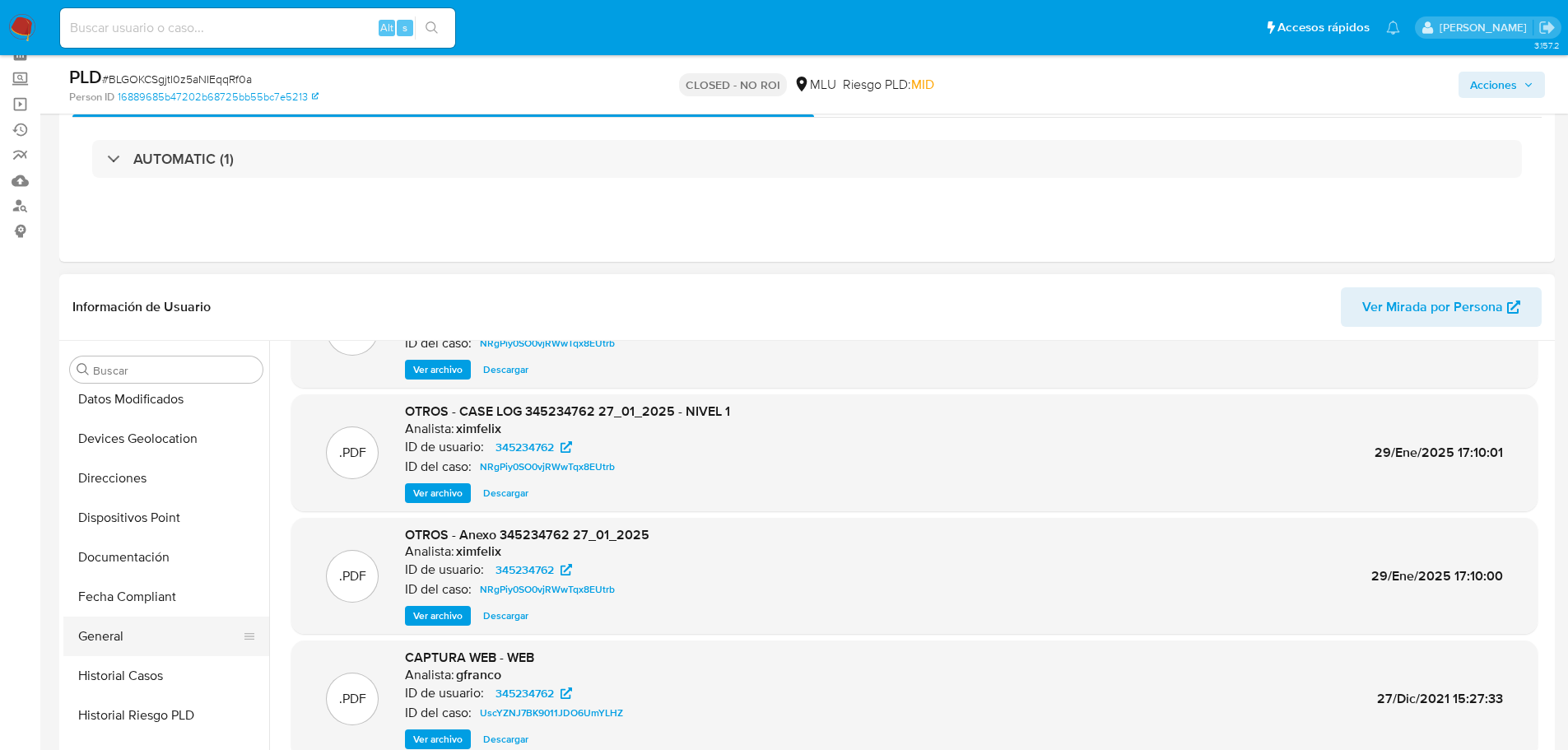
click at [161, 634] on button "General" at bounding box center [159, 637] width 192 height 39
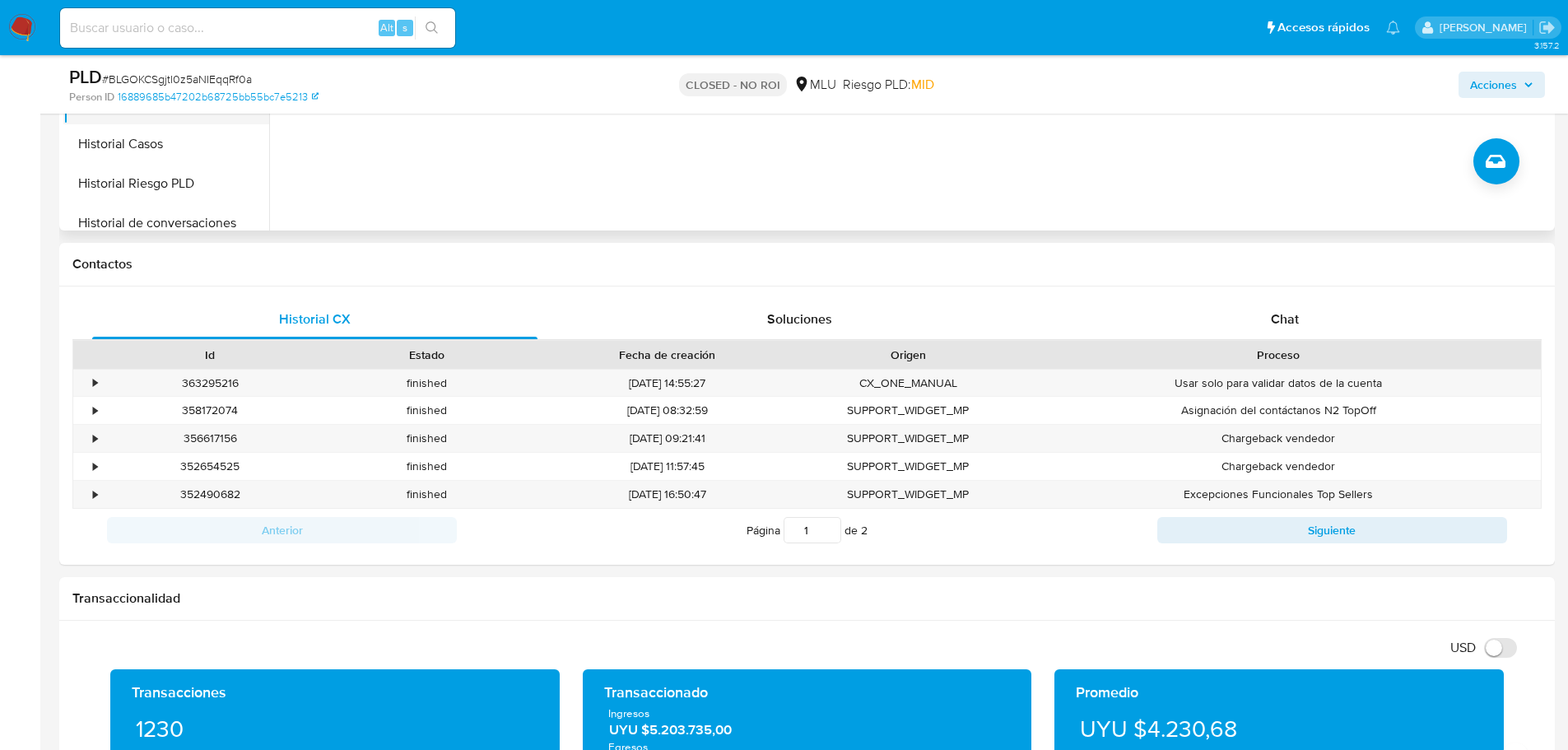
scroll to position [412, 0]
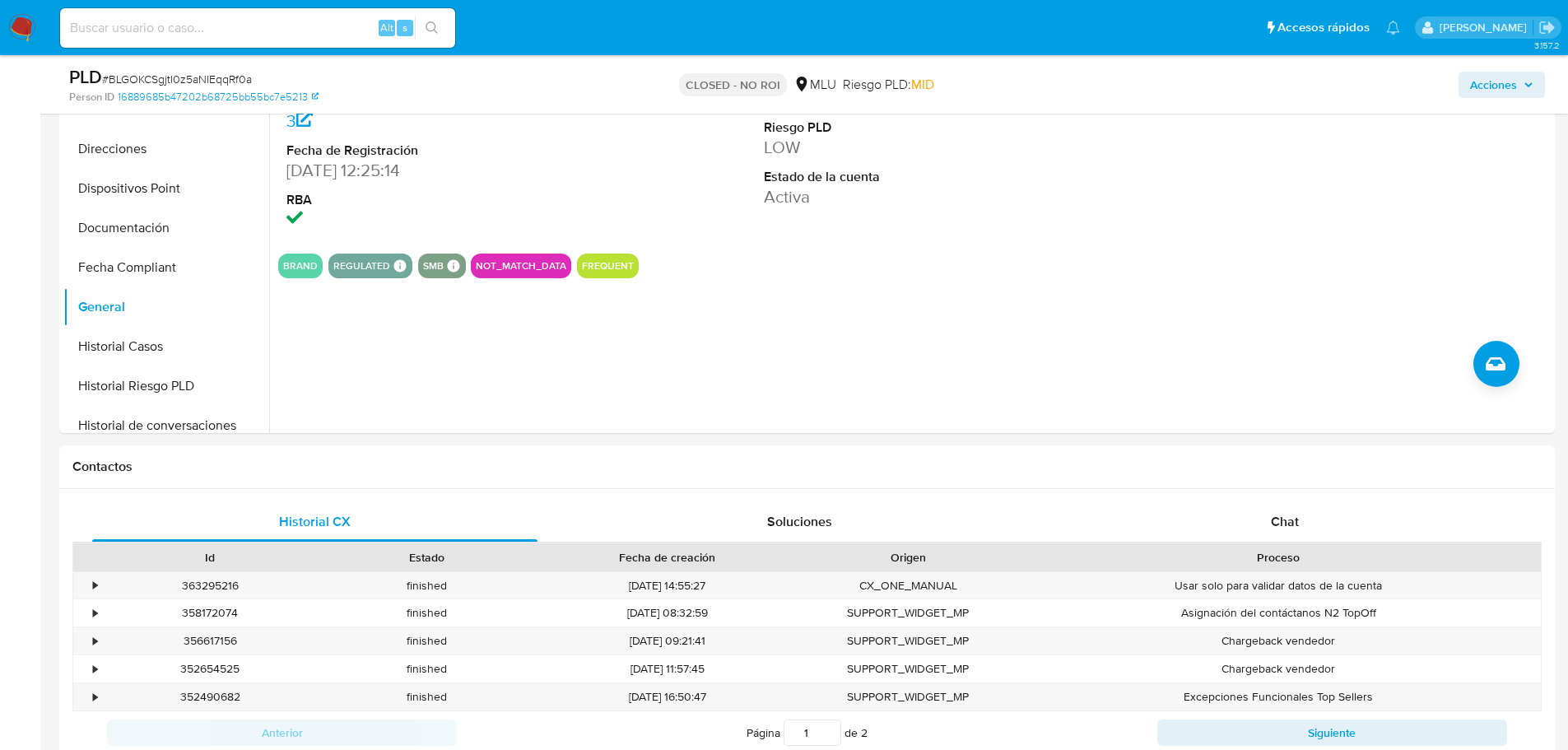
click at [597, 349] on div "ID de usuario 345234762 Person ID 16889685b47202b68725bb55bc7e5213 Fecha de Reg…" at bounding box center [910, 222] width 1282 height 421
click at [314, 21] on input at bounding box center [258, 29] width 395 height 22
paste input "WLrgEuukqIbfahkpcjRSI2PI"
type input "WLrgEuukqIbfahkpcjRSI2PI"
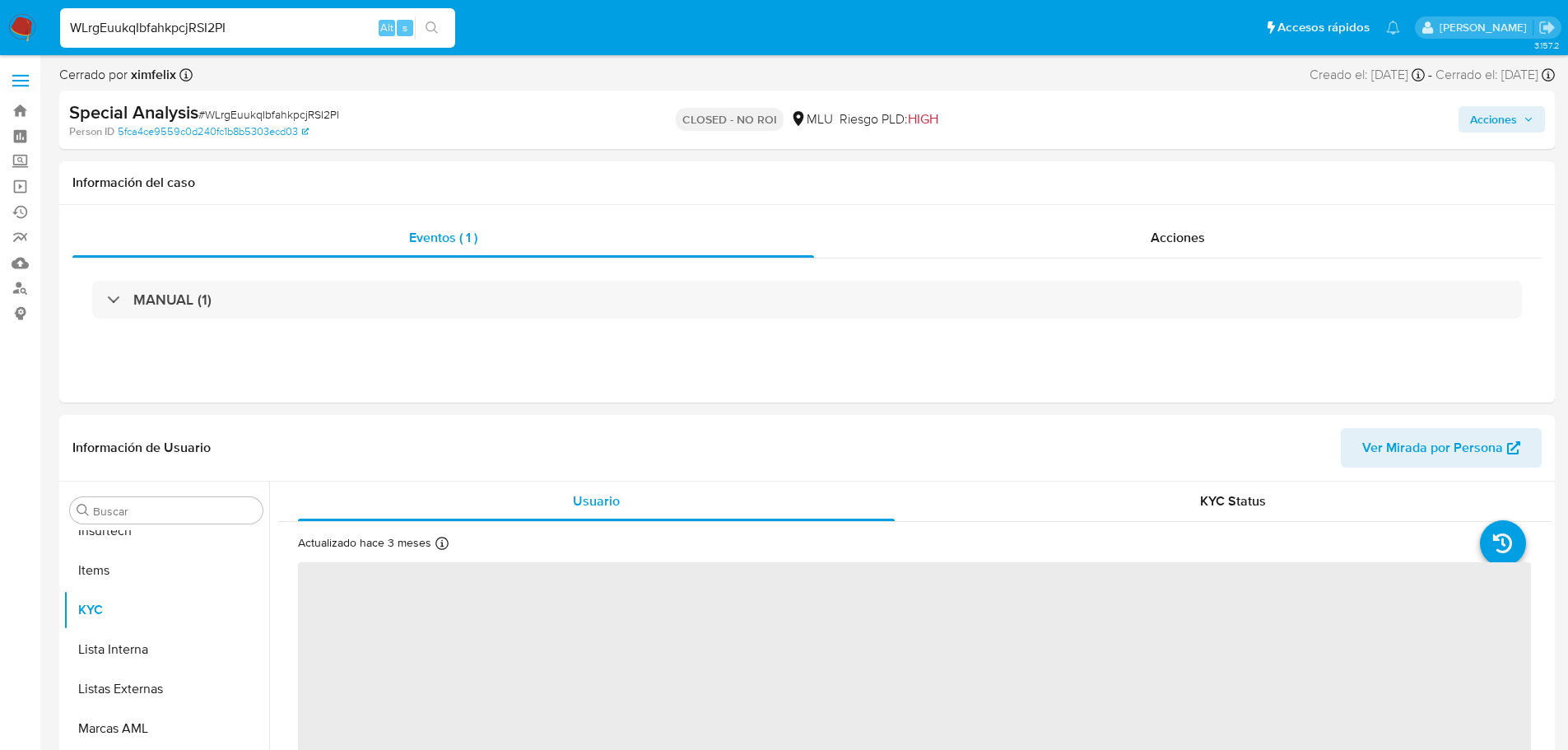
scroll to position [735, 0]
select select "10"
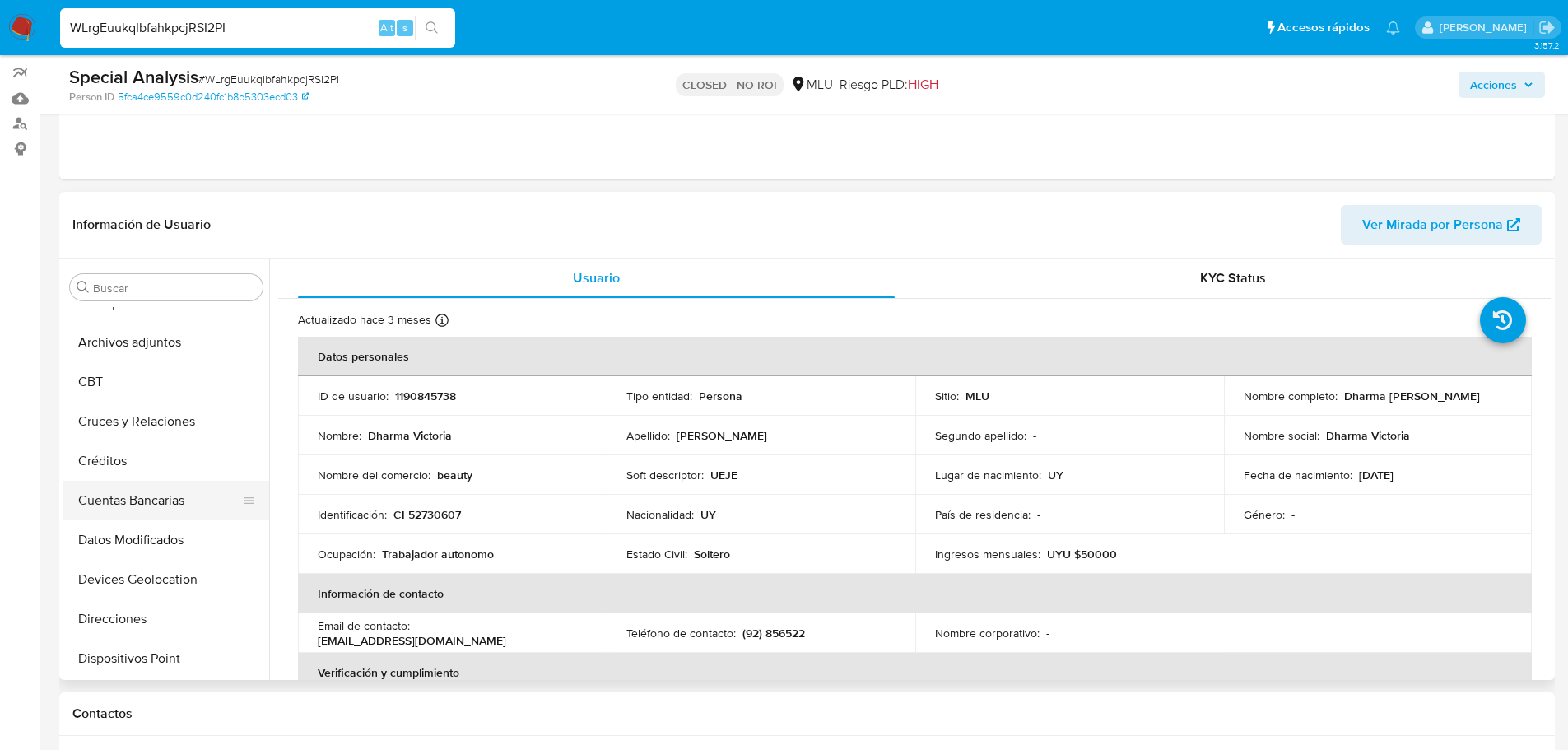
scroll to position [0, 0]
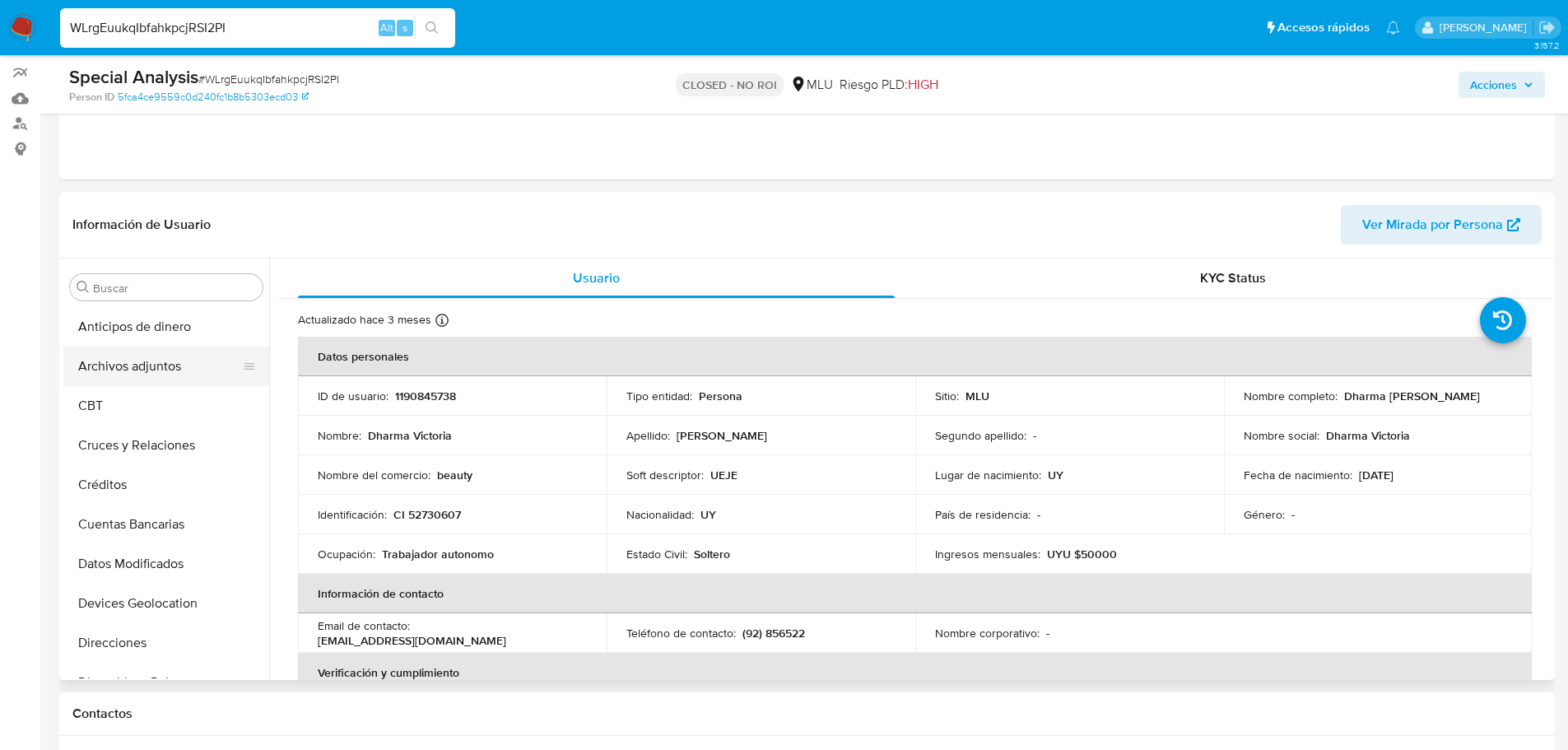
click at [176, 366] on button "Archivos adjuntos" at bounding box center [159, 366] width 192 height 39
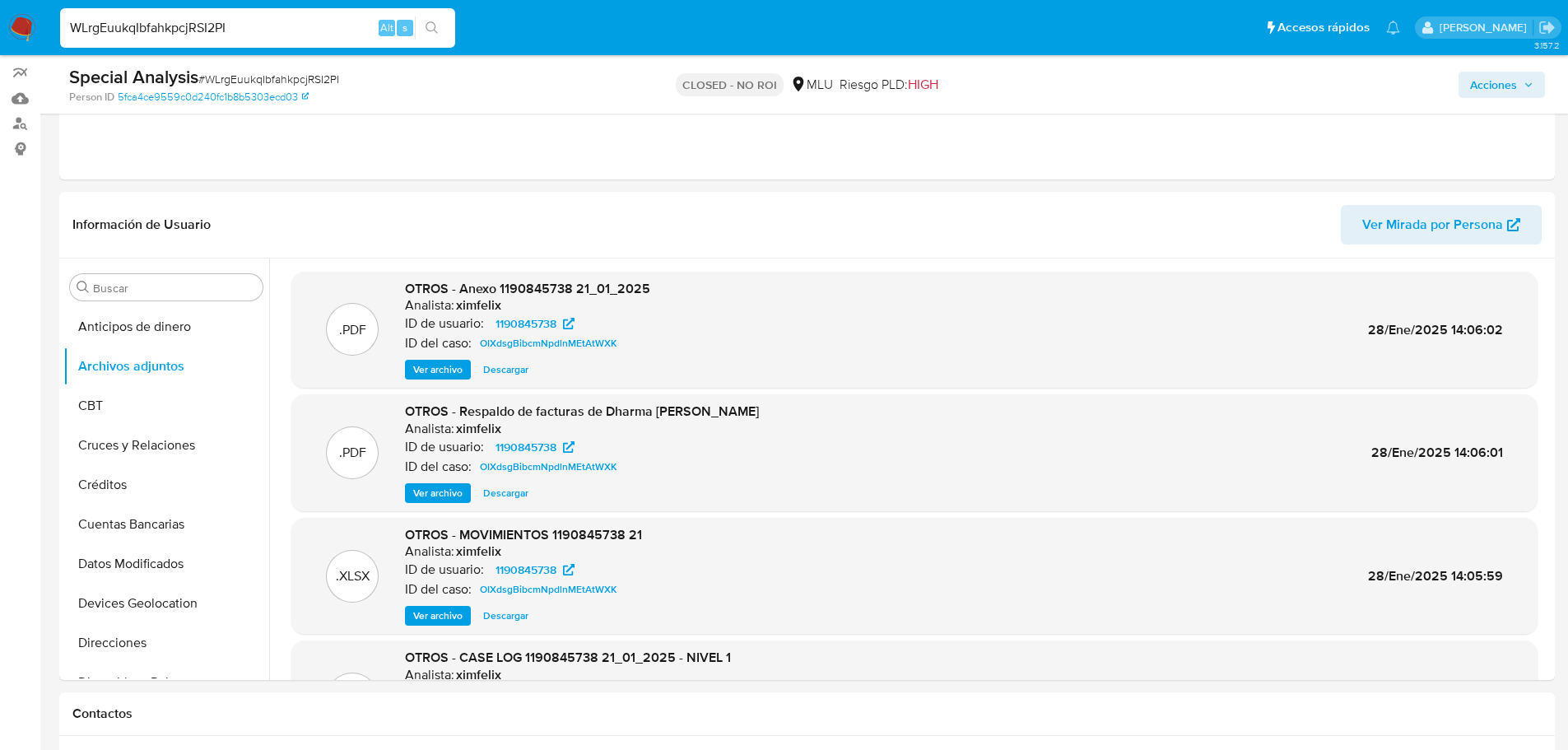
scroll to position [92, 0]
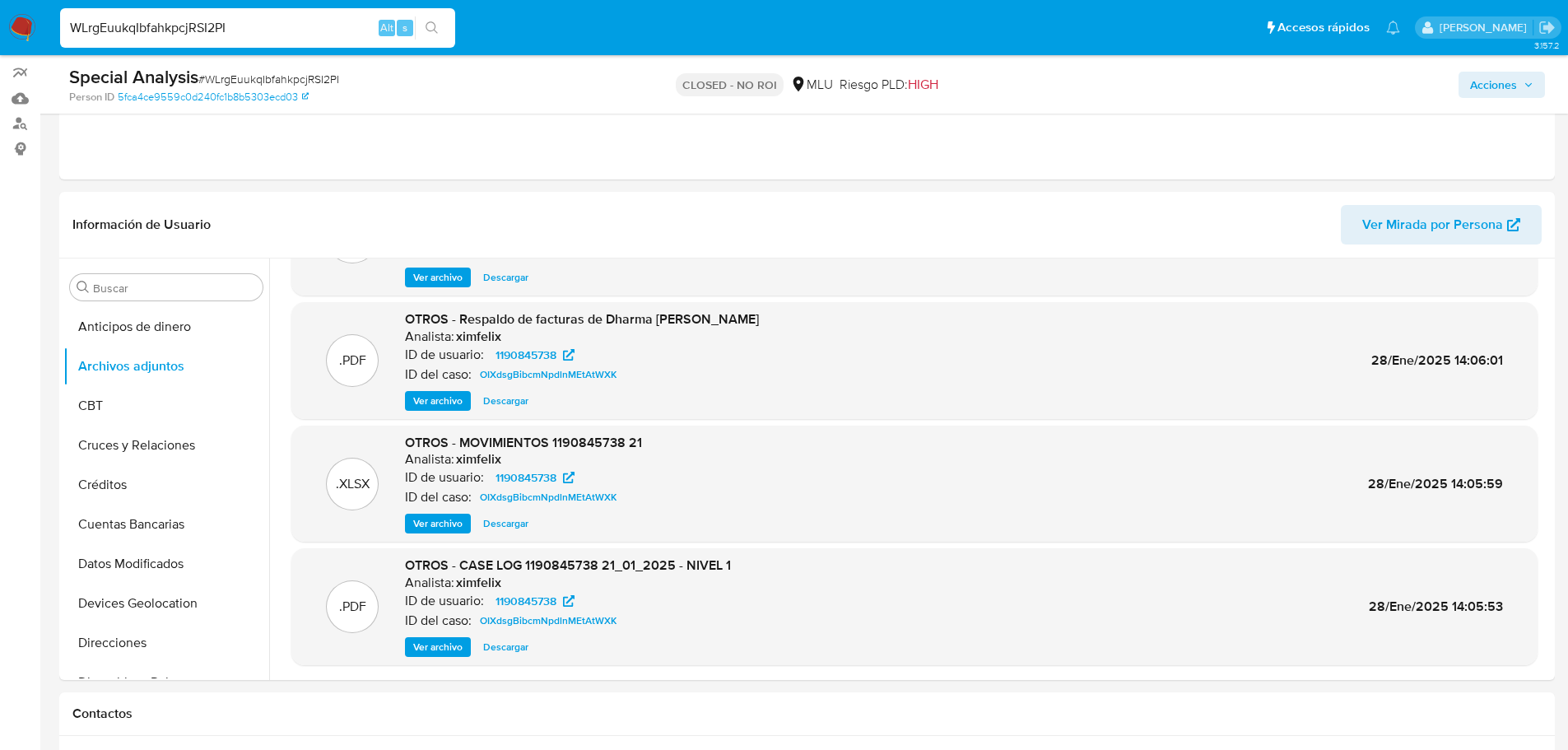
click at [457, 643] on span "Ver archivo" at bounding box center [438, 646] width 49 height 17
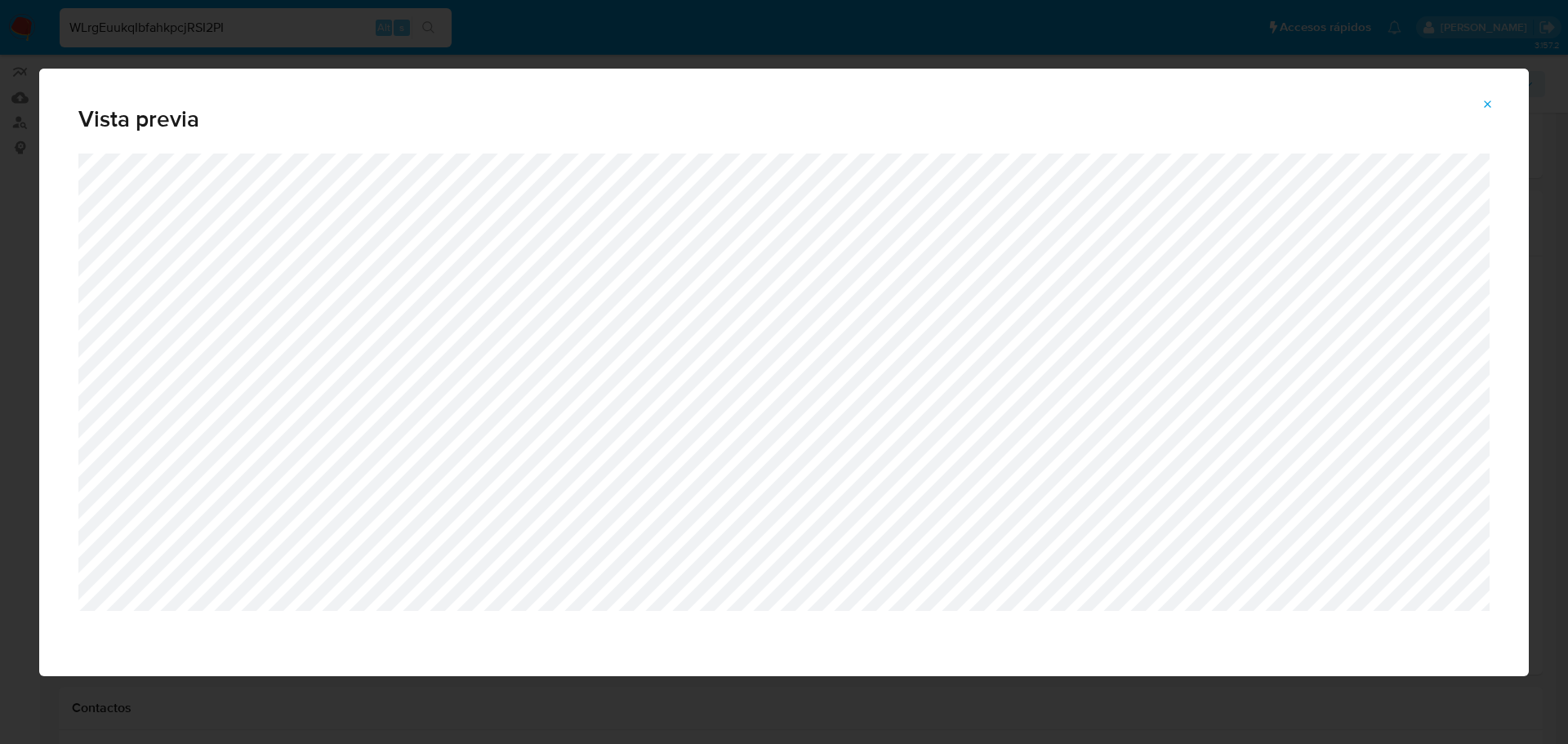
click at [1483, 101] on icon "Attachment preview" at bounding box center [1488, 104] width 13 height 13
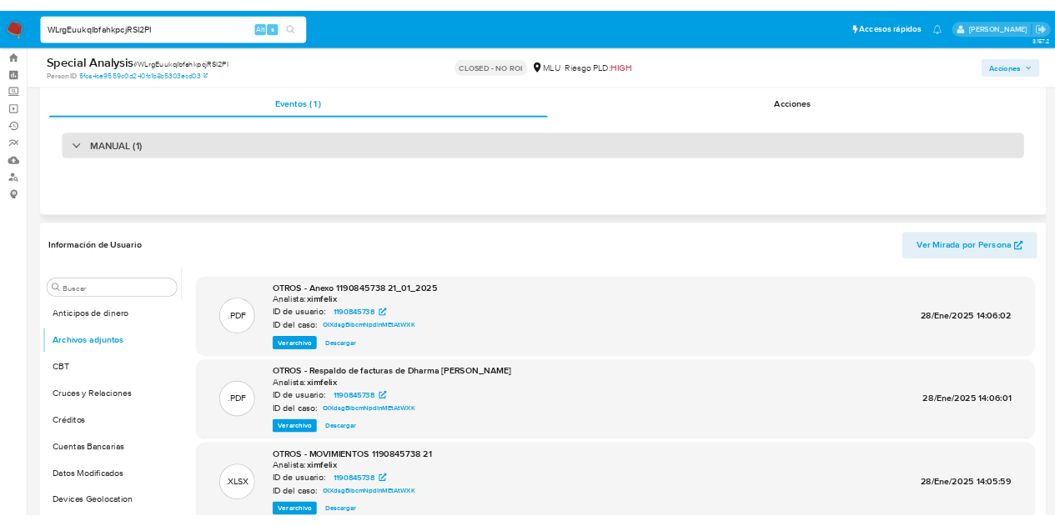
scroll to position [0, 0]
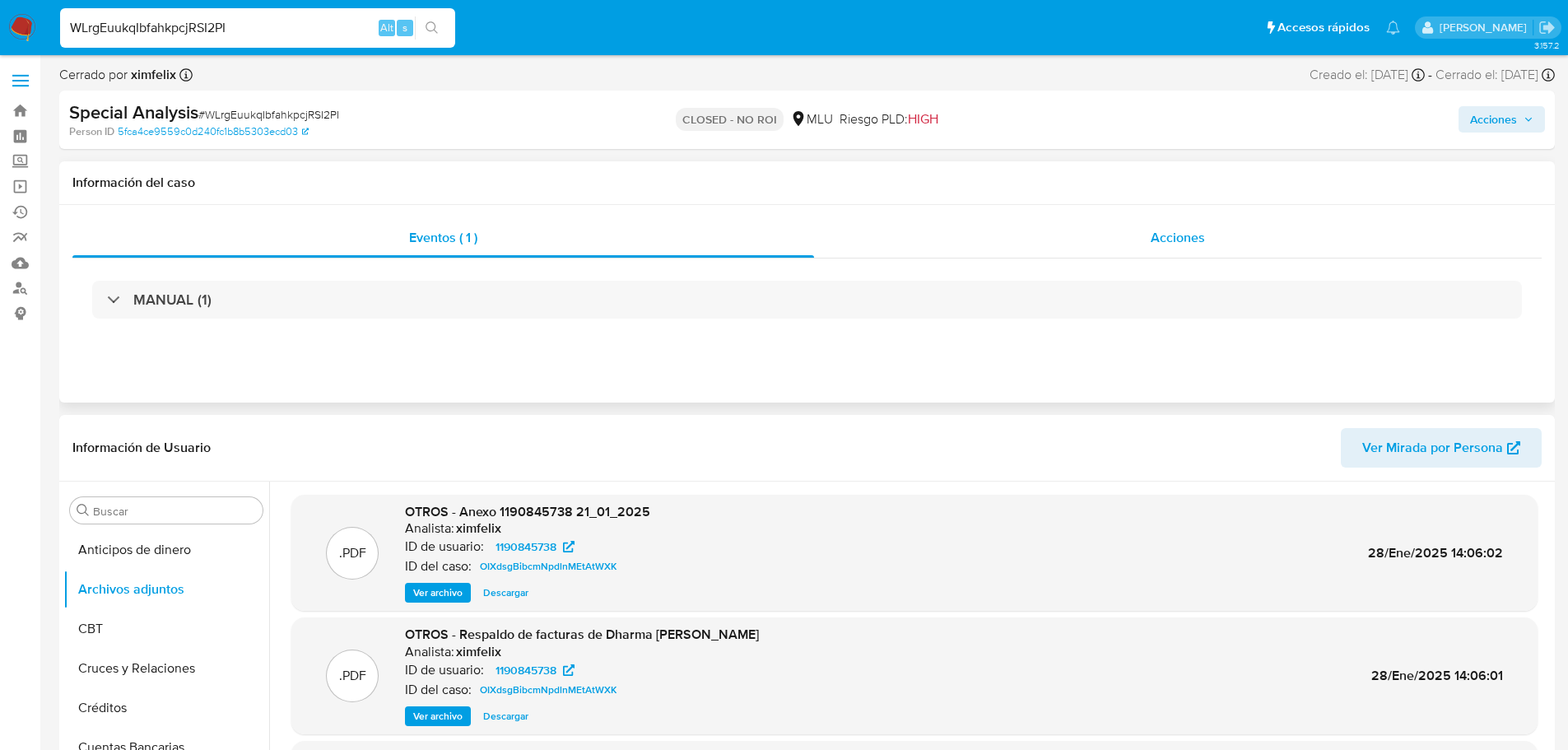
click at [1108, 228] on div "Acciones" at bounding box center [1177, 238] width 727 height 39
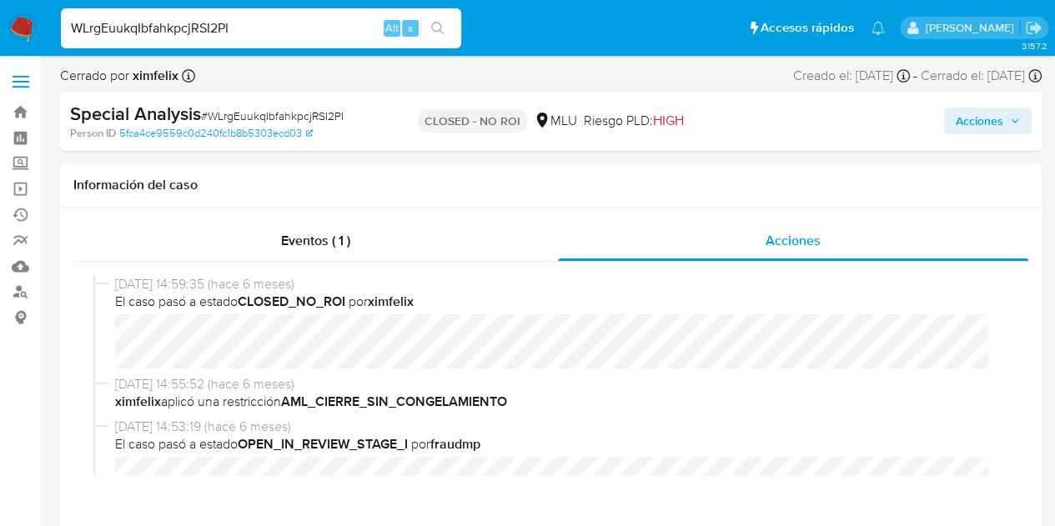
click at [224, 23] on input "WLrgEuukqIbfahkpcjRSI2PI" at bounding box center [261, 29] width 400 height 22
paste input "XcMMlj2BF0ZzGmyYzbVguUOP"
type input "XcMMlj2BF0ZzGmyYzbVguUOP"
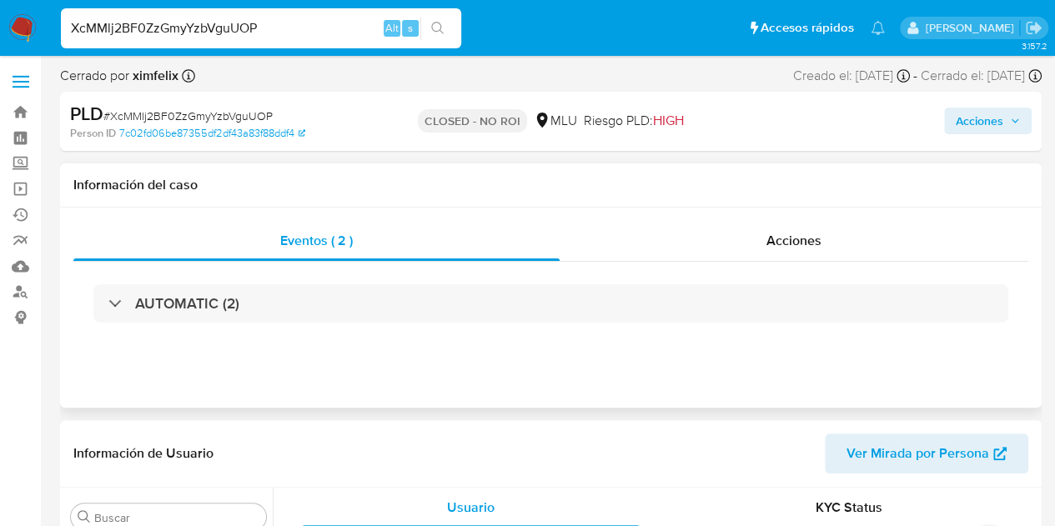
scroll to position [745, 0]
click at [781, 229] on div "Acciones" at bounding box center [794, 241] width 469 height 40
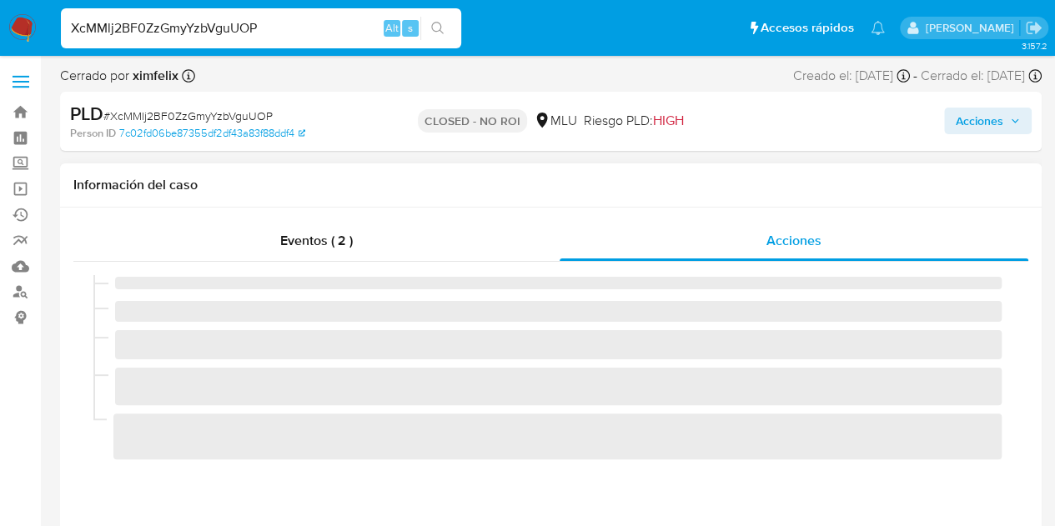
select select "10"
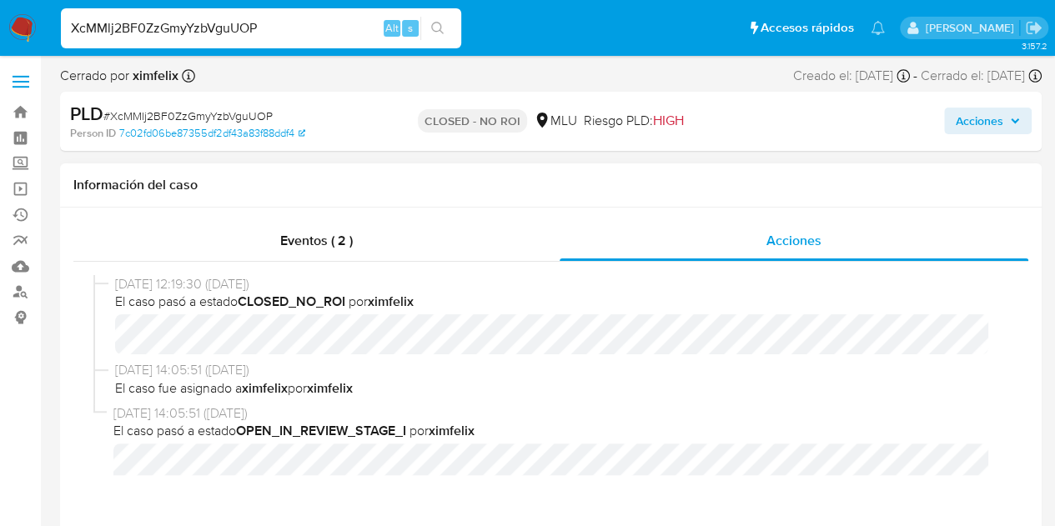
drag, startPoint x: 32, startPoint y: 430, endPoint x: 62, endPoint y: 445, distance: 33.9
drag, startPoint x: 35, startPoint y: 400, endPoint x: 169, endPoint y: 389, distance: 134.7
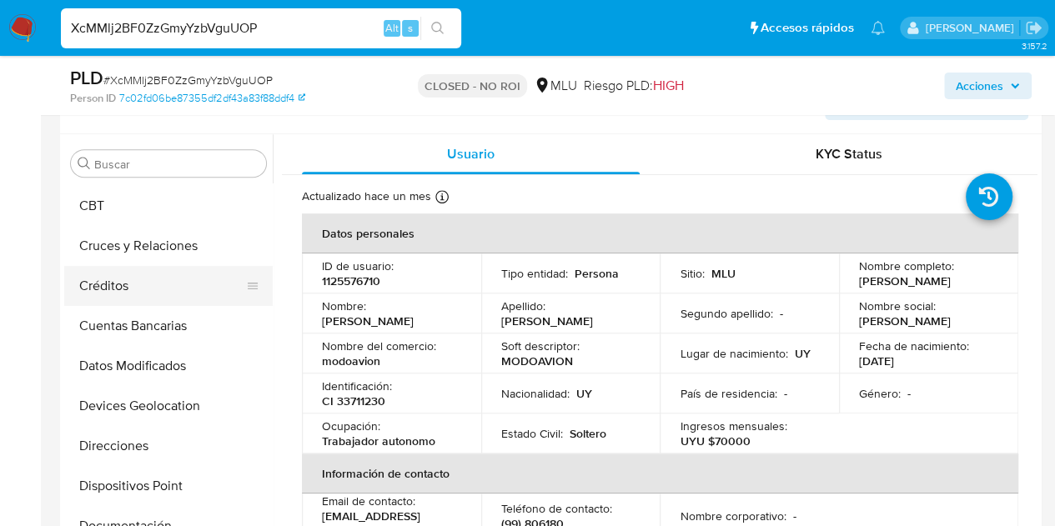
scroll to position [0, 0]
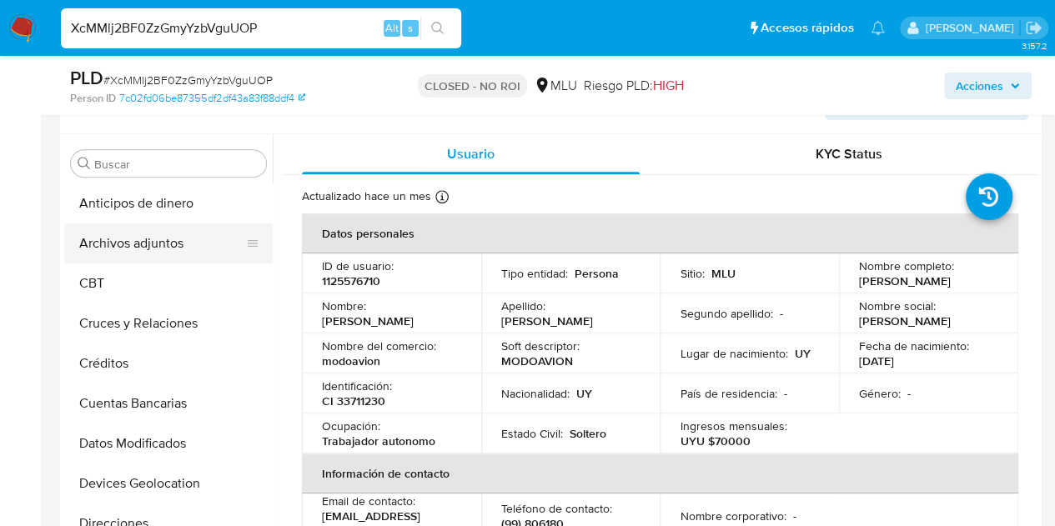
click at [178, 235] on button "Archivos adjuntos" at bounding box center [161, 244] width 195 height 40
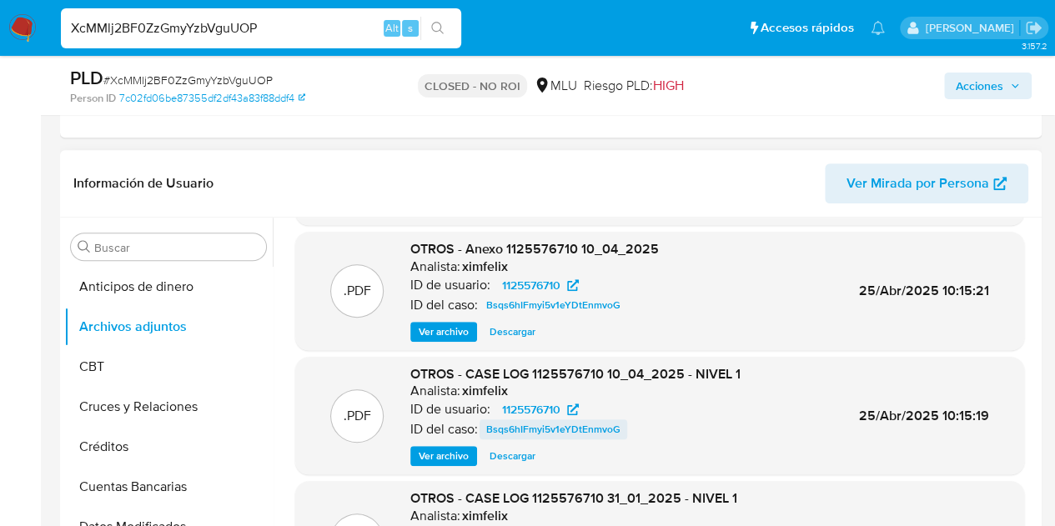
scroll to position [140, 0]
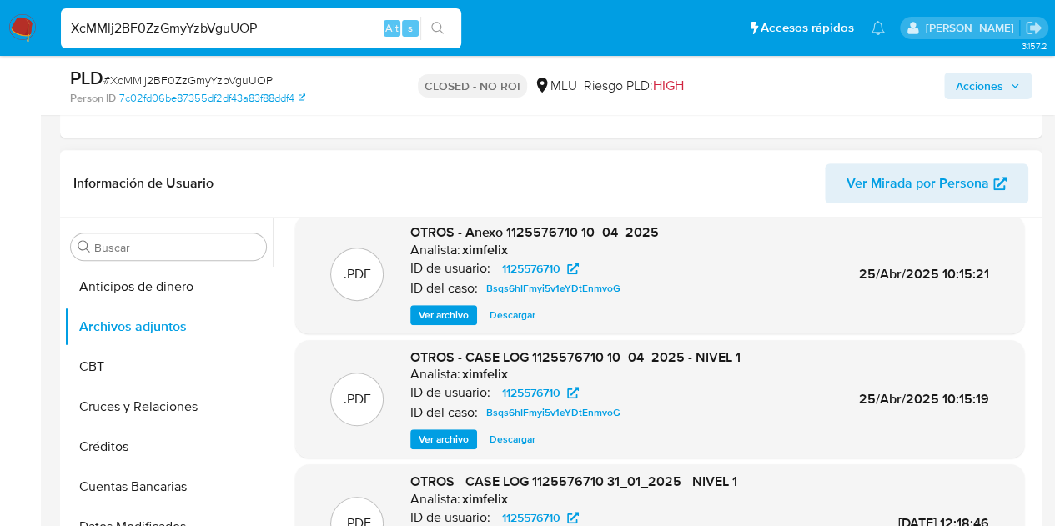
click at [457, 440] on span "Ver archivo" at bounding box center [444, 439] width 50 height 17
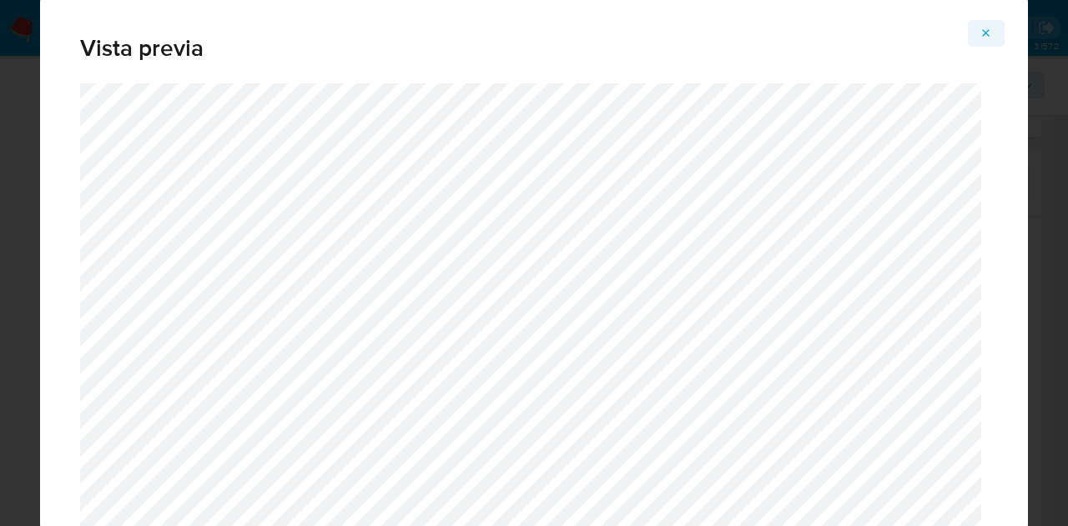
click at [987, 38] on icon "Attachment preview" at bounding box center [985, 33] width 13 height 13
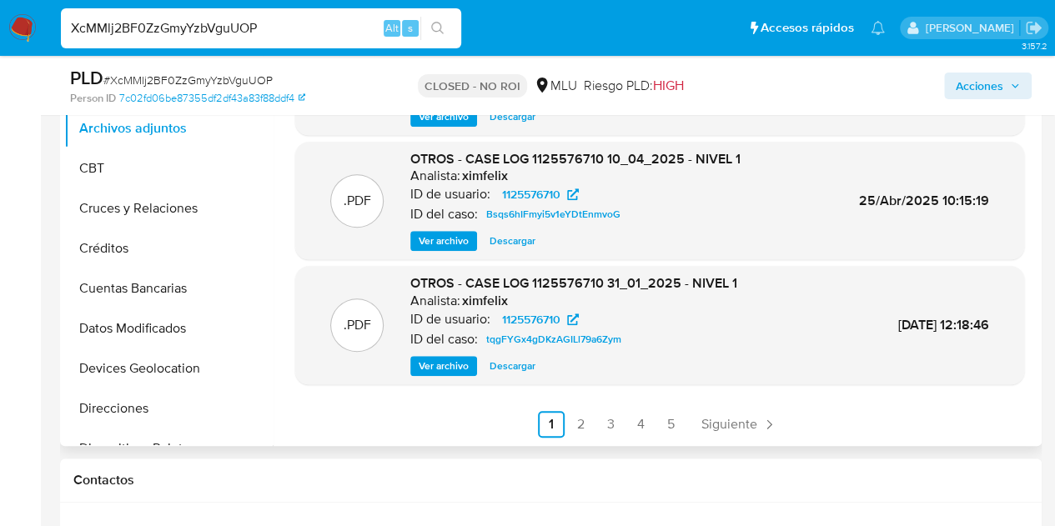
scroll to position [584, 0]
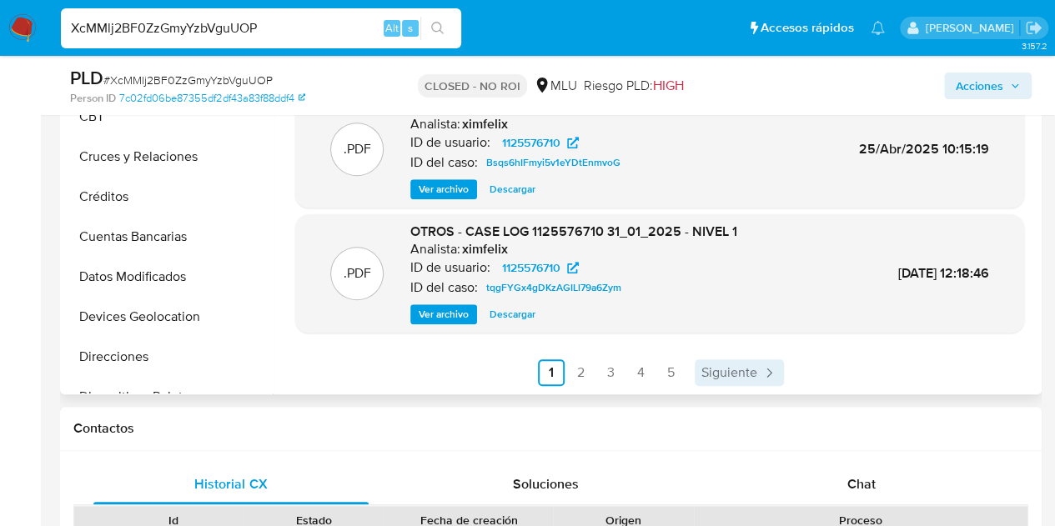
click at [761, 375] on icon "Paginación" at bounding box center [769, 372] width 17 height 17
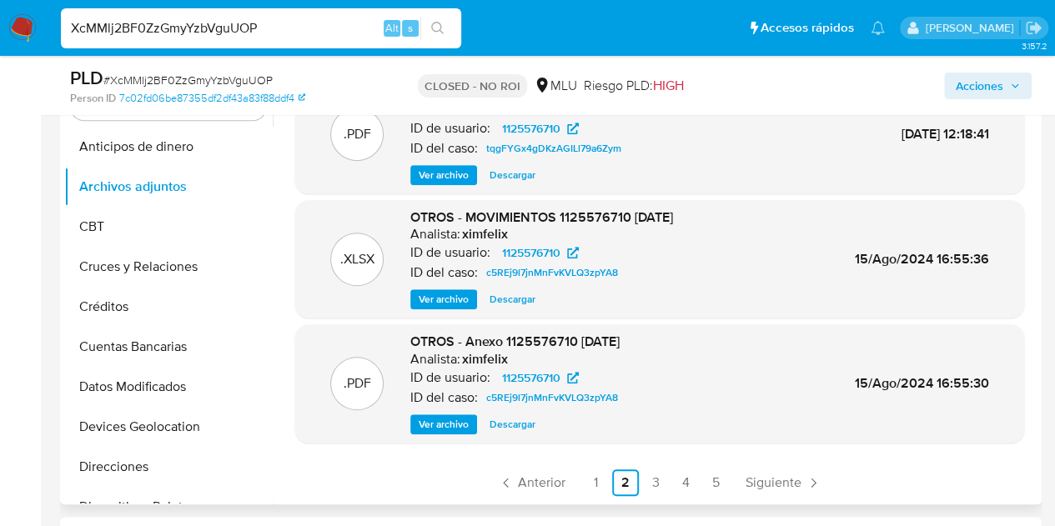
scroll to position [500, 0]
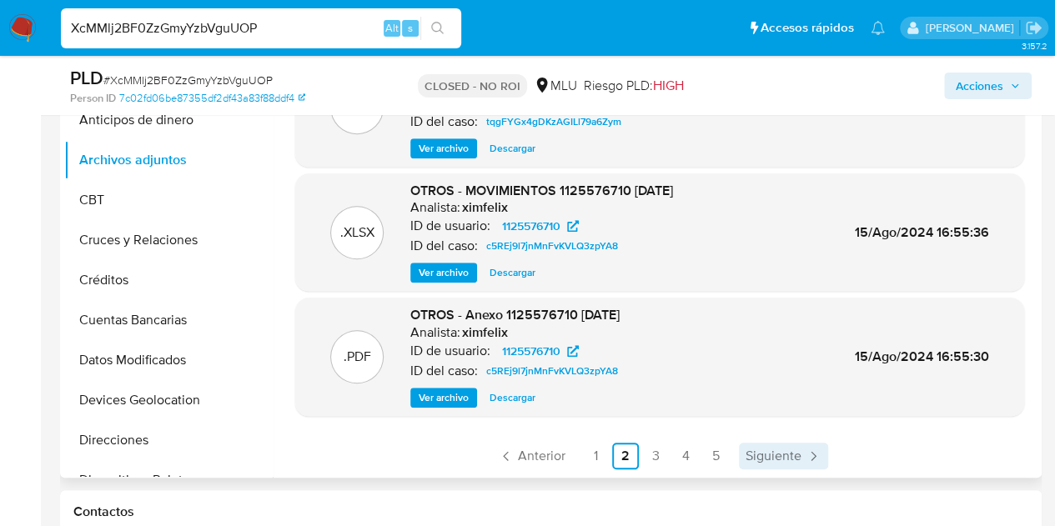
click at [781, 460] on span "Siguiente" at bounding box center [774, 456] width 56 height 13
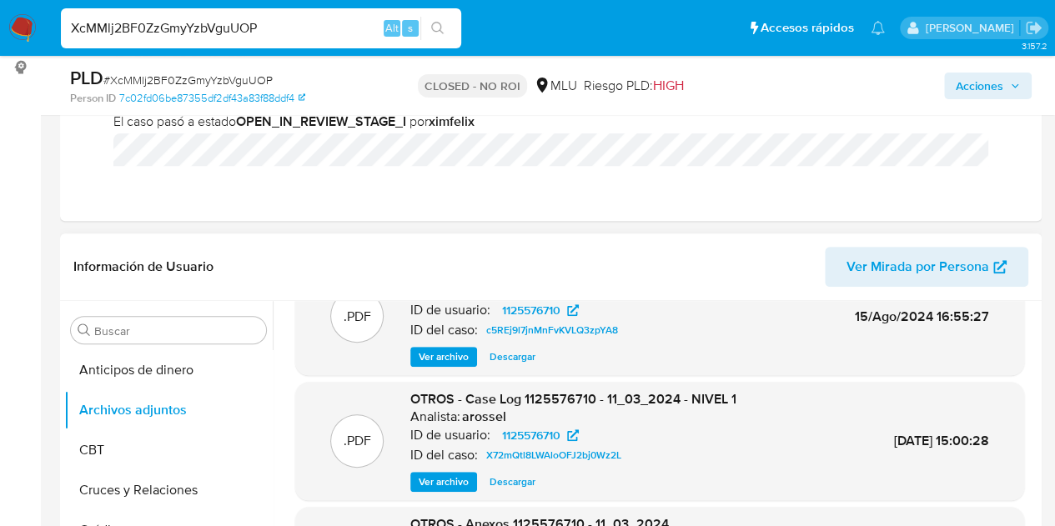
scroll to position [83, 0]
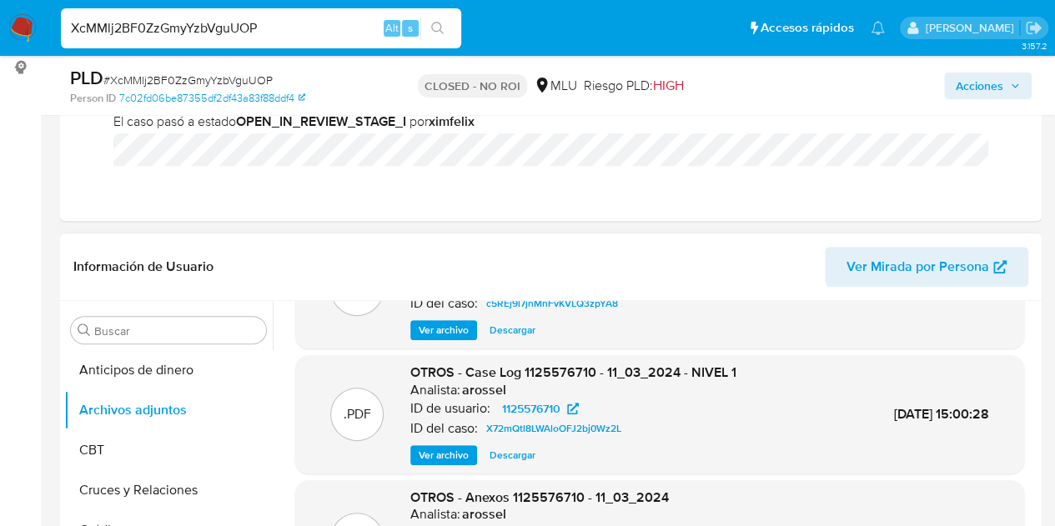
click at [445, 345] on div ".PDF OTROS - _CASE LOG 1125576710 09 08 2024 - NIVEL 1 Analista: ximfelix ID de…" at bounding box center [659, 290] width 729 height 118
click at [445, 334] on span "Ver archivo" at bounding box center [444, 330] width 50 height 17
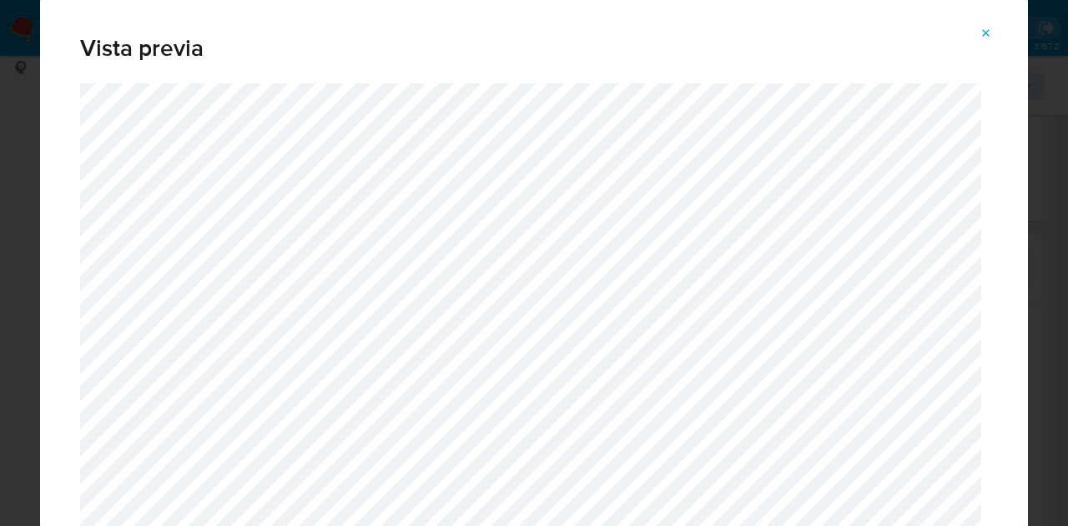
click at [987, 32] on icon "Attachment preview" at bounding box center [986, 33] width 8 height 8
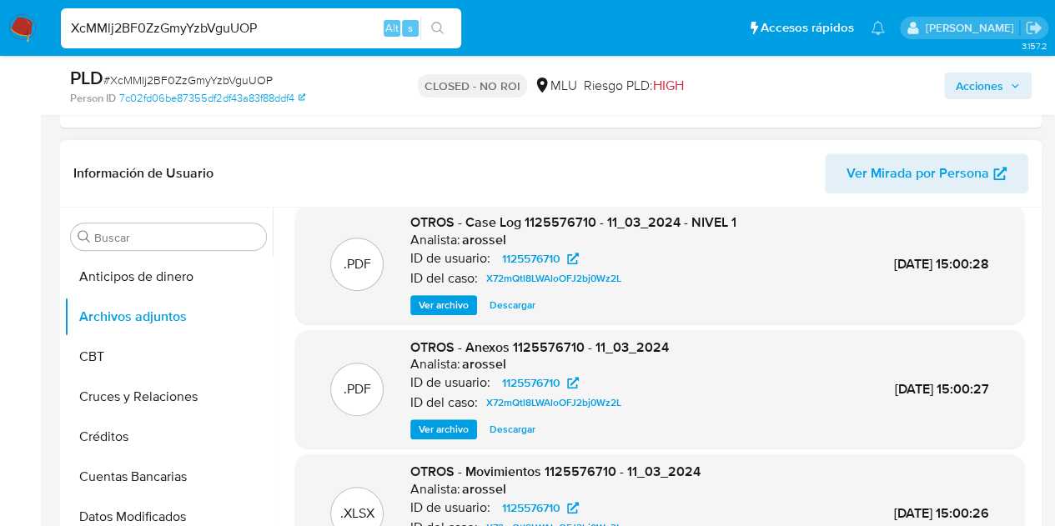
scroll to position [500, 0]
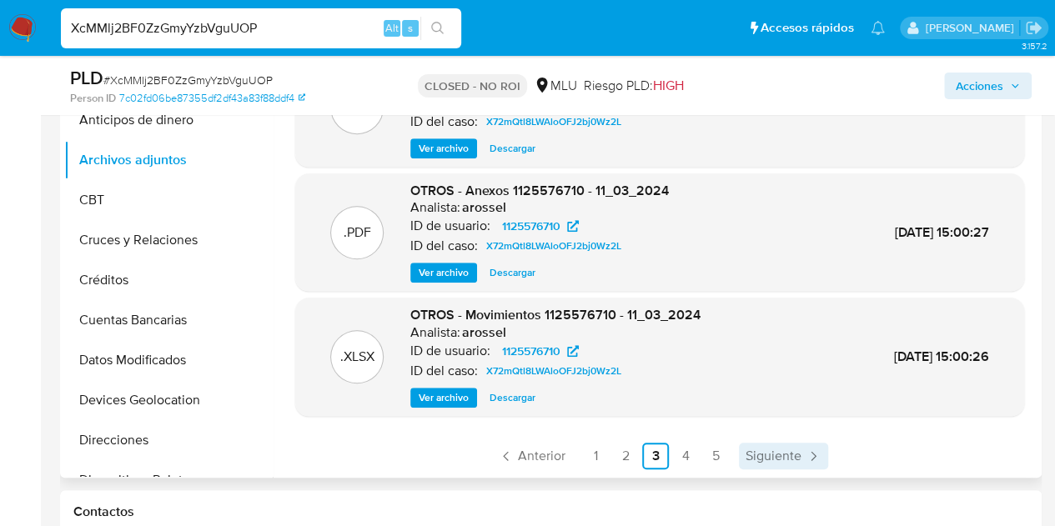
click at [767, 460] on span "Siguiente" at bounding box center [774, 456] width 56 height 13
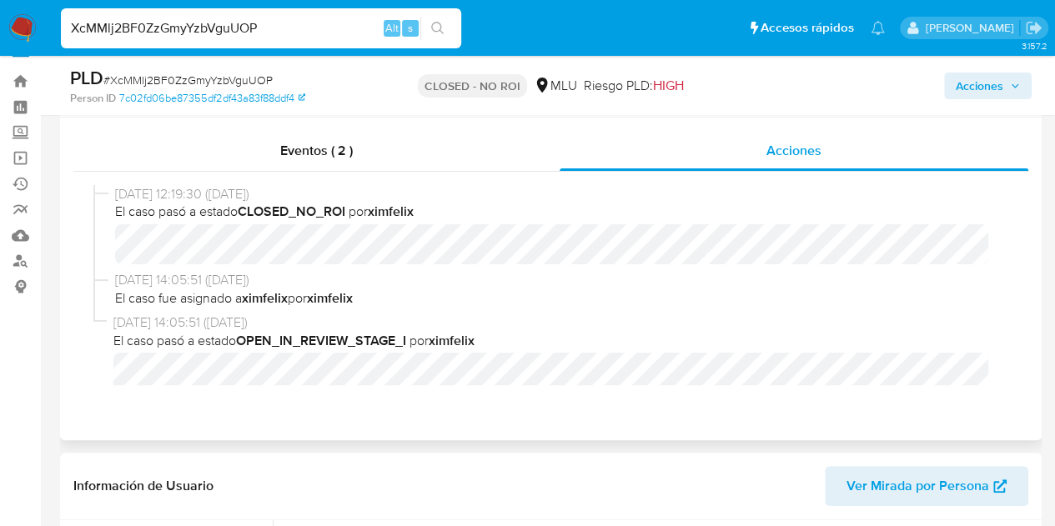
scroll to position [0, 0]
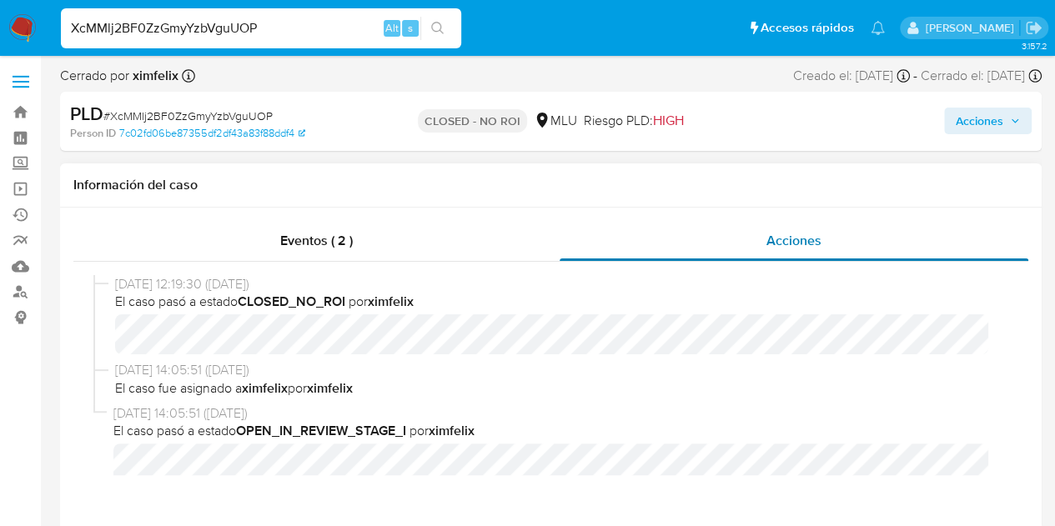
drag, startPoint x: 754, startPoint y: 256, endPoint x: 741, endPoint y: 249, distance: 14.9
click at [754, 256] on div "Acciones" at bounding box center [794, 241] width 469 height 40
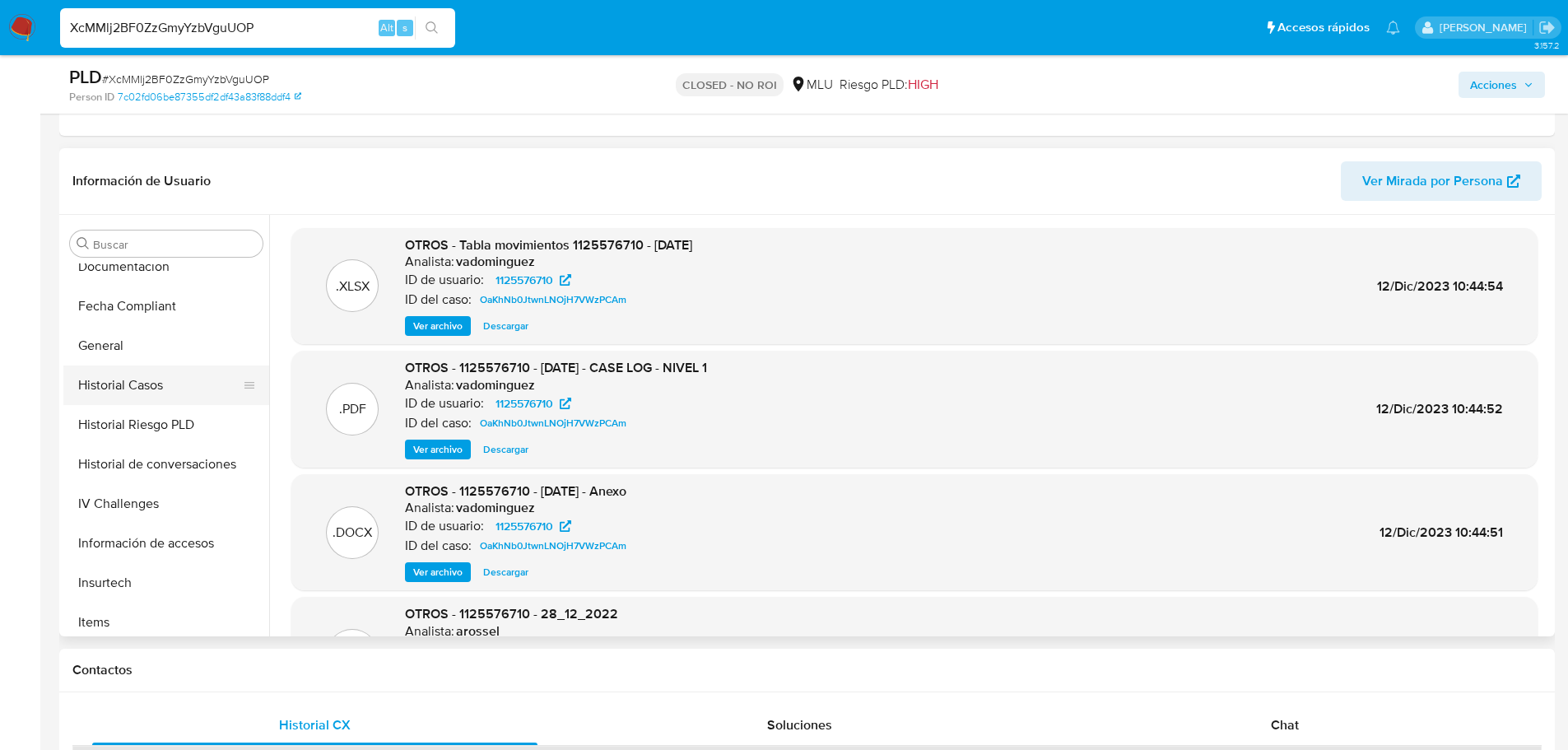
click at [171, 375] on button "Historial Casos" at bounding box center [159, 385] width 192 height 39
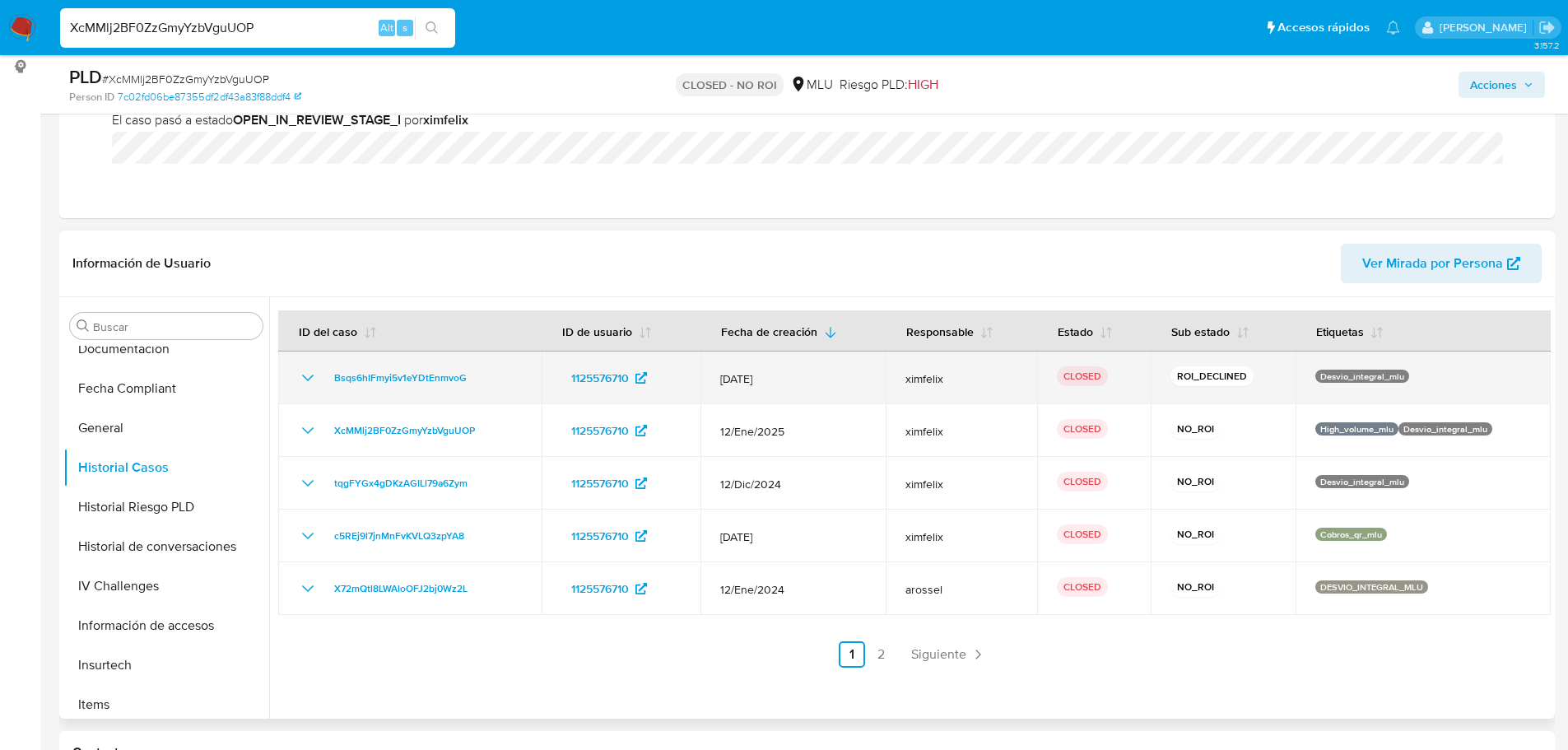
click at [300, 372] on icon "Mostrar/Ocultar" at bounding box center [308, 378] width 20 height 20
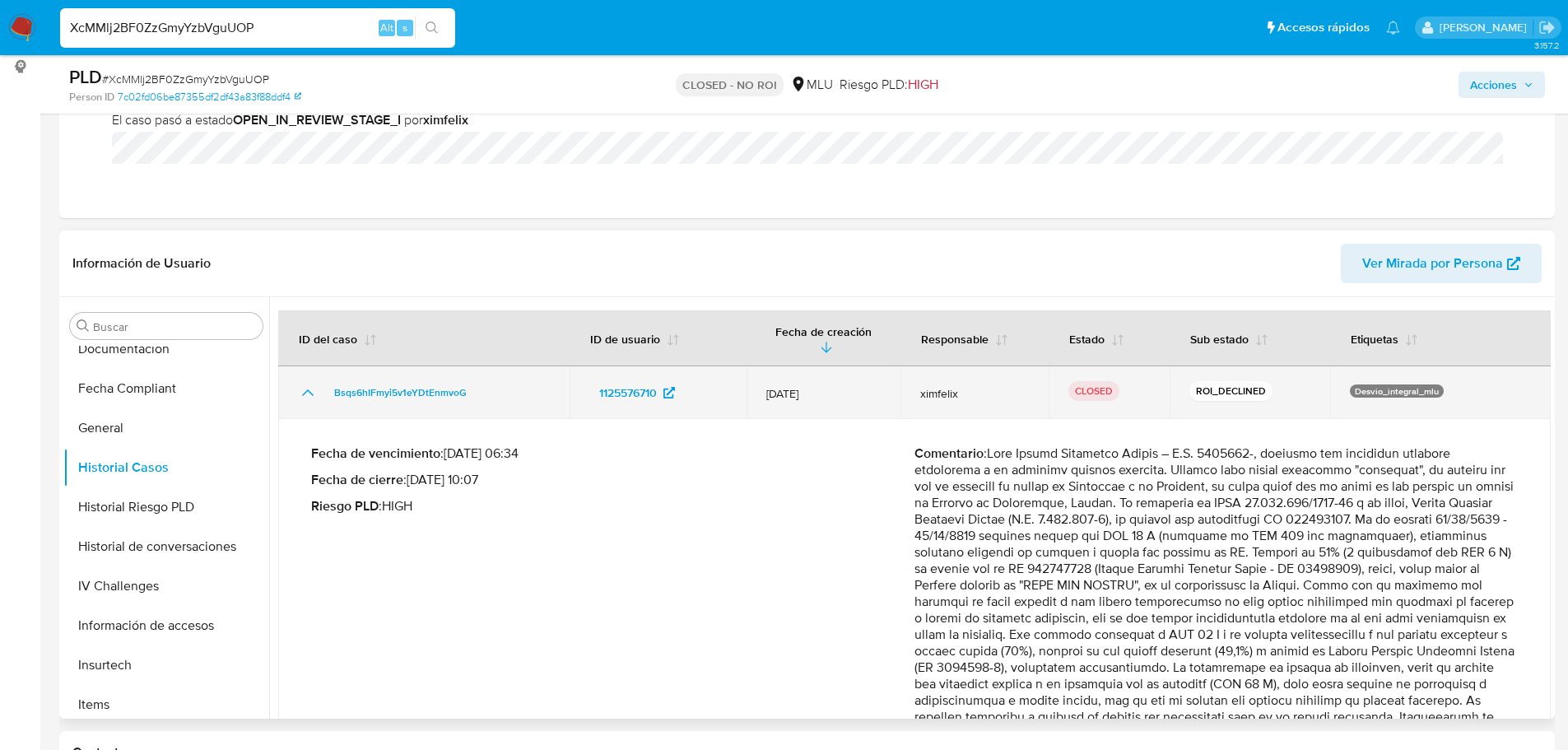
click at [306, 387] on icon "Mostrar/Ocultar" at bounding box center [308, 393] width 20 height 20
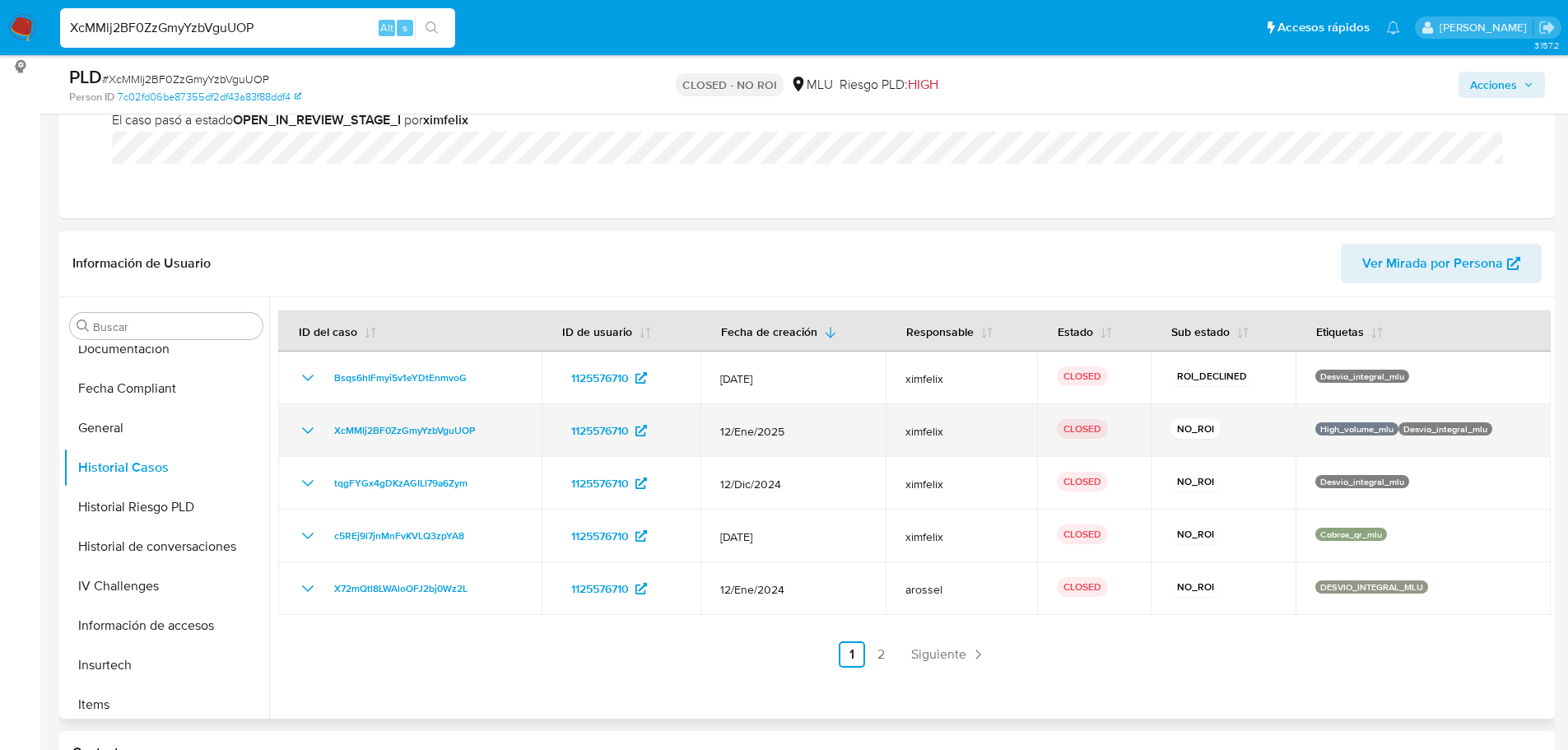
click at [303, 430] on icon "Mostrar/Ocultar" at bounding box center [308, 430] width 20 height 20
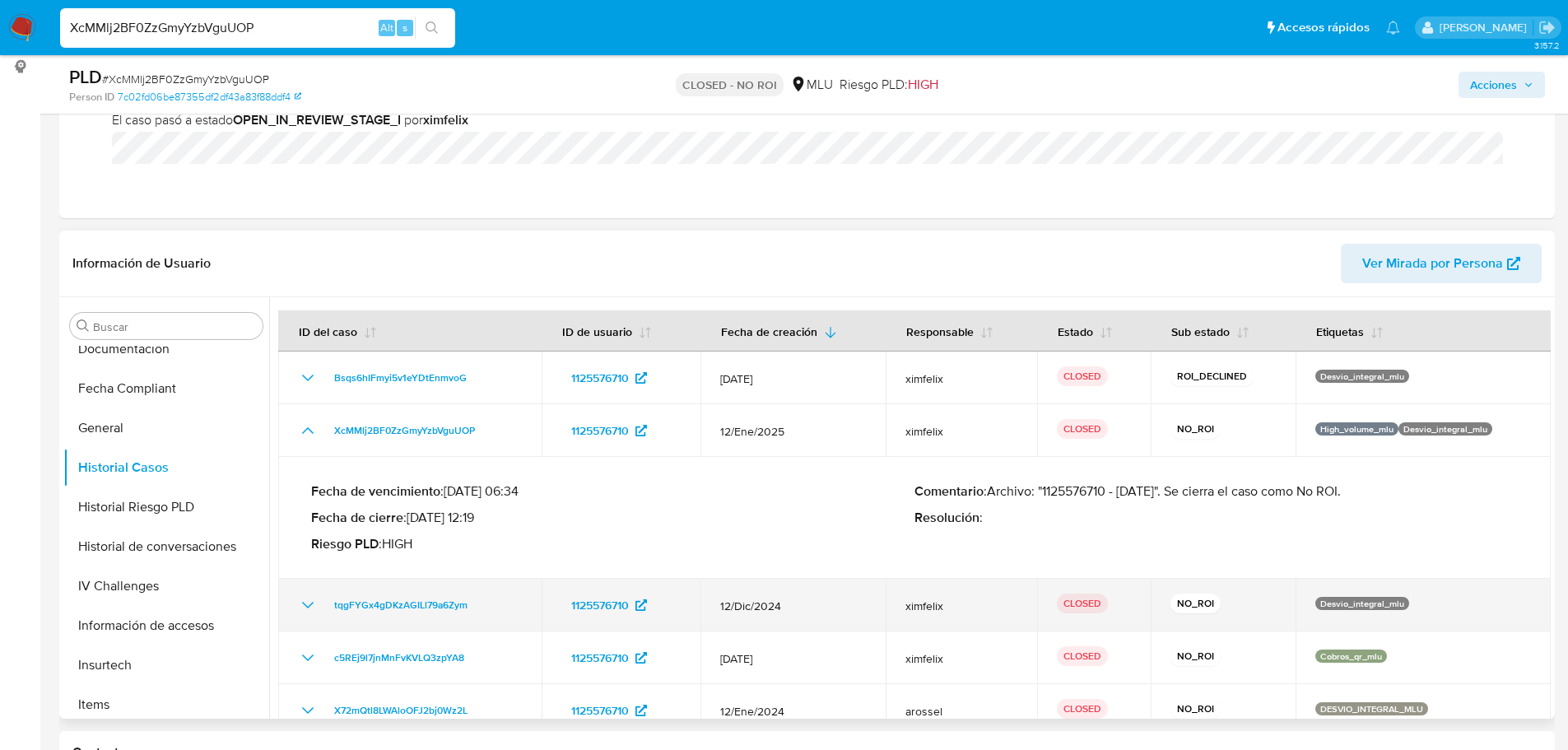
click at [306, 605] on icon "Mostrar/Ocultar" at bounding box center [308, 605] width 12 height 7
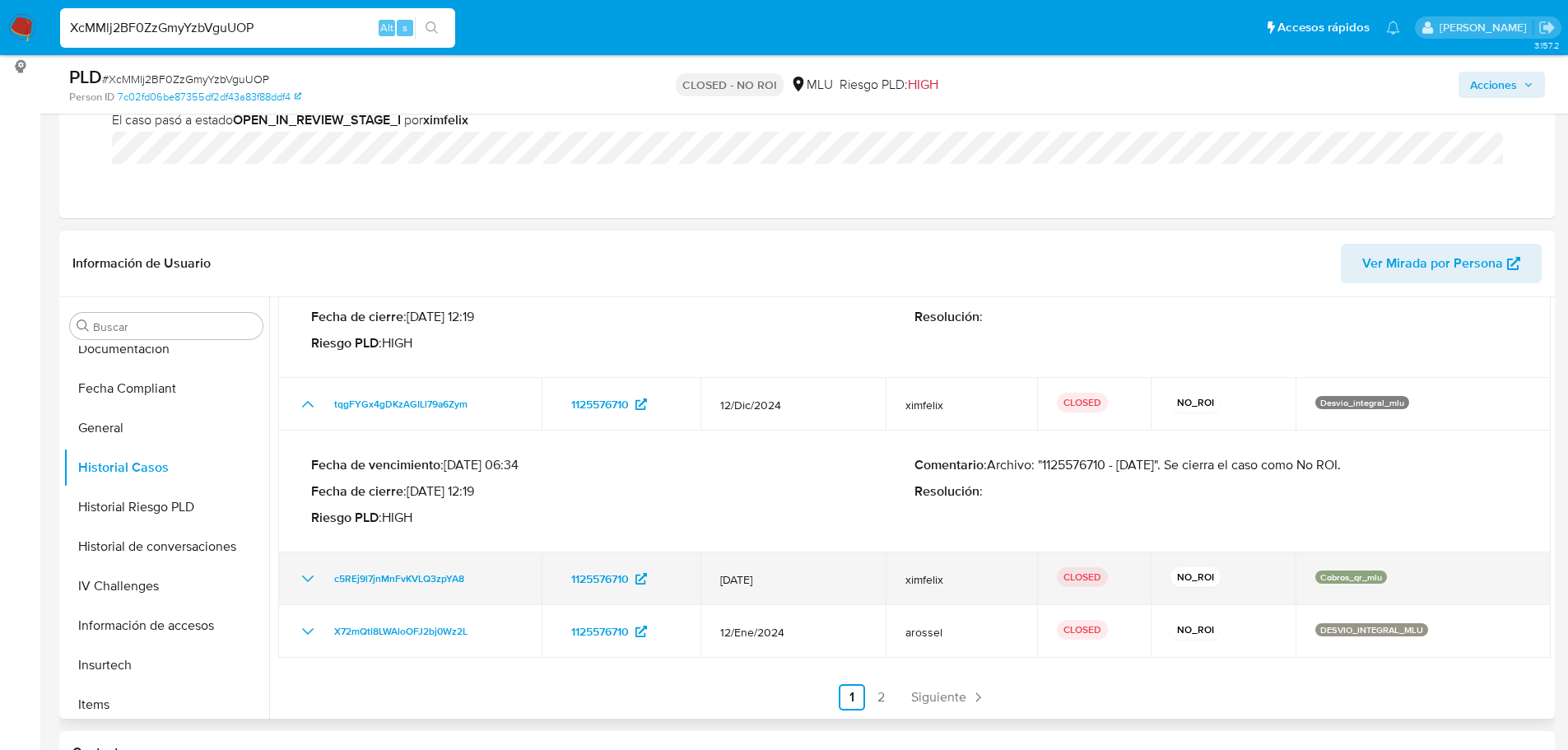
click at [306, 577] on icon "Mostrar/Ocultar" at bounding box center [308, 578] width 20 height 20
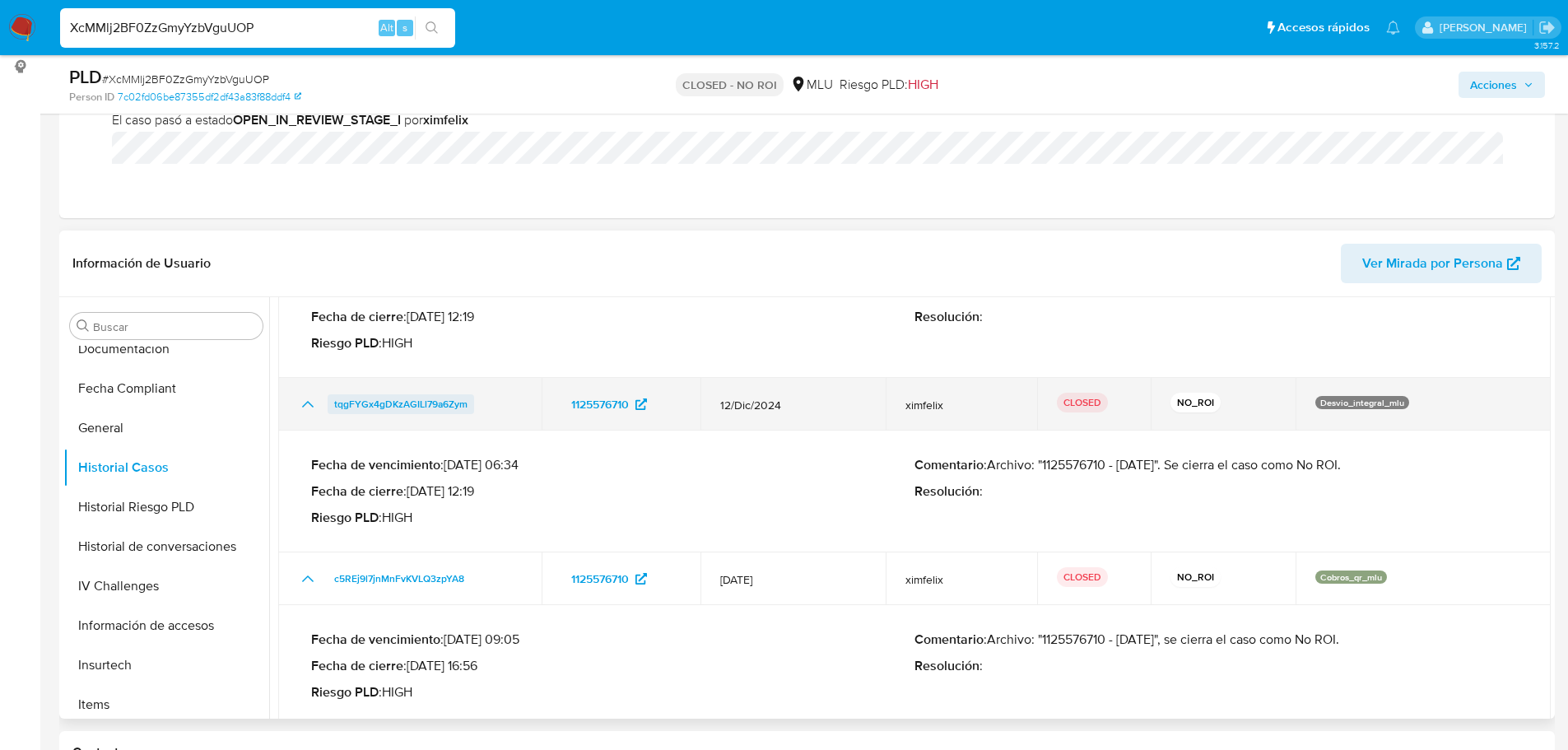
drag, startPoint x: 488, startPoint y: 404, endPoint x: 330, endPoint y: 406, distance: 158.0
click at [330, 406] on div "tqgFYGx4gDKzAGILl79a6Zym" at bounding box center [410, 404] width 224 height 20
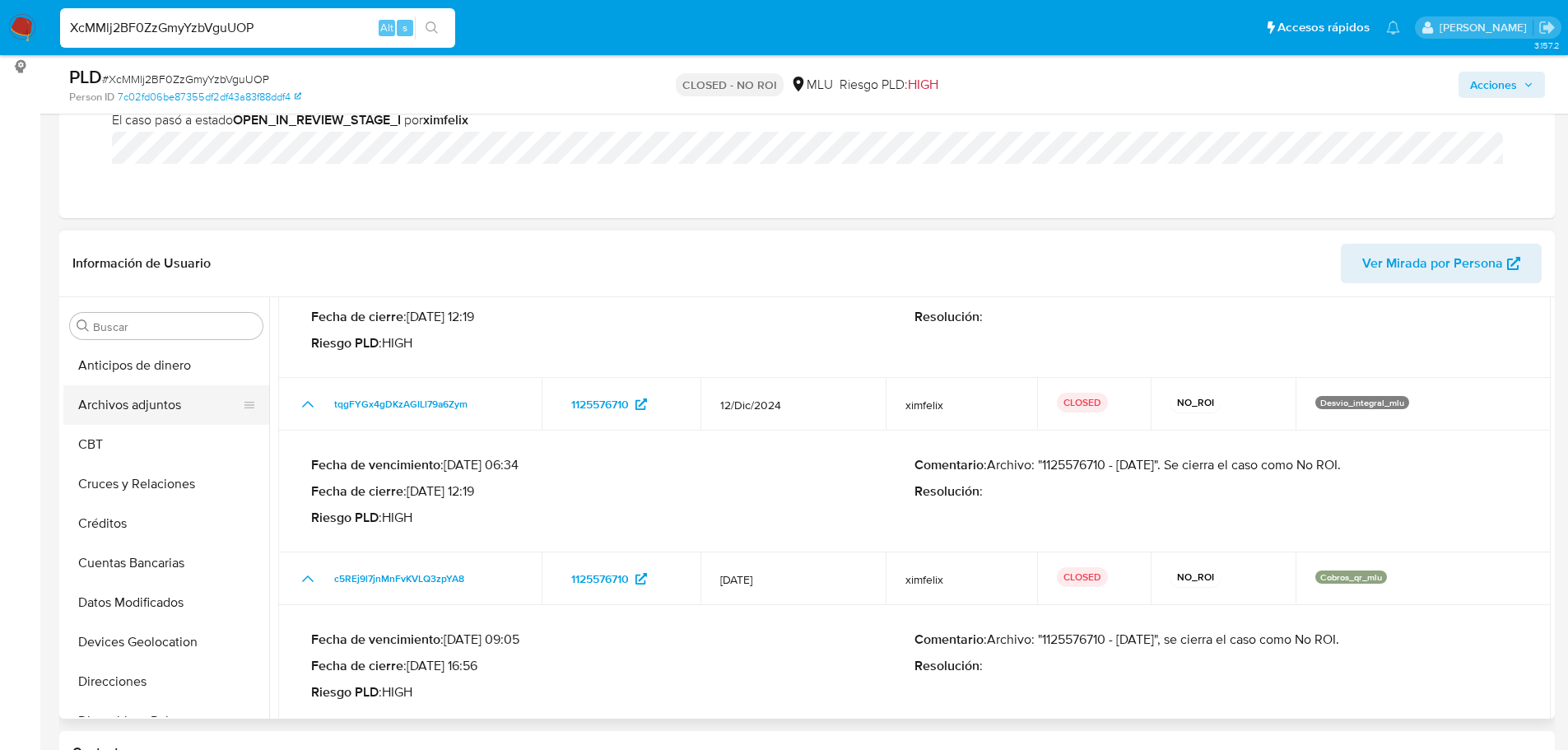
click at [171, 403] on button "Archivos adjuntos" at bounding box center [159, 405] width 192 height 39
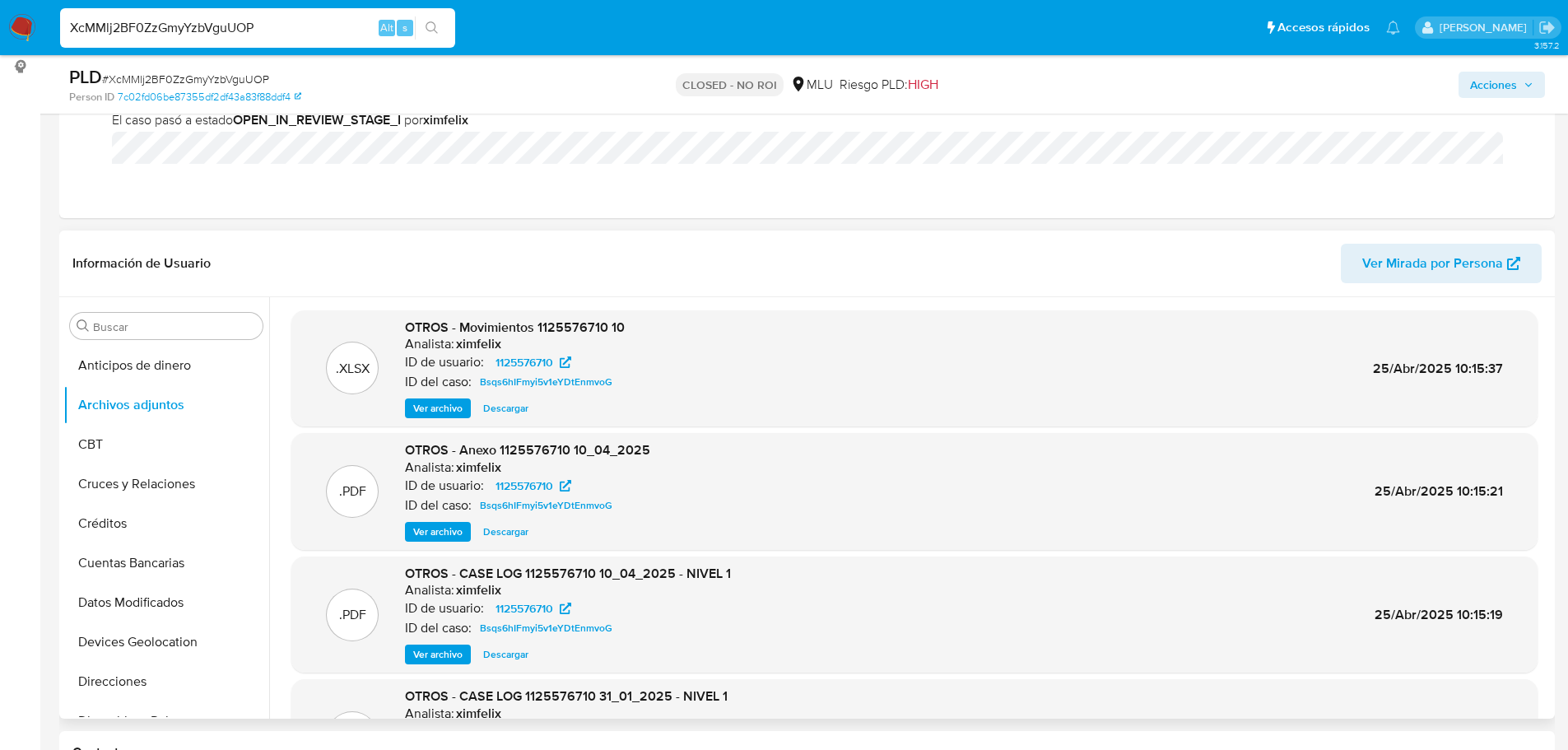
scroll to position [138, 0]
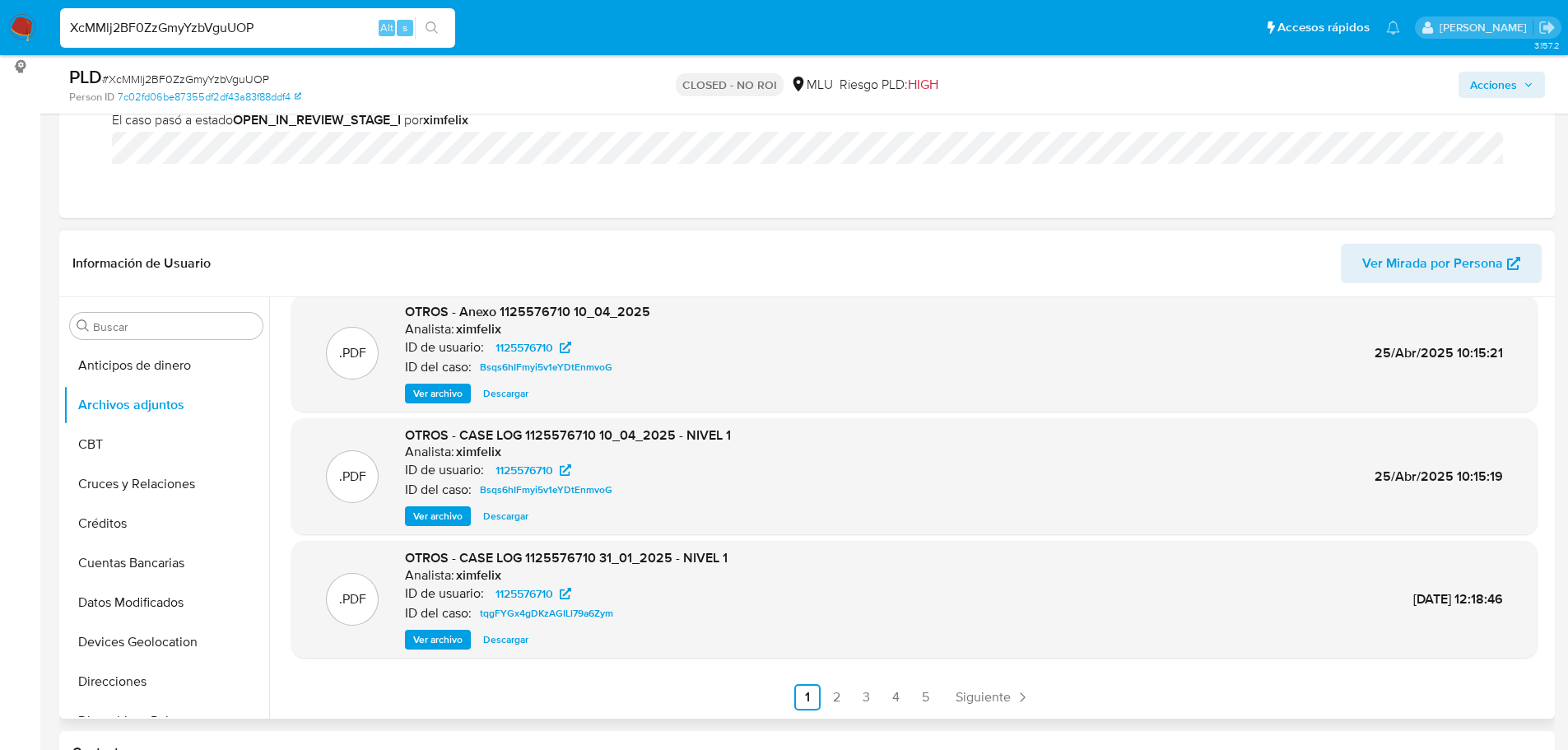
click at [414, 633] on span "Ver archivo" at bounding box center [438, 639] width 49 height 17
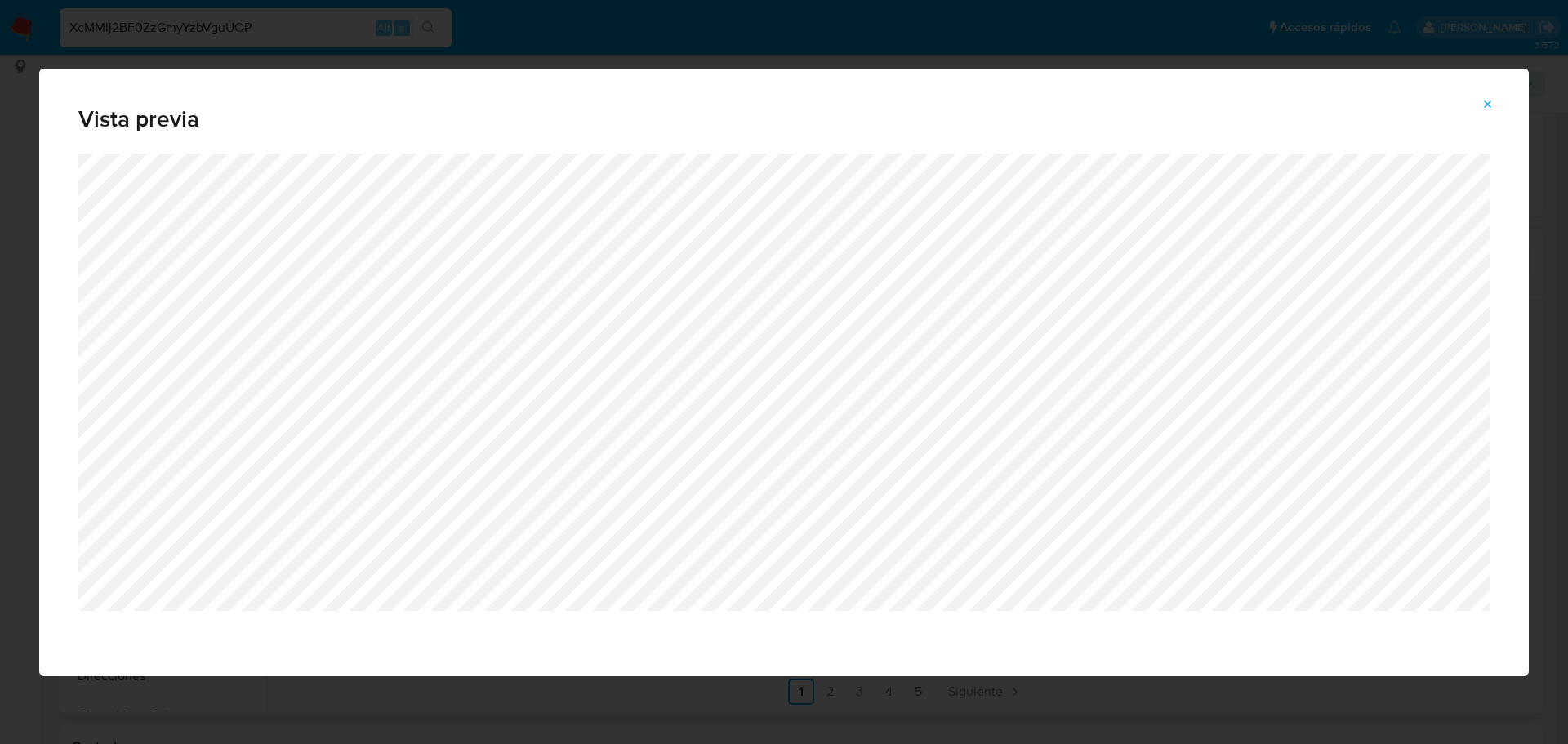
click at [1486, 105] on icon "Attachment preview" at bounding box center [1488, 104] width 13 height 13
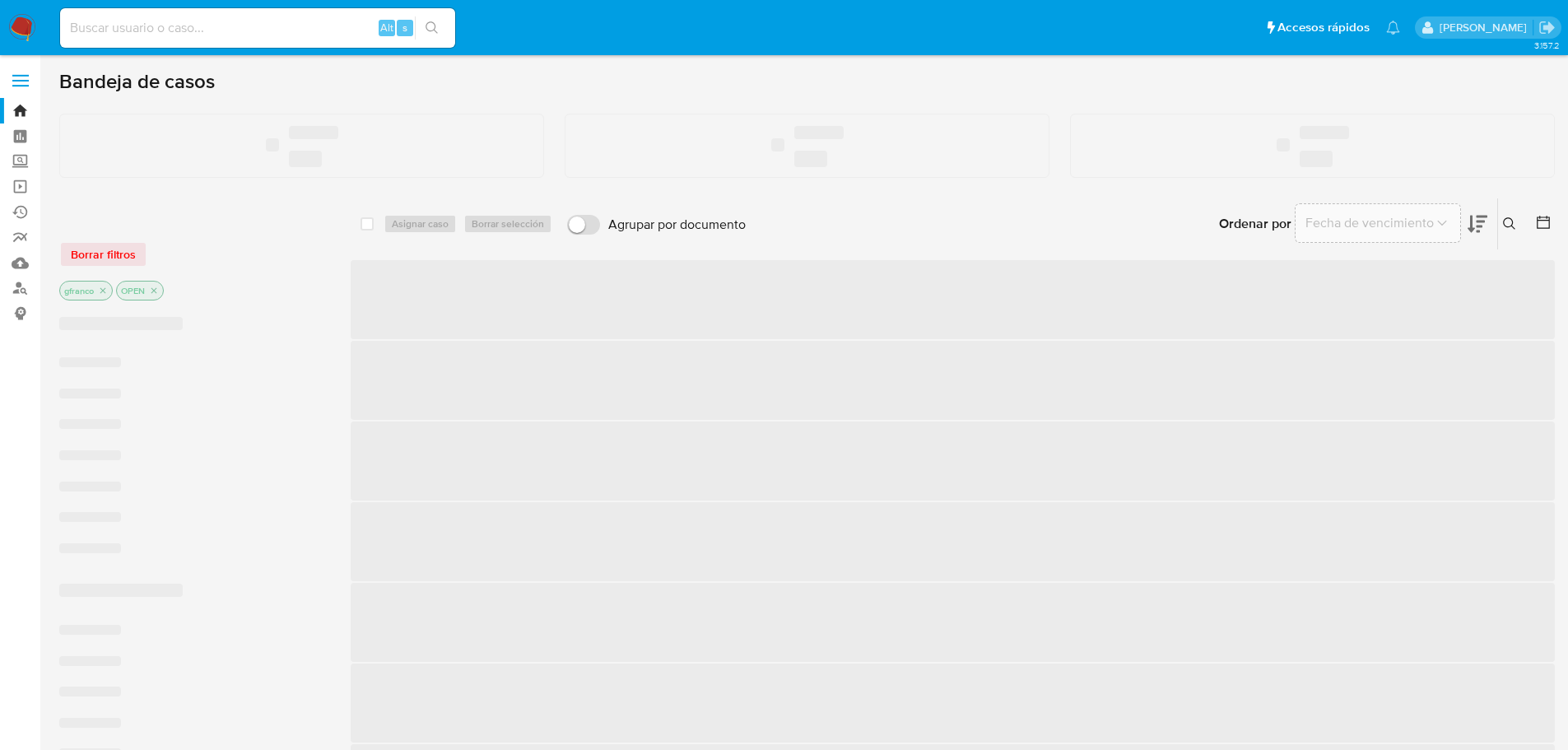
click at [191, 27] on input at bounding box center [258, 29] width 395 height 22
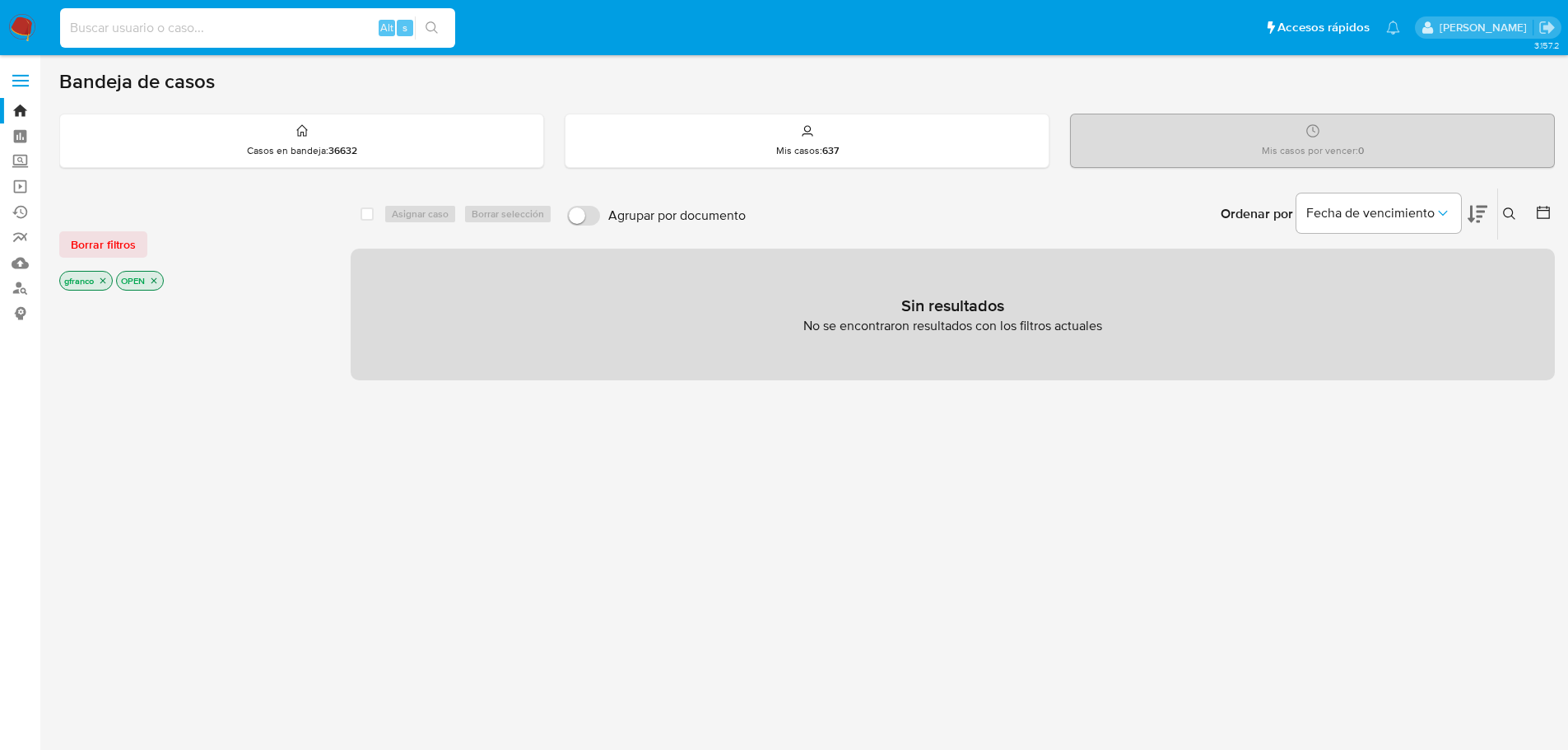
paste input "BLGOKCSgjtI0z5aNIEqqRf0a"
type input "BLGOKCSgjtI0z5aNIEqqRf0a"
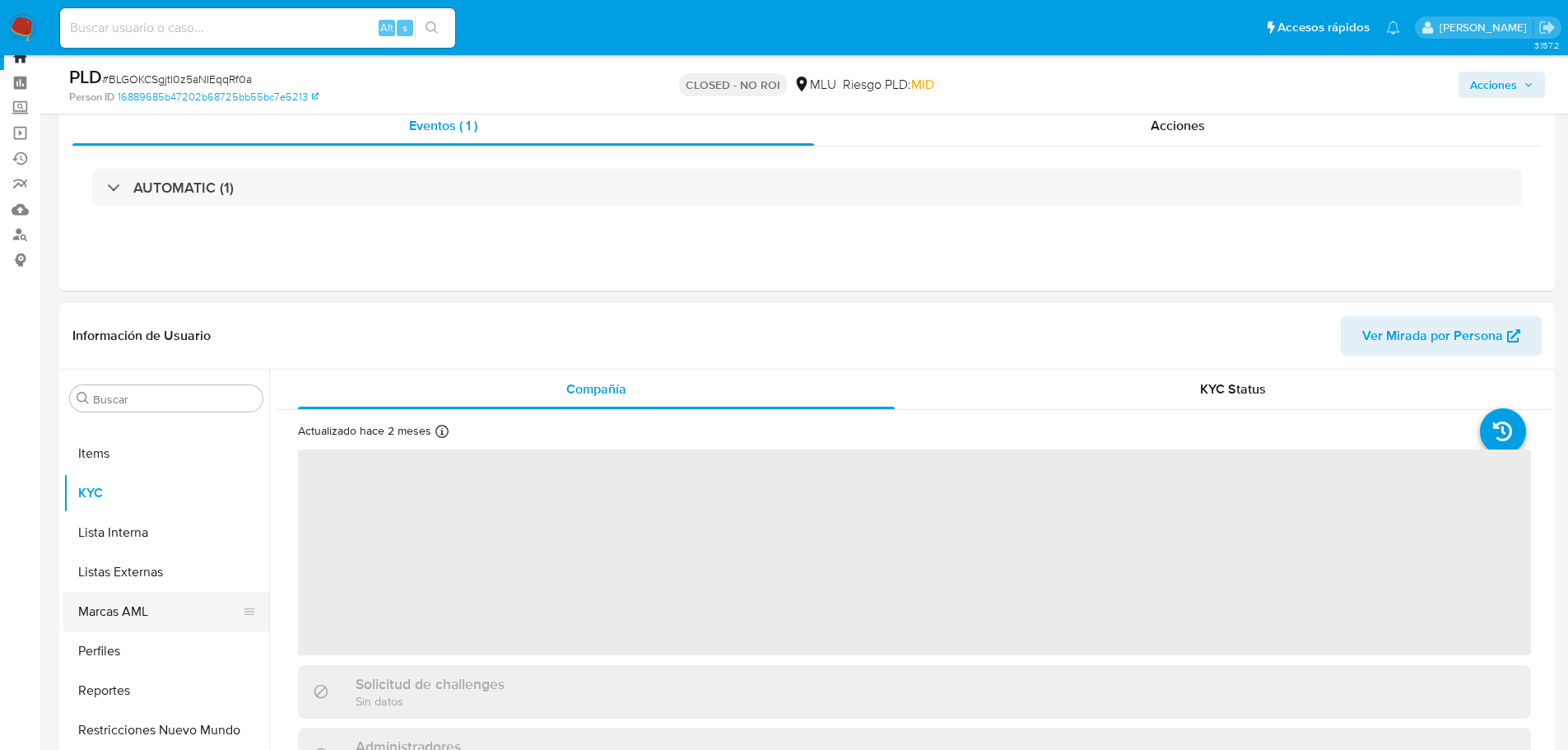
scroll to position [82, 0]
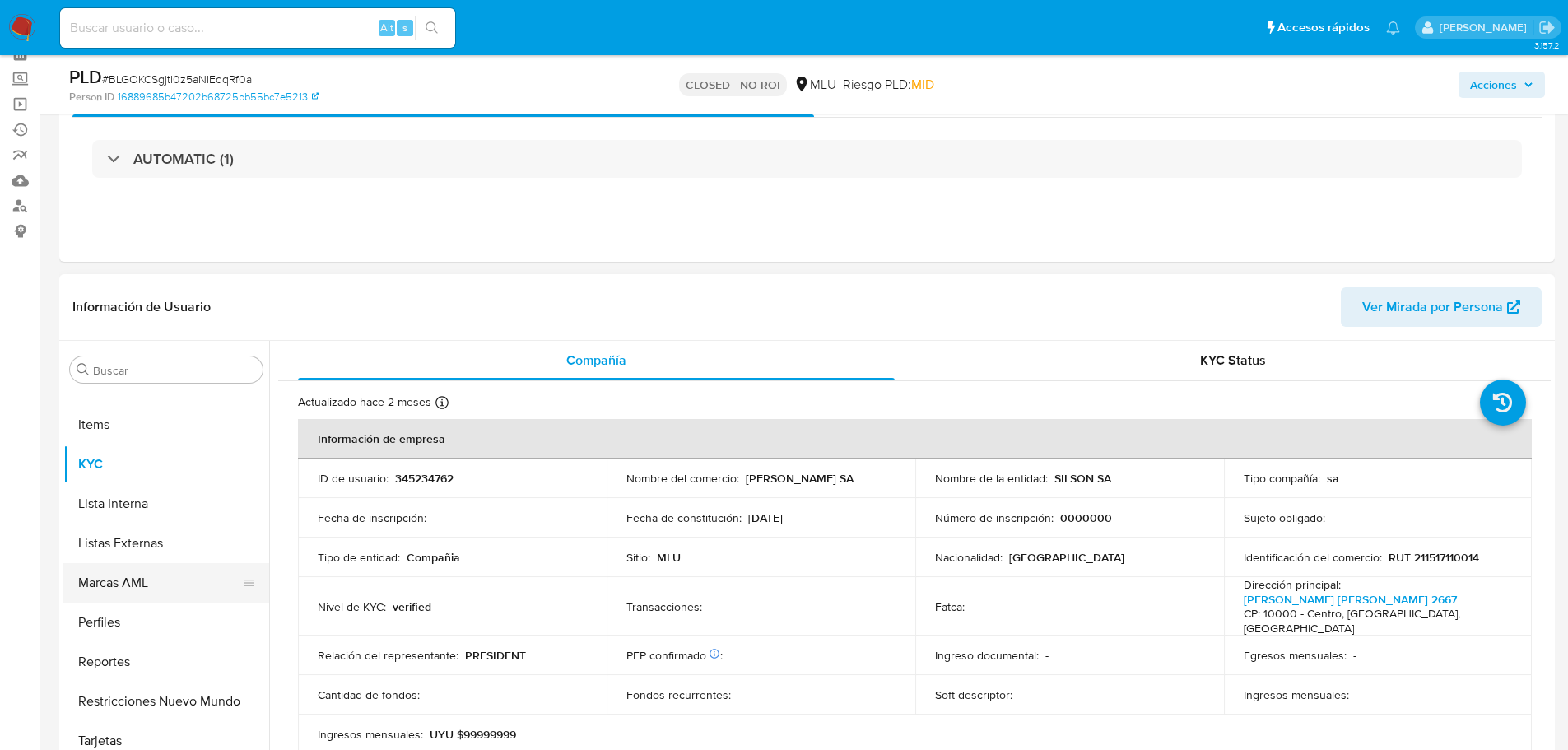
select select "10"
click at [243, 33] on input at bounding box center [258, 29] width 395 height 22
paste input "LVF6Z8YvVyCWwvACDDxoR88i"
type input "LVF6Z8YvVyCWwvACDDxoR88i"
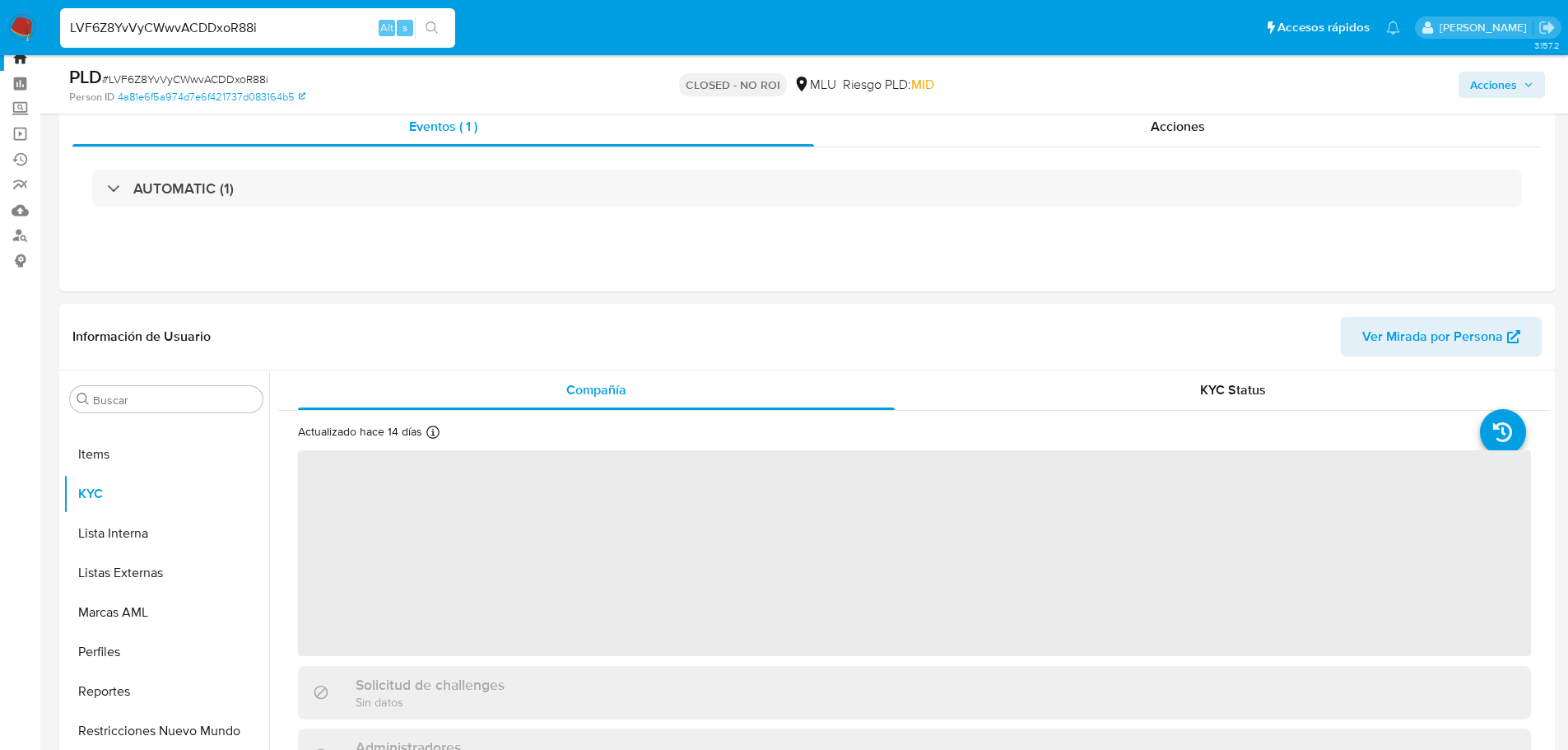
scroll to position [82, 0]
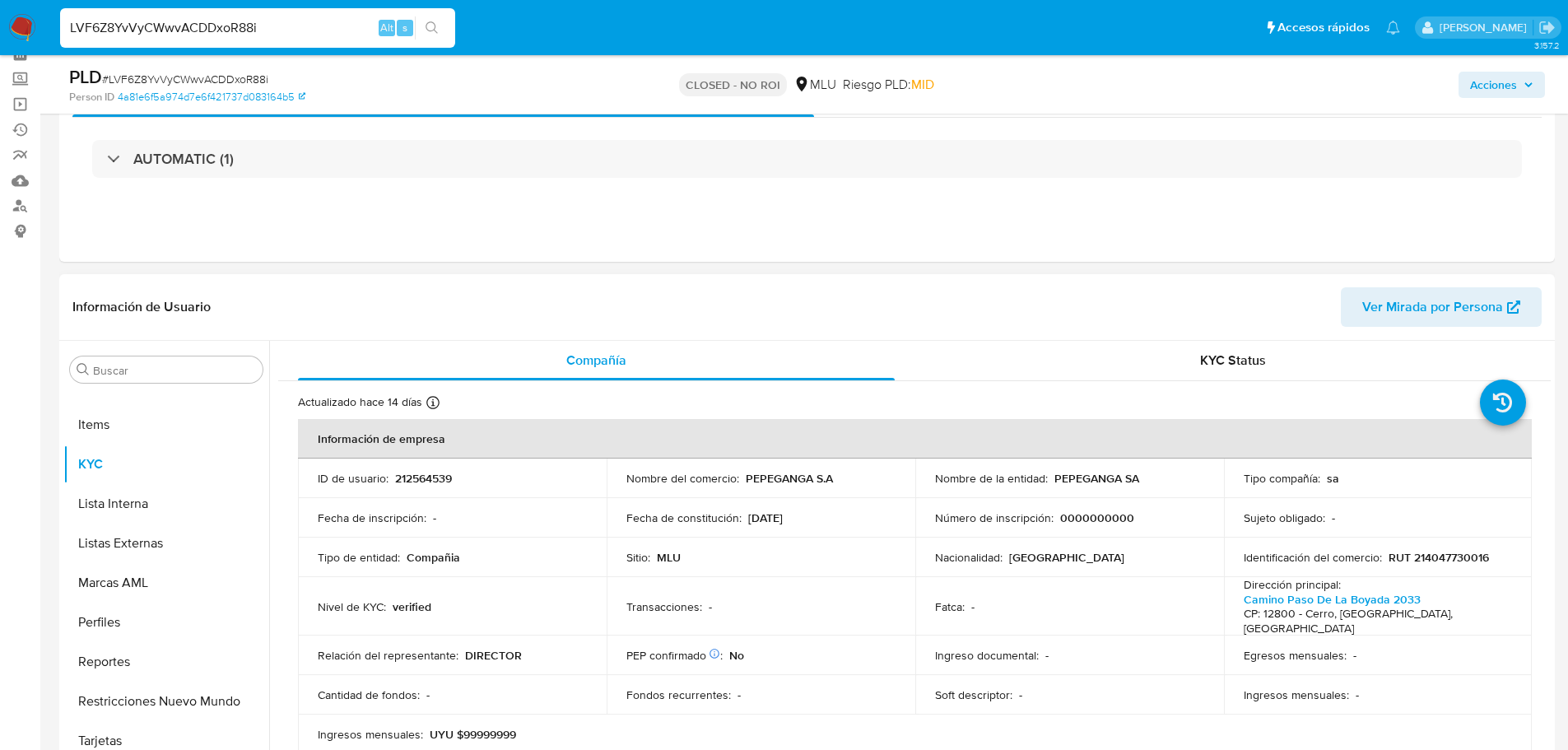
select select "10"
click at [243, 18] on input "LVF6Z8YvVyCWwvACDDxoR88i" at bounding box center [258, 29] width 395 height 22
paste input "XcMMlj2BF0ZzGmyYzbVguUOP"
type input "XcMMlj2BF0ZzGmyYzbVguUOP"
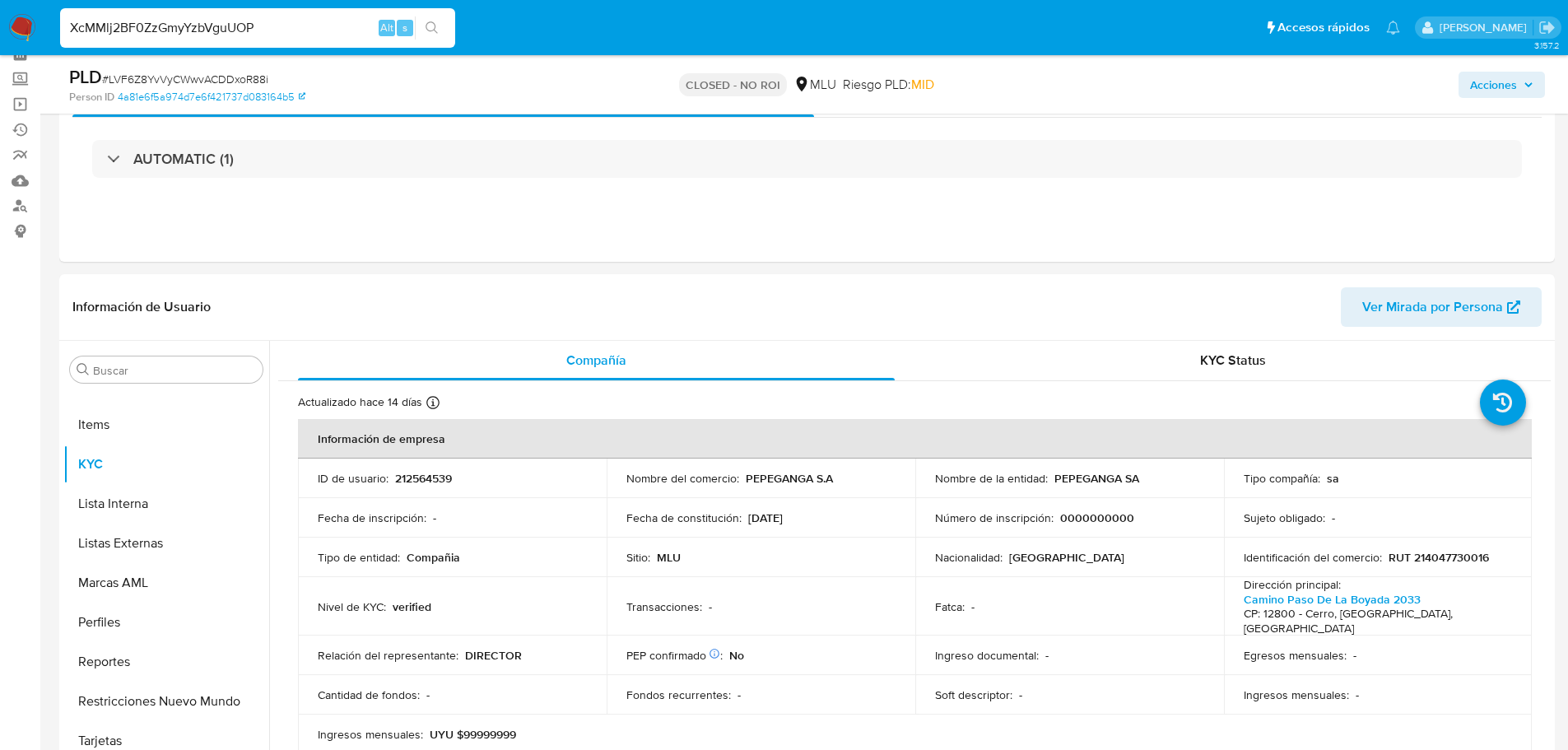
click at [437, 25] on icon "search-icon" at bounding box center [431, 28] width 13 height 13
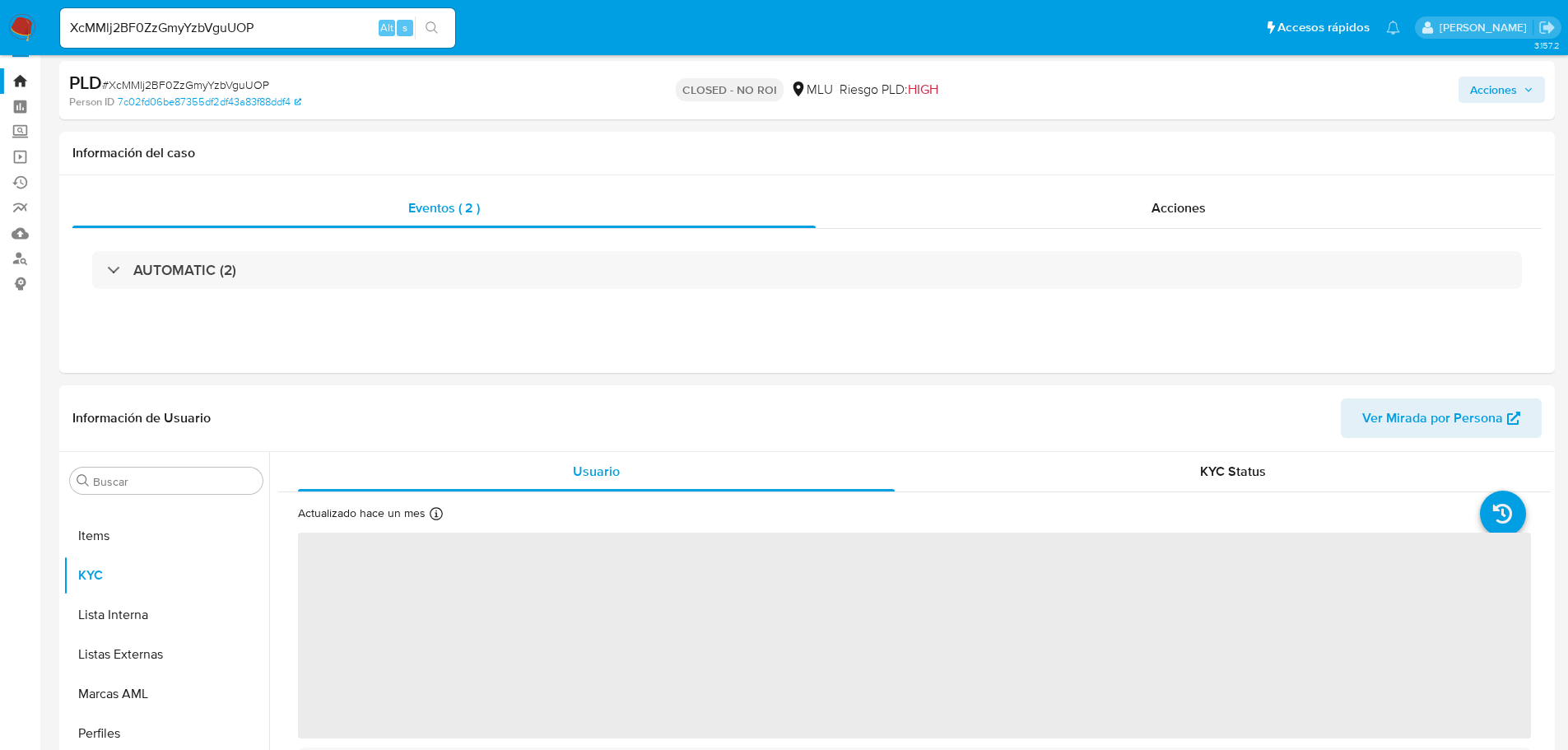
scroll to position [82, 0]
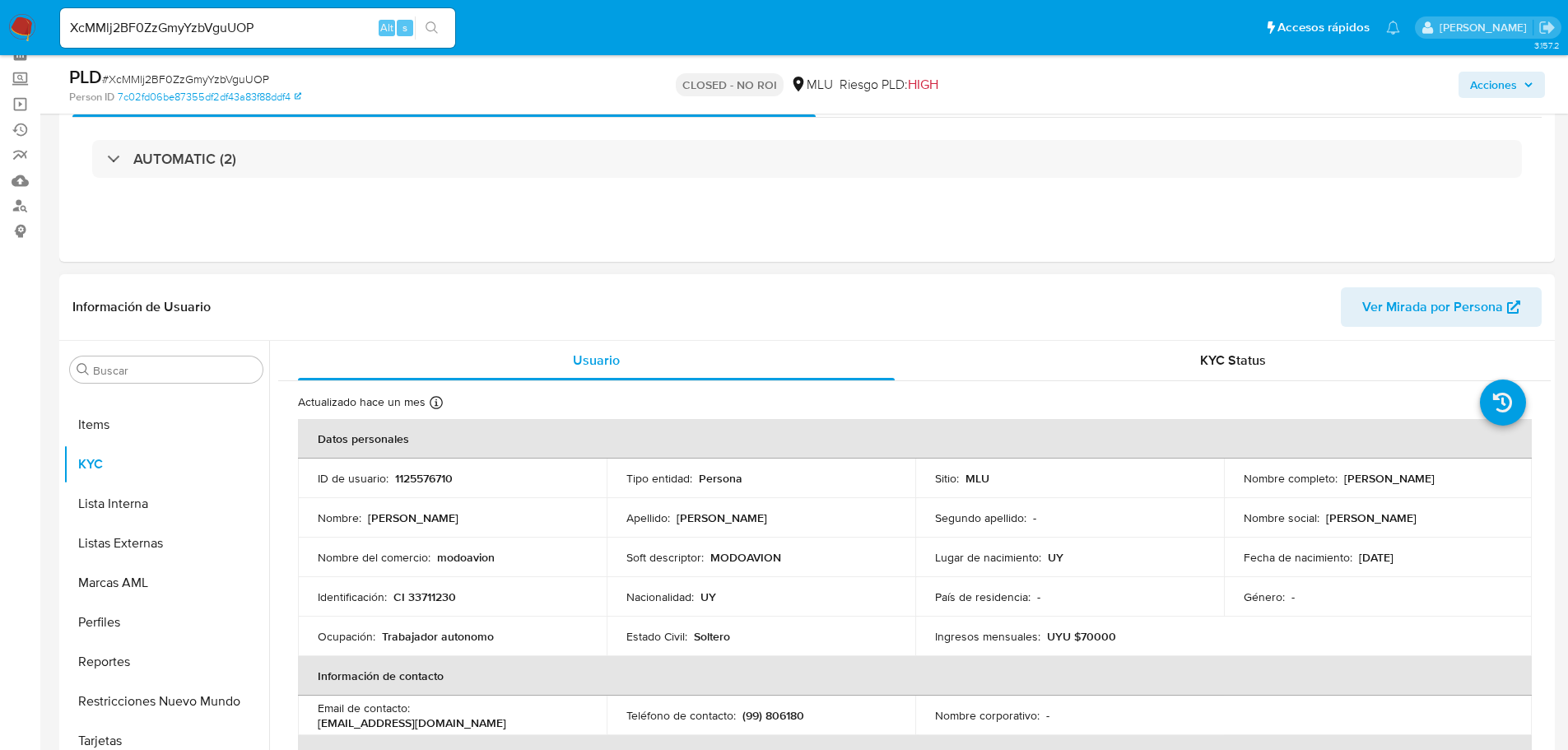
select select "10"
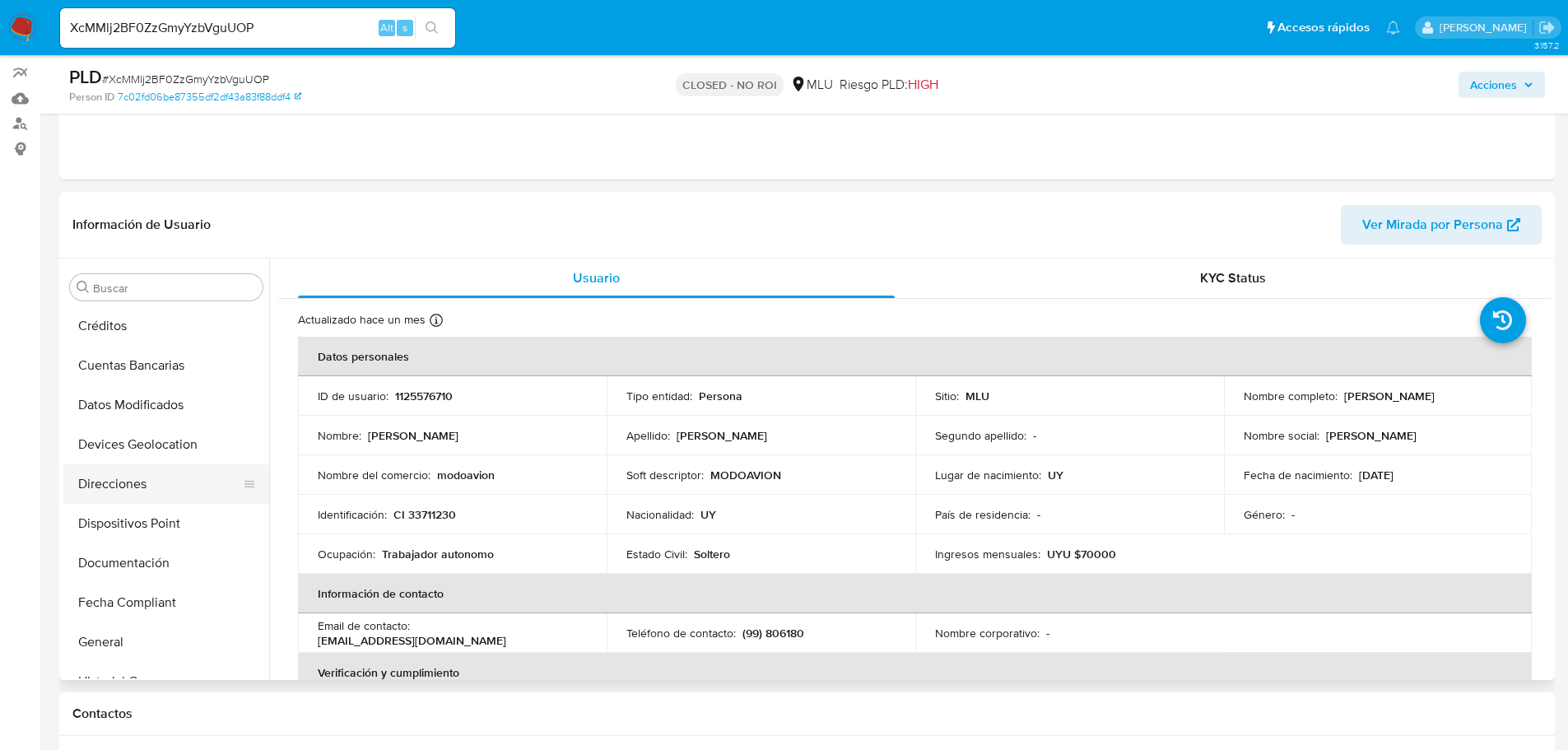
scroll to position [0, 0]
click at [162, 369] on button "Archivos adjuntos" at bounding box center [159, 366] width 192 height 39
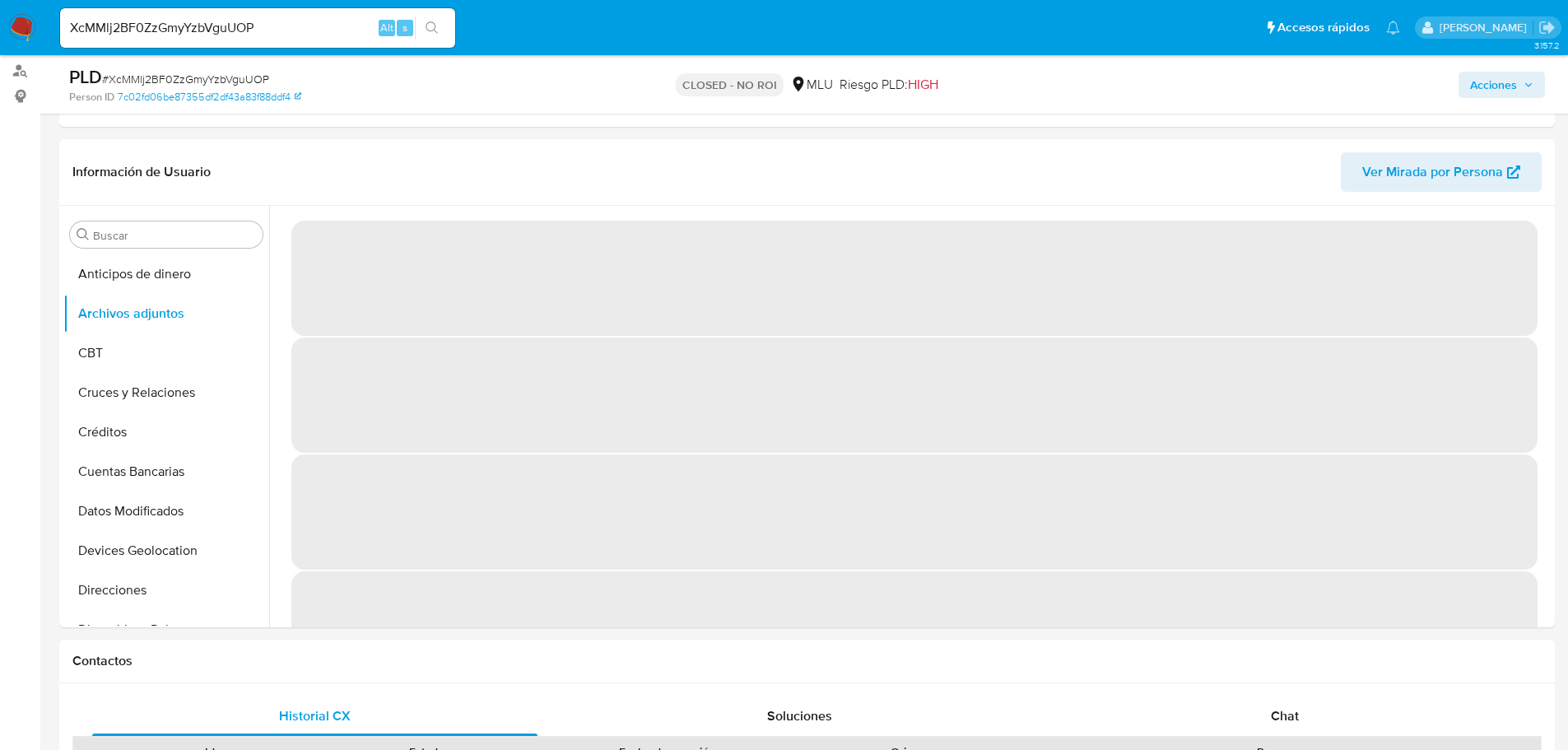
scroll to position [247, 0]
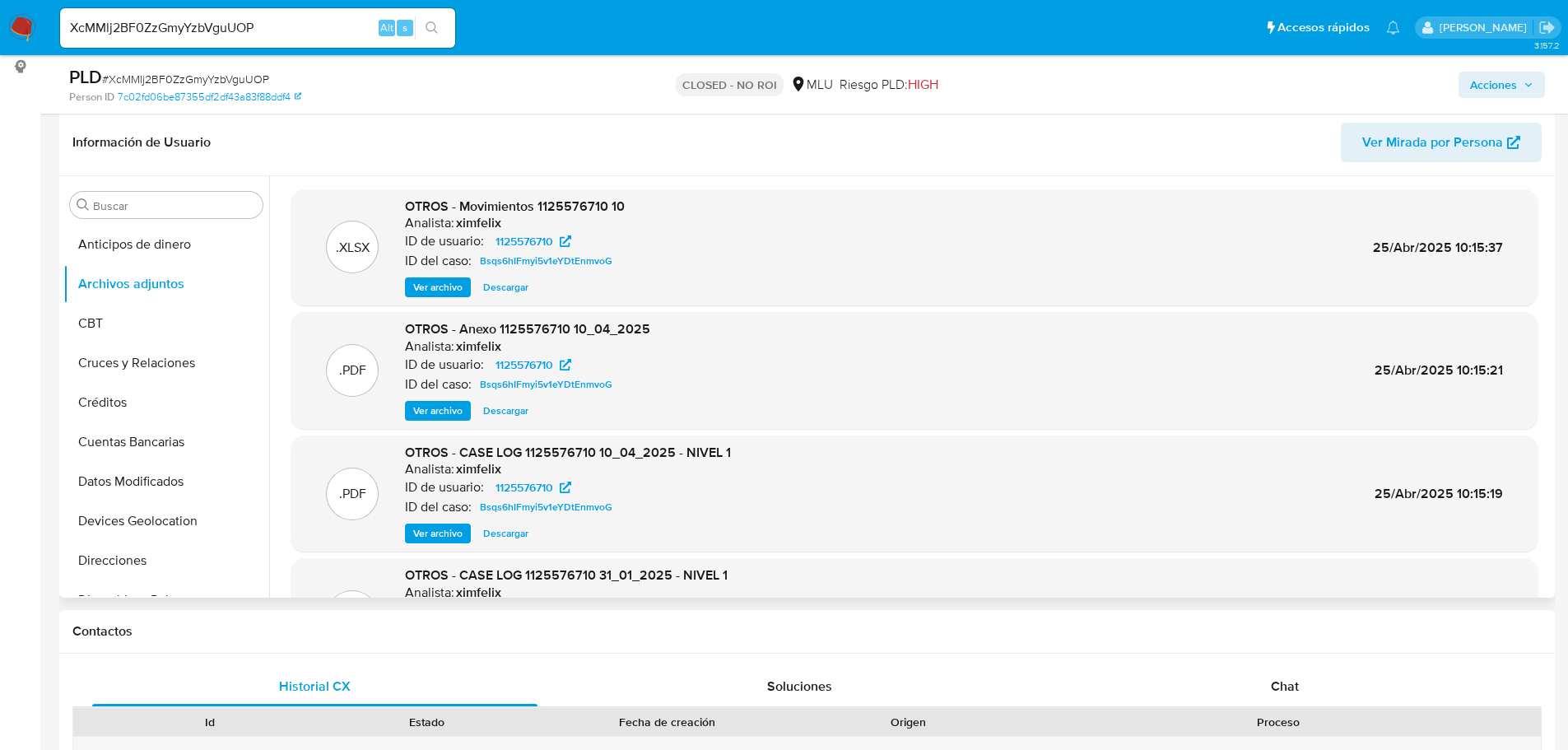
click at [454, 538] on span "Ver archivo" at bounding box center [438, 533] width 49 height 17
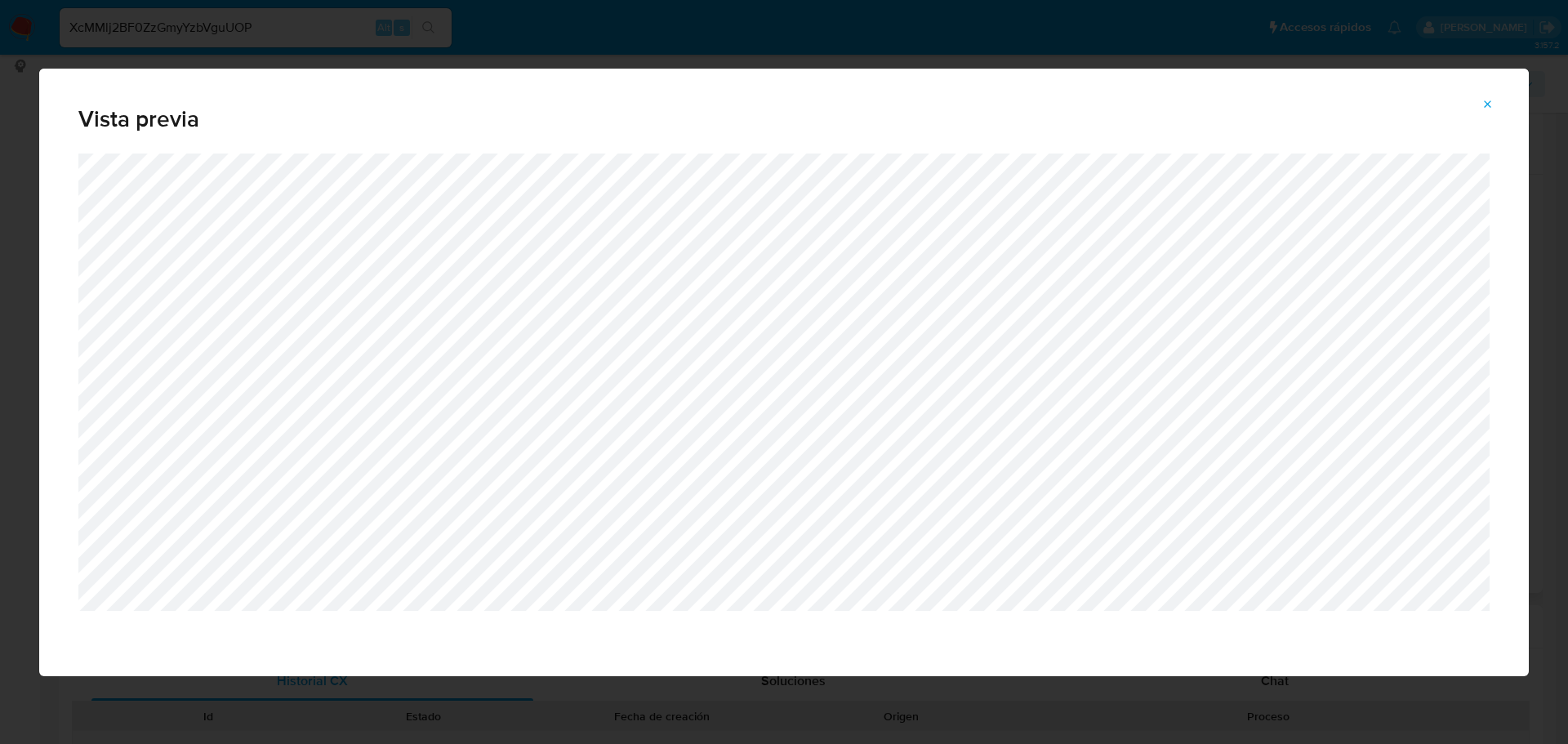
drag, startPoint x: 1498, startPoint y: 101, endPoint x: 1466, endPoint y: 127, distance: 41.2
click at [1498, 101] on button "Attachment preview" at bounding box center [1488, 104] width 36 height 26
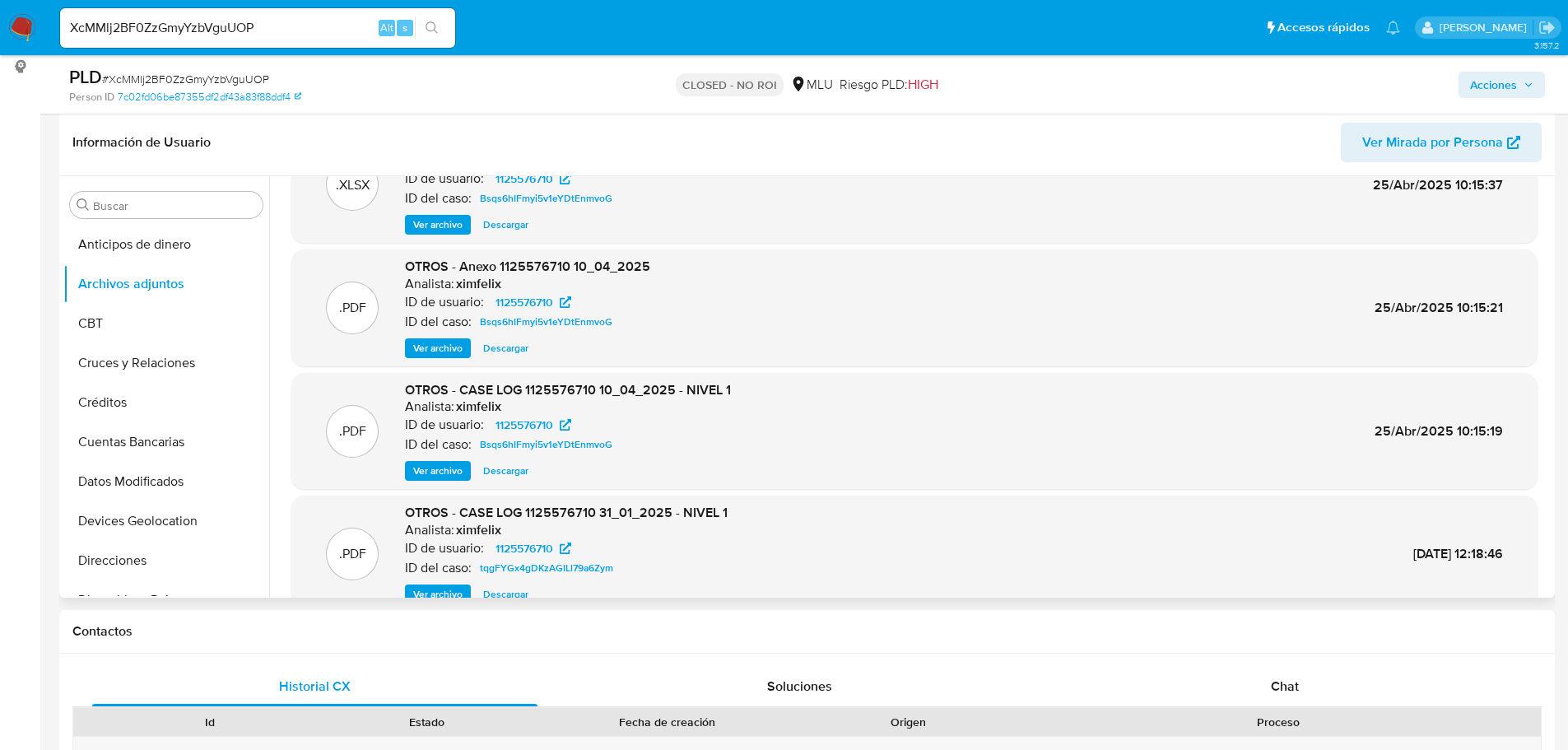
scroll to position [138, 0]
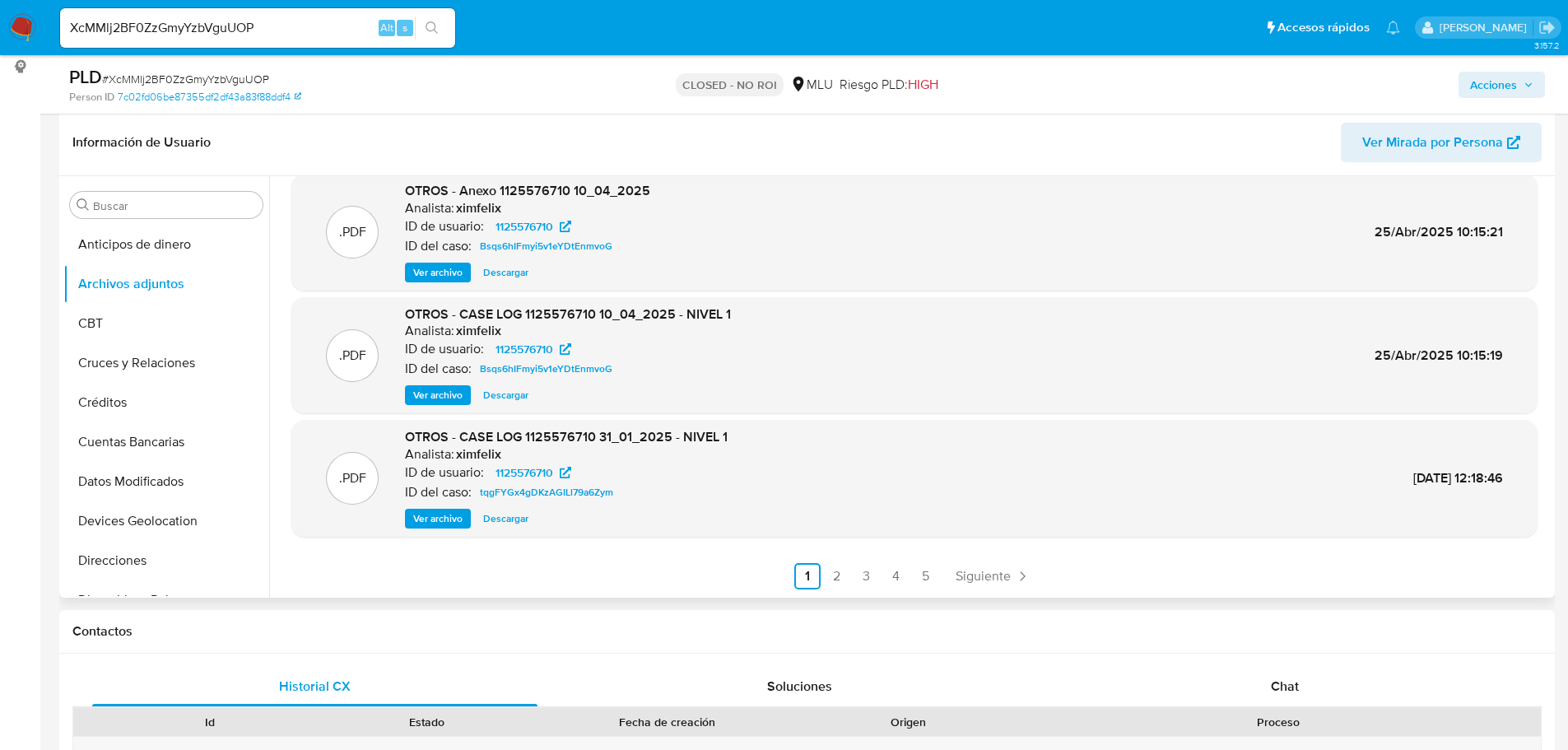
click at [416, 518] on span "Ver archivo" at bounding box center [438, 518] width 49 height 17
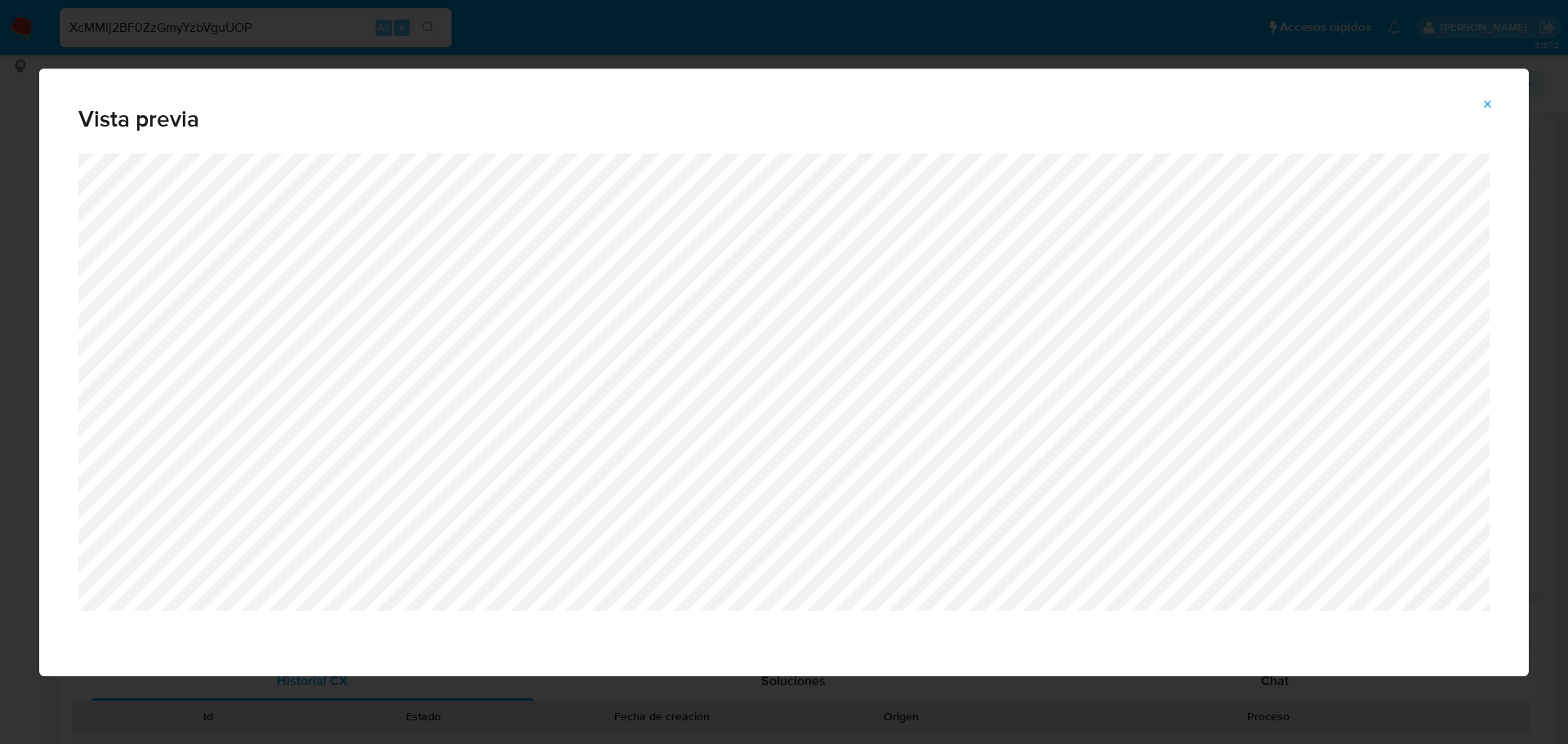
click at [1493, 96] on span "Attachment preview" at bounding box center [1488, 104] width 13 height 23
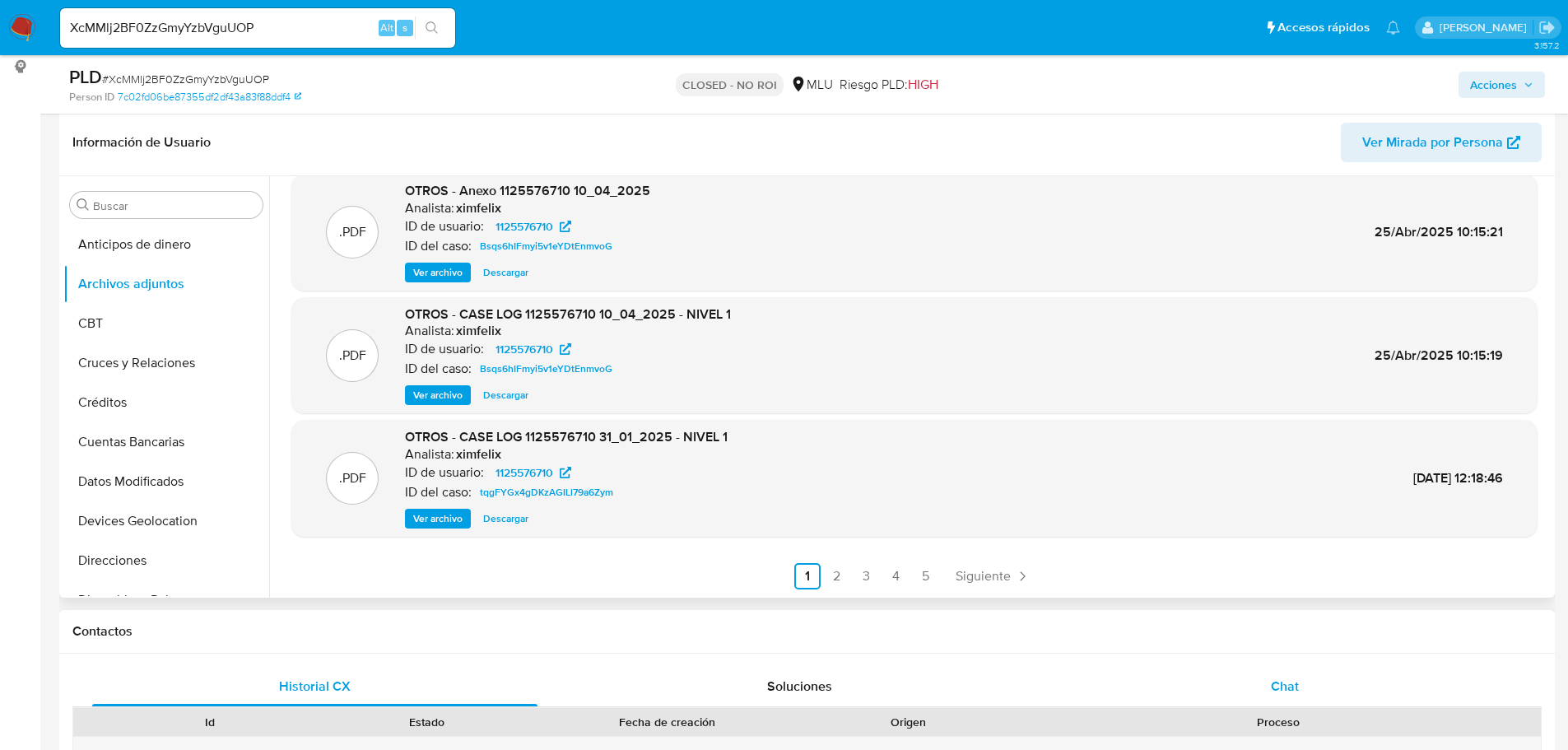
click at [1350, 697] on div "Chat" at bounding box center [1284, 687] width 445 height 39
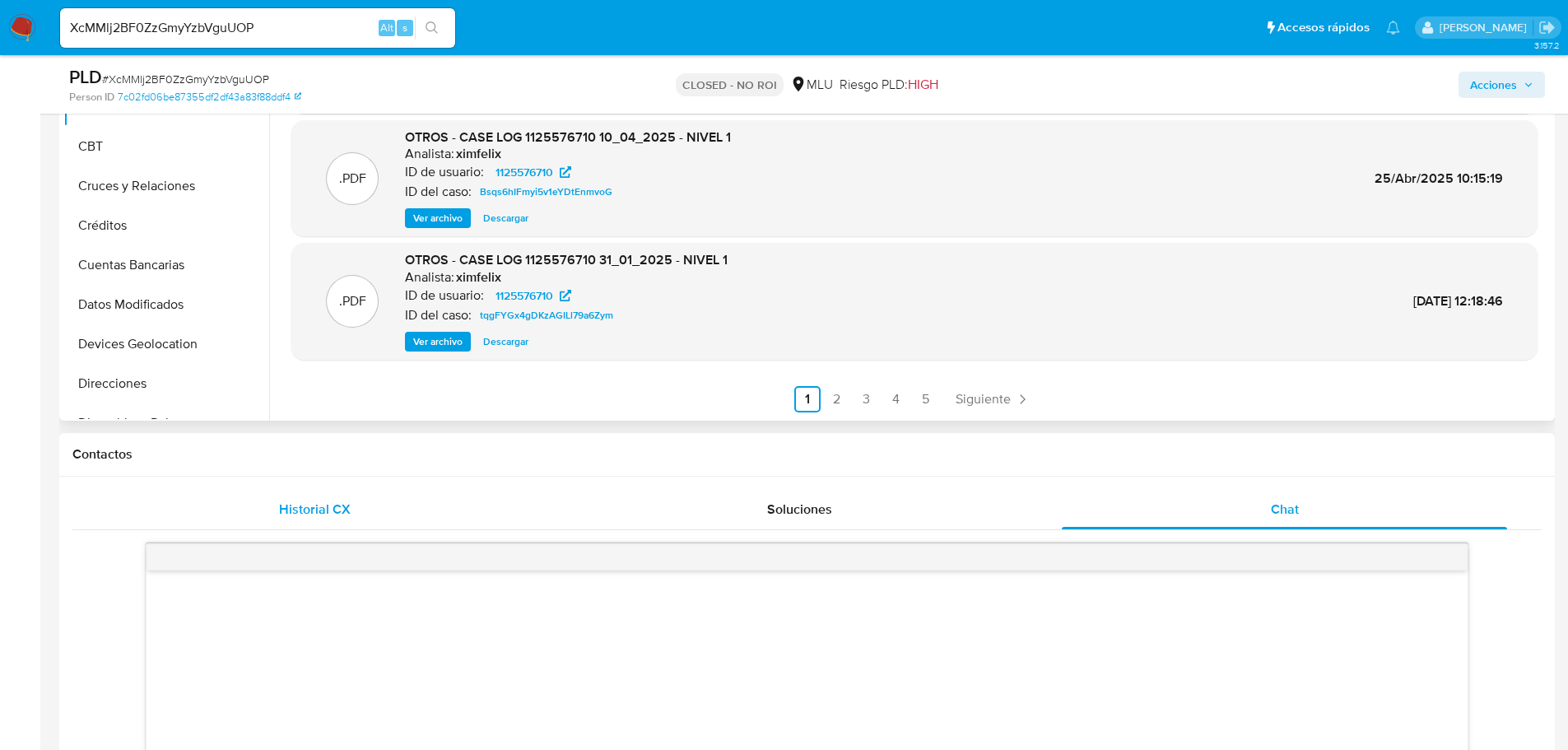
scroll to position [330, 0]
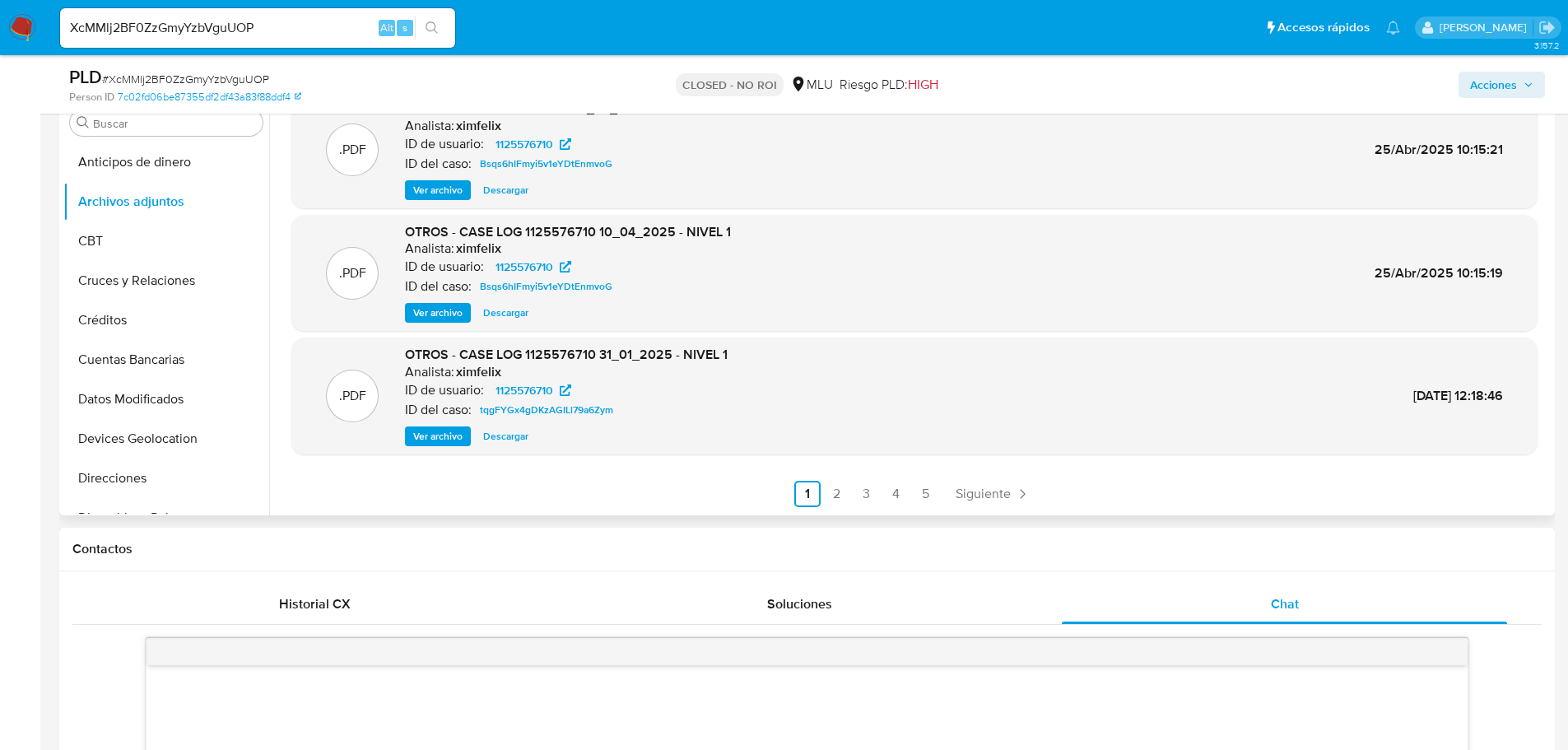
click at [424, 434] on span "Ver archivo" at bounding box center [438, 436] width 49 height 17
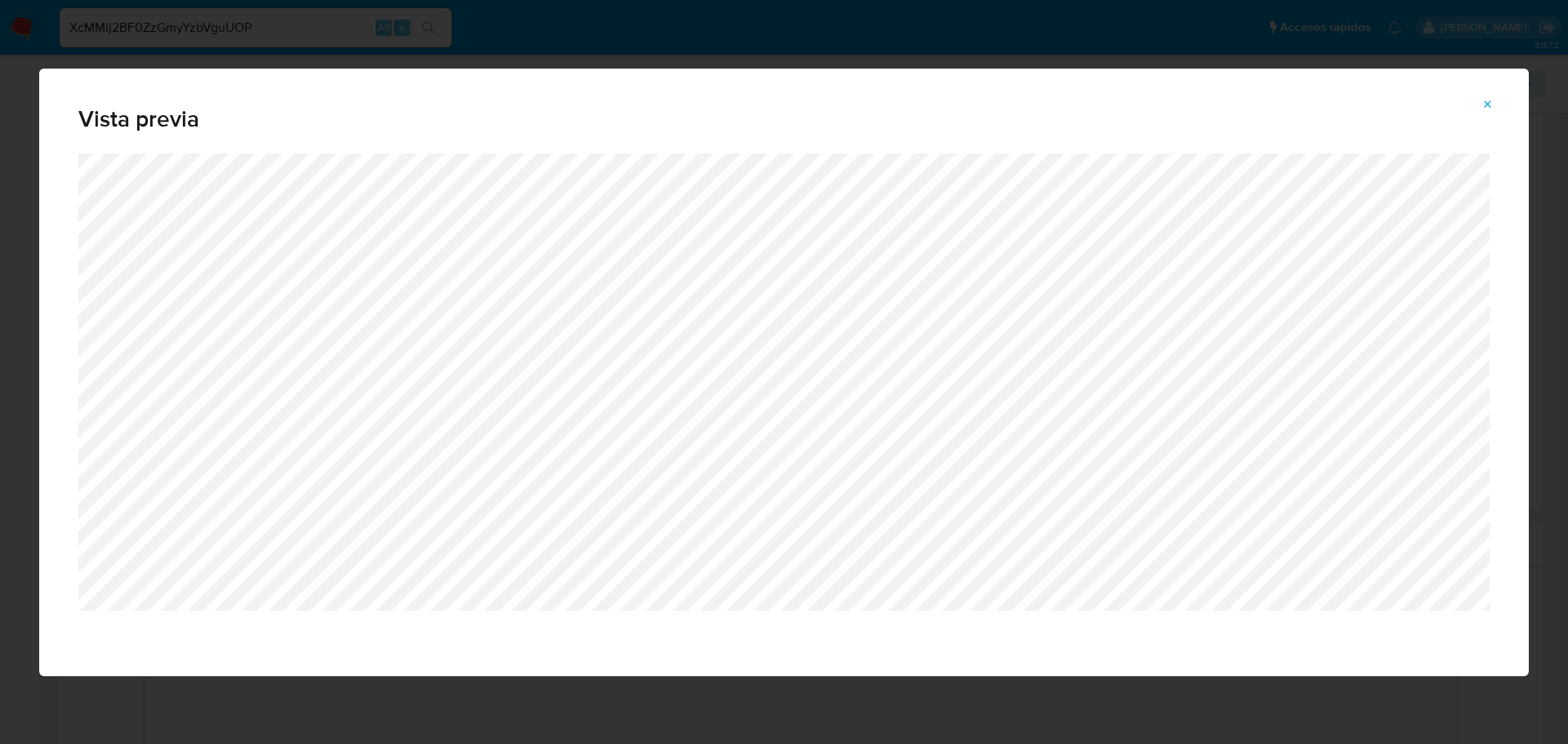
click at [1493, 110] on icon "Attachment preview" at bounding box center [1488, 104] width 13 height 13
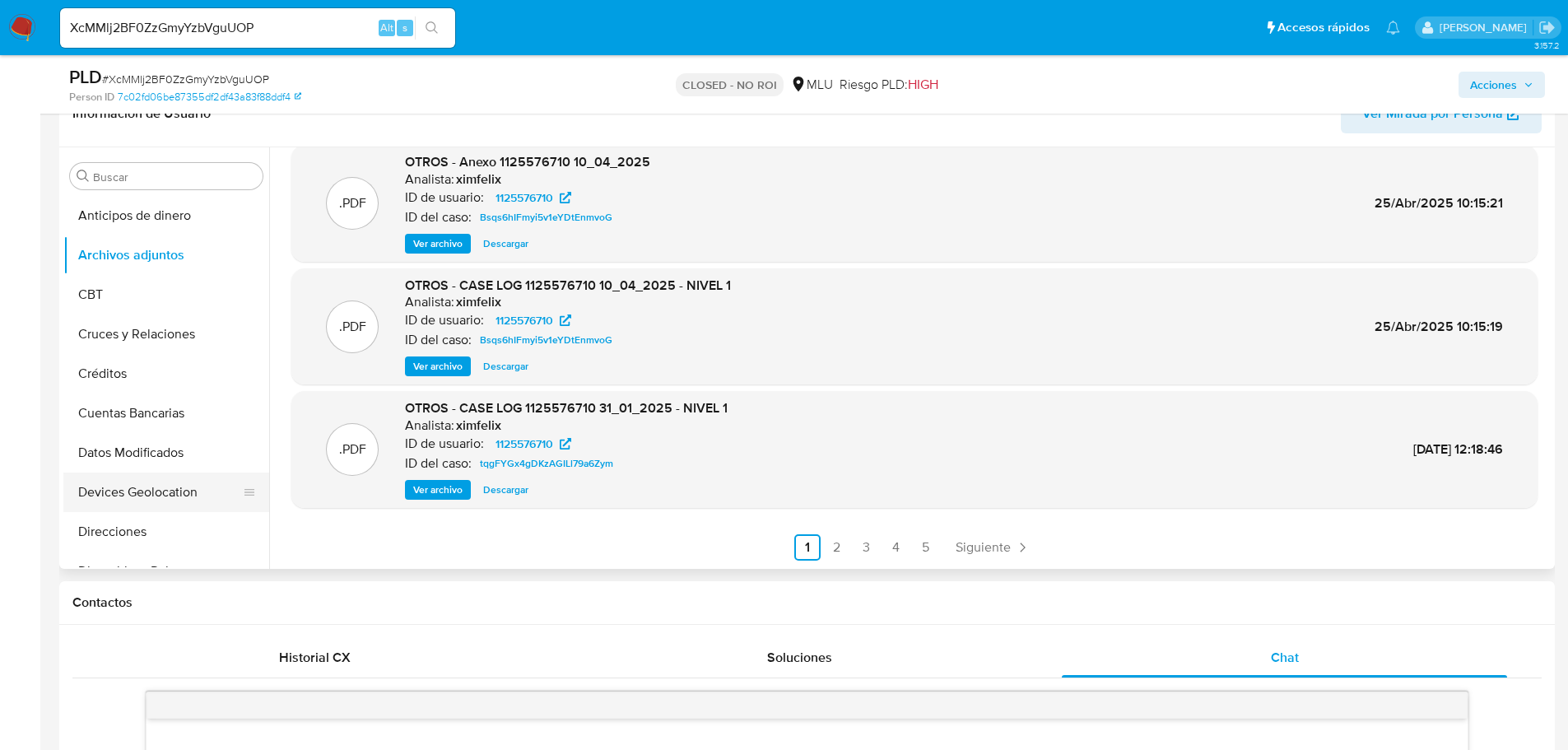
scroll to position [247, 0]
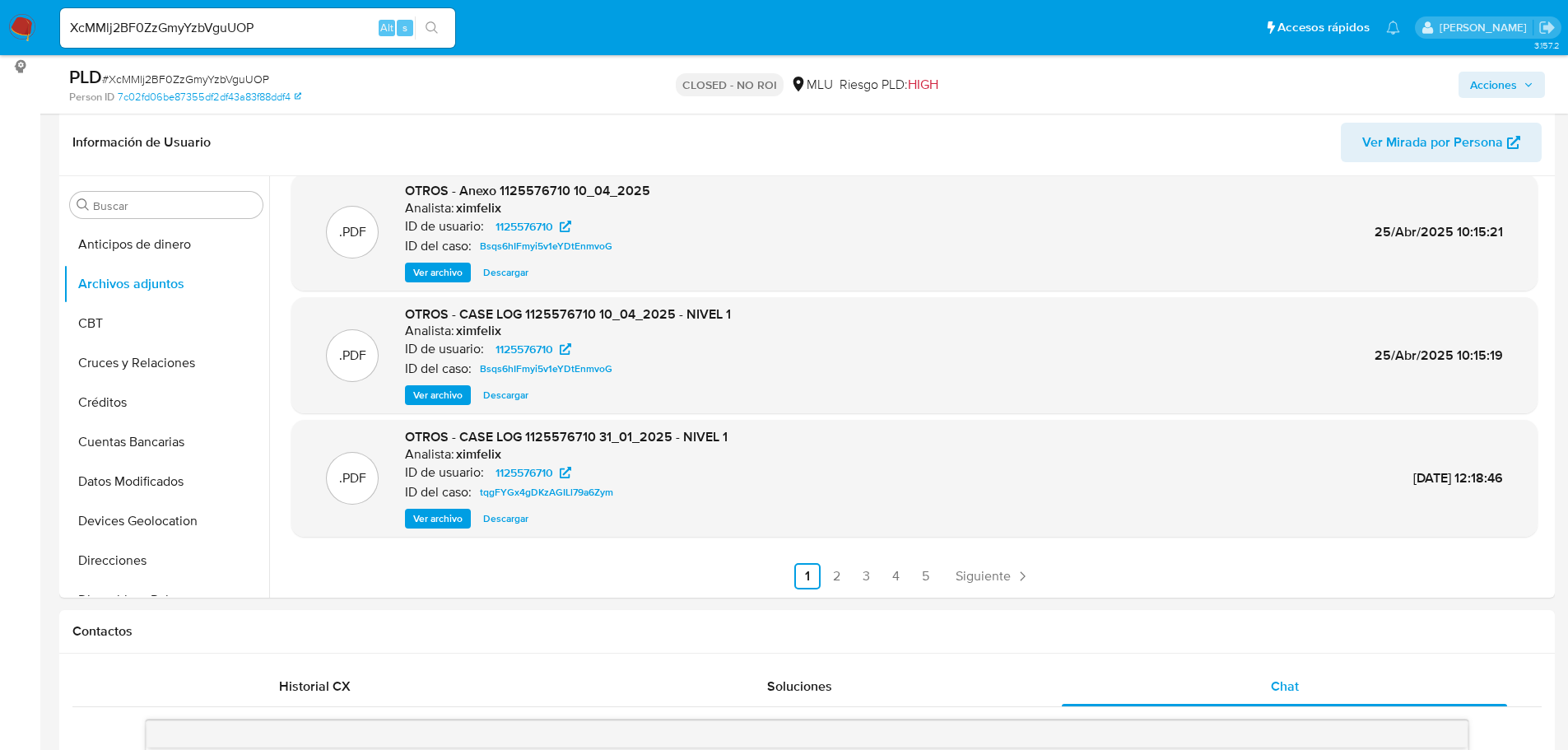
click at [436, 270] on span "Ver archivo" at bounding box center [438, 272] width 49 height 17
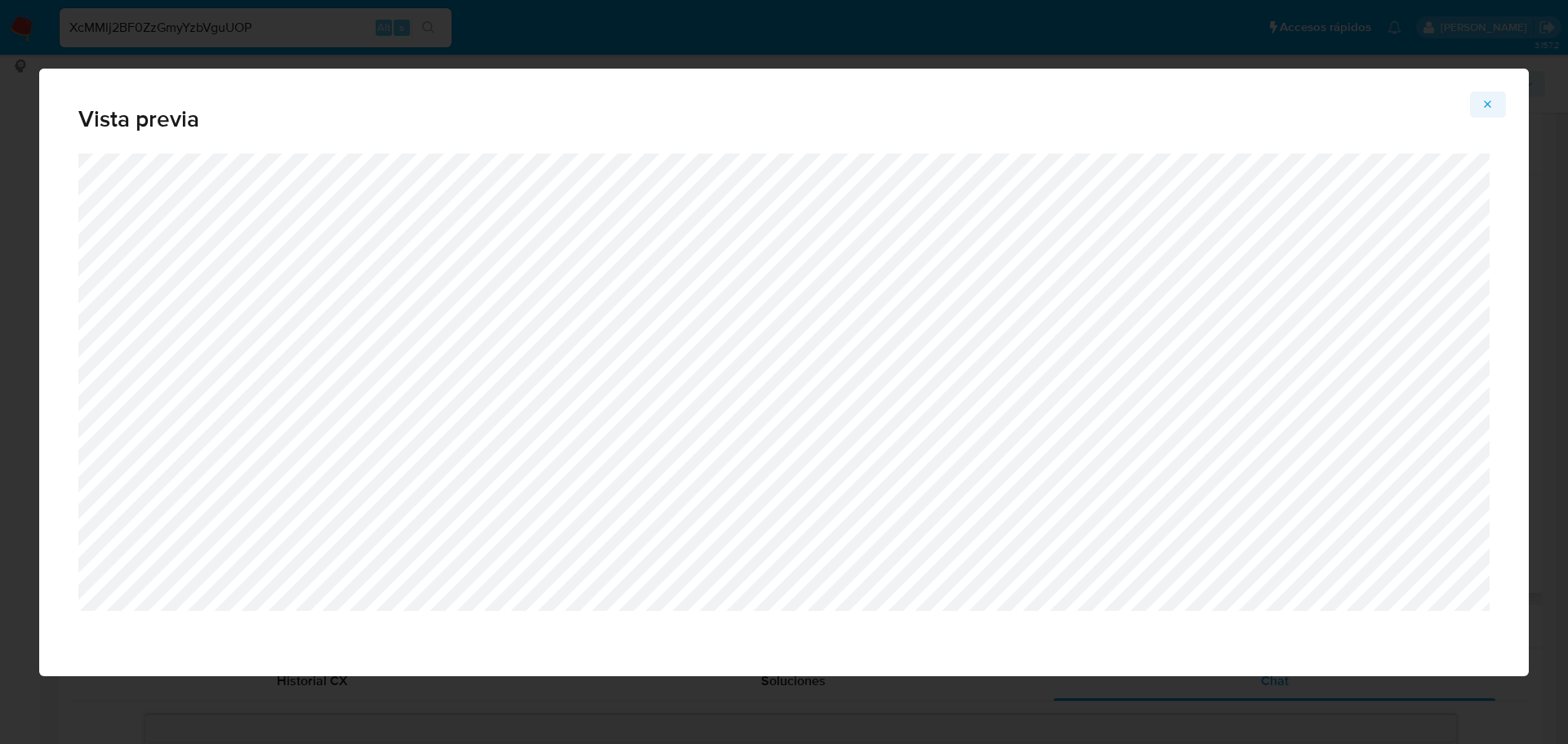
click at [1503, 95] on button "Attachment preview" at bounding box center [1488, 104] width 36 height 26
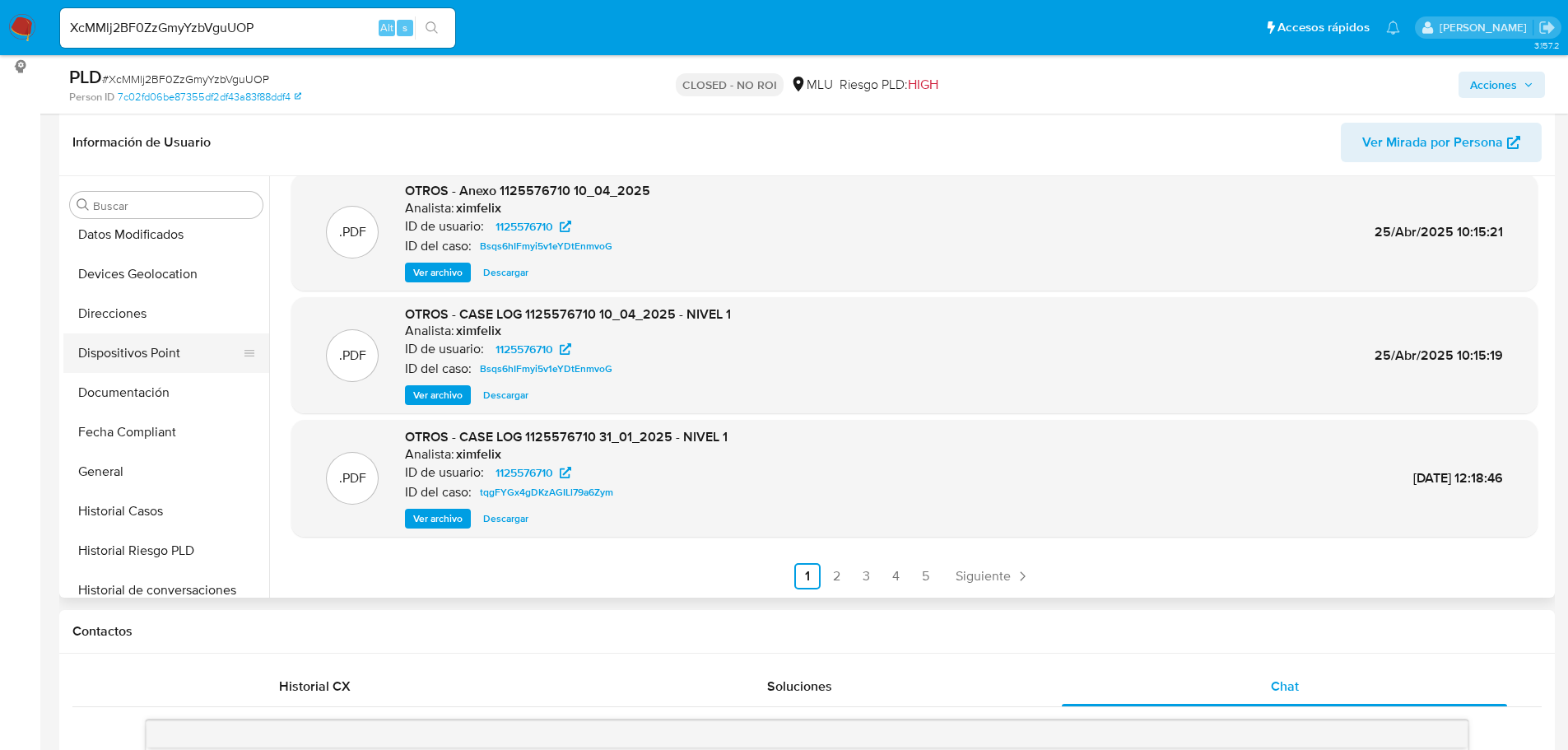
click at [107, 521] on button "Historial Casos" at bounding box center [166, 511] width 206 height 39
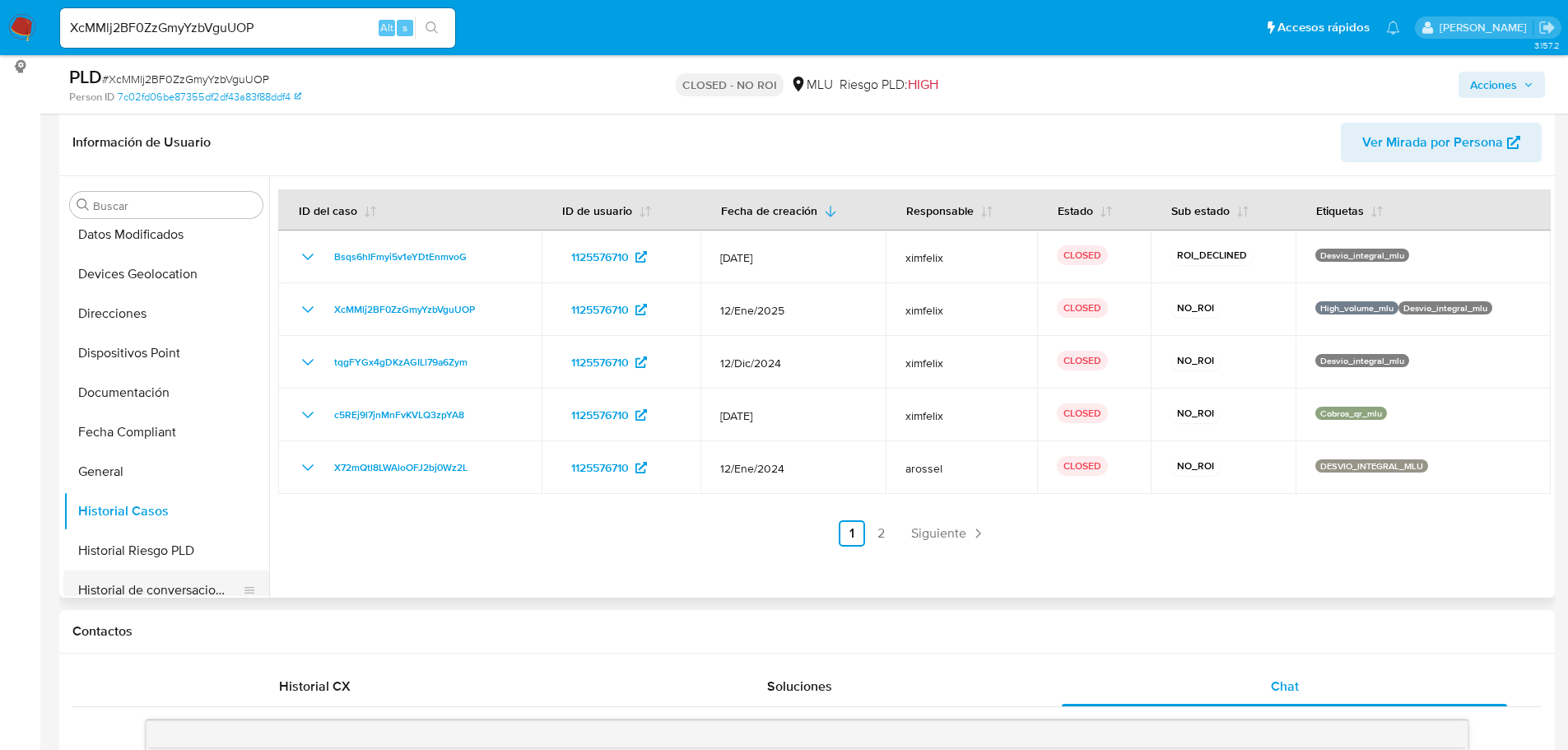
click at [152, 572] on button "Historial de conversaciones" at bounding box center [159, 590] width 192 height 39
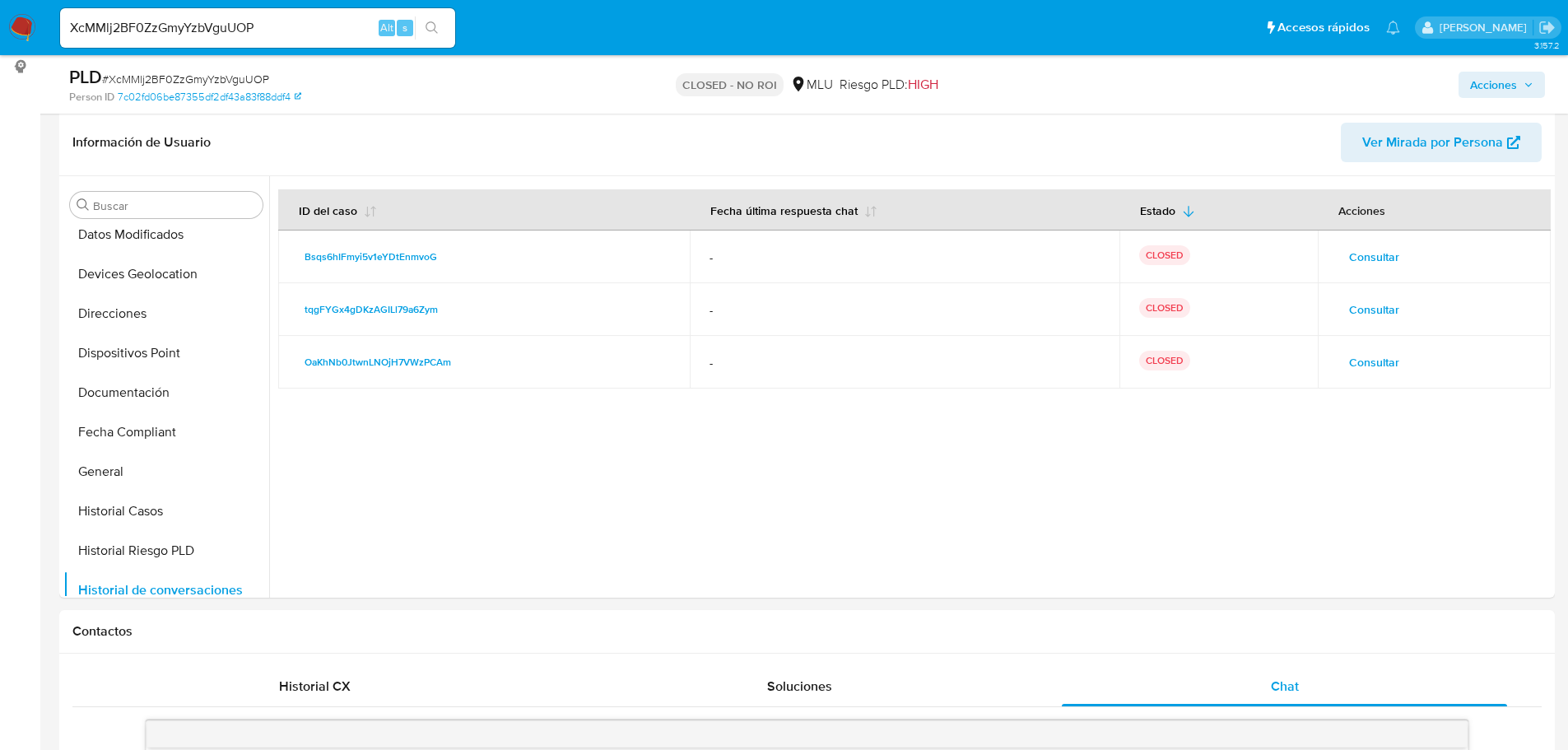
click at [1356, 251] on span "Consultar" at bounding box center [1374, 257] width 50 height 23
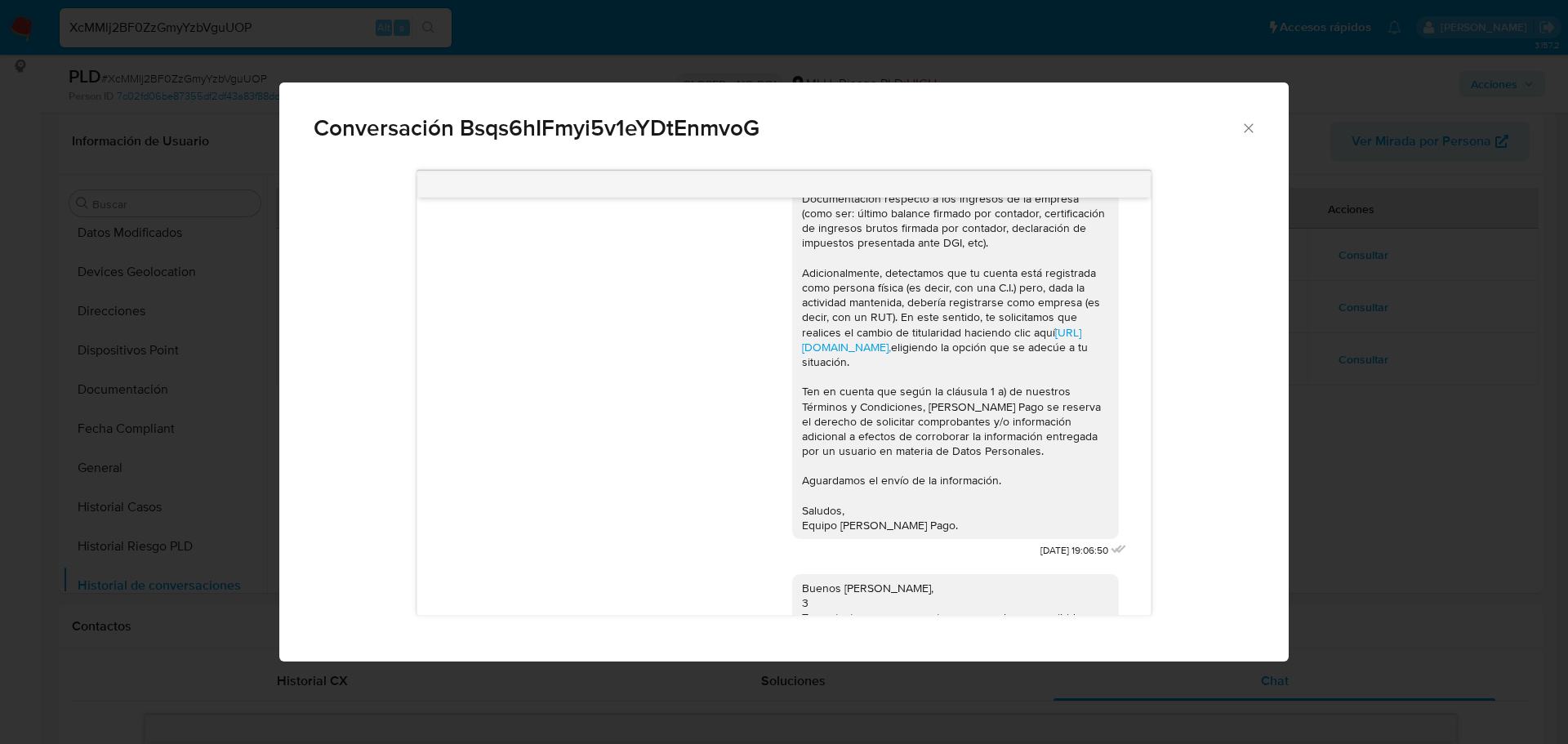
scroll to position [408, 0]
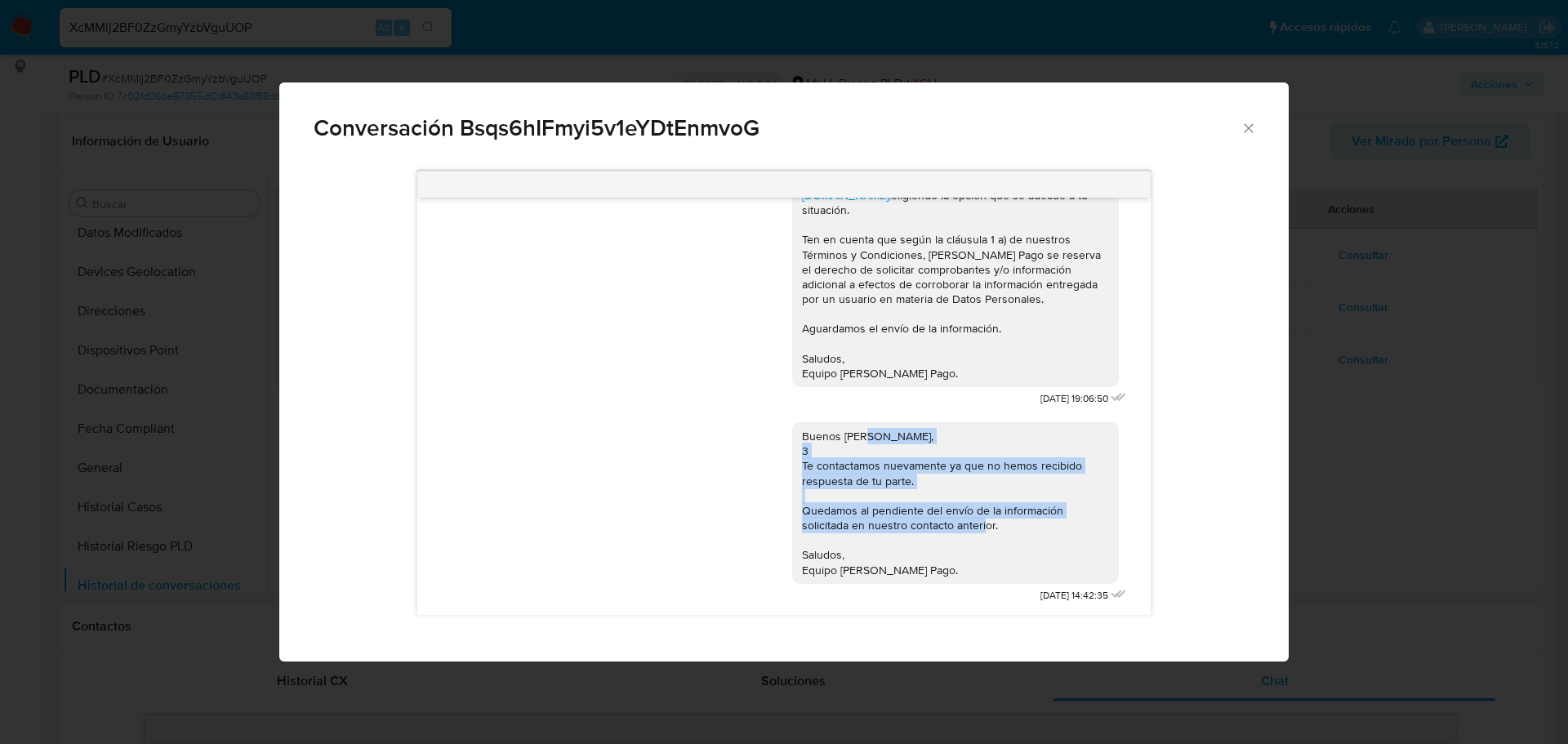
drag, startPoint x: 846, startPoint y: 436, endPoint x: 808, endPoint y: 534, distance: 105.1
click at [808, 534] on div "Buenos días Juan, 3 Te contactamos nuevamente ya que no hemos recibido respuest…" at bounding box center [956, 503] width 308 height 149
click at [846, 450] on div "Buenos días Juan, 3 Te contactamos nuevamente ya que no hemos recibido respuest…" at bounding box center [956, 503] width 308 height 149
drag, startPoint x: 779, startPoint y: 455, endPoint x: 986, endPoint y: 476, distance: 208.1
click at [986, 476] on div "Buenos días Juan, 3 Te contactamos nuevamente ya que no hemos recibido respuest…" at bounding box center [784, 509] width 691 height 197
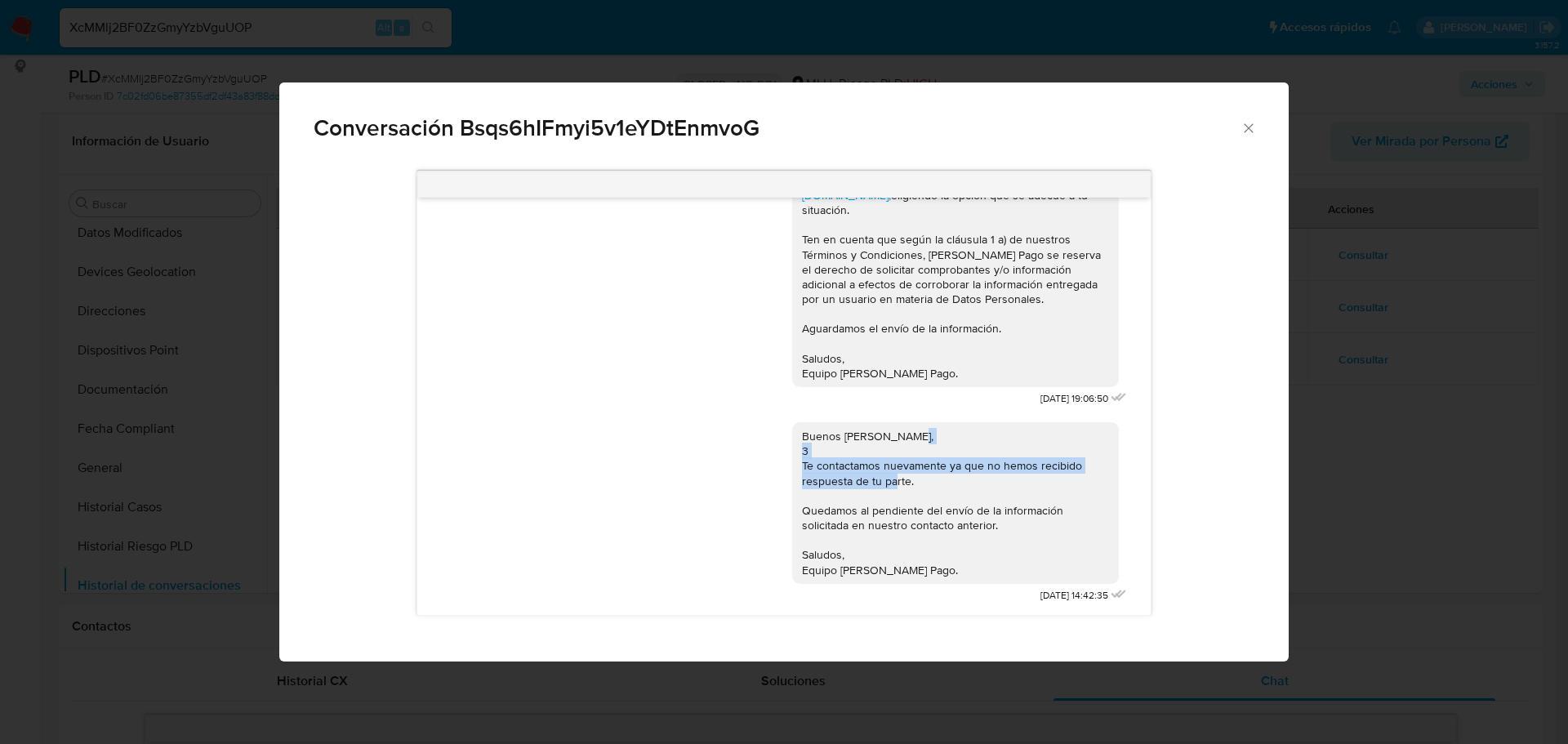
click at [986, 476] on div "Buenos días Juan, 3 Te contactamos nuevamente ya que no hemos recibido respuest…" at bounding box center [956, 503] width 308 height 149
drag, startPoint x: 972, startPoint y: 470, endPoint x: 760, endPoint y: 470, distance: 212.0
click at [802, 472] on div "Buenos días Juan, 3 Te contactamos nuevamente ya que no hemos recibido respuest…" at bounding box center [956, 503] width 308 height 149
click at [760, 470] on div "Buenos días Juan, 3 Te contactamos nuevamente ya que no hemos recibido respuest…" at bounding box center [784, 509] width 691 height 197
click at [976, 465] on div "Buenos días Juan, 3 Te contactamos nuevamente ya que no hemos recibido respuest…" at bounding box center [956, 503] width 308 height 149
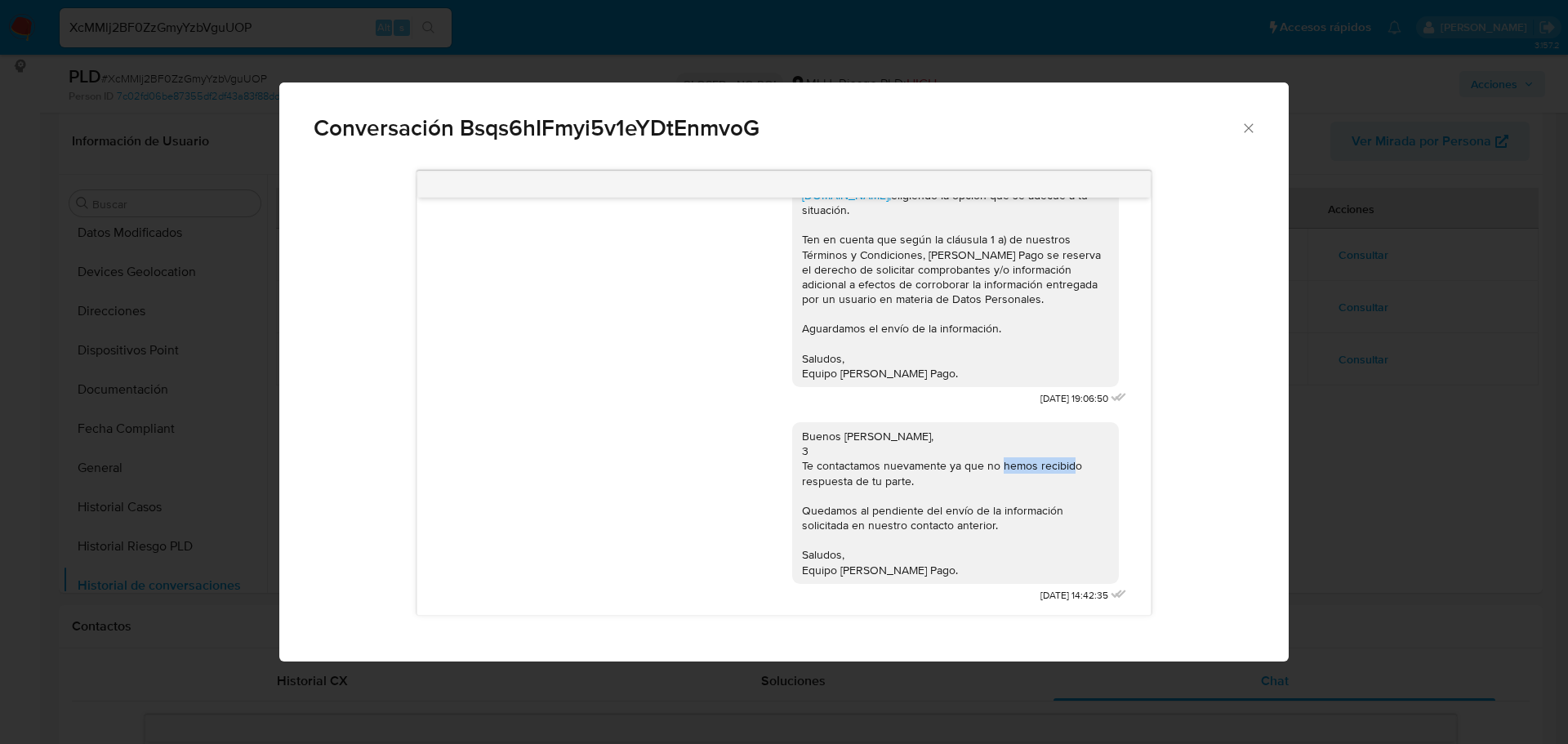
drag, startPoint x: 1017, startPoint y: 468, endPoint x: 798, endPoint y: 476, distance: 219.1
click at [802, 476] on div "Buenos días Juan, 3 Te contactamos nuevamente ya que no hemos recibido respuest…" at bounding box center [956, 503] width 308 height 149
click at [802, 477] on div "Buenos días Juan, 3 Te contactamos nuevamente ya que no hemos recibido respuest…" at bounding box center [956, 503] width 308 height 149
drag, startPoint x: 839, startPoint y: 511, endPoint x: 956, endPoint y: 521, distance: 117.4
click at [932, 517] on div "Buenos días Juan, 3 Te contactamos nuevamente ya que no hemos recibido respuest…" at bounding box center [956, 503] width 308 height 149
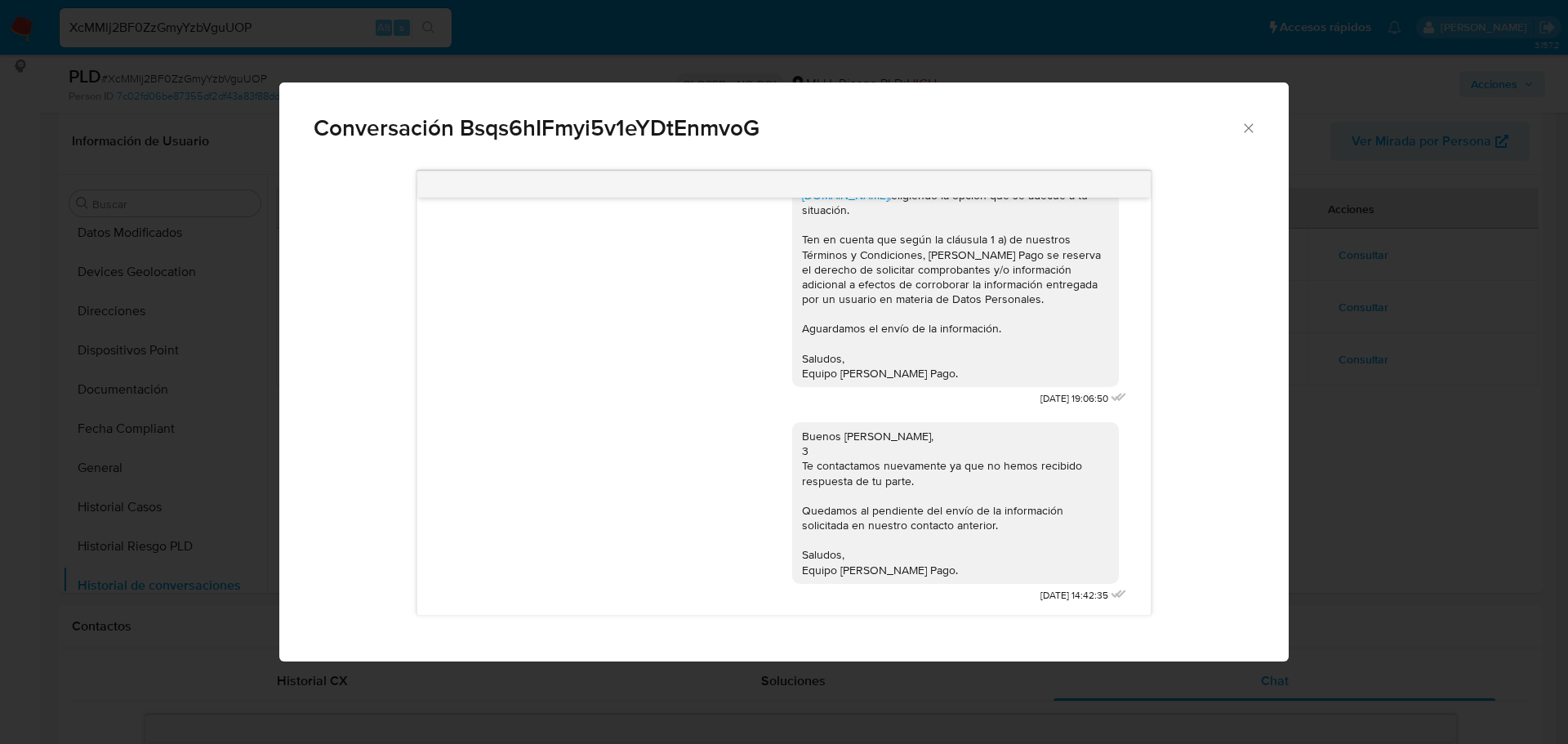
click at [974, 528] on div "Buenos días Juan, 3 Te contactamos nuevamente ya que no hemos recibido respuest…" at bounding box center [956, 503] width 308 height 149
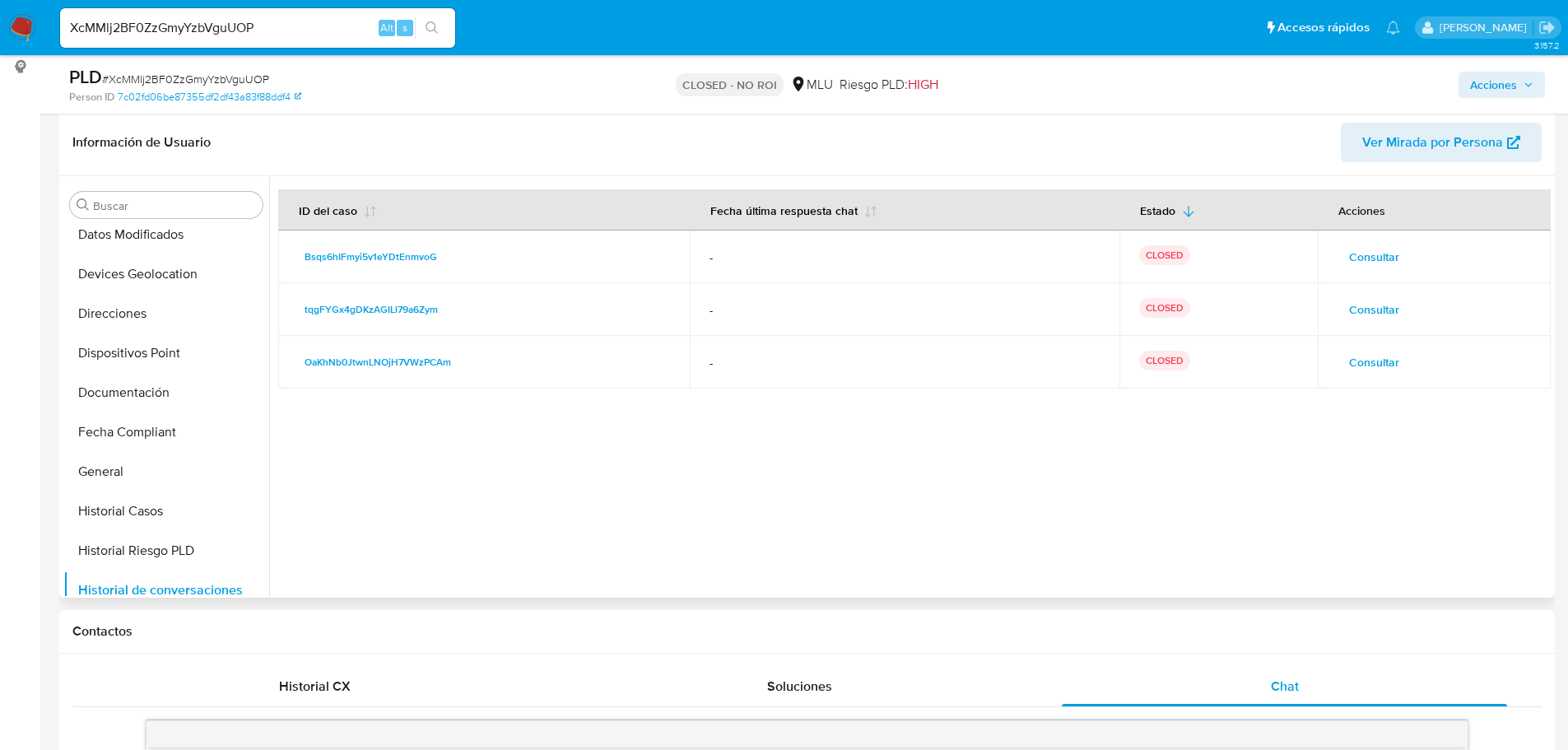
click at [1385, 306] on span "Consultar" at bounding box center [1374, 309] width 50 height 23
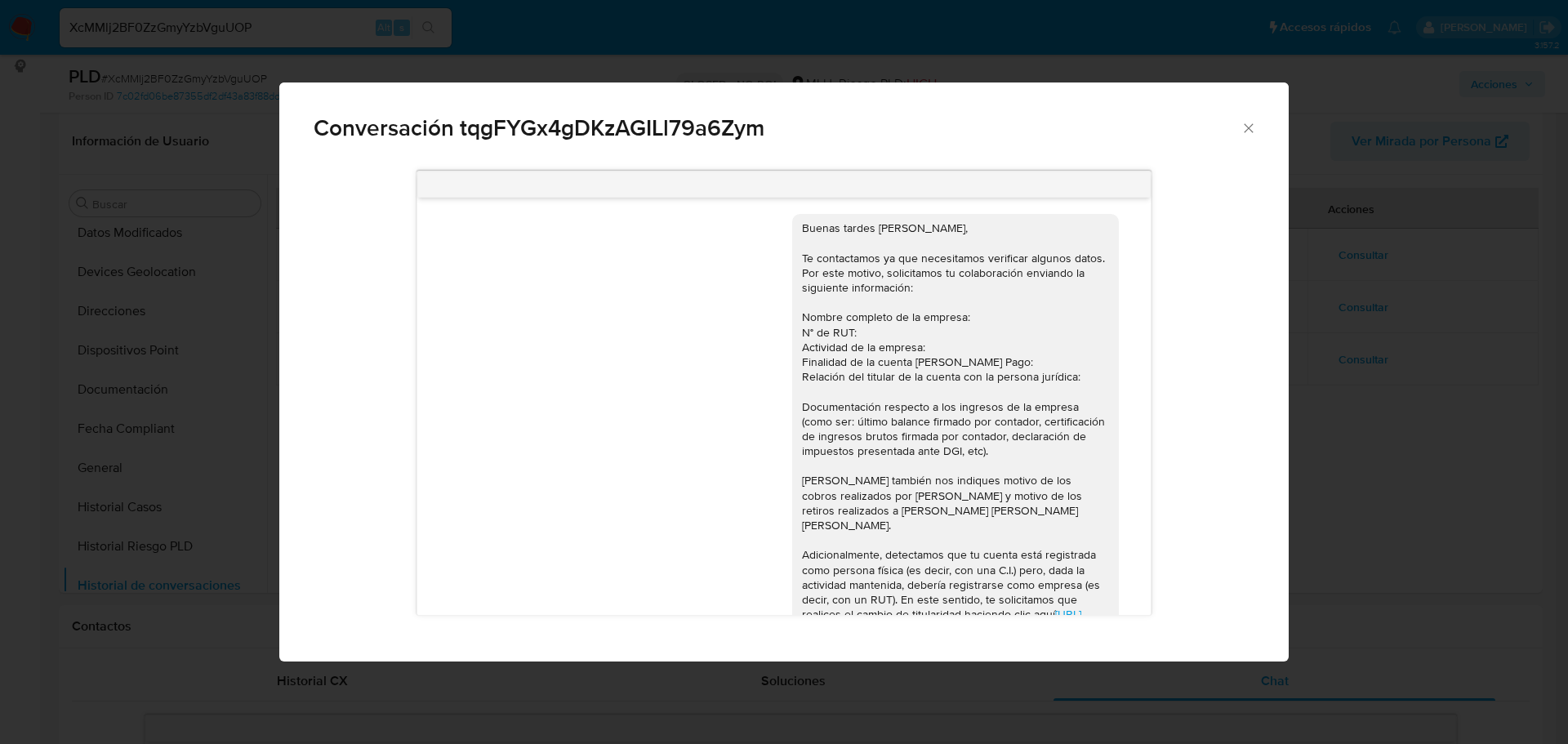
scroll to position [0, 0]
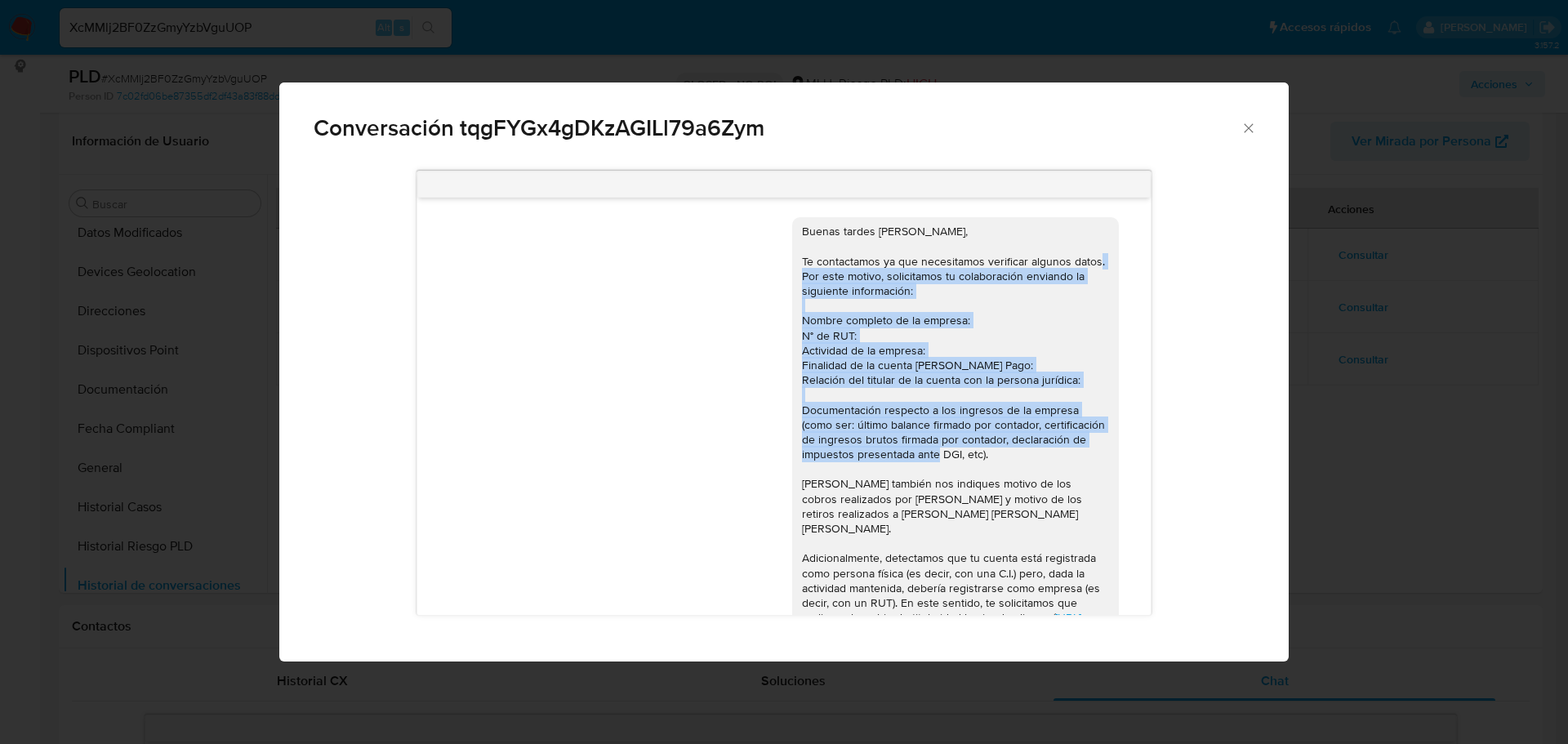
drag, startPoint x: 825, startPoint y: 274, endPoint x: 816, endPoint y: 489, distance: 215.2
click at [816, 489] on div "Buenas tardes Juan, Te contactamos ya que necesitamos verificar algunos datos. …" at bounding box center [956, 521] width 308 height 594
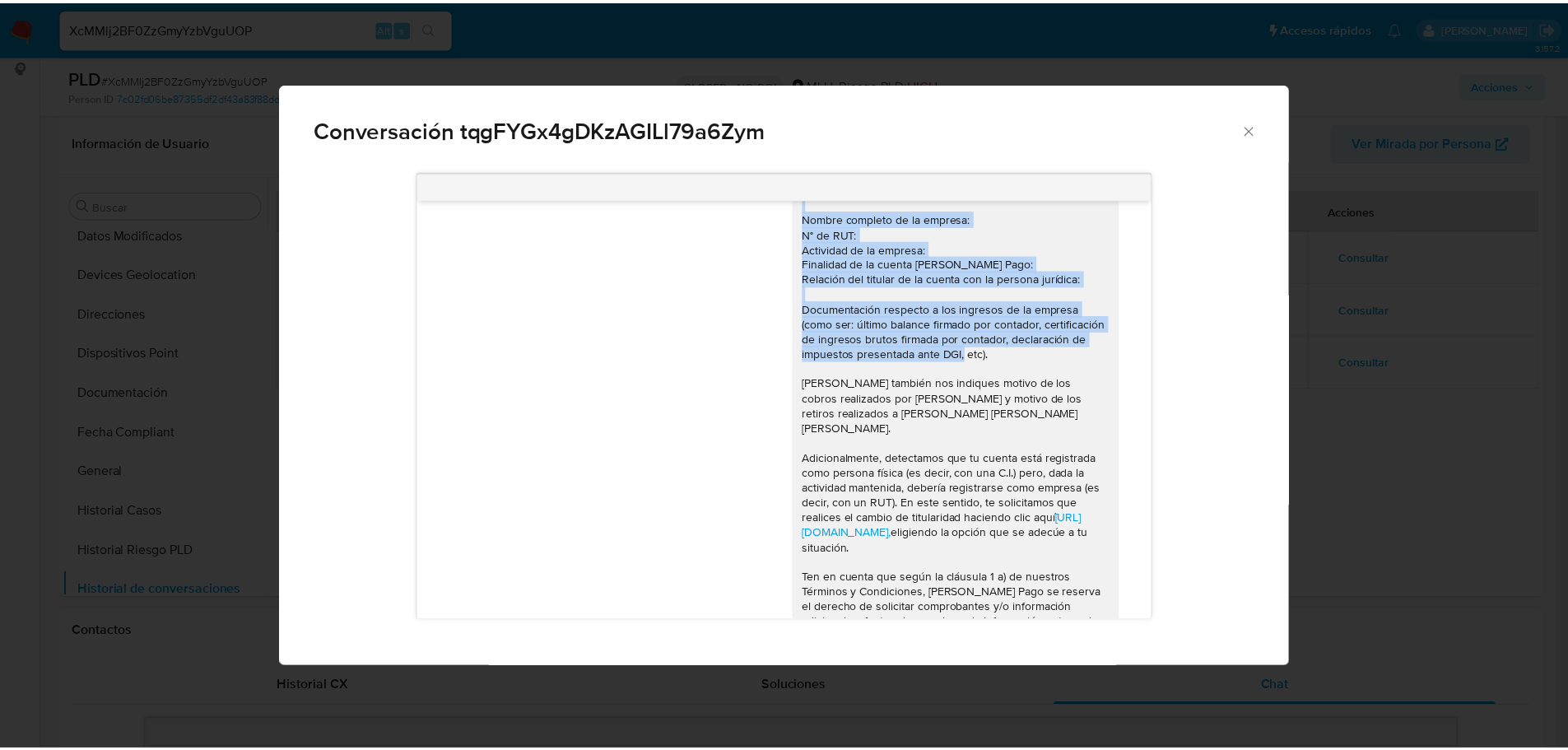
scroll to position [243, 0]
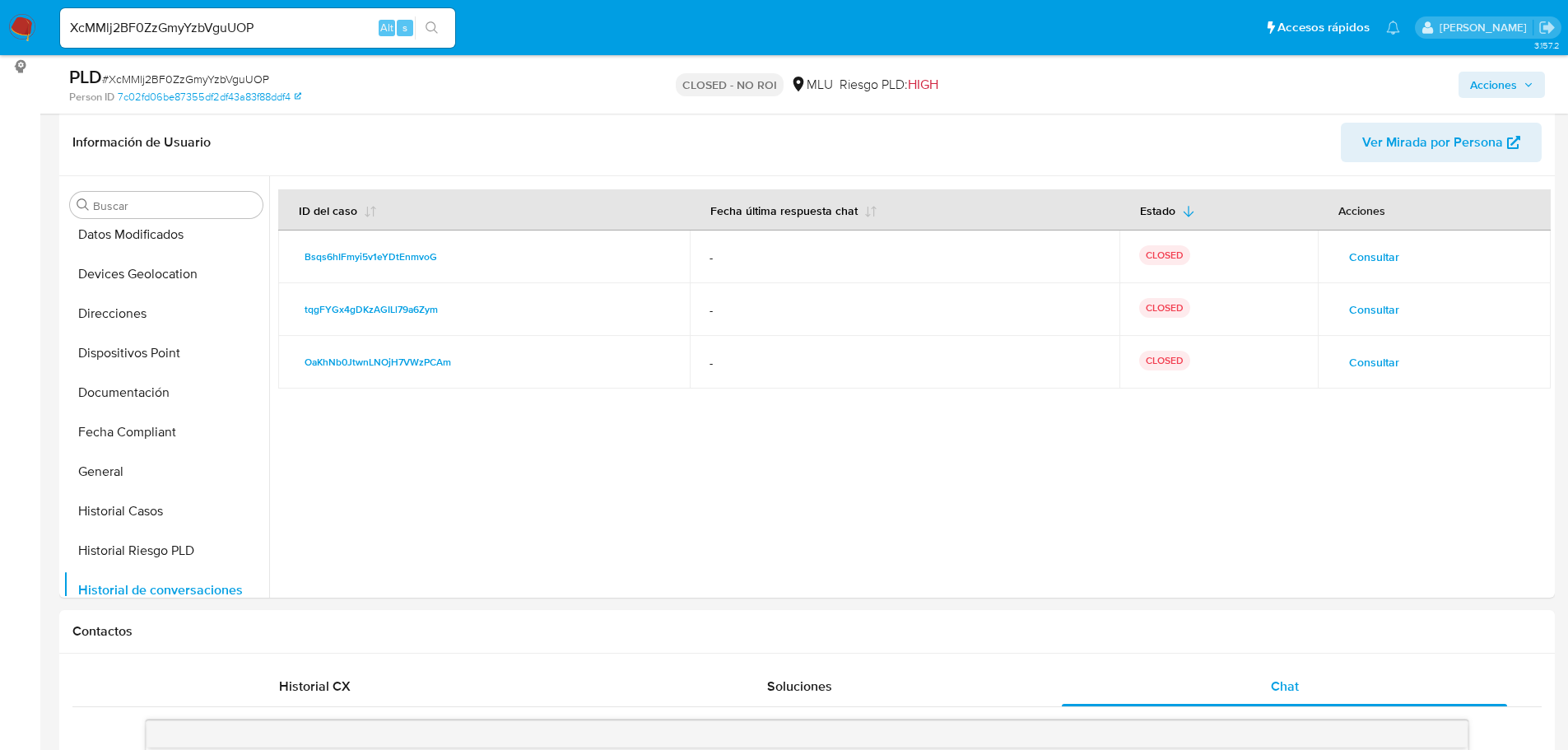
click at [168, 18] on input "XcMMlj2BF0ZzGmyYzbVguUOP" at bounding box center [258, 29] width 395 height 22
paste input "p38m6Uy8s6YTcHUsPlWiIW23"
type input "p38m6Uy8s6YTcHUsPlWiIW23"
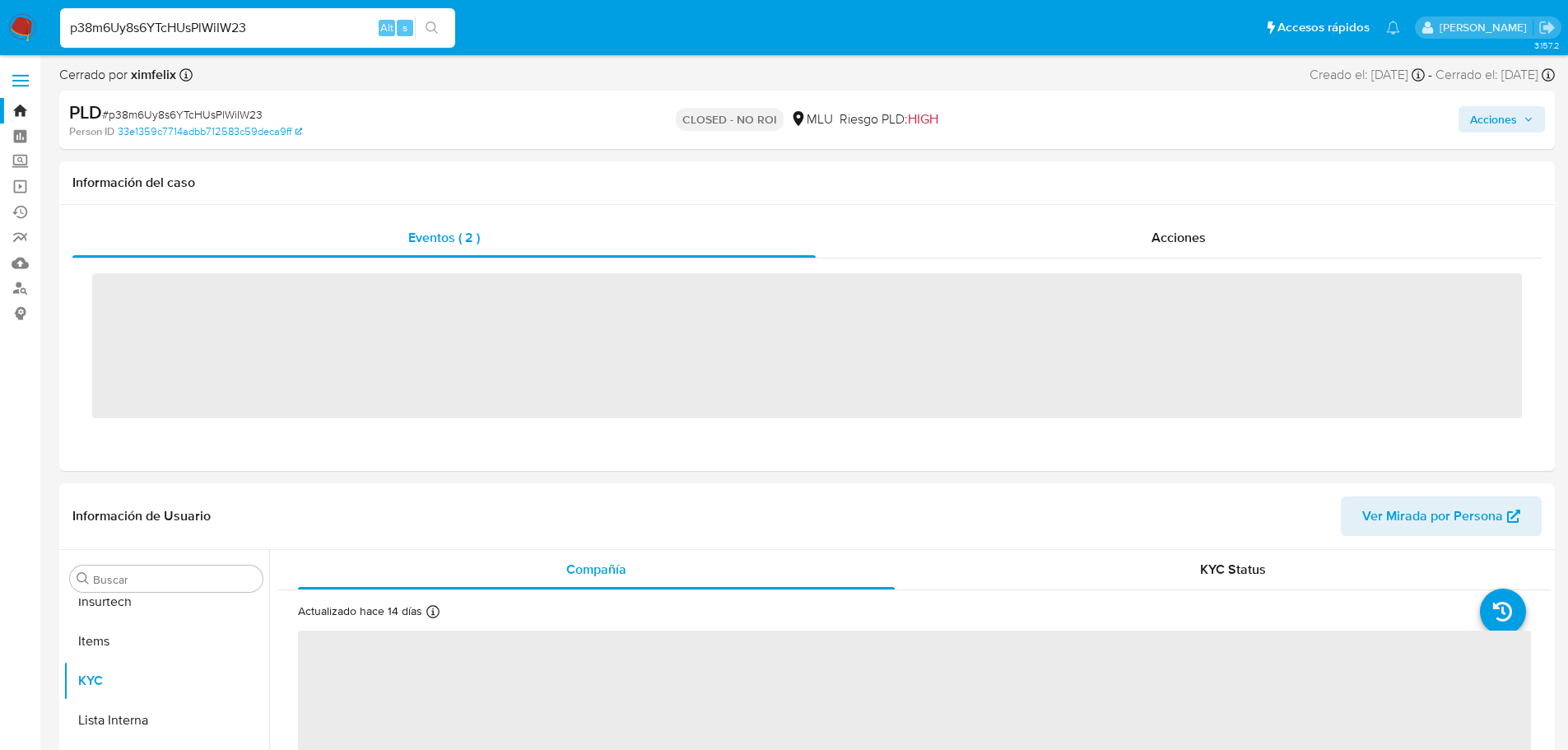
scroll to position [735, 0]
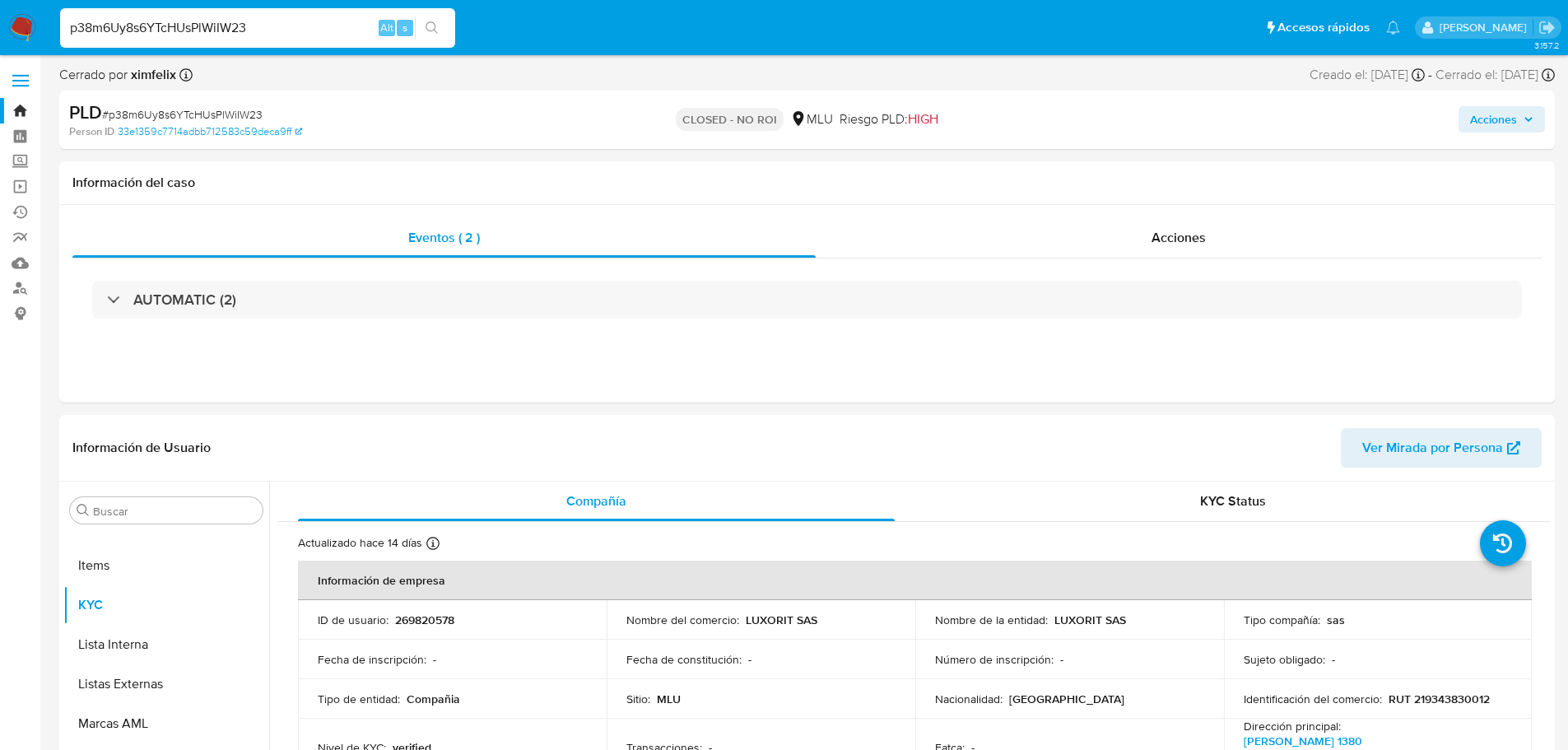
select select "10"
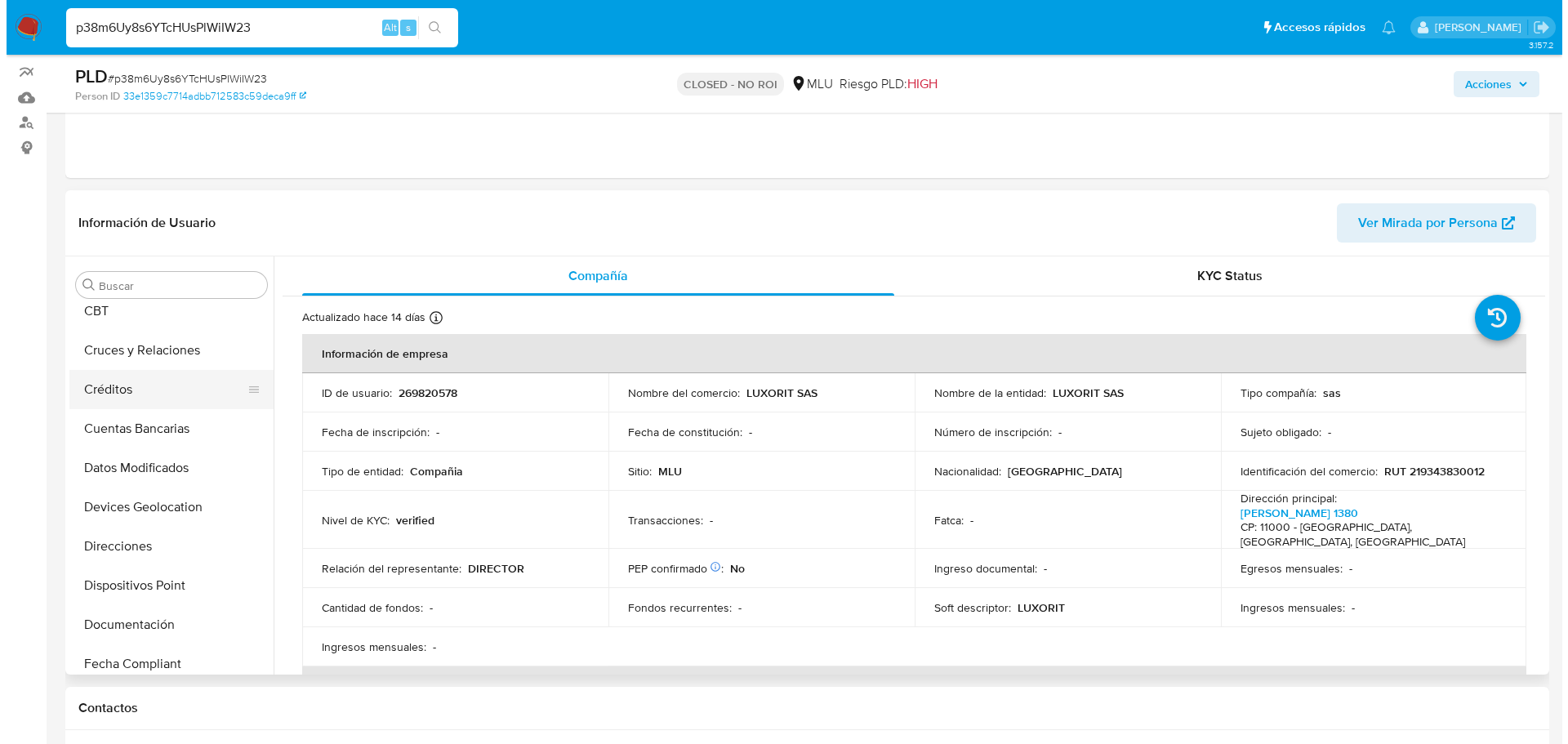
scroll to position [0, 0]
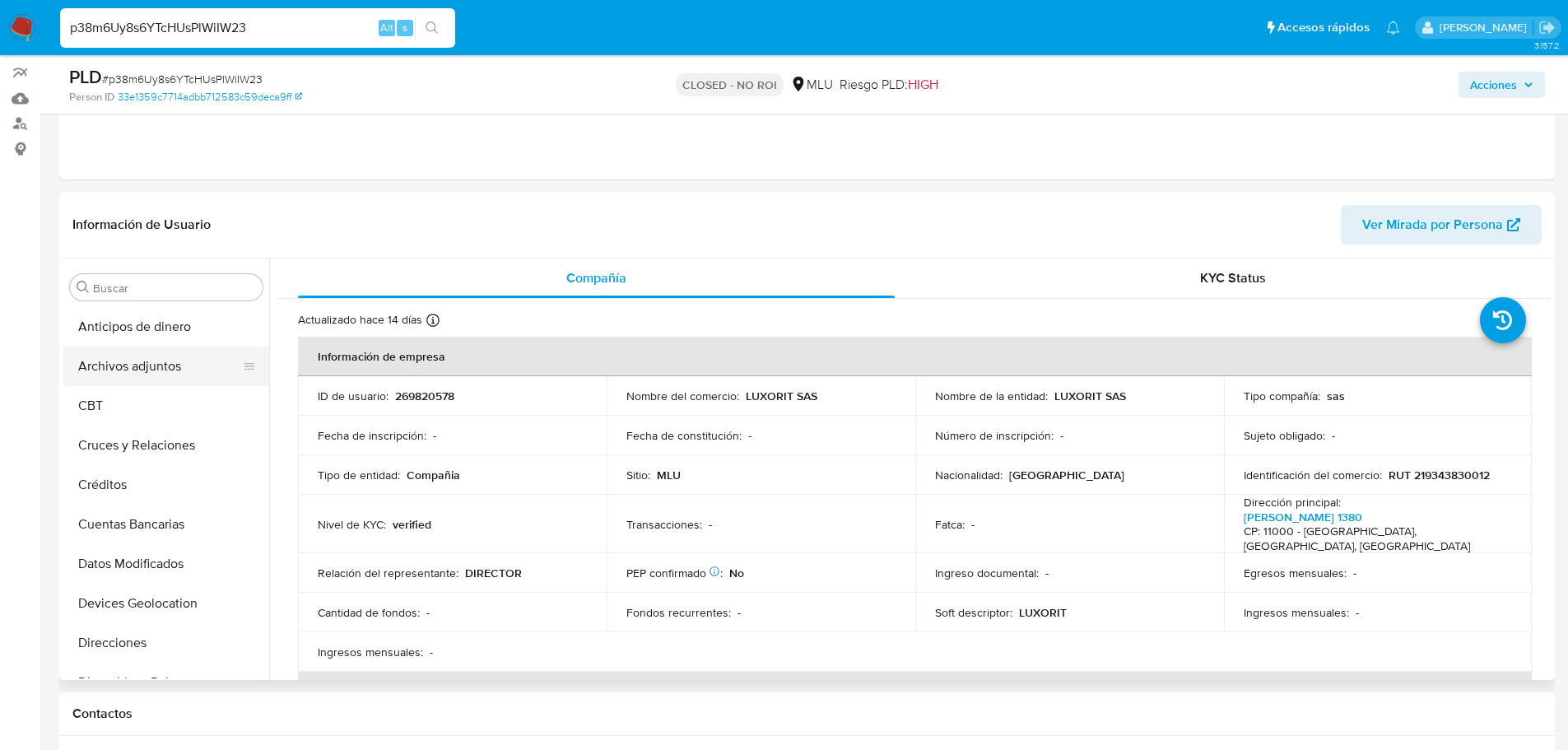
click at [166, 364] on button "Archivos adjuntos" at bounding box center [159, 366] width 192 height 39
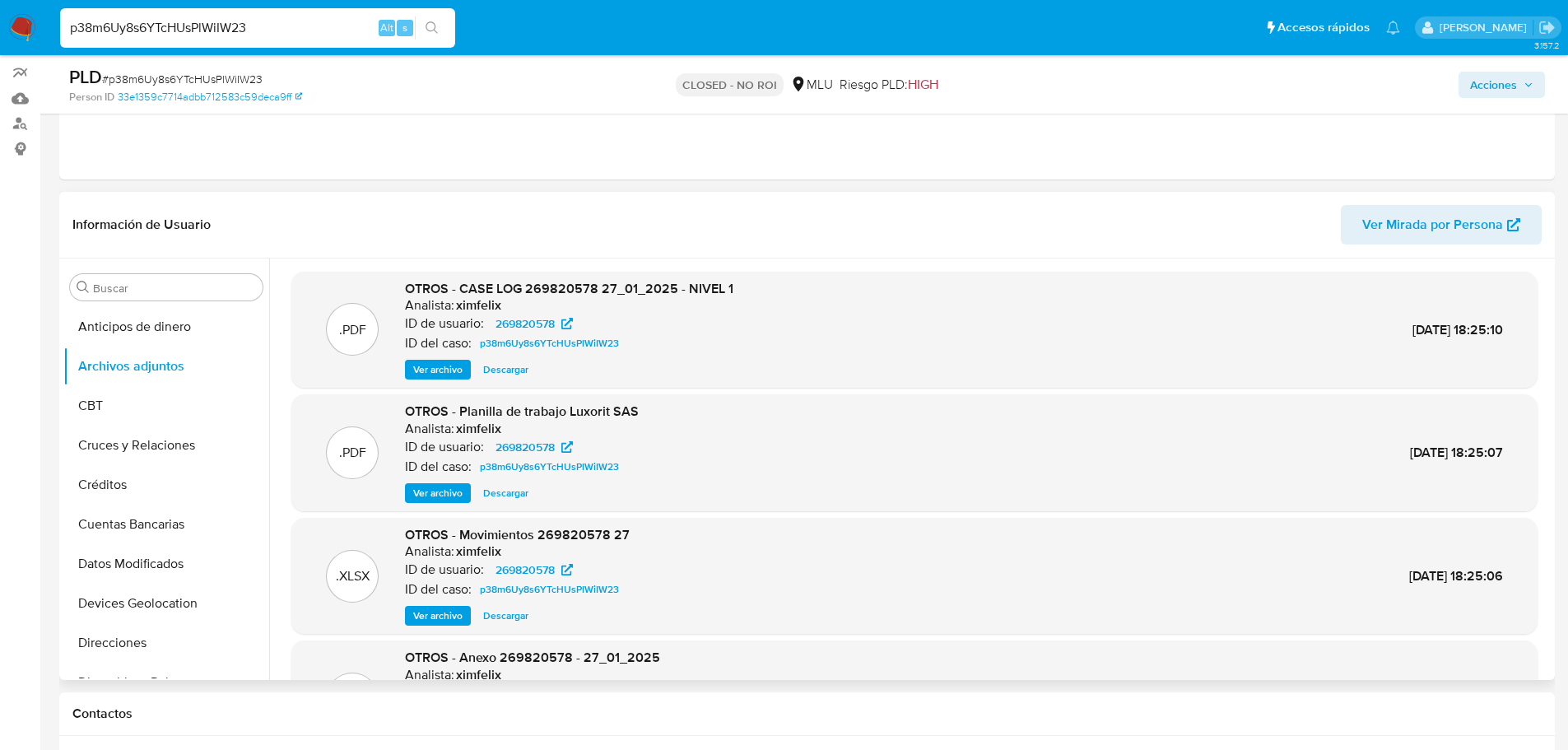
click at [452, 367] on span "Ver archivo" at bounding box center [438, 369] width 49 height 17
